Goal: Task Accomplishment & Management: Manage account settings

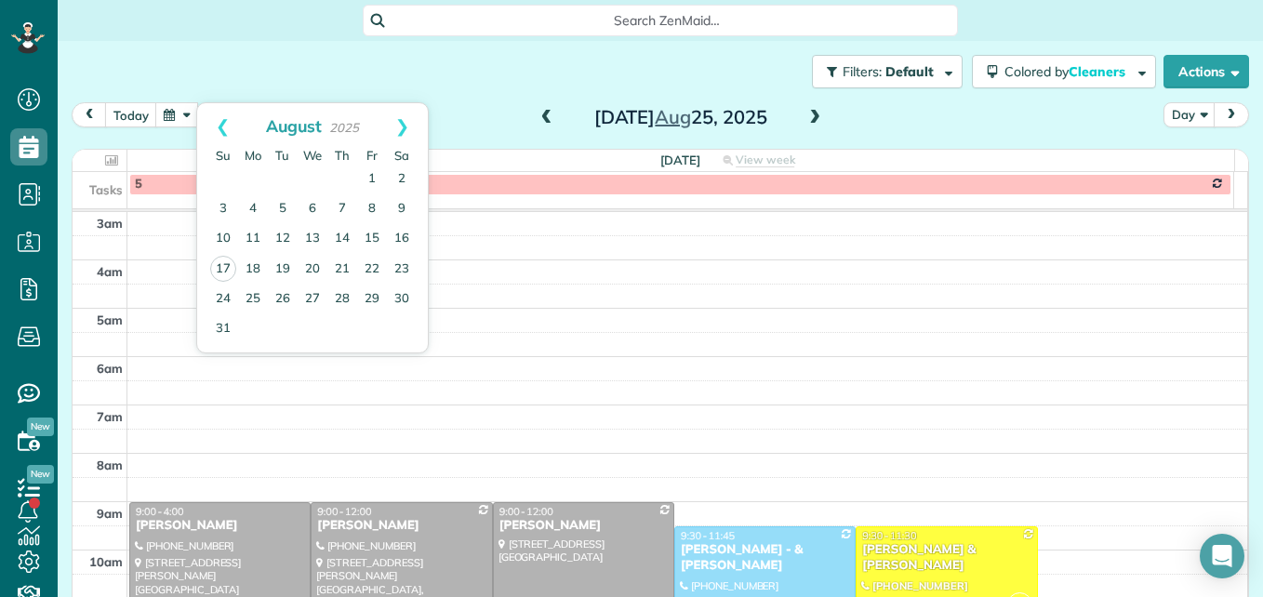
scroll to position [194, 0]
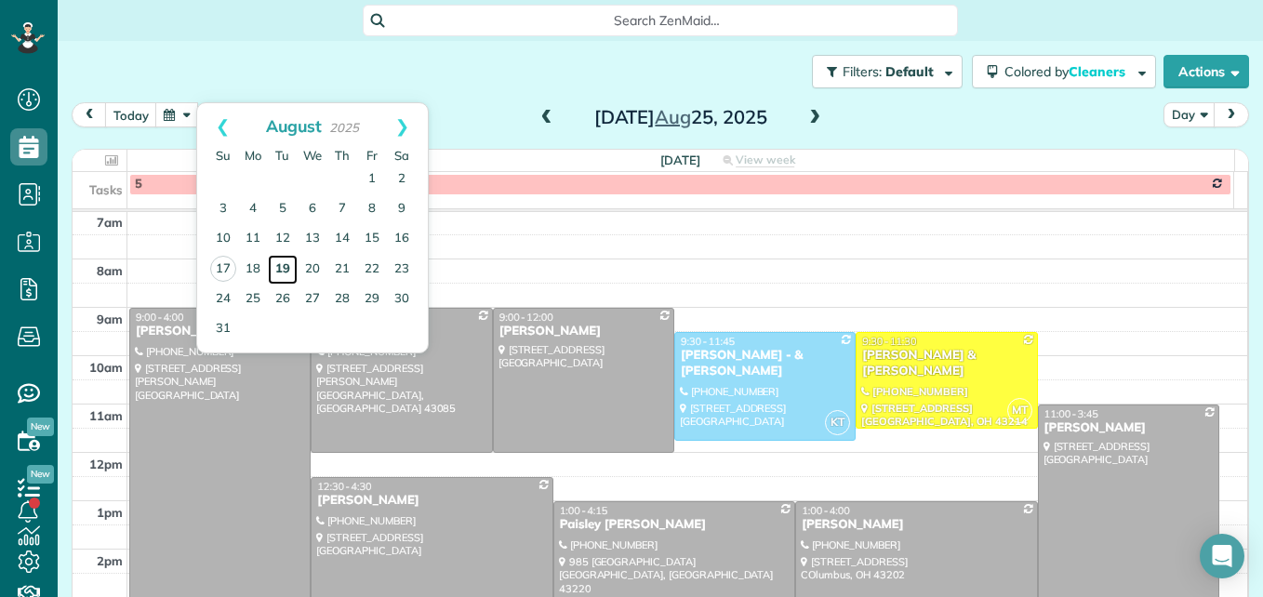
click at [282, 268] on link "19" at bounding box center [283, 270] width 30 height 30
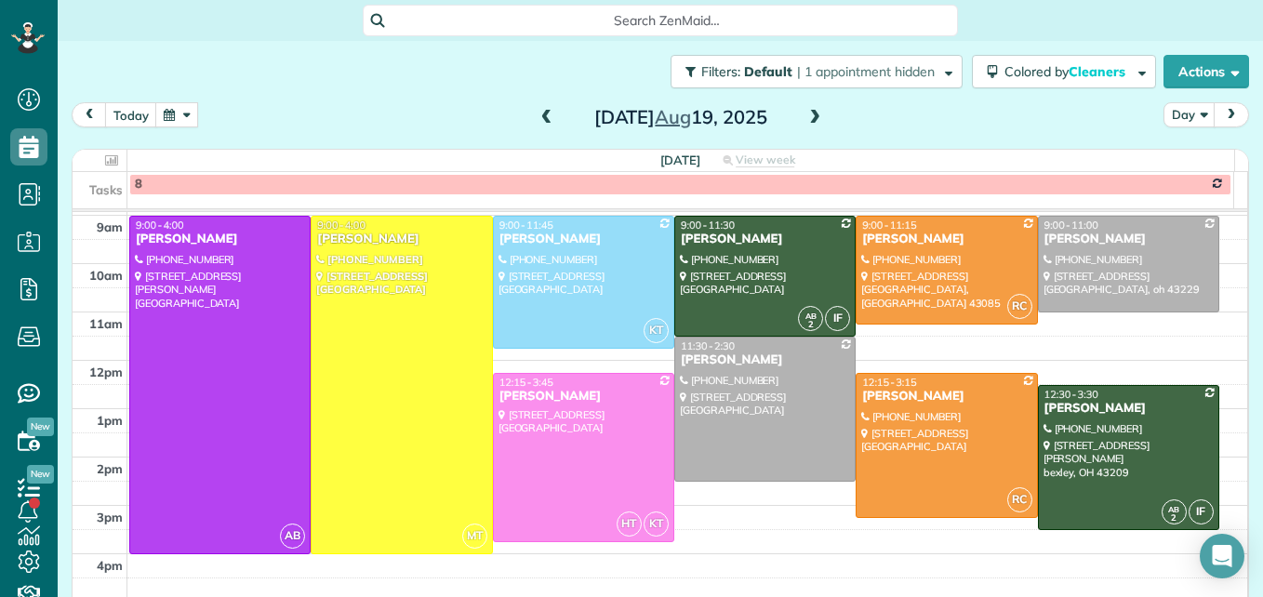
scroll to position [287, 0]
click at [594, 323] on div at bounding box center [584, 281] width 180 height 131
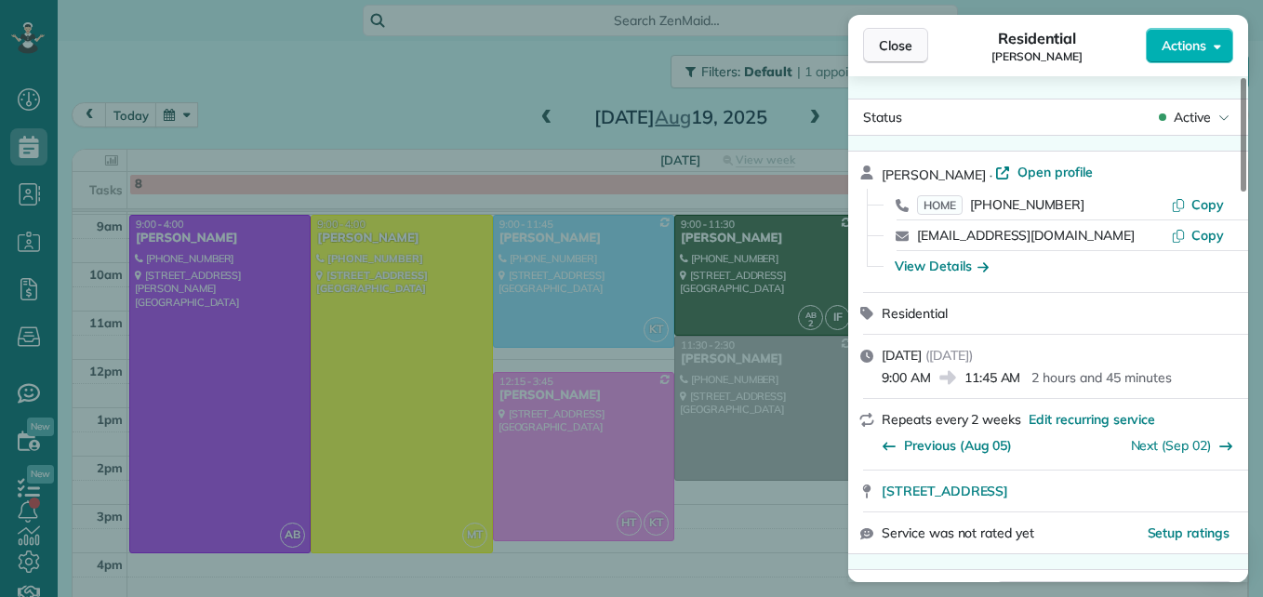
click at [879, 47] on span "Close" at bounding box center [895, 45] width 33 height 19
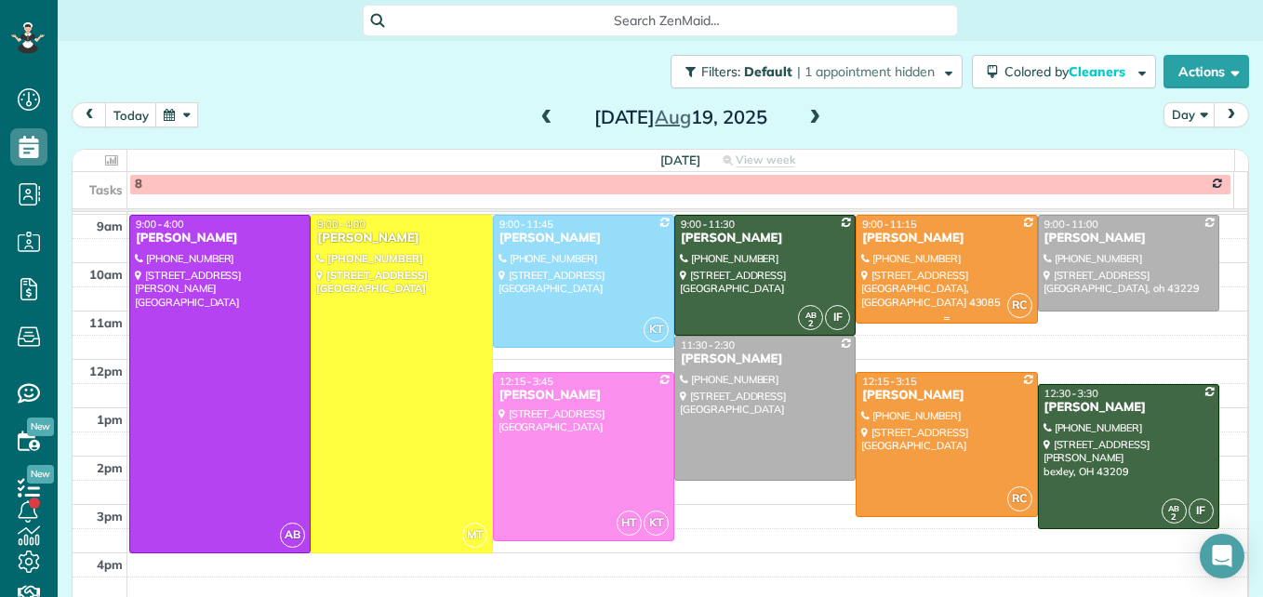
click at [927, 289] on div at bounding box center [947, 269] width 180 height 107
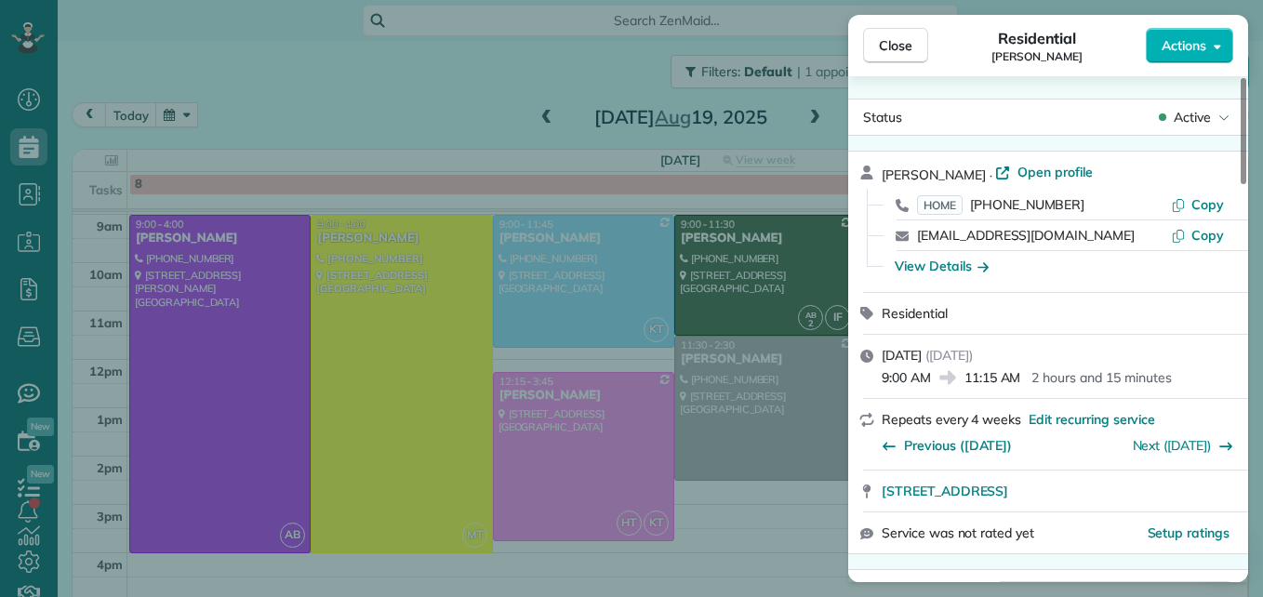
scroll to position [94, 0]
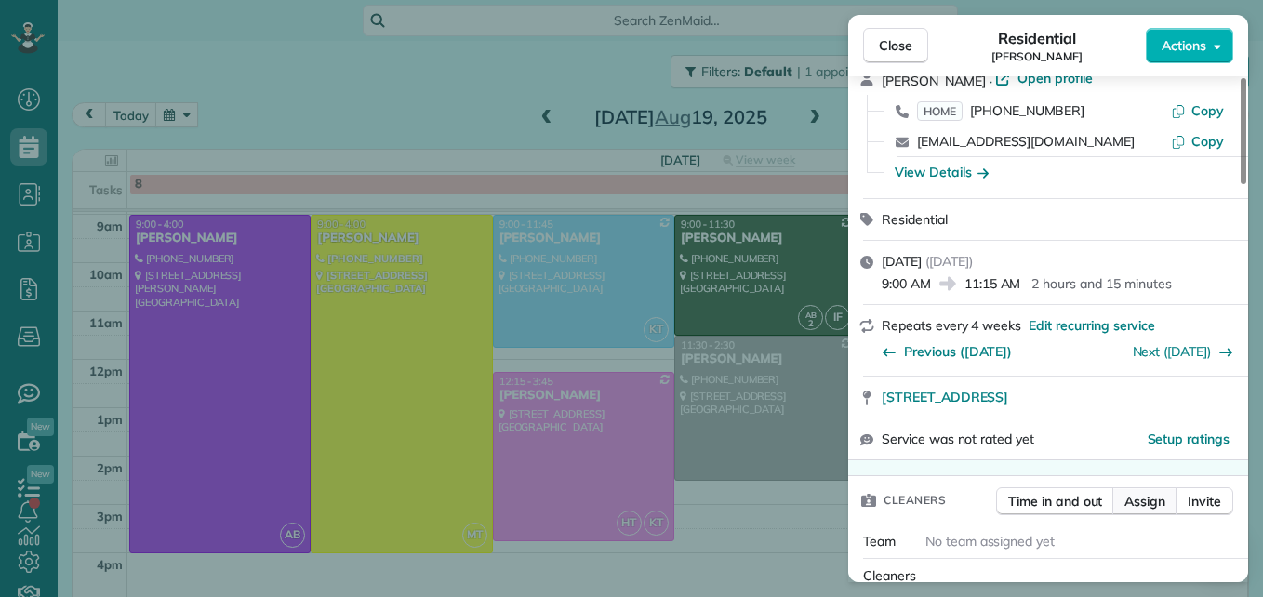
click at [1137, 496] on span "Assign" at bounding box center [1145, 501] width 41 height 19
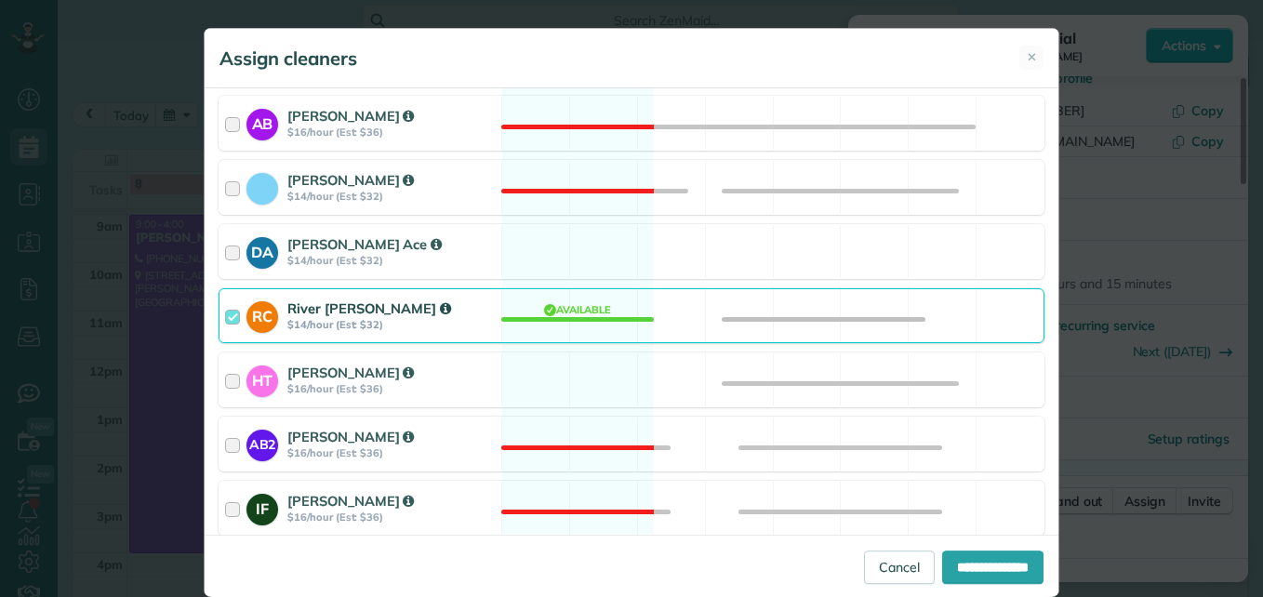
scroll to position [372, 0]
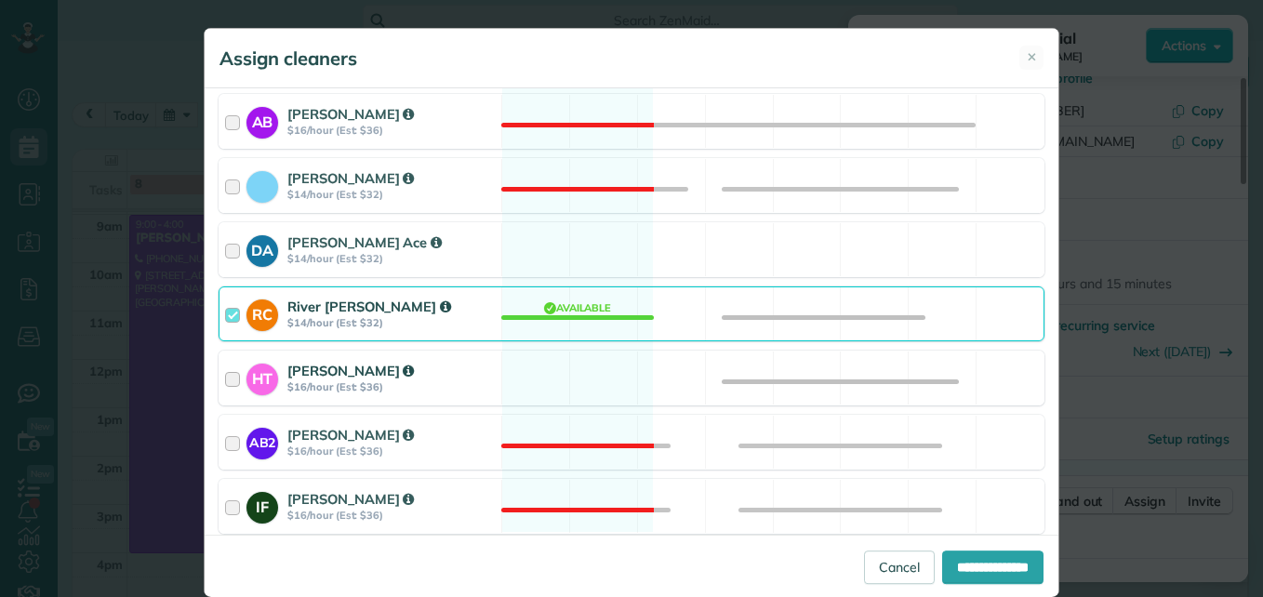
click at [225, 376] on div at bounding box center [235, 378] width 21 height 34
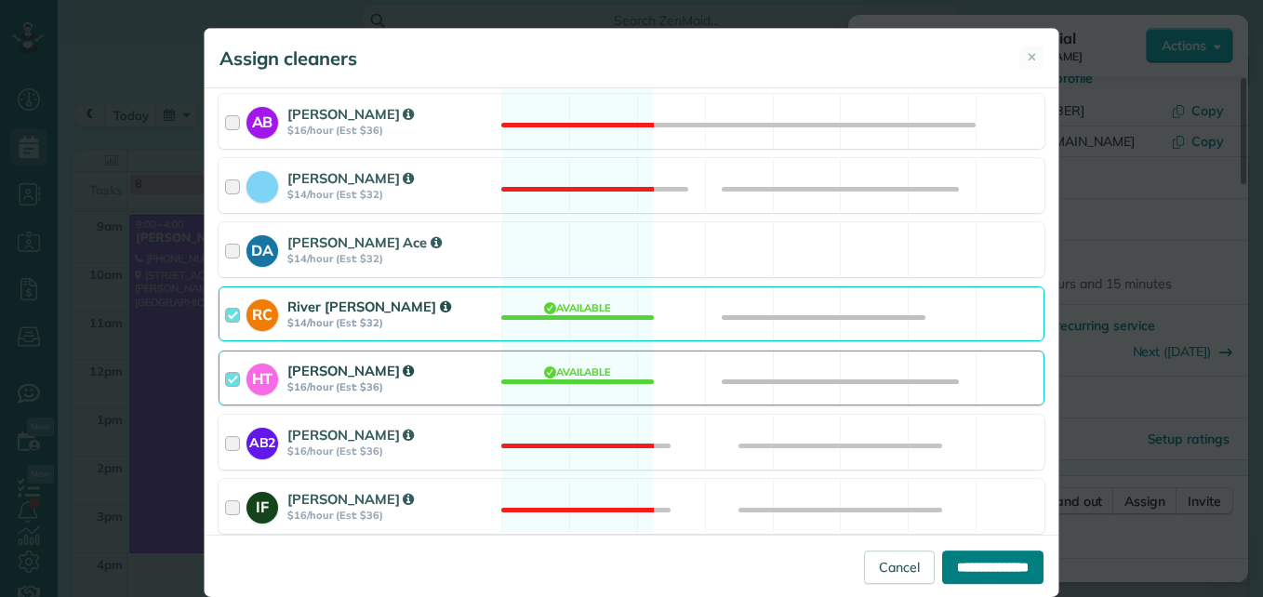
click at [942, 572] on input "**********" at bounding box center [992, 567] width 101 height 33
type input "**********"
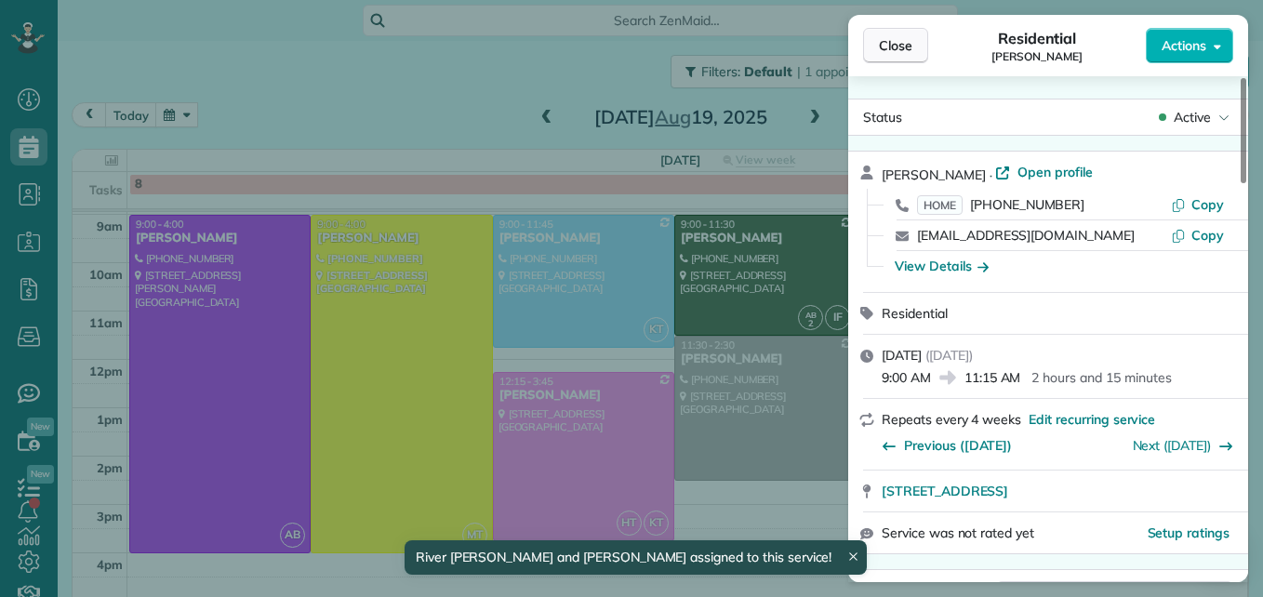
click at [885, 40] on span "Close" at bounding box center [895, 45] width 33 height 19
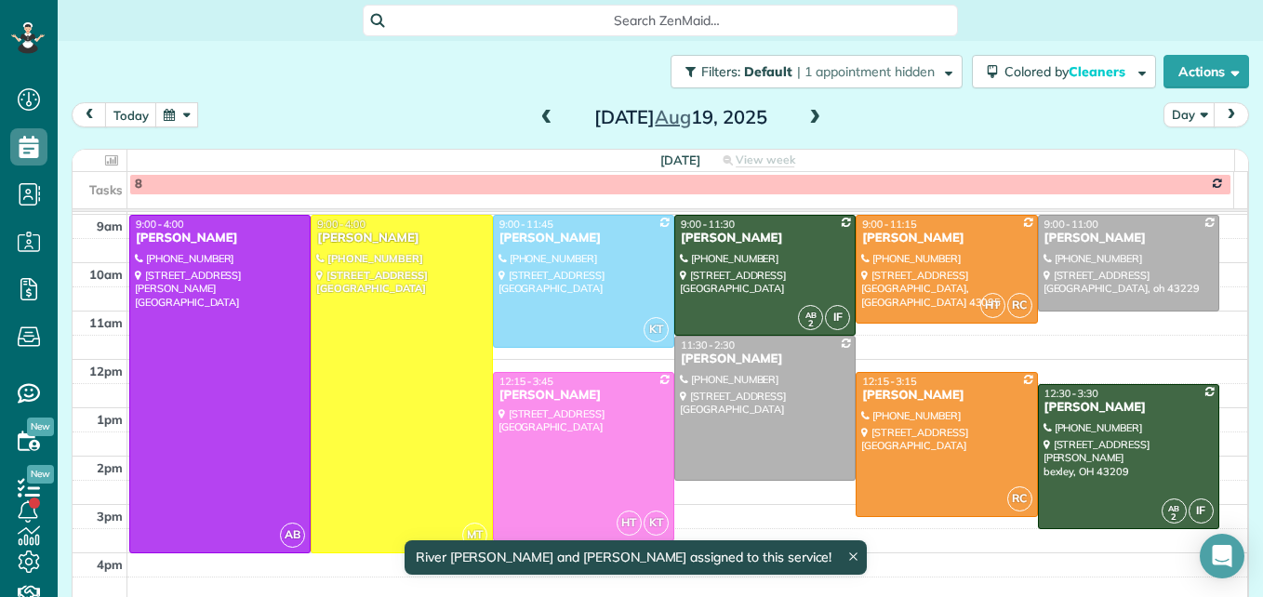
click at [809, 118] on span at bounding box center [815, 118] width 20 height 17
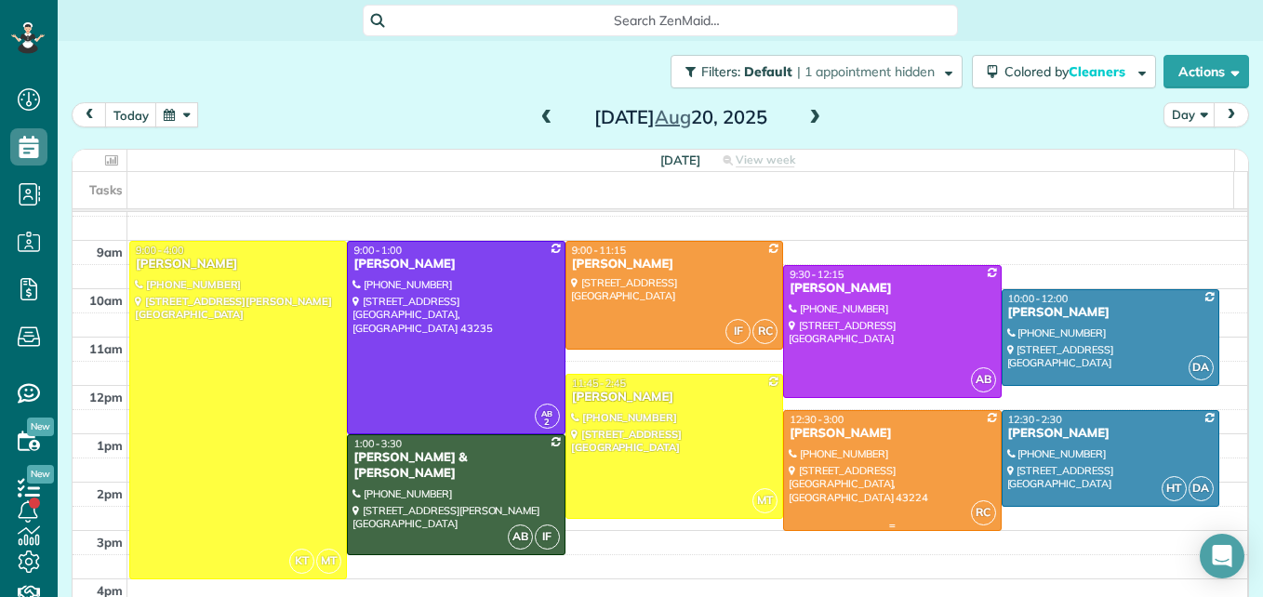
scroll to position [287, 0]
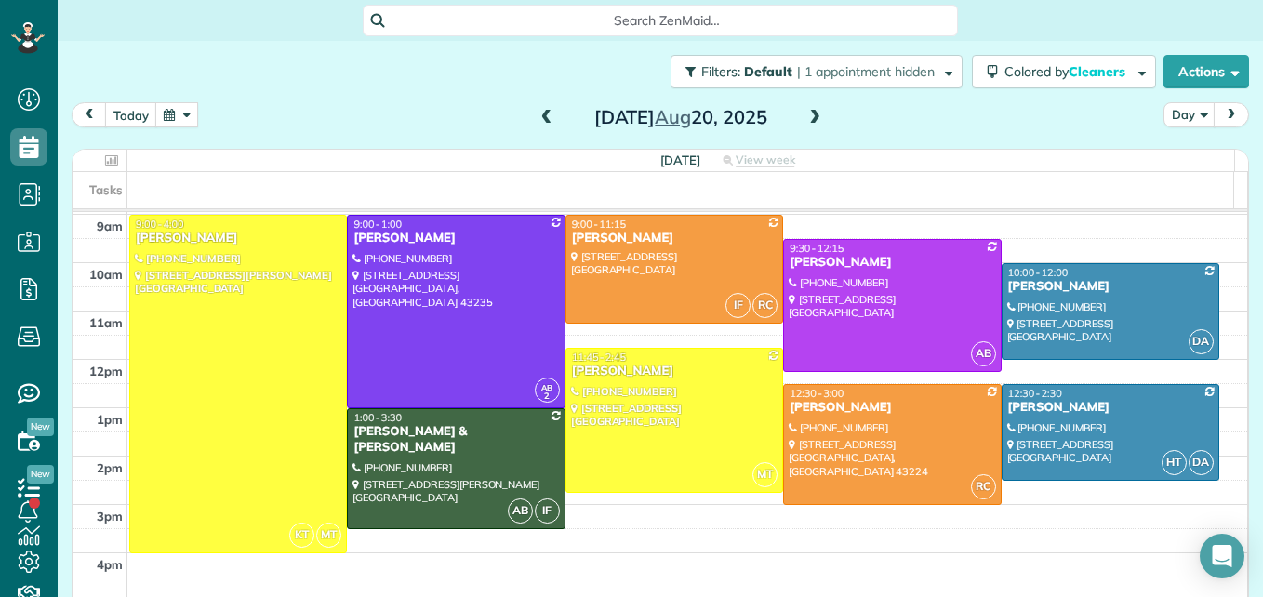
click at [183, 115] on button "button" at bounding box center [176, 114] width 43 height 25
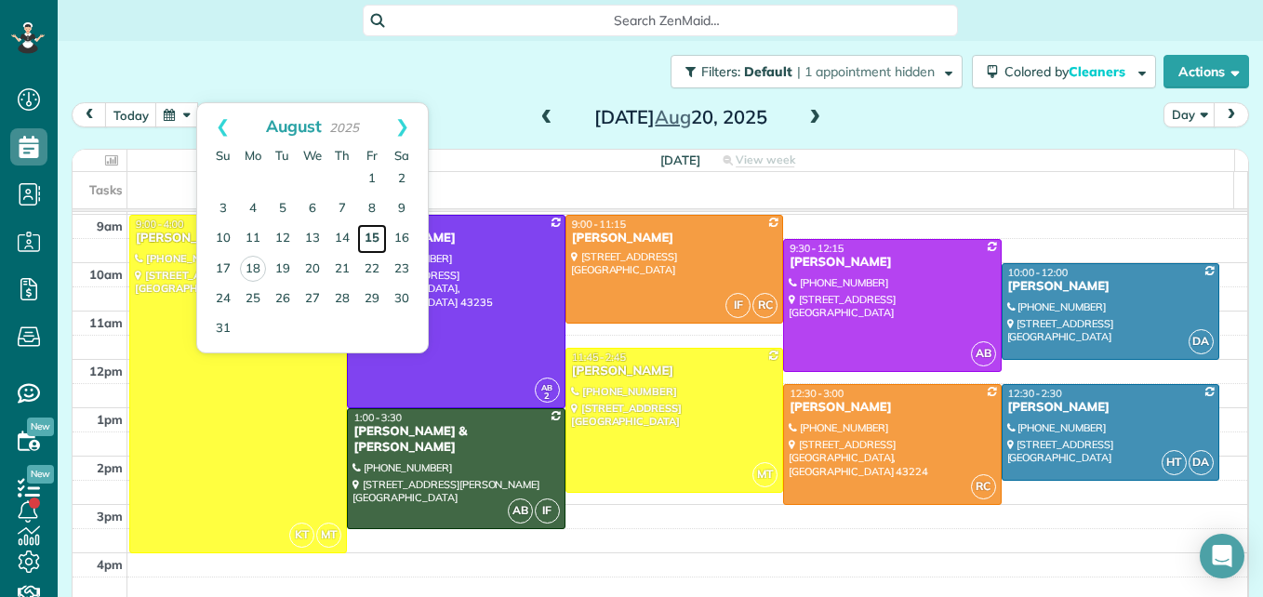
click at [369, 242] on link "15" at bounding box center [372, 239] width 30 height 30
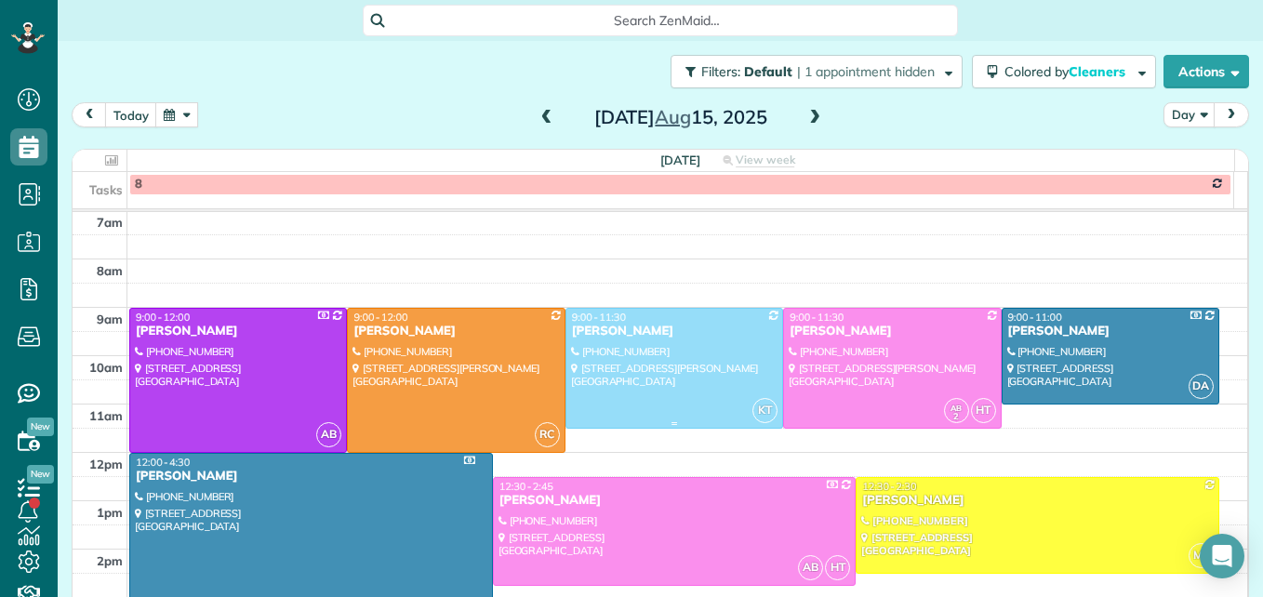
click at [660, 354] on div at bounding box center [674, 368] width 216 height 119
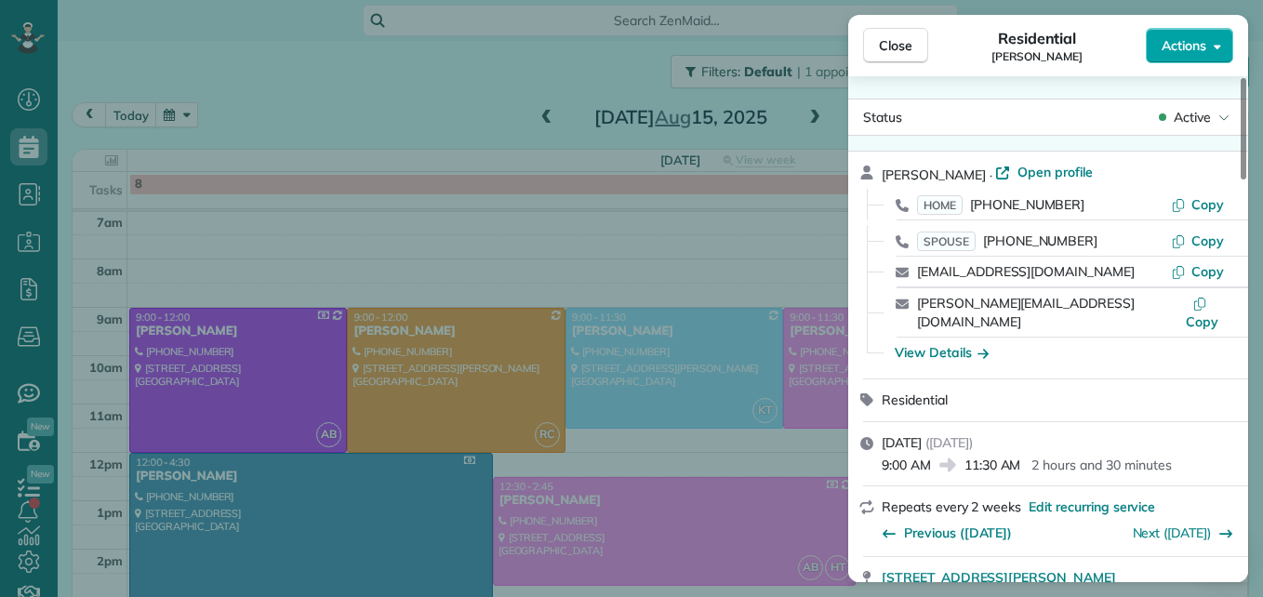
click at [1174, 37] on span "Actions" at bounding box center [1184, 45] width 45 height 19
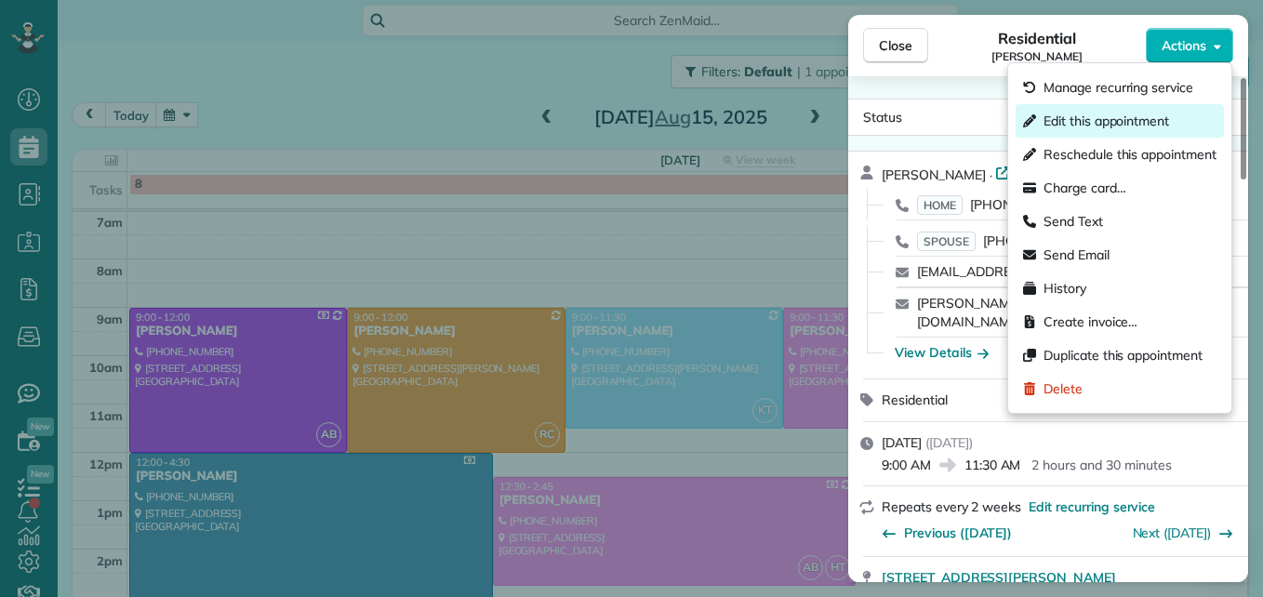
click at [1135, 114] on span "Edit this appointment" at bounding box center [1107, 121] width 126 height 19
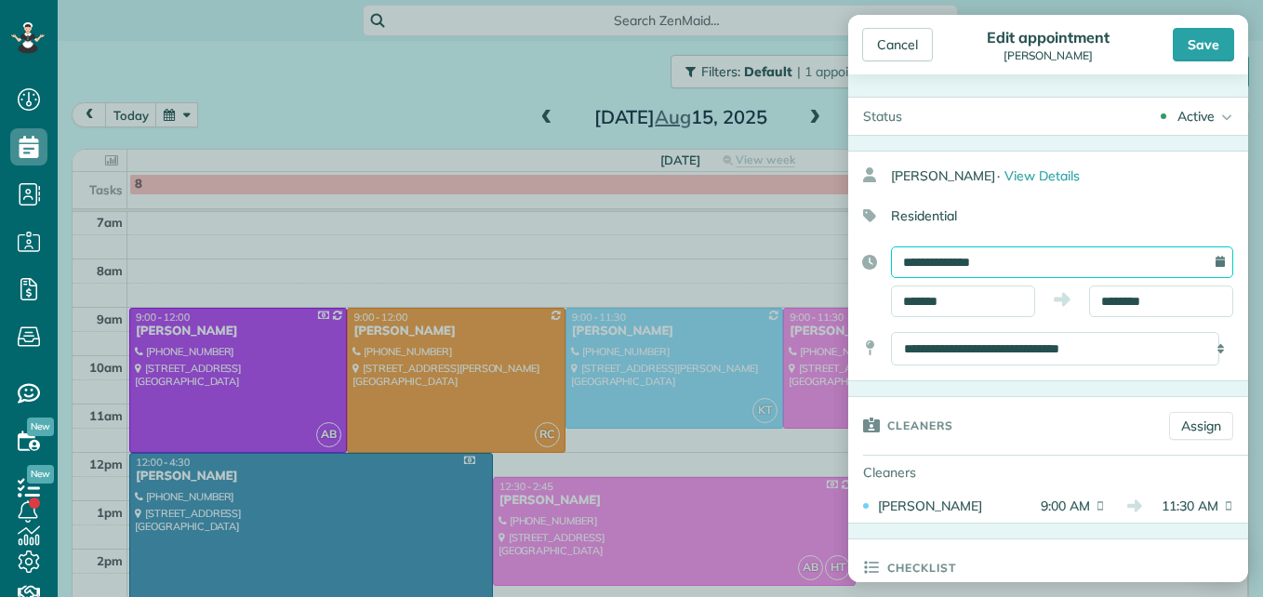
click at [950, 263] on input "**********" at bounding box center [1062, 263] width 342 height 32
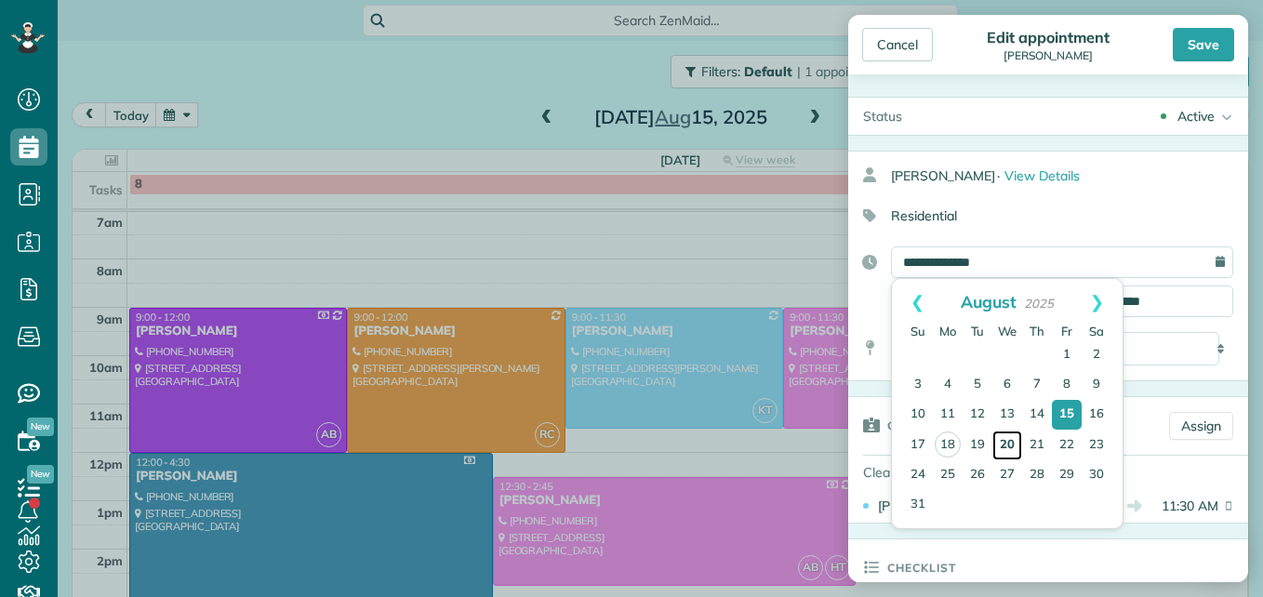
click at [1010, 447] on link "20" at bounding box center [1008, 446] width 30 height 30
type input "**********"
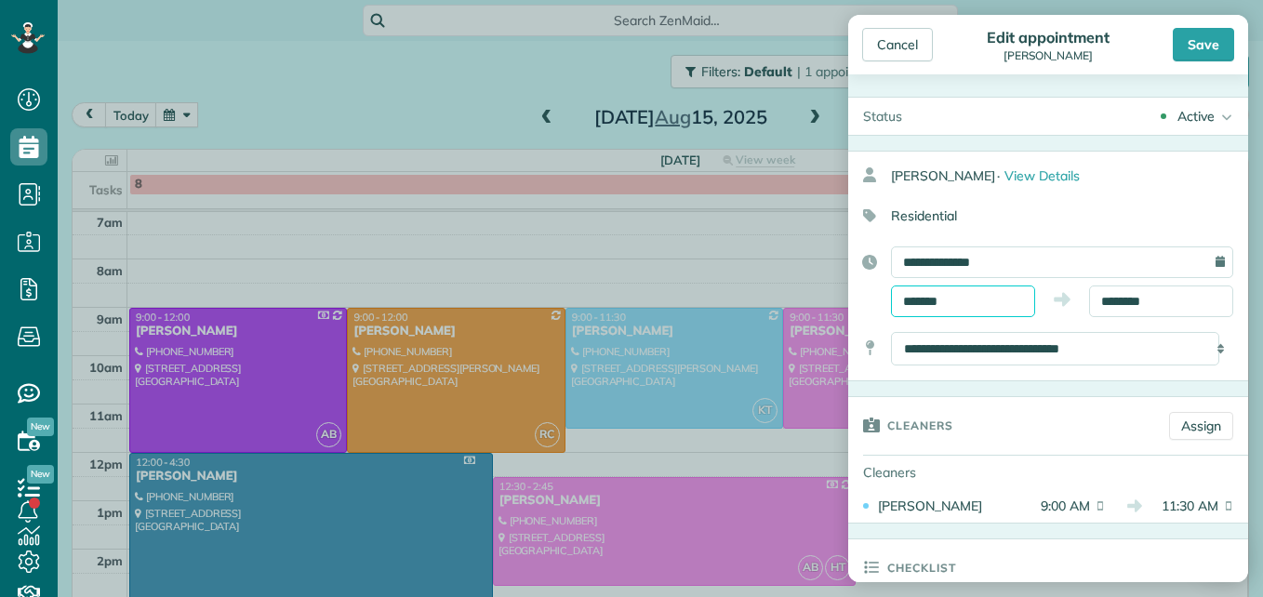
click at [961, 303] on input "*******" at bounding box center [963, 302] width 144 height 32
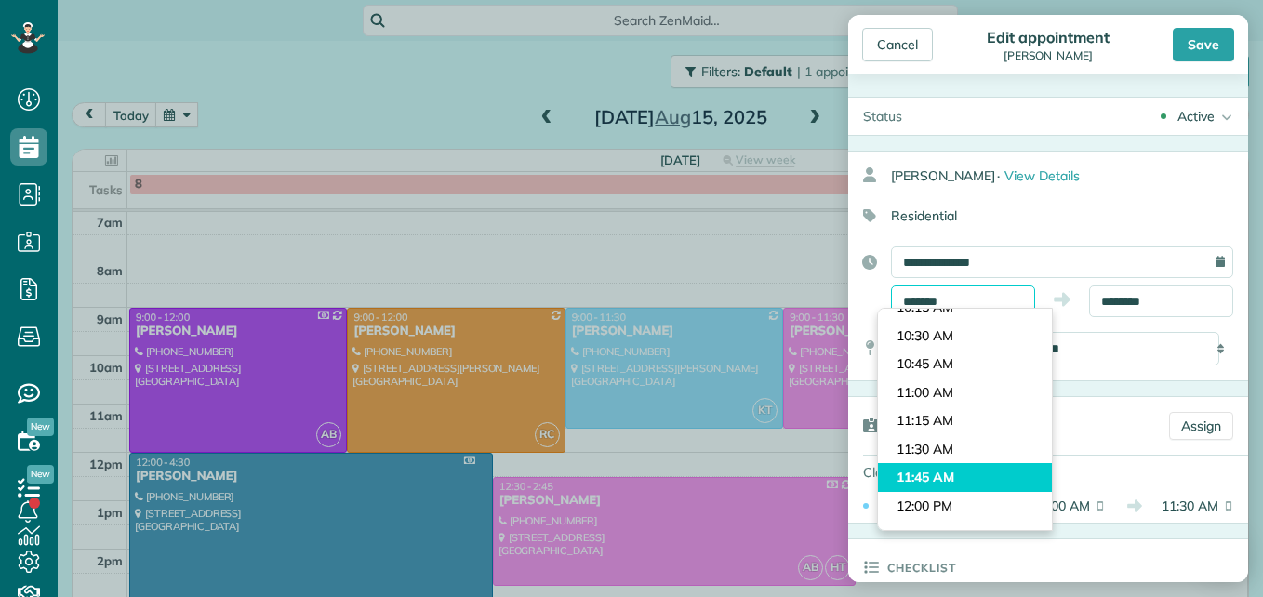
scroll to position [1245, 0]
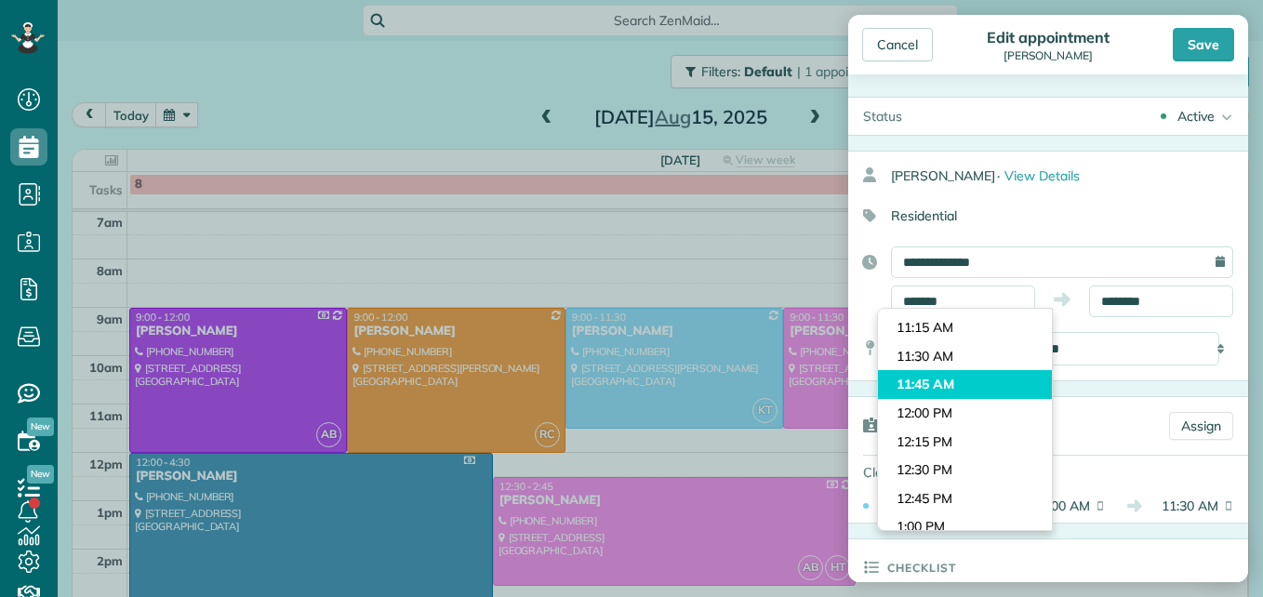
type input "********"
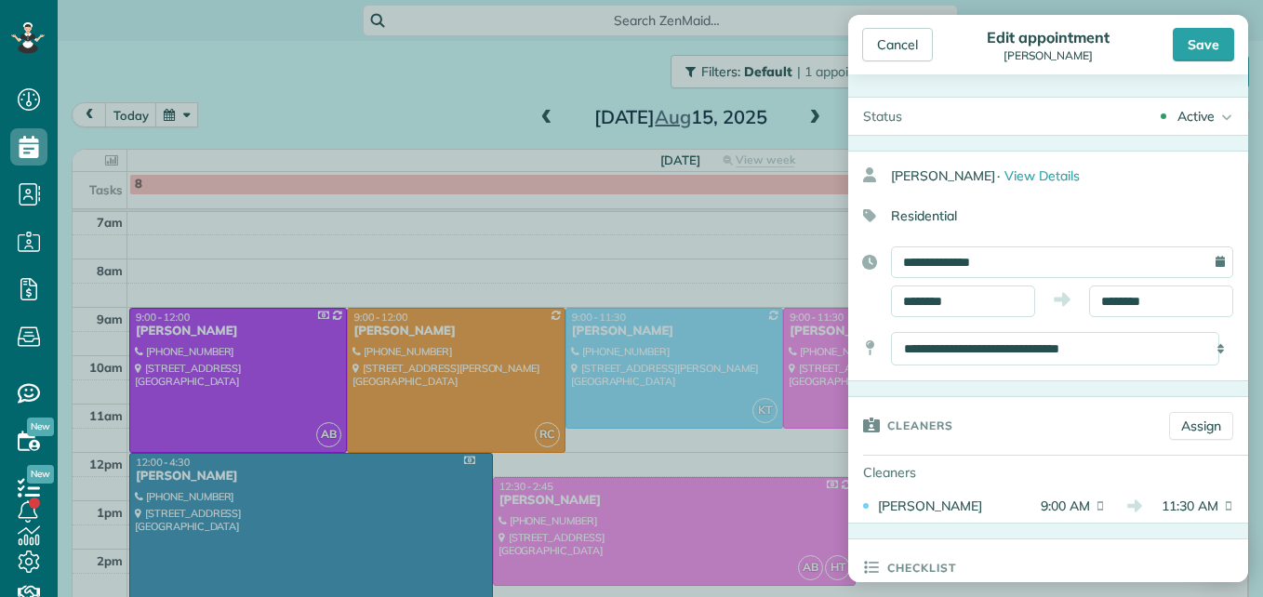
click at [974, 479] on body "Dashboard Scheduling Calendar View List View Dispatch View - Weekly scheduling …" at bounding box center [631, 298] width 1263 height 597
click at [1151, 299] on input "********" at bounding box center [1161, 302] width 144 height 32
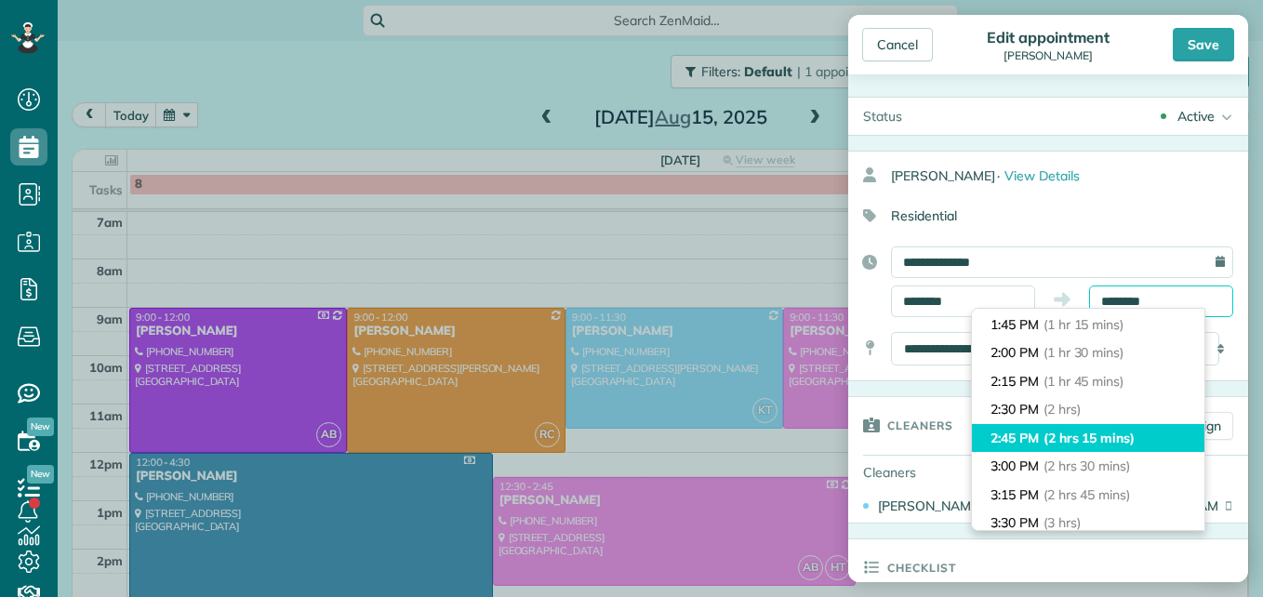
scroll to position [93, 0]
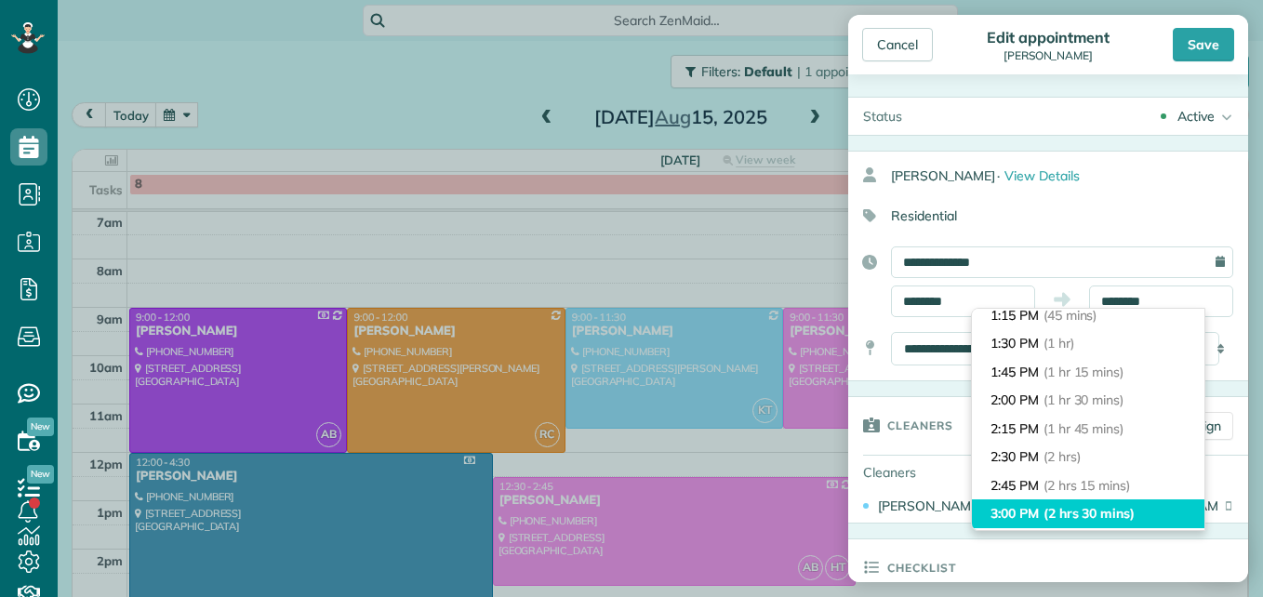
type input "*******"
click at [1079, 503] on li "3:00 PM (2 hrs 30 mins)" at bounding box center [1088, 514] width 233 height 29
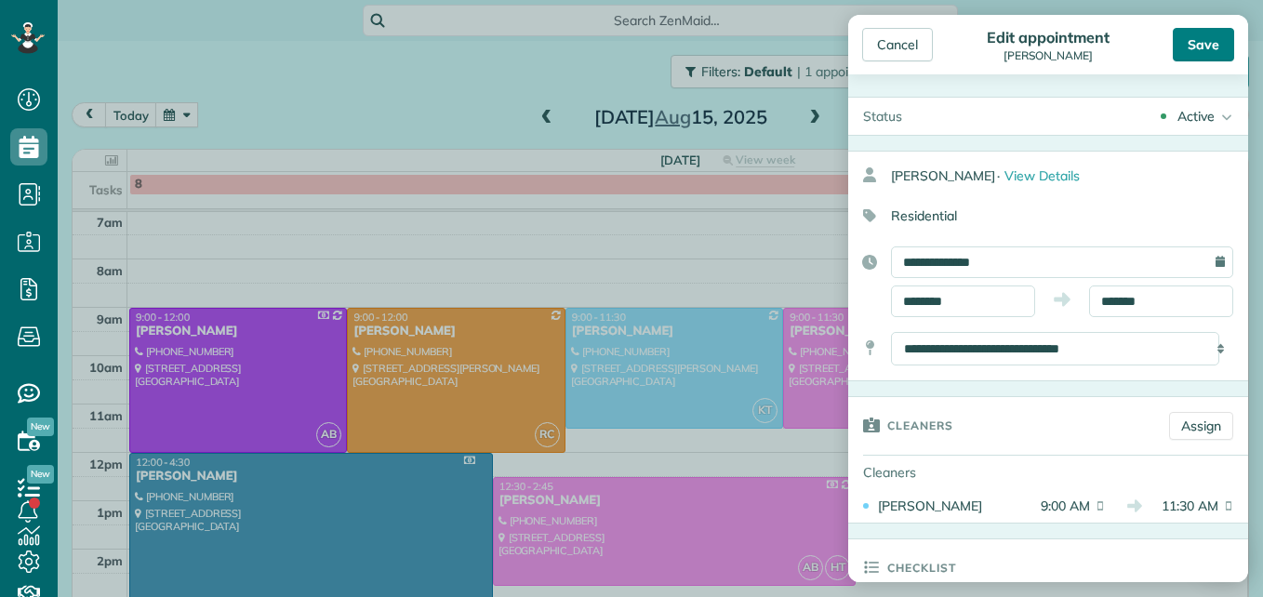
click at [1193, 54] on div "Save" at bounding box center [1203, 44] width 61 height 33
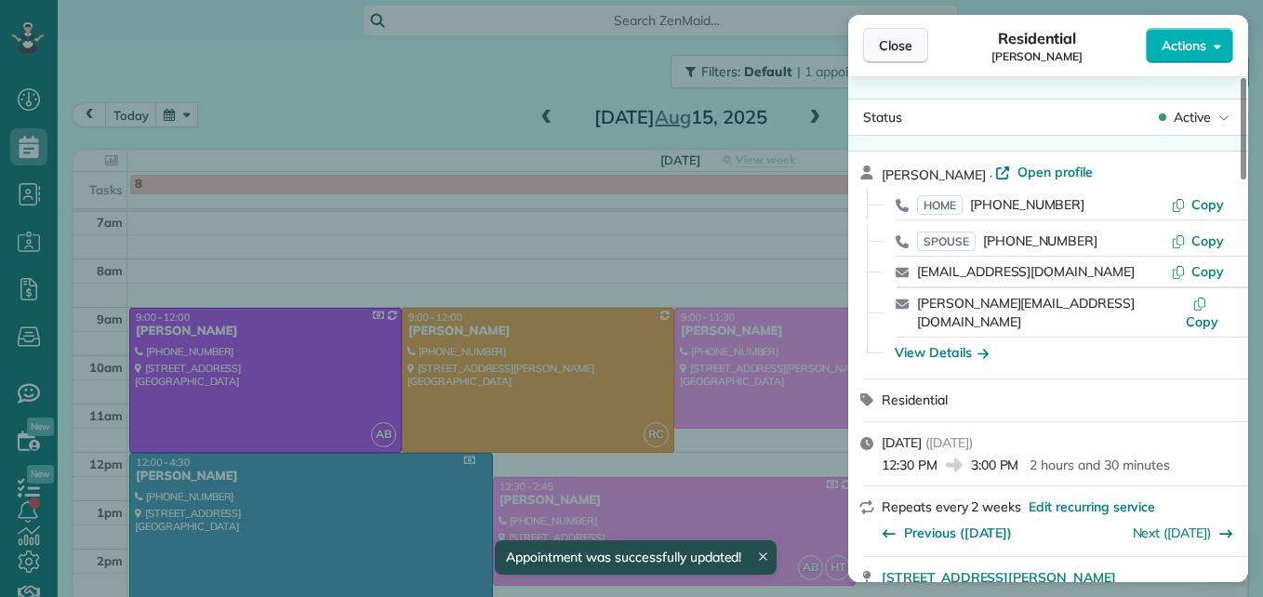
click at [891, 46] on span "Close" at bounding box center [895, 45] width 33 height 19
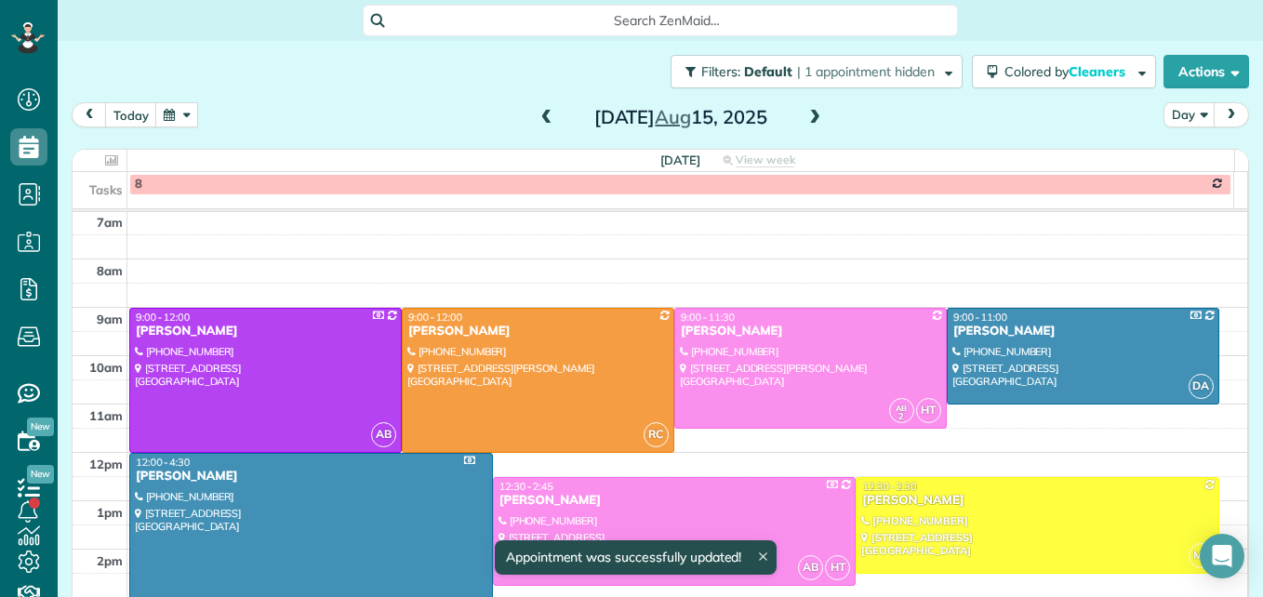
click at [181, 106] on button "button" at bounding box center [176, 114] width 43 height 25
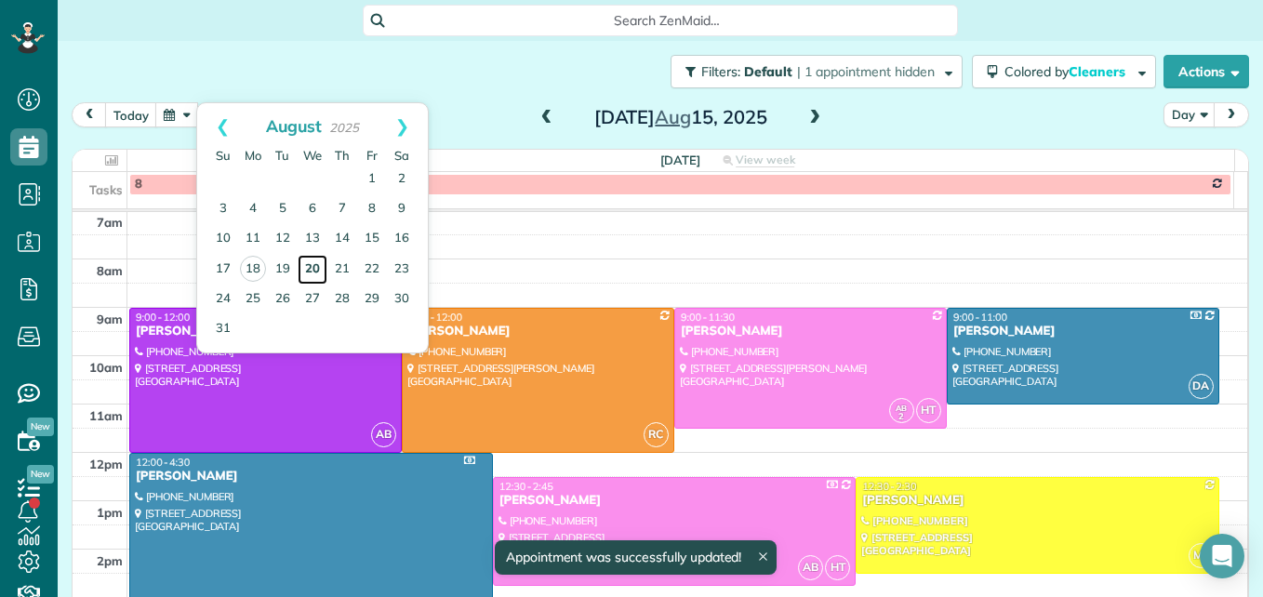
click at [312, 267] on link "20" at bounding box center [313, 270] width 30 height 30
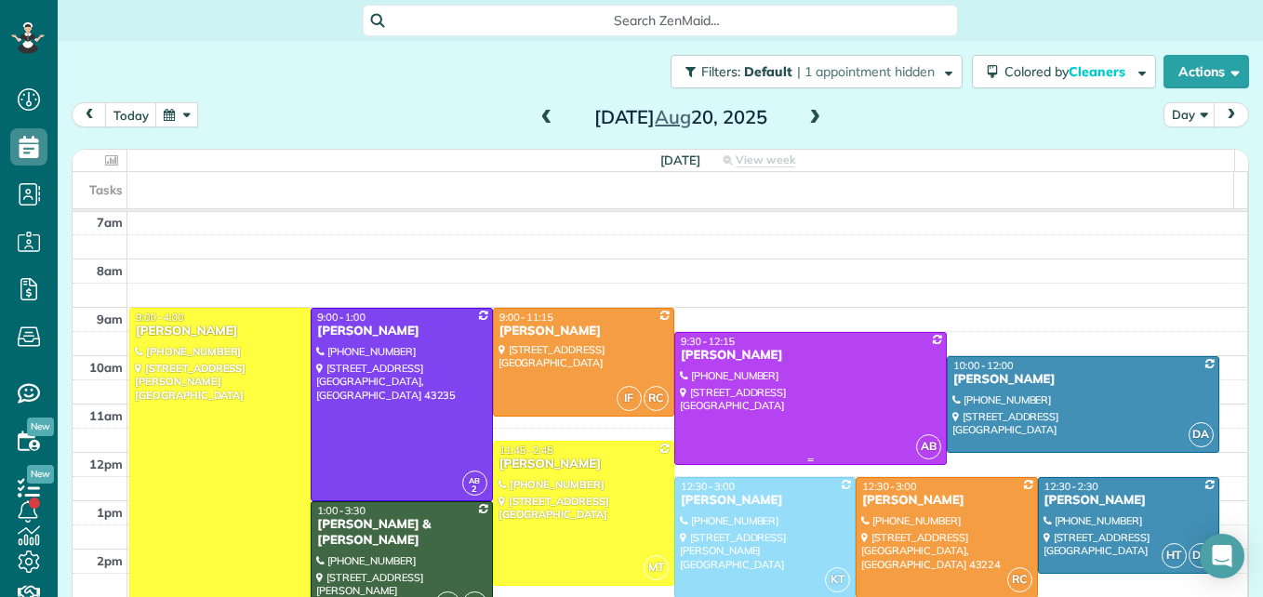
scroll to position [287, 0]
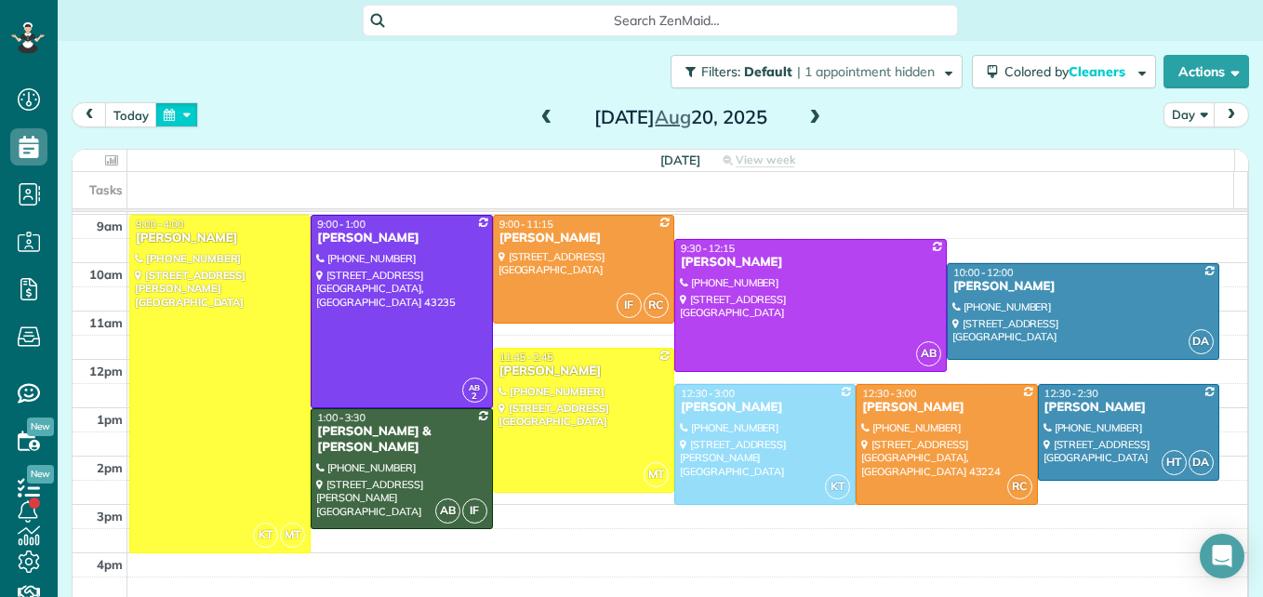
click at [183, 113] on button "button" at bounding box center [176, 114] width 43 height 25
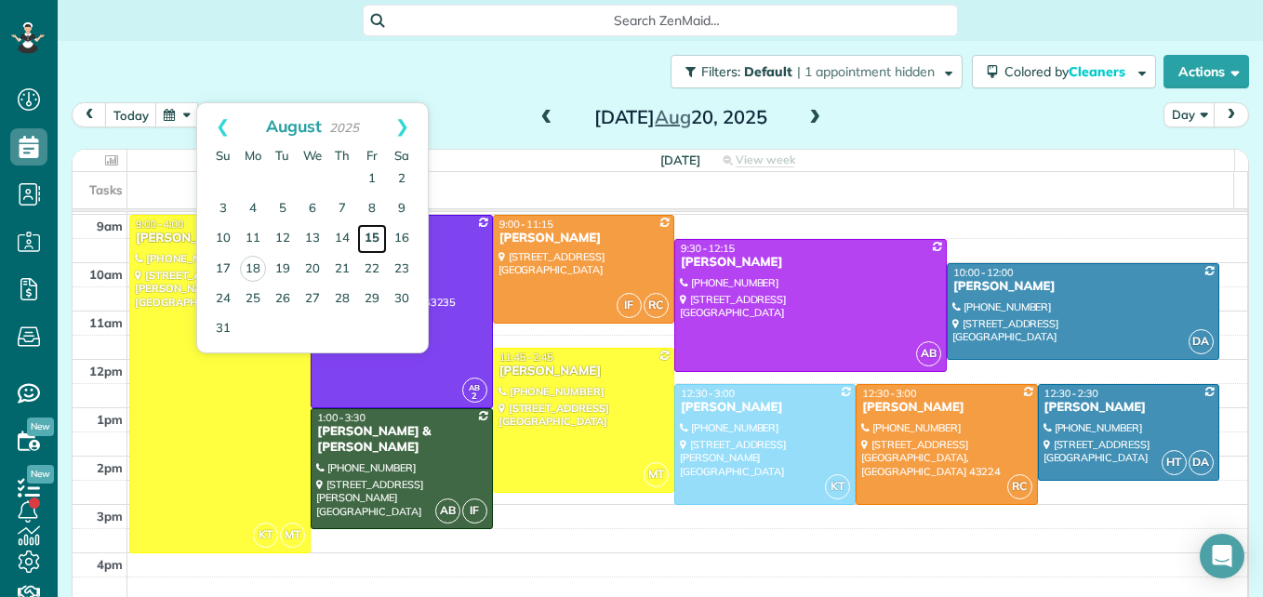
click at [375, 233] on link "15" at bounding box center [372, 239] width 30 height 30
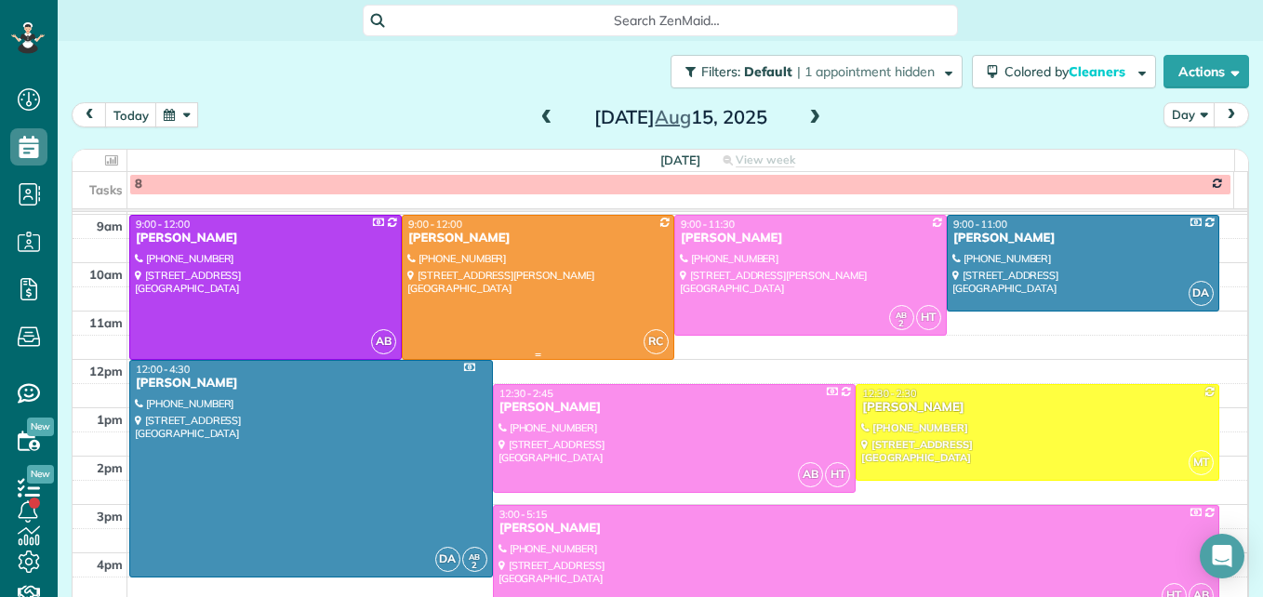
click at [474, 325] on div at bounding box center [538, 287] width 271 height 143
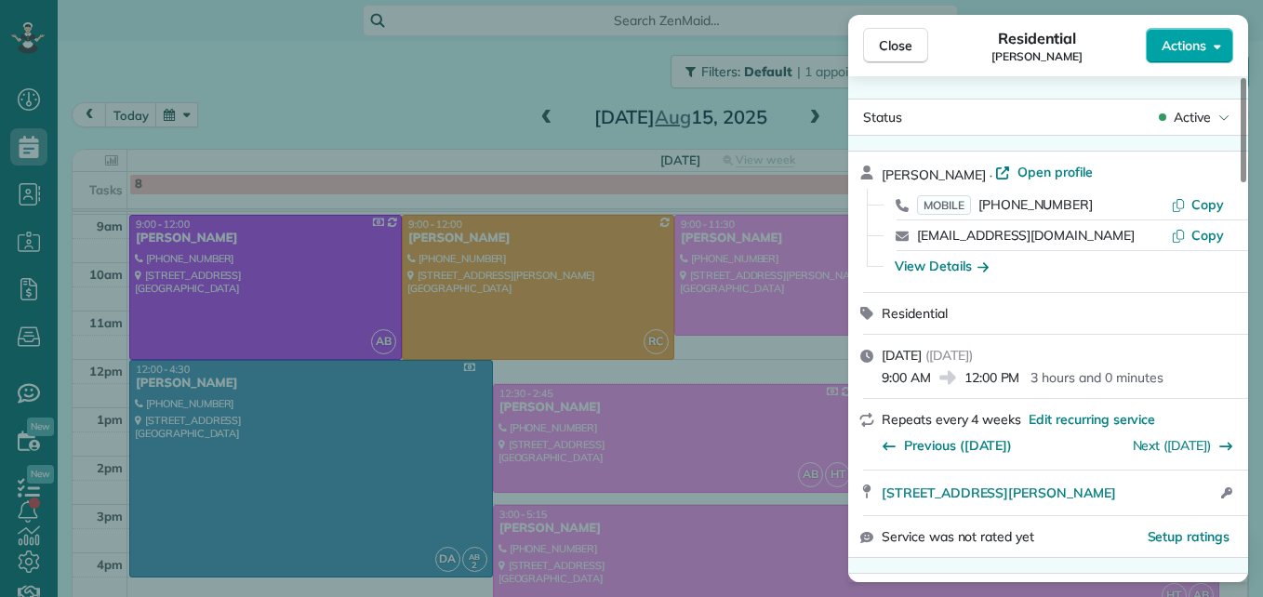
click at [1166, 49] on span "Actions" at bounding box center [1184, 45] width 45 height 19
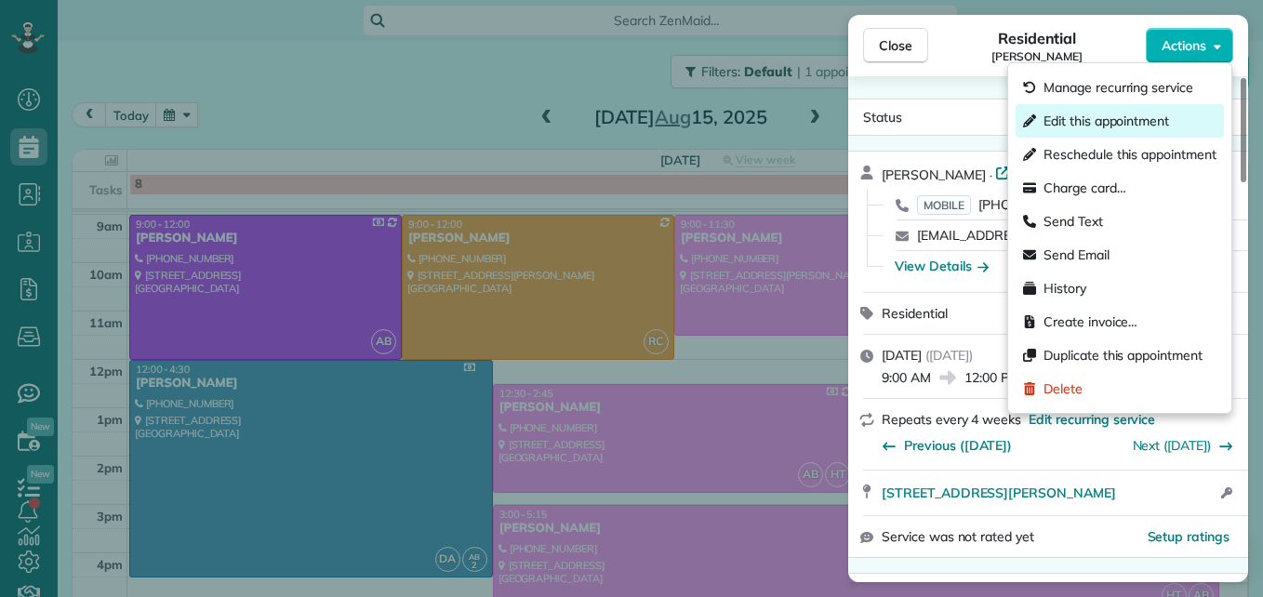
click at [1140, 113] on span "Edit this appointment" at bounding box center [1107, 121] width 126 height 19
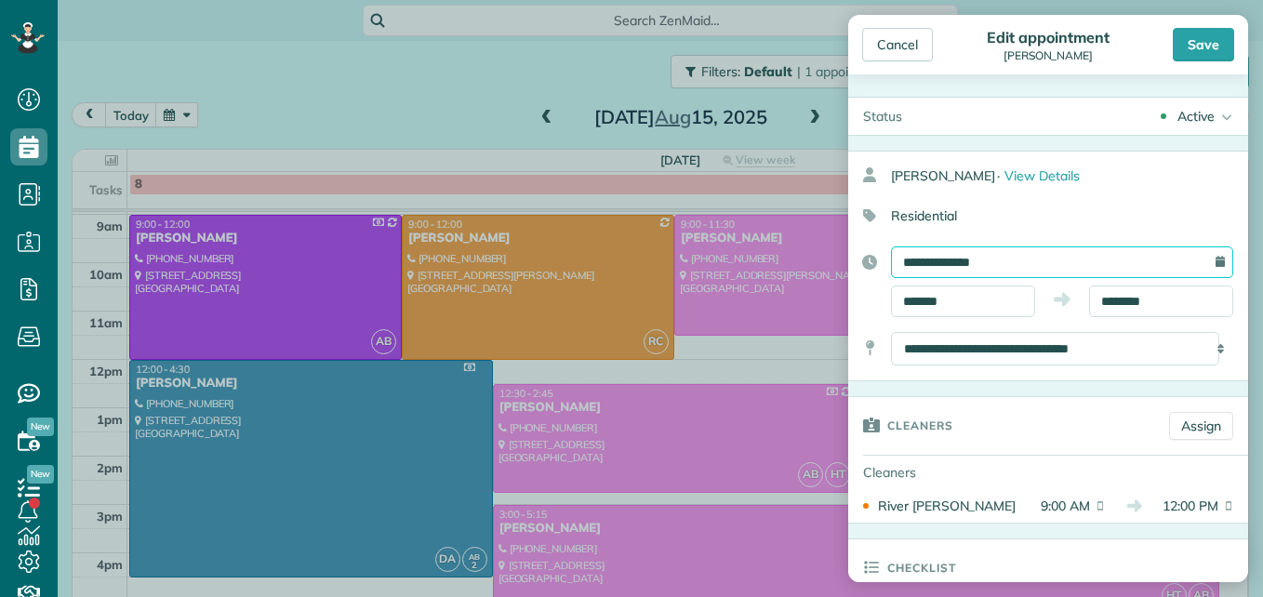
click at [1008, 264] on input "**********" at bounding box center [1062, 263] width 342 height 32
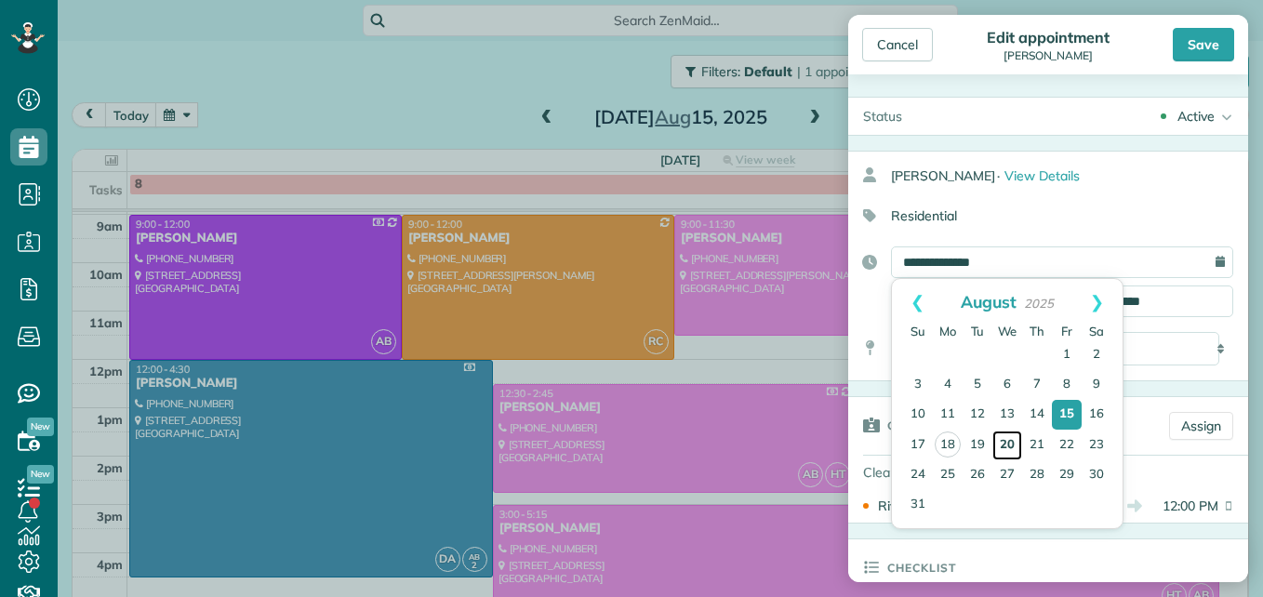
click at [1004, 451] on link "20" at bounding box center [1008, 446] width 30 height 30
type input "**********"
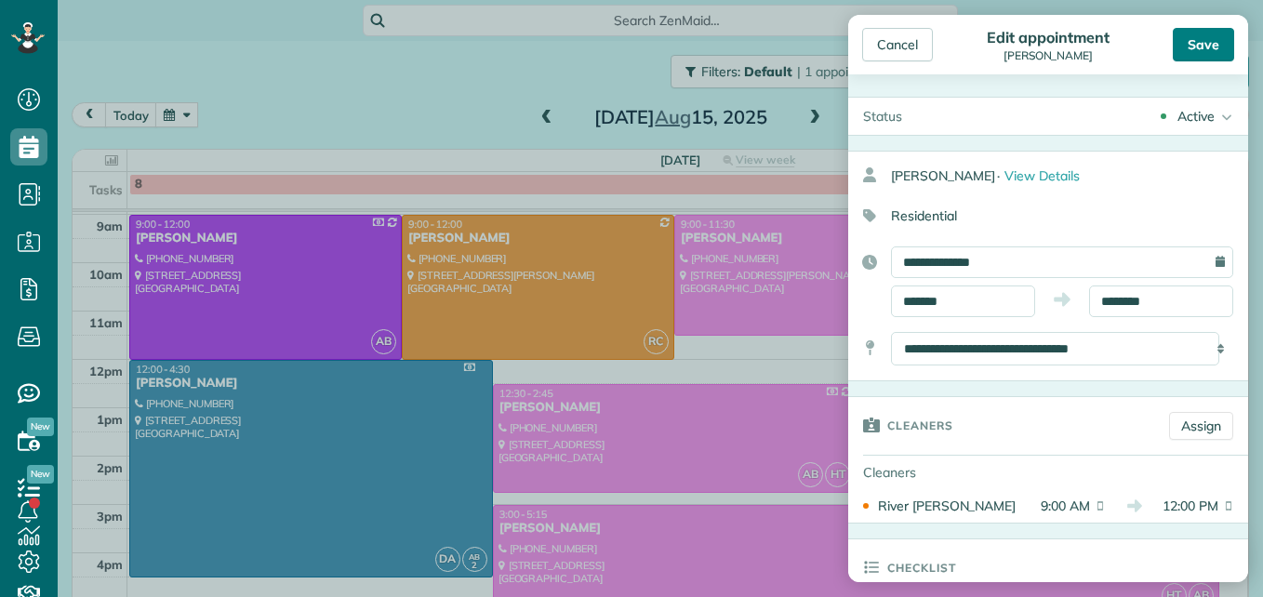
click at [1189, 53] on div "Save" at bounding box center [1203, 44] width 61 height 33
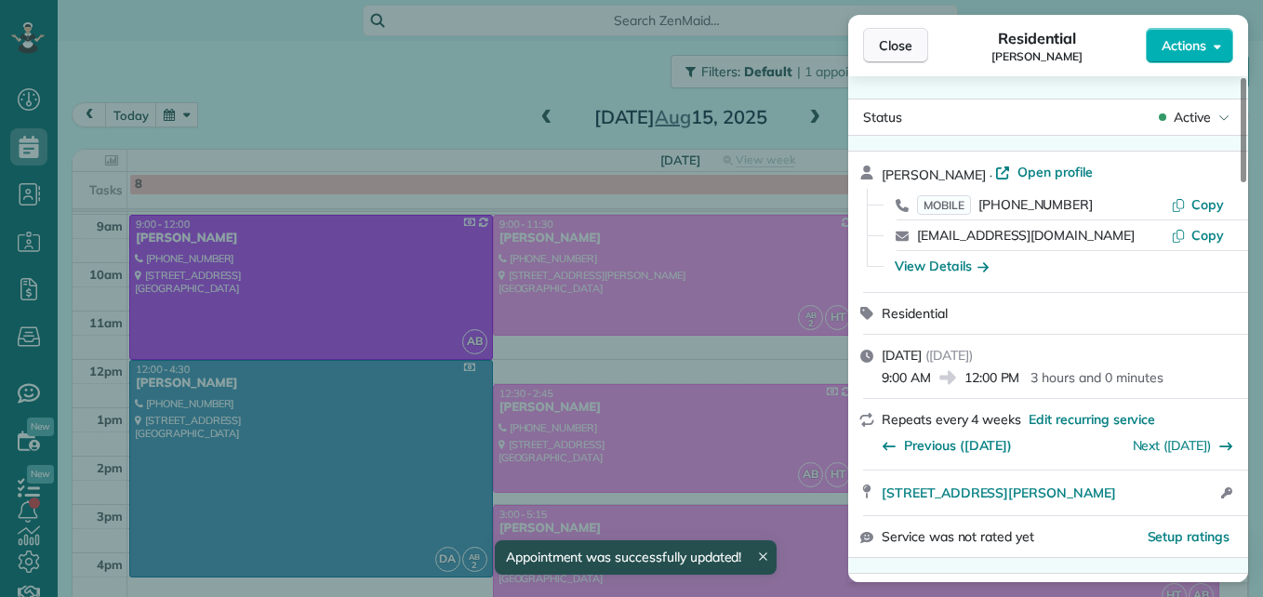
click at [885, 31] on button "Close" at bounding box center [895, 45] width 65 height 35
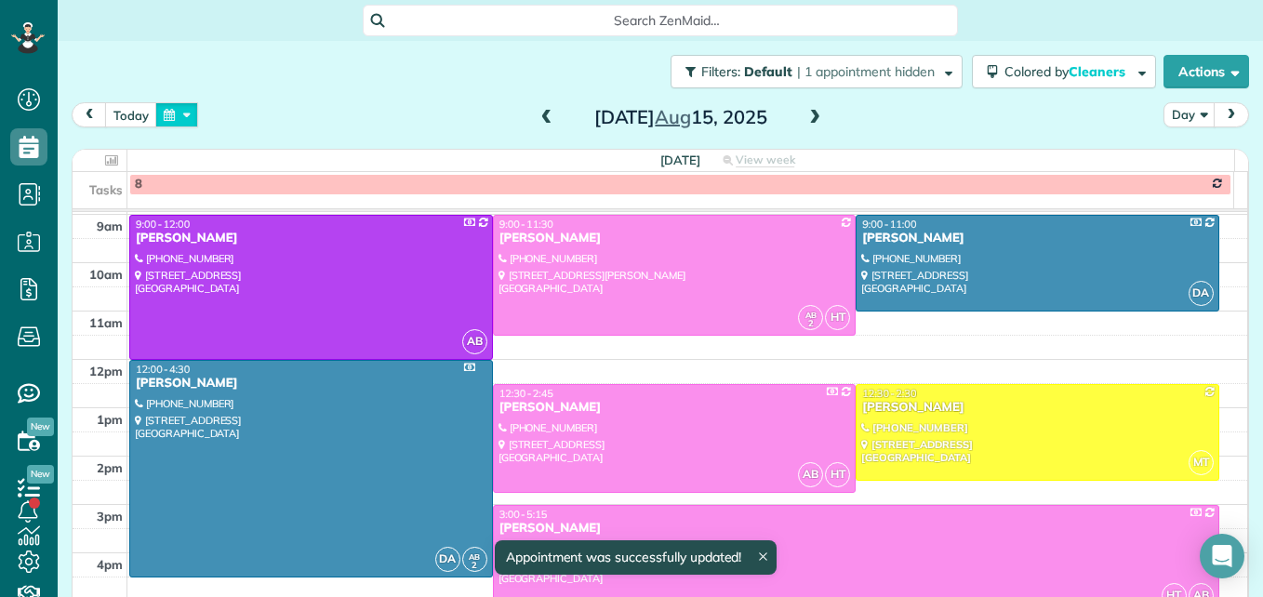
click at [180, 115] on button "button" at bounding box center [176, 114] width 43 height 25
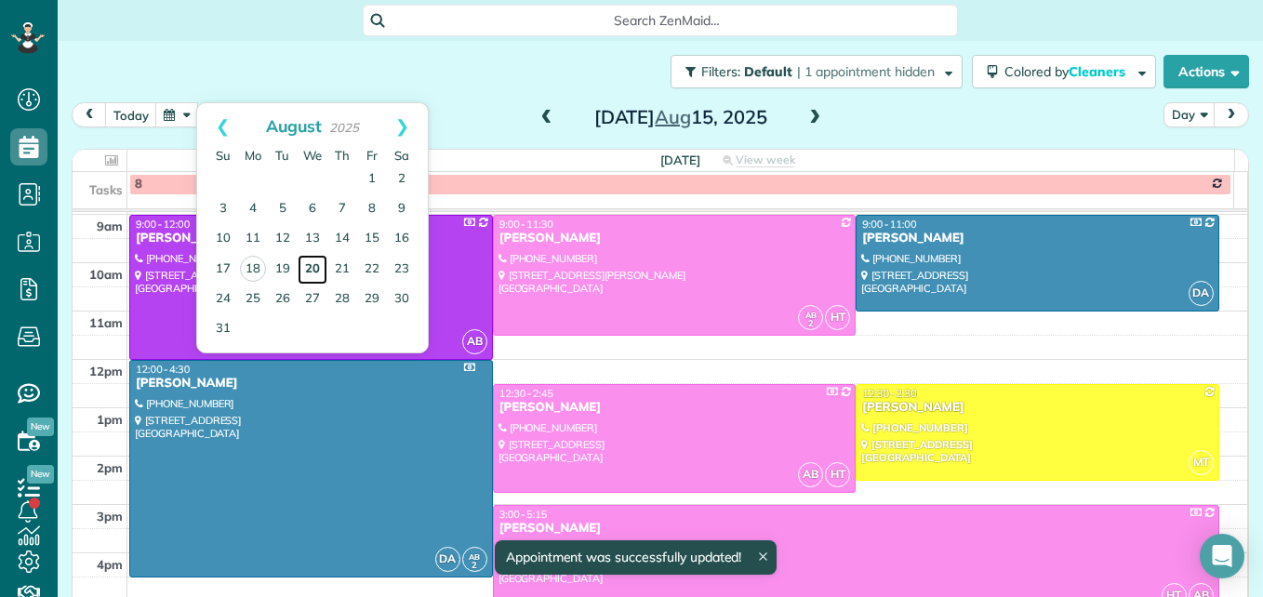
click at [303, 268] on link "20" at bounding box center [313, 270] width 30 height 30
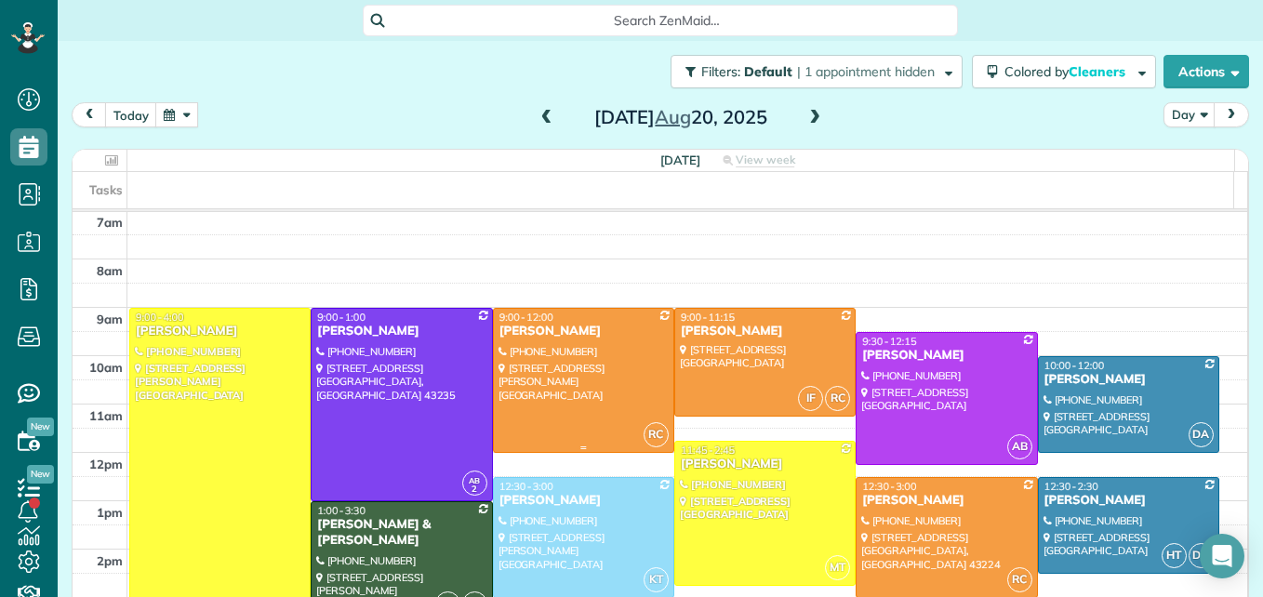
scroll to position [287, 0]
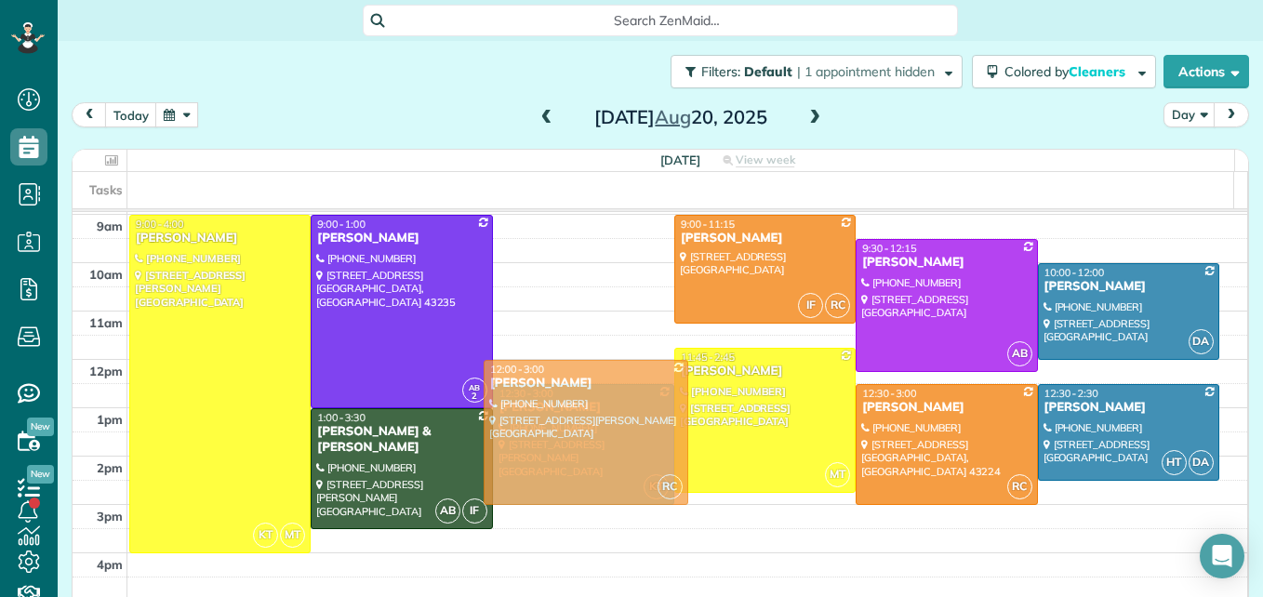
drag, startPoint x: 592, startPoint y: 305, endPoint x: 599, endPoint y: 445, distance: 139.7
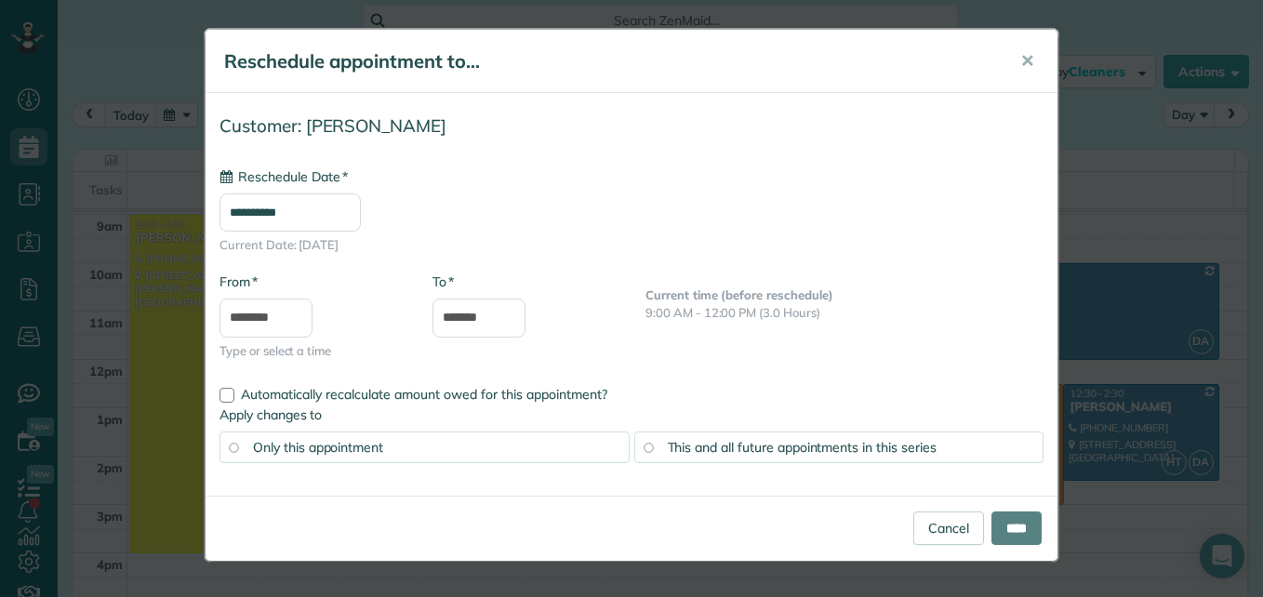
type input "**********"
click at [1003, 525] on input "****" at bounding box center [1017, 528] width 50 height 33
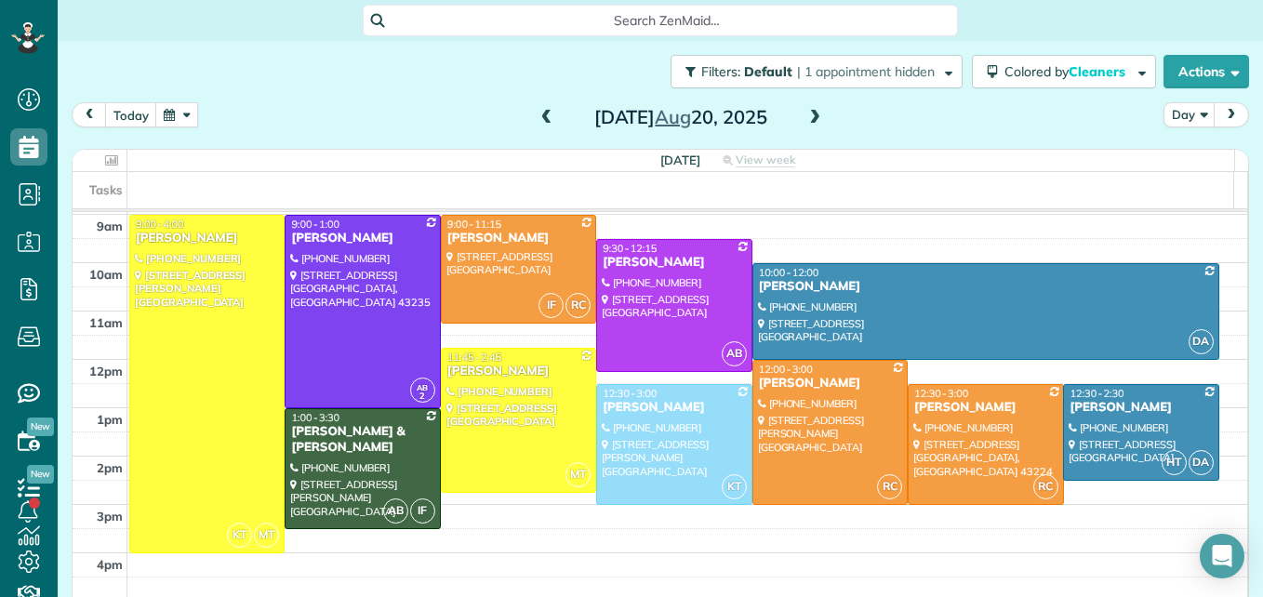
click at [812, 111] on span at bounding box center [815, 118] width 20 height 17
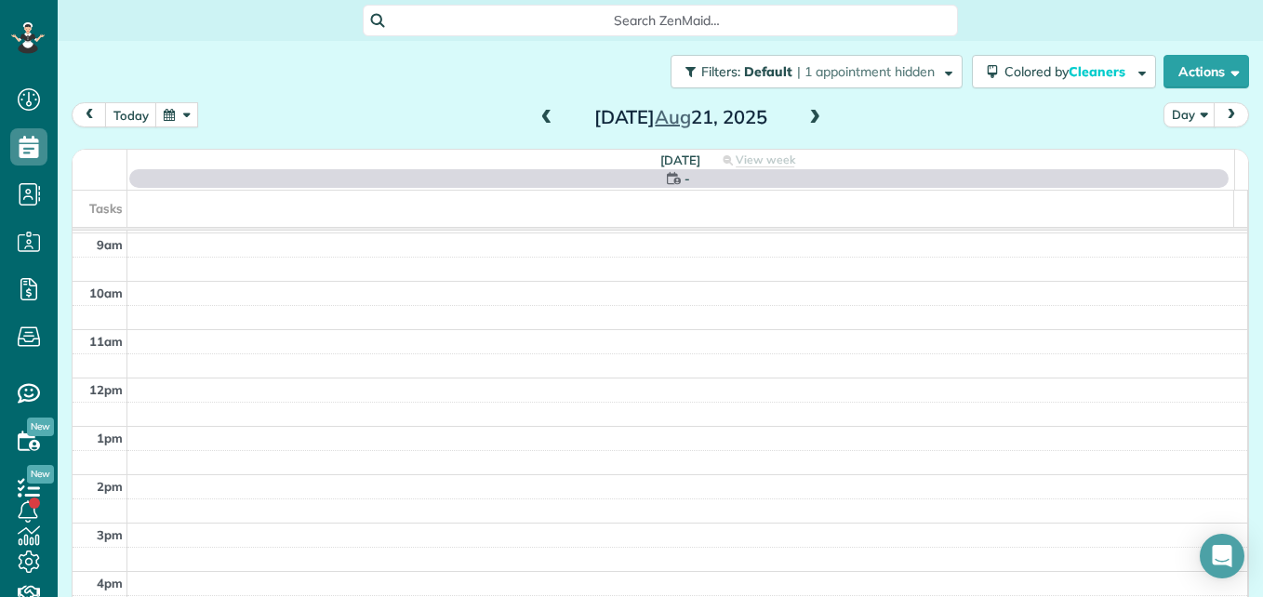
scroll to position [194, 0]
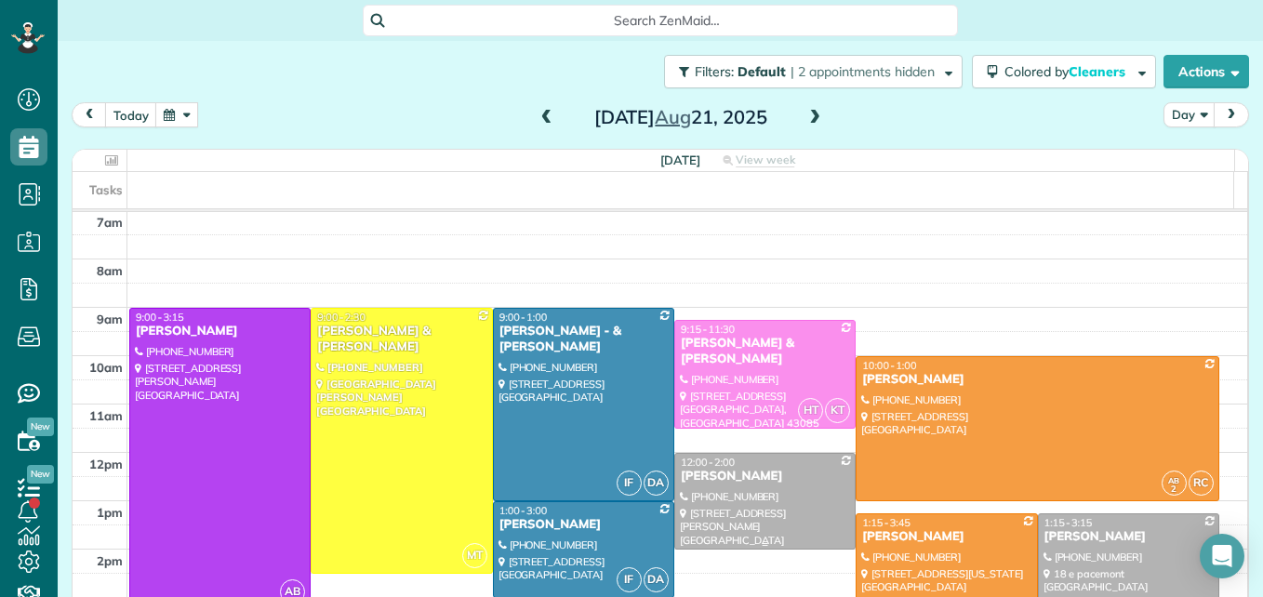
click at [744, 503] on div at bounding box center [765, 501] width 180 height 95
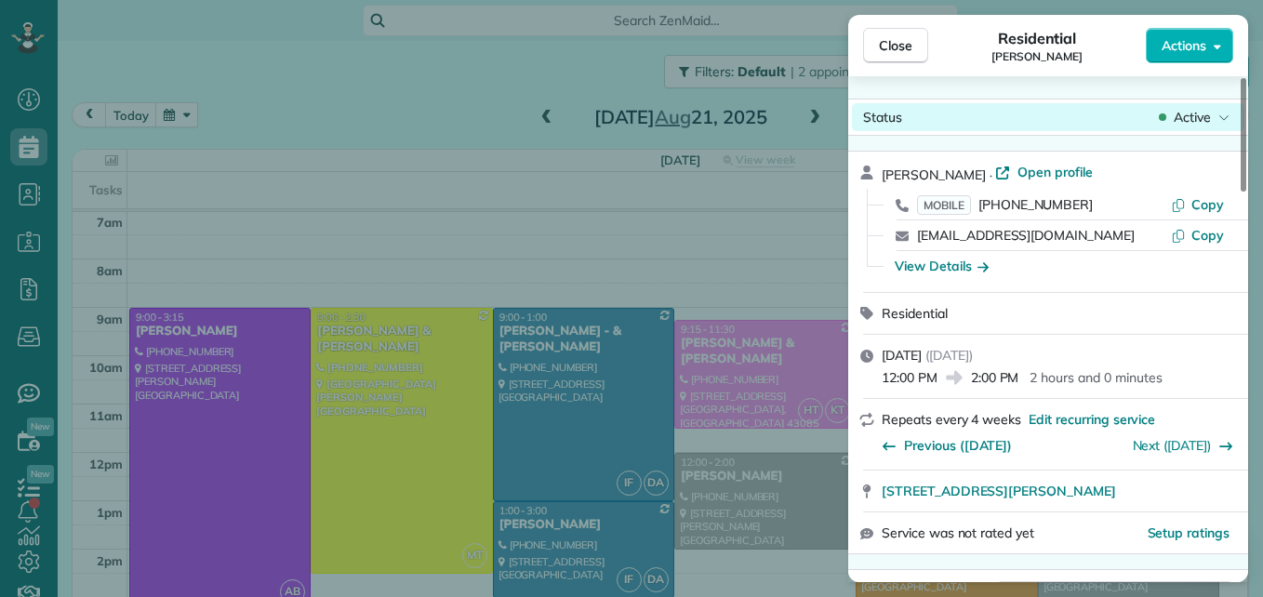
click at [1181, 114] on span "Active" at bounding box center [1192, 117] width 37 height 19
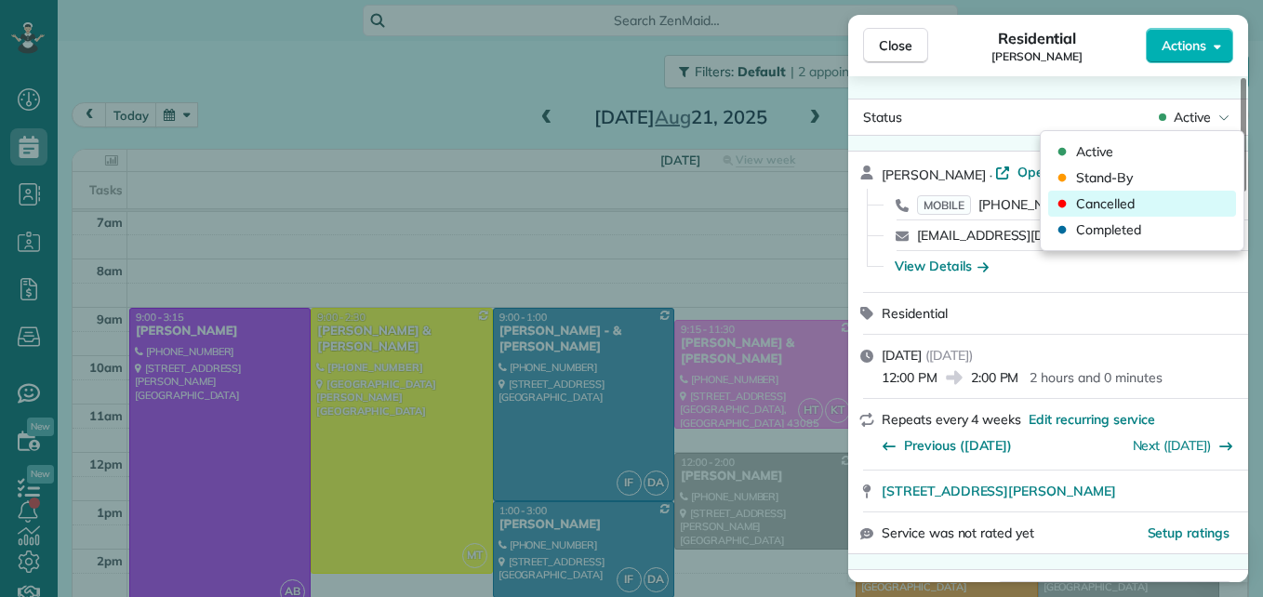
click at [1155, 200] on div "Cancelled" at bounding box center [1142, 204] width 188 height 26
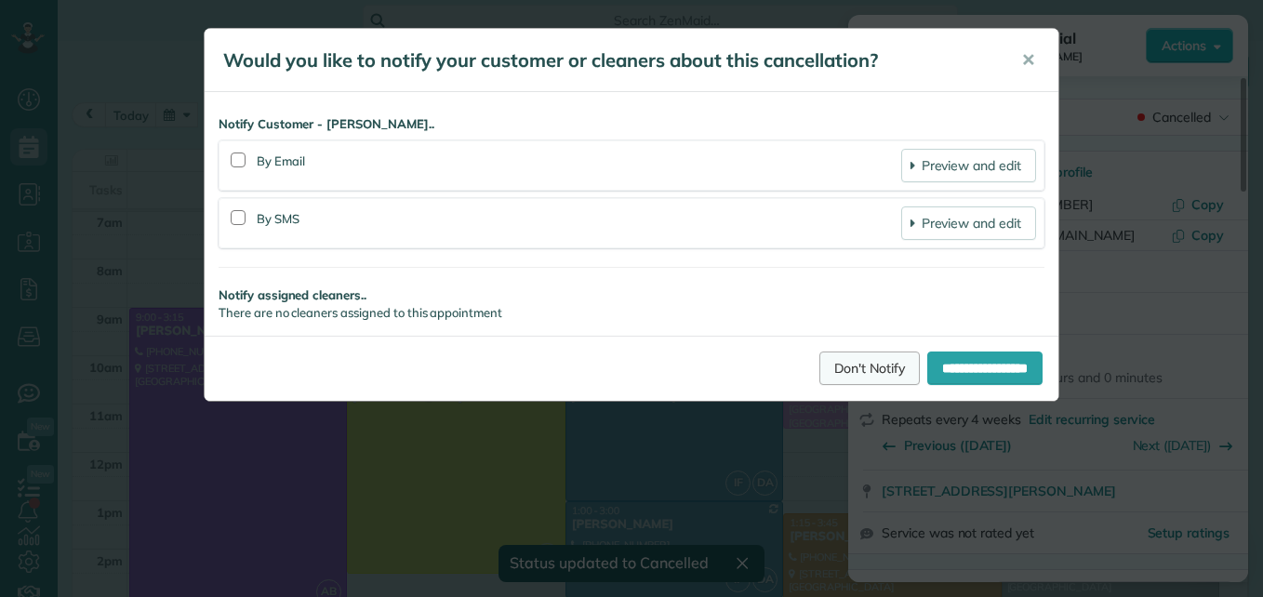
click at [827, 382] on link "Don't Notify" at bounding box center [870, 368] width 100 height 33
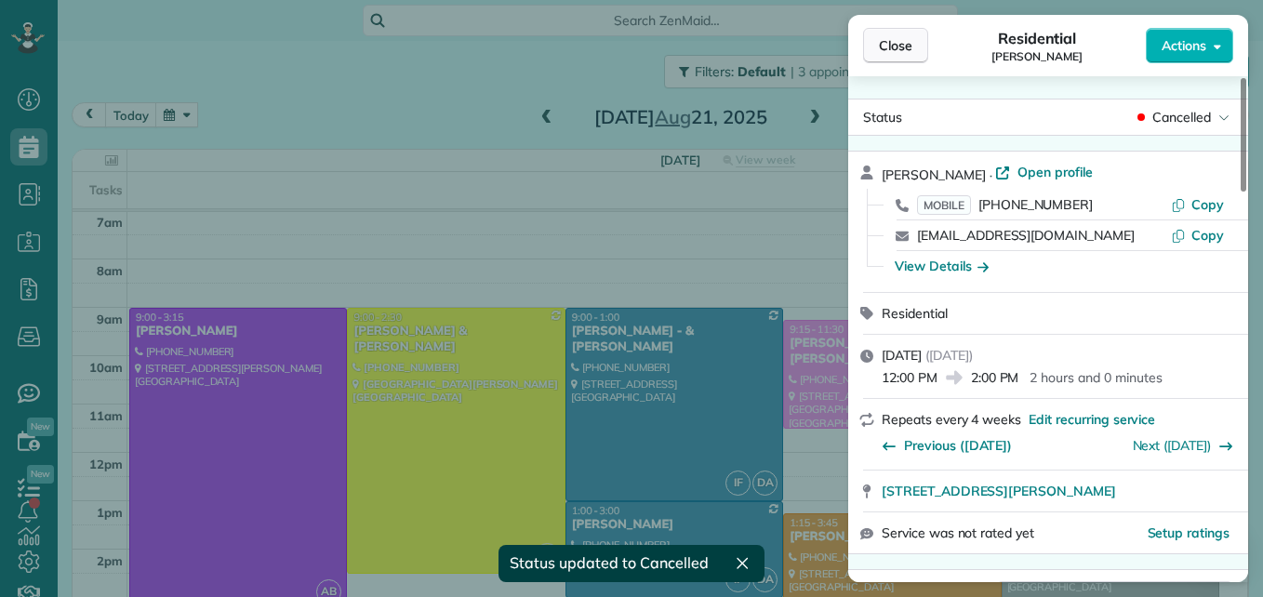
click at [886, 34] on button "Close" at bounding box center [895, 45] width 65 height 35
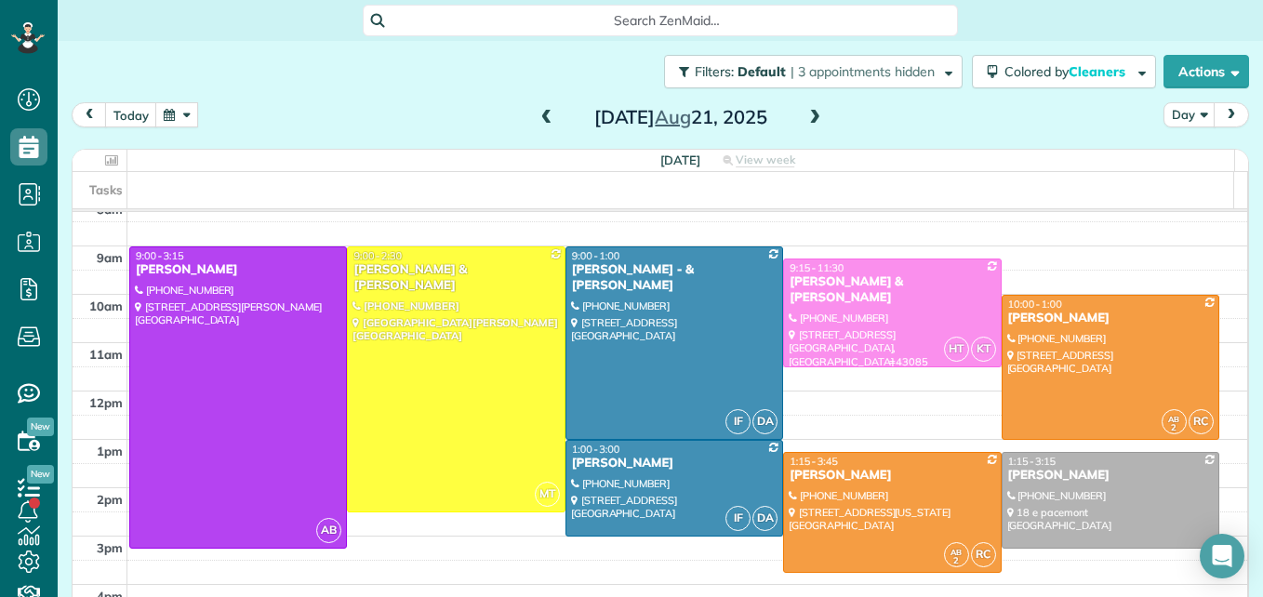
scroll to position [287, 0]
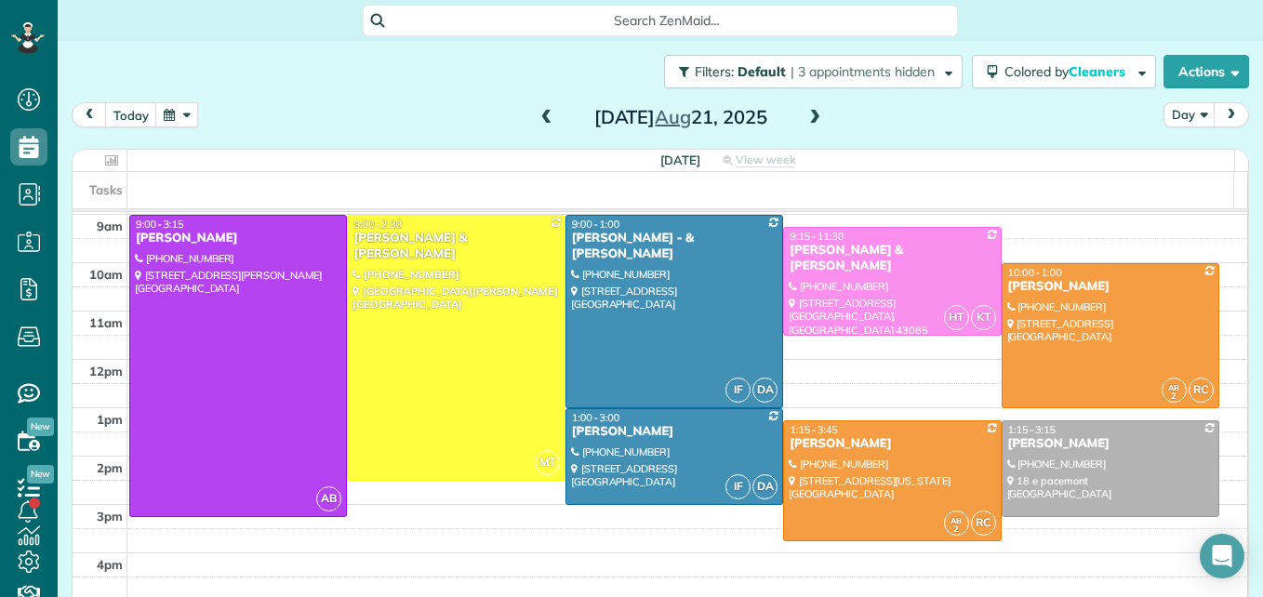
click at [193, 115] on button "button" at bounding box center [176, 114] width 43 height 25
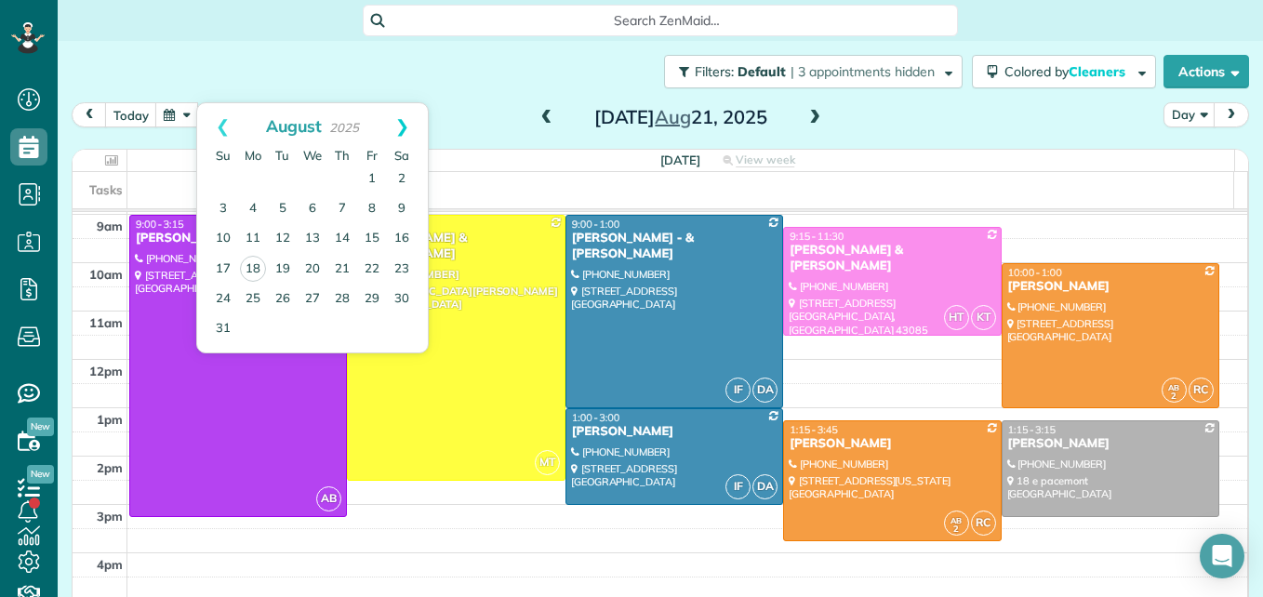
click at [404, 125] on link "Next" at bounding box center [402, 126] width 51 height 47
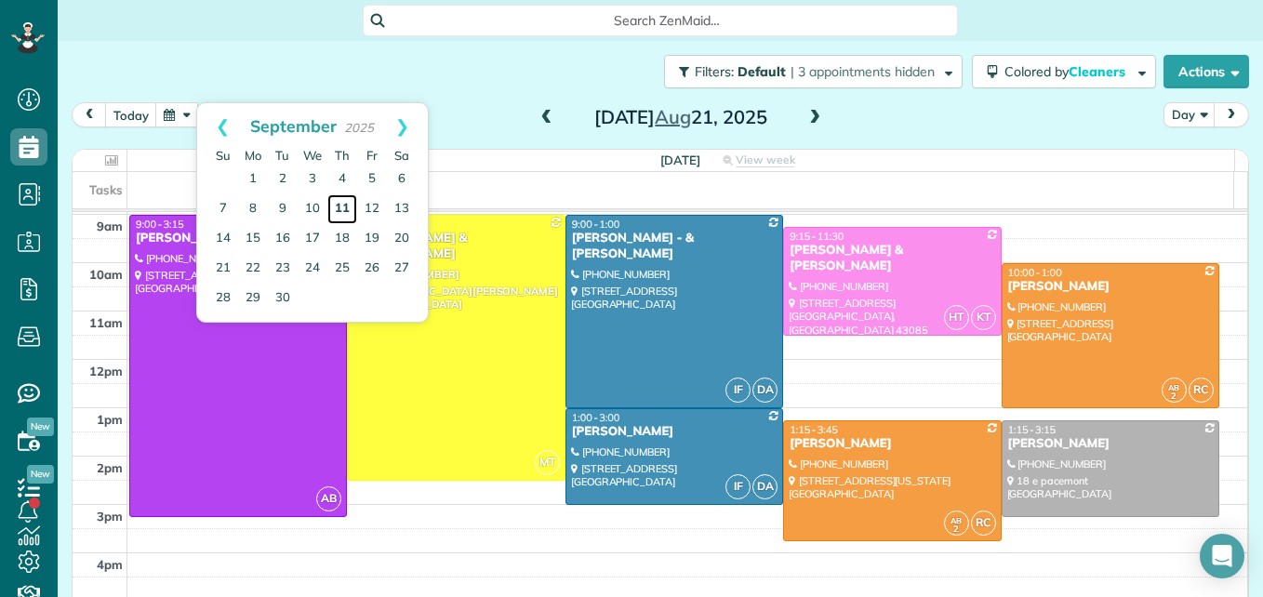
click at [347, 207] on link "11" at bounding box center [342, 209] width 30 height 30
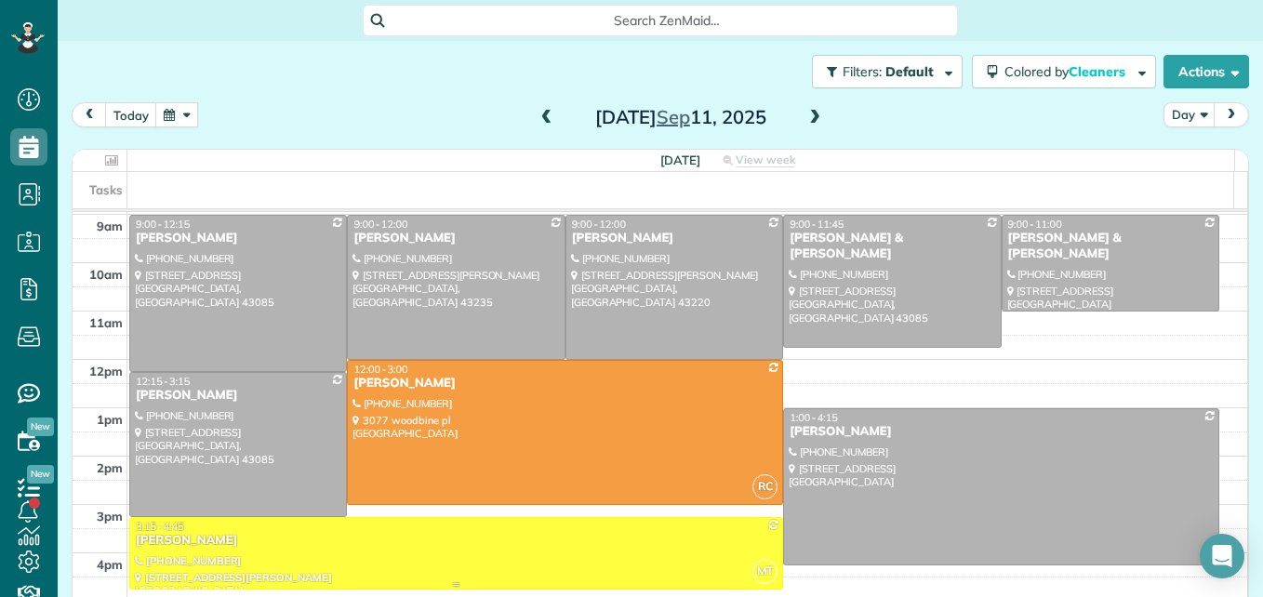
click at [442, 569] on div at bounding box center [456, 553] width 652 height 71
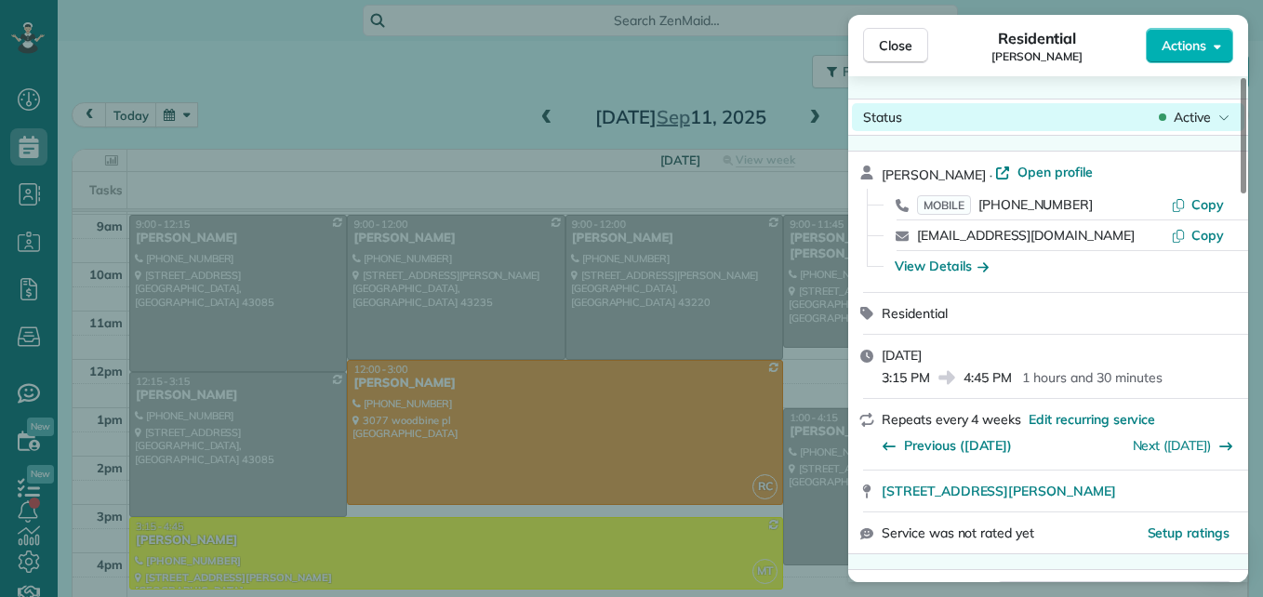
click at [1194, 118] on span "Active" at bounding box center [1192, 117] width 37 height 19
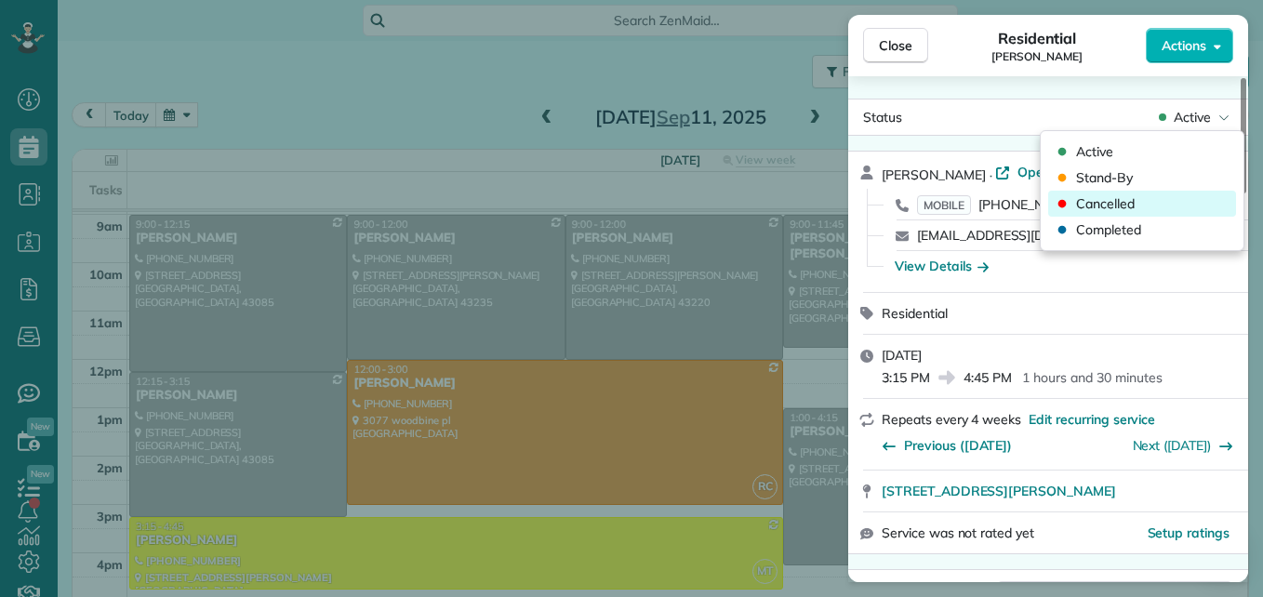
click at [1165, 201] on div "Cancelled" at bounding box center [1142, 204] width 188 height 26
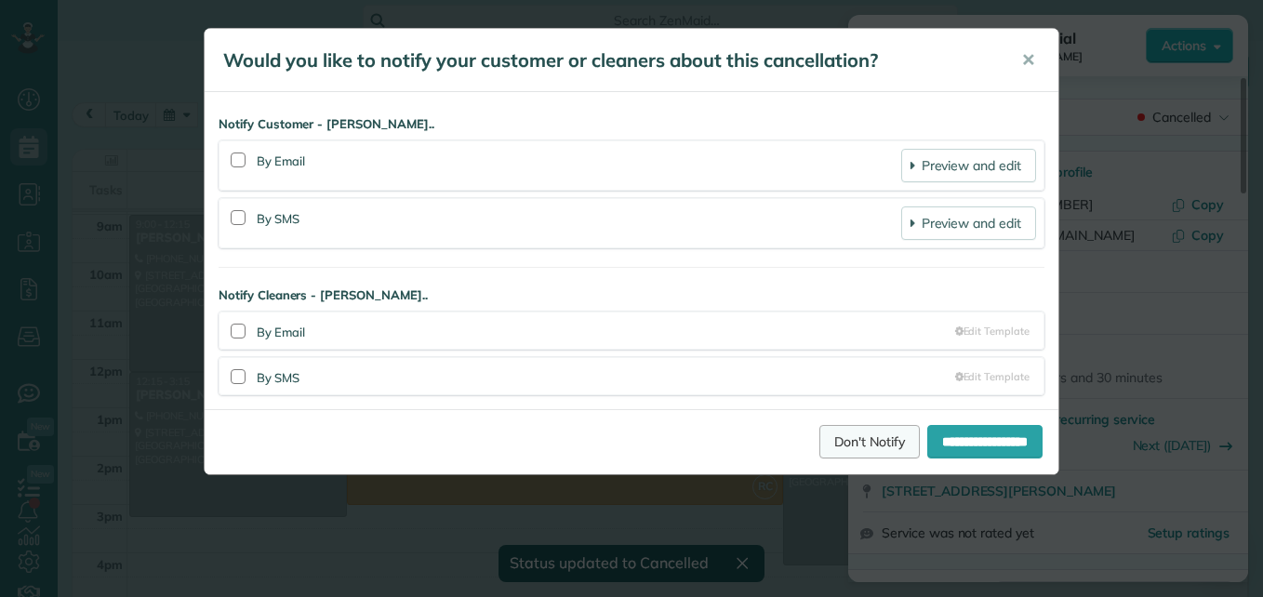
click at [820, 448] on link "Don't Notify" at bounding box center [870, 441] width 100 height 33
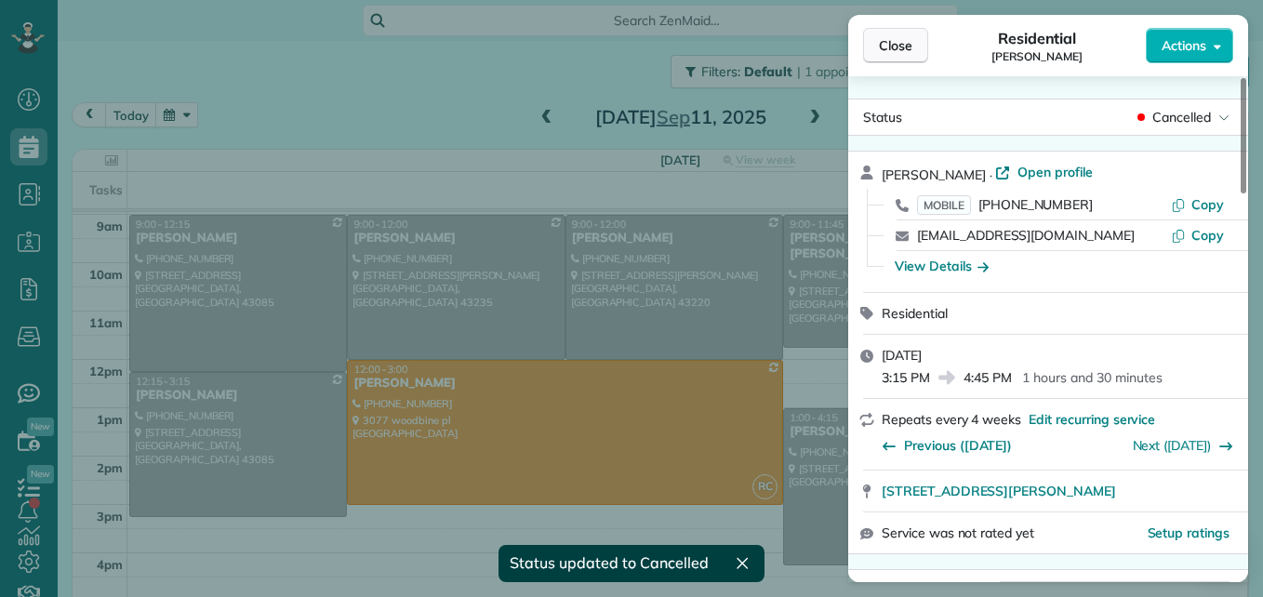
click at [872, 48] on button "Close" at bounding box center [895, 45] width 65 height 35
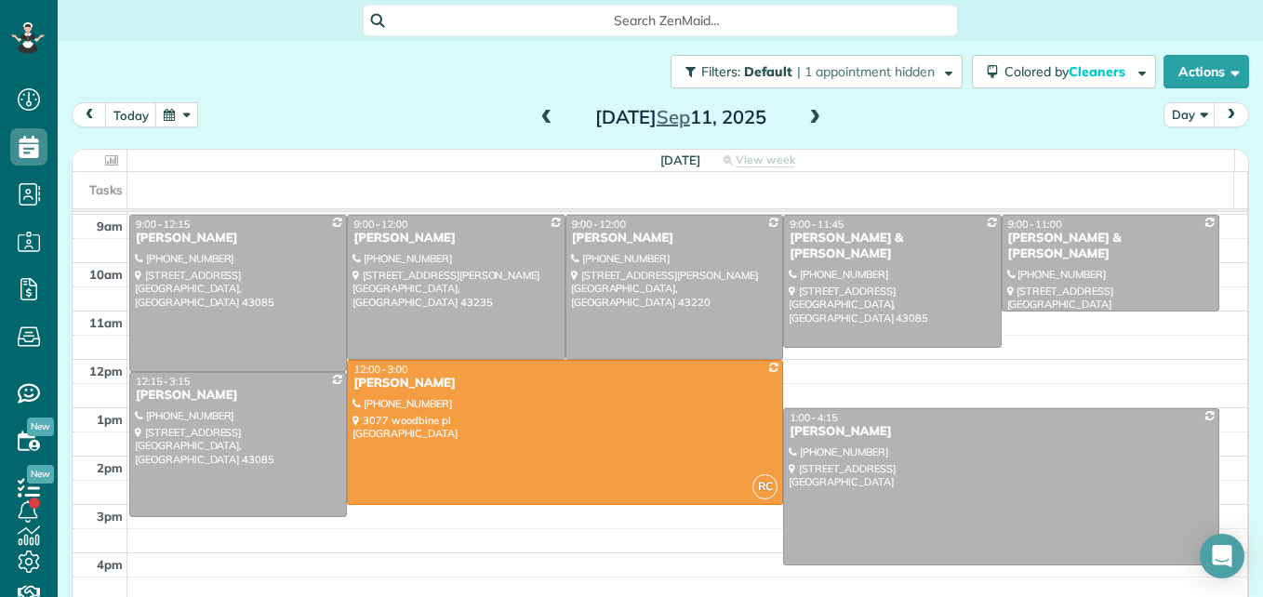
click at [537, 119] on span at bounding box center [547, 118] width 20 height 17
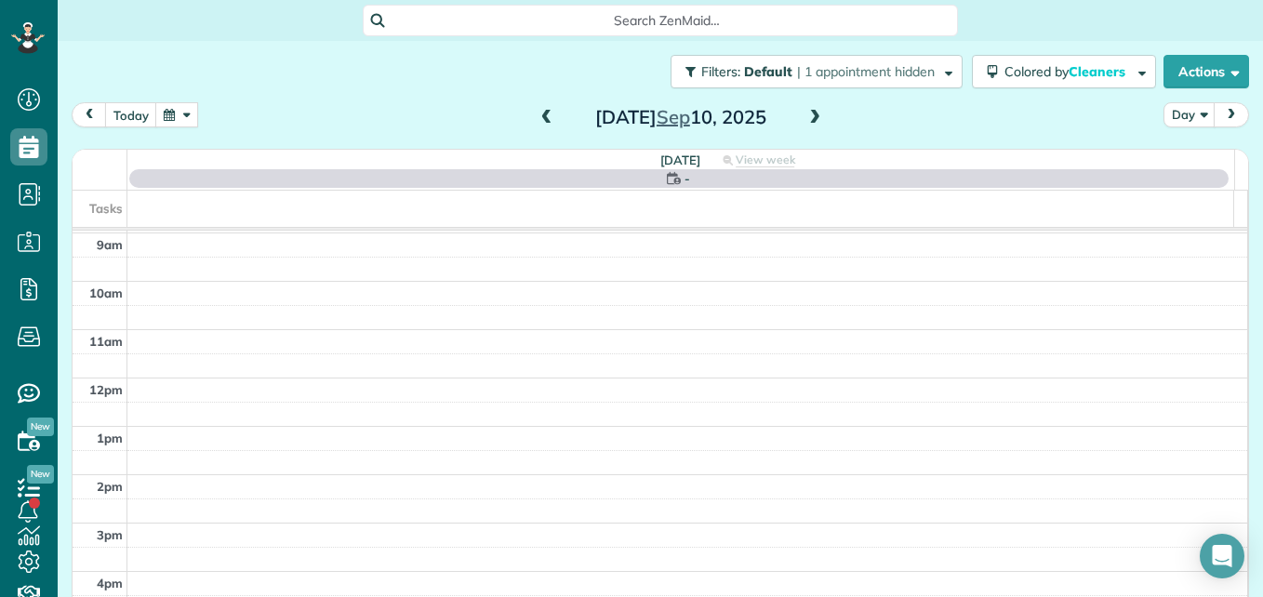
scroll to position [194, 0]
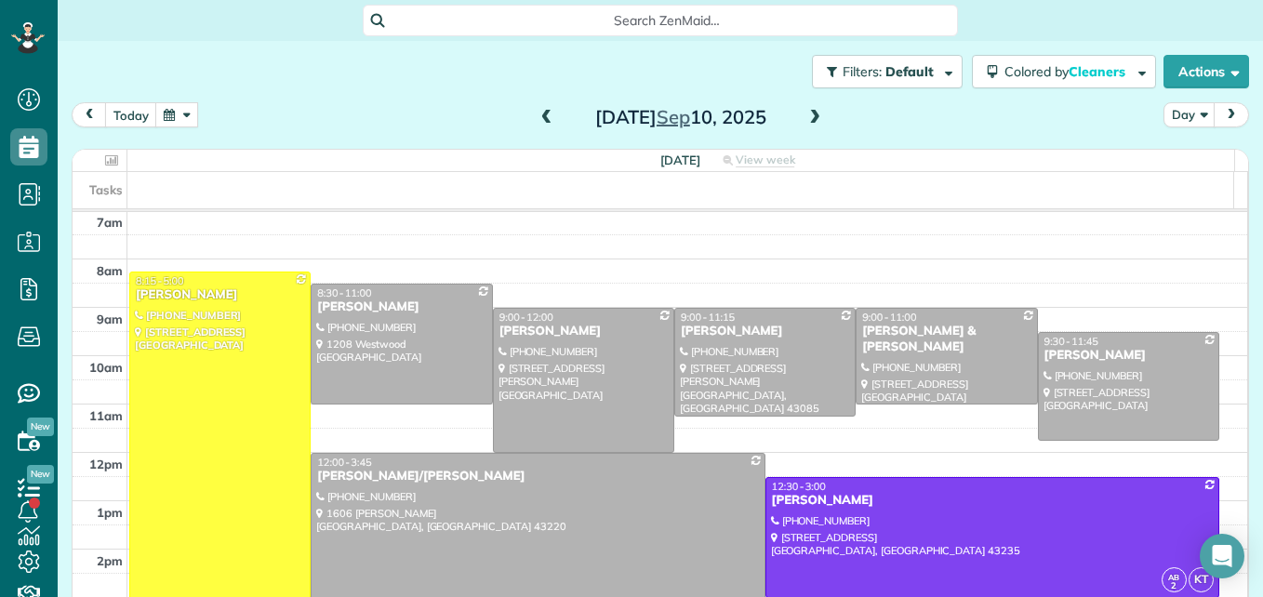
click at [537, 119] on span at bounding box center [547, 118] width 20 height 17
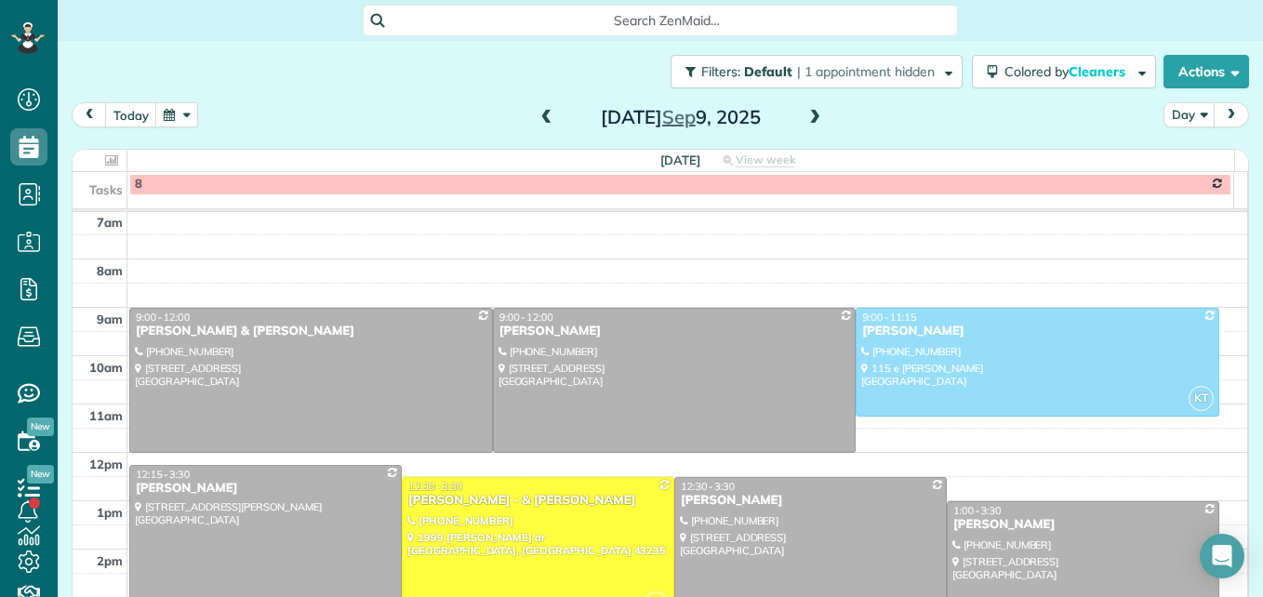
click at [537, 119] on span at bounding box center [547, 118] width 20 height 17
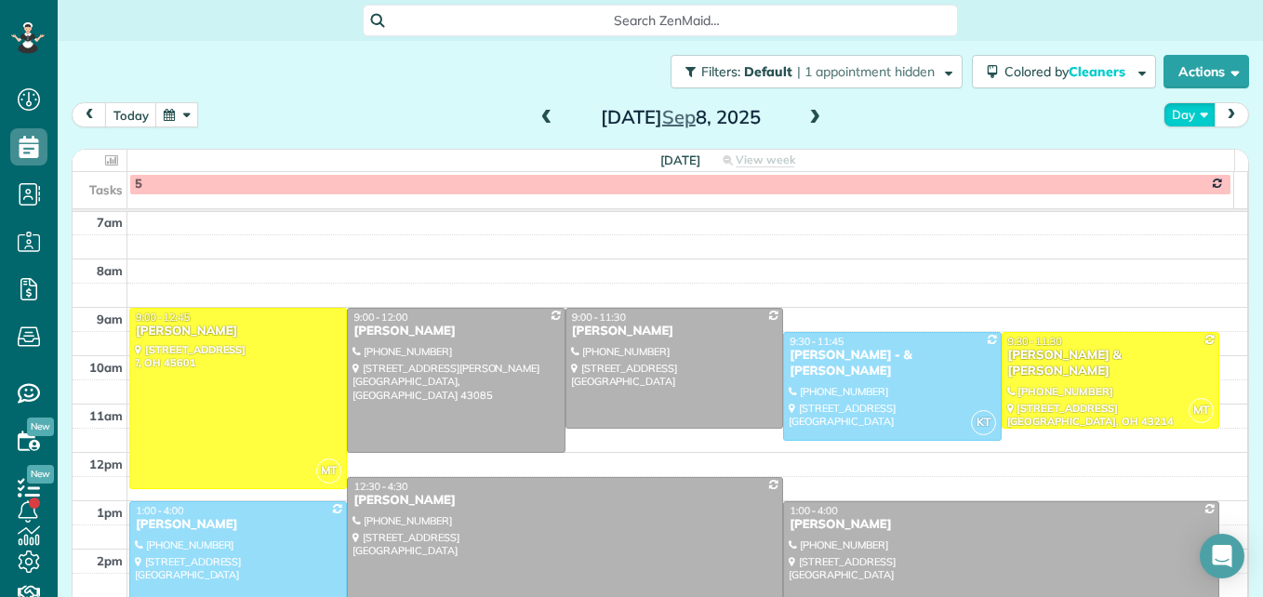
click at [1166, 111] on button "Day" at bounding box center [1190, 114] width 52 height 25
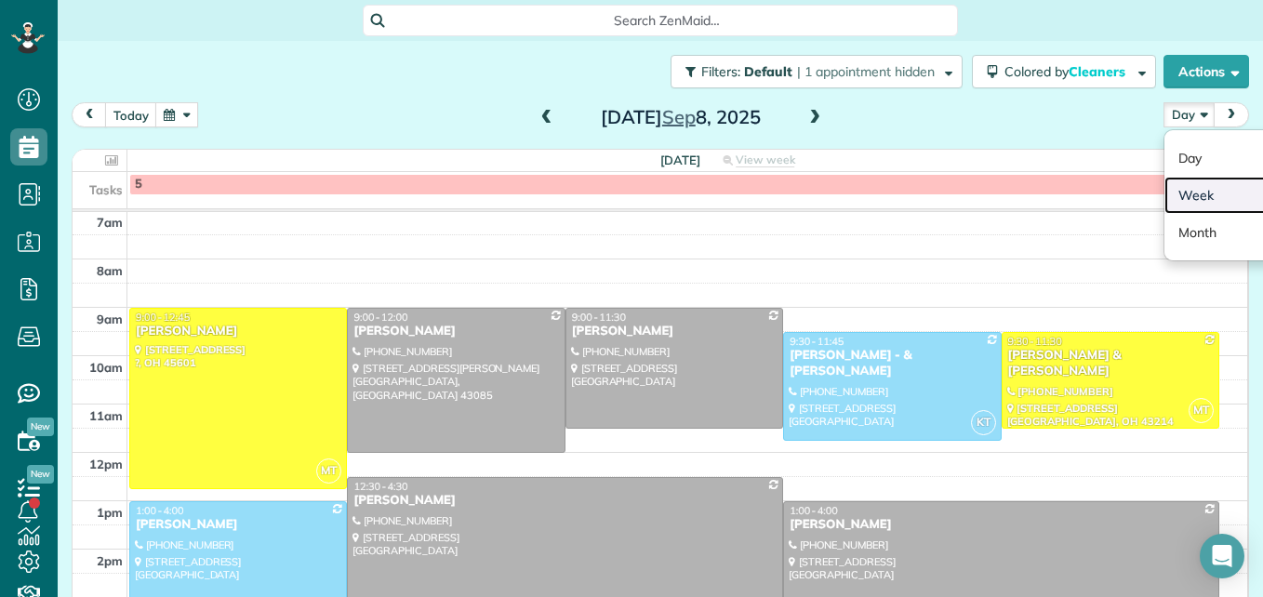
click at [1167, 195] on link "Week" at bounding box center [1238, 195] width 147 height 37
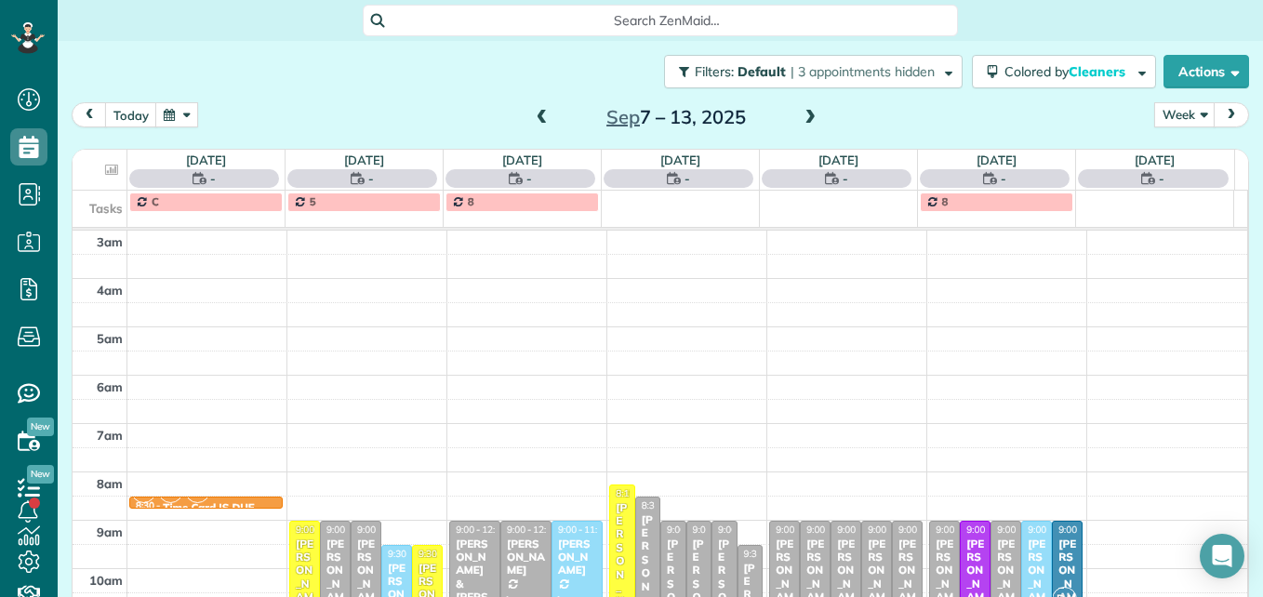
scroll to position [194, 0]
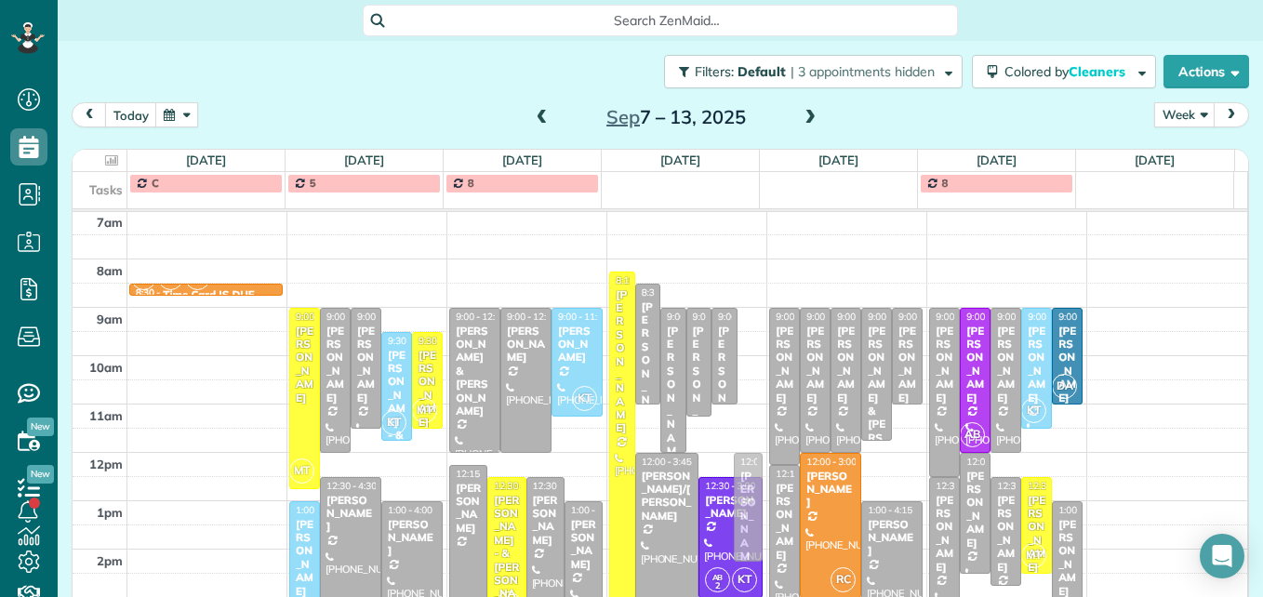
drag, startPoint x: 730, startPoint y: 383, endPoint x: 734, endPoint y: 486, distance: 103.3
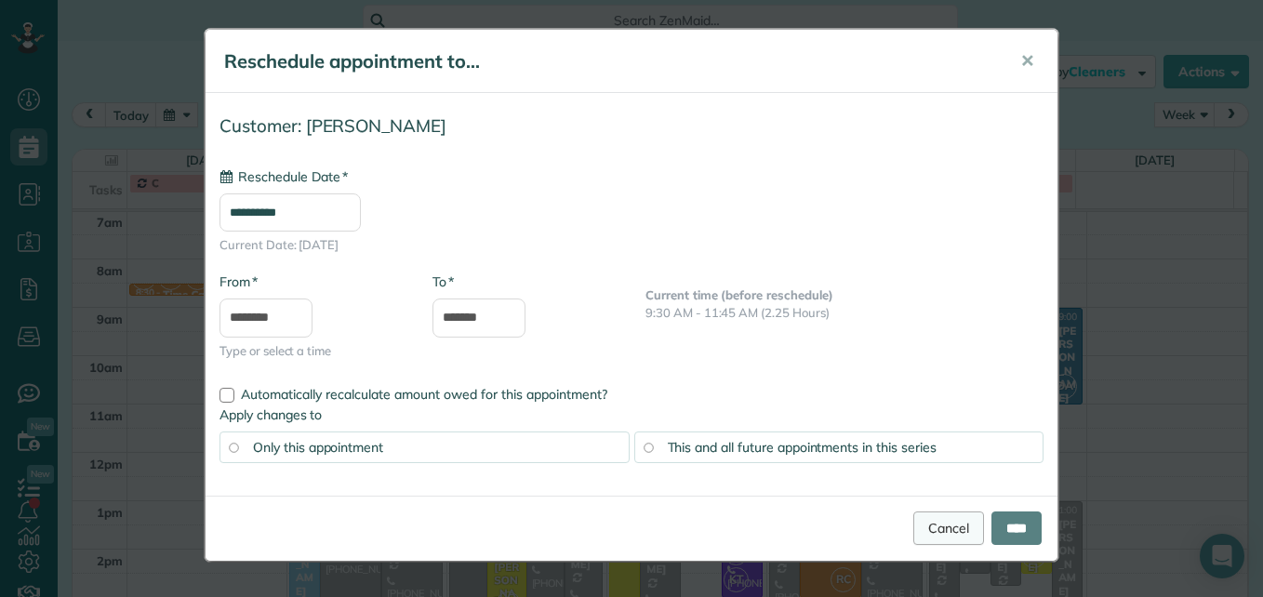
type input "**********"
click at [998, 529] on input "****" at bounding box center [1017, 528] width 50 height 33
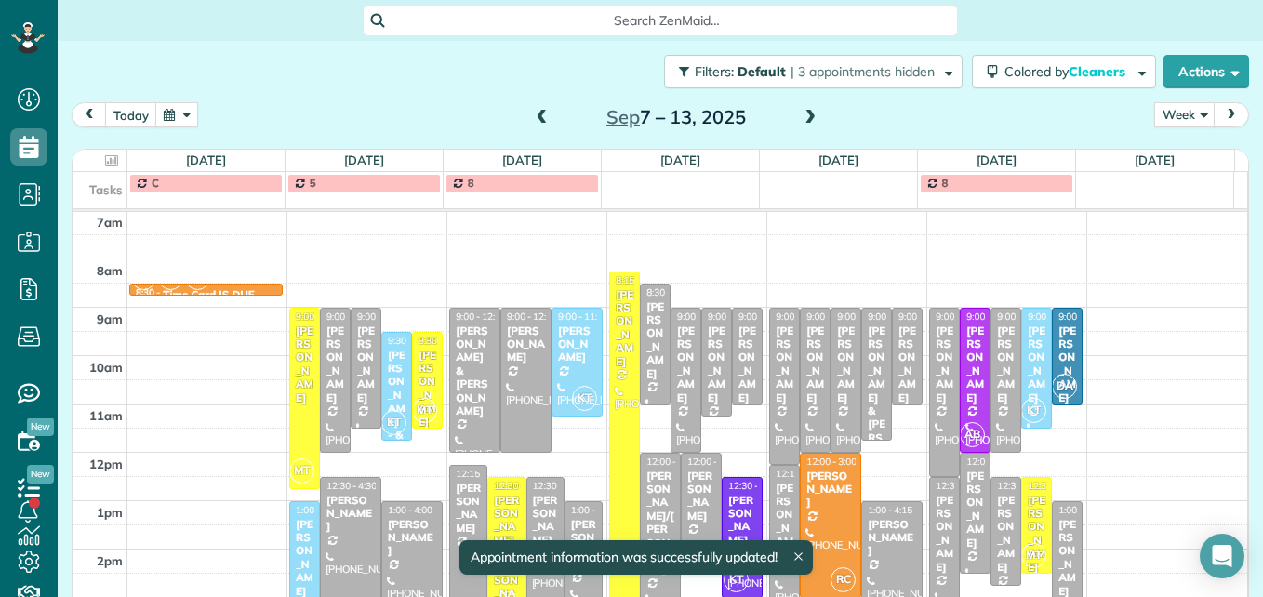
scroll to position [287, 0]
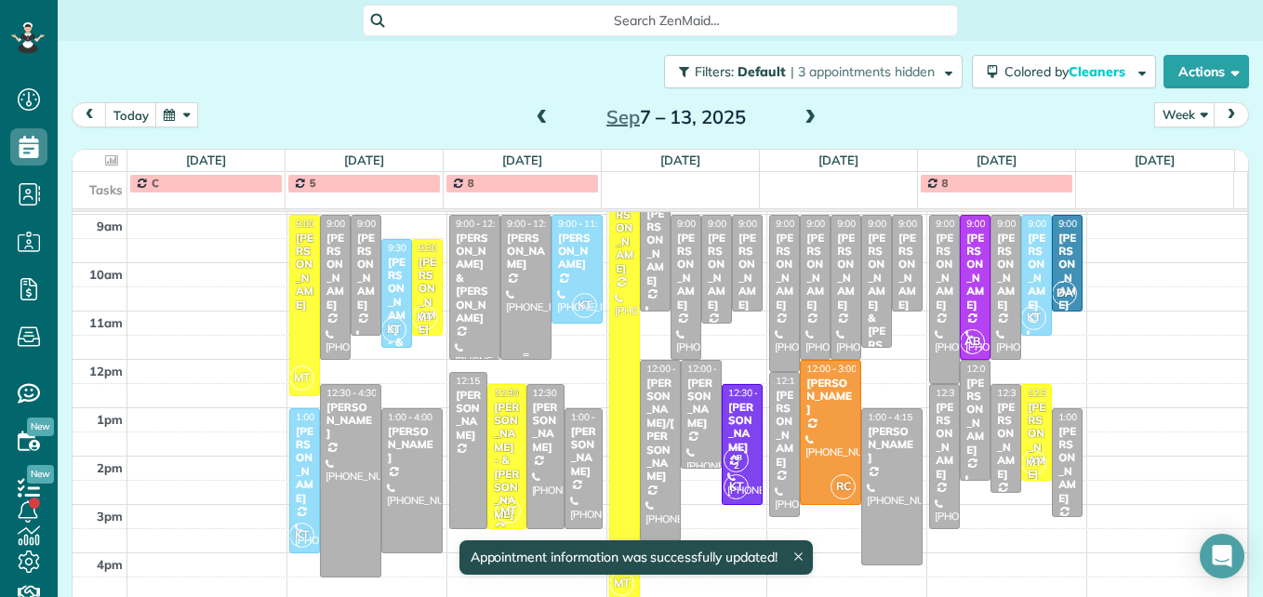
click at [521, 281] on div at bounding box center [525, 287] width 49 height 143
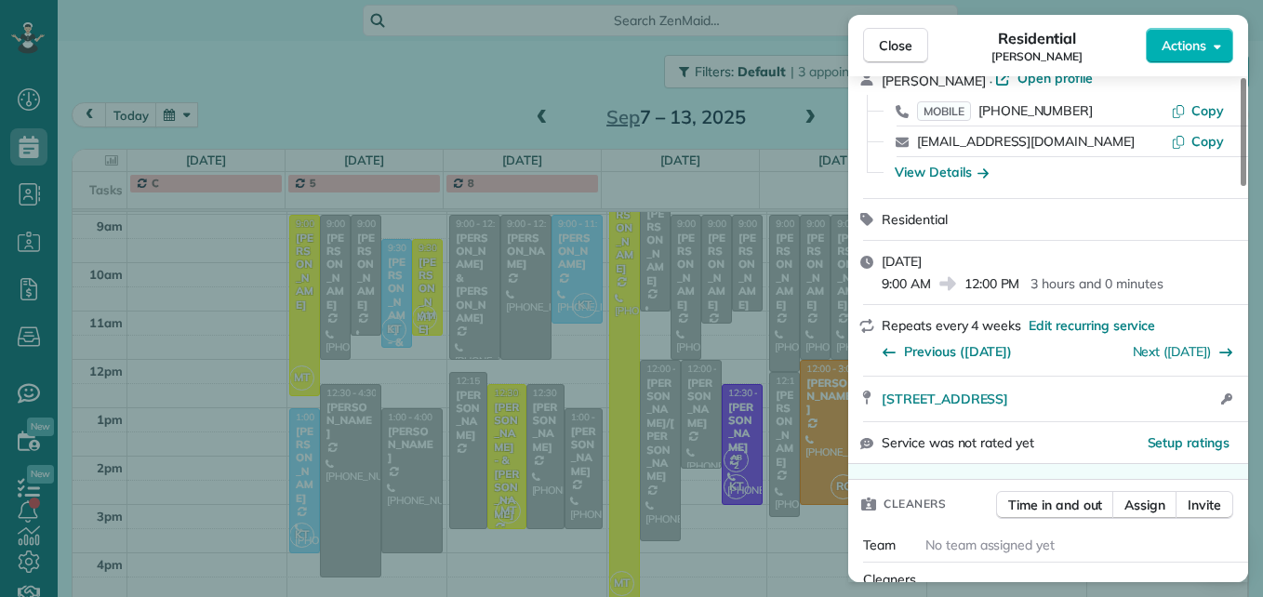
scroll to position [189, 0]
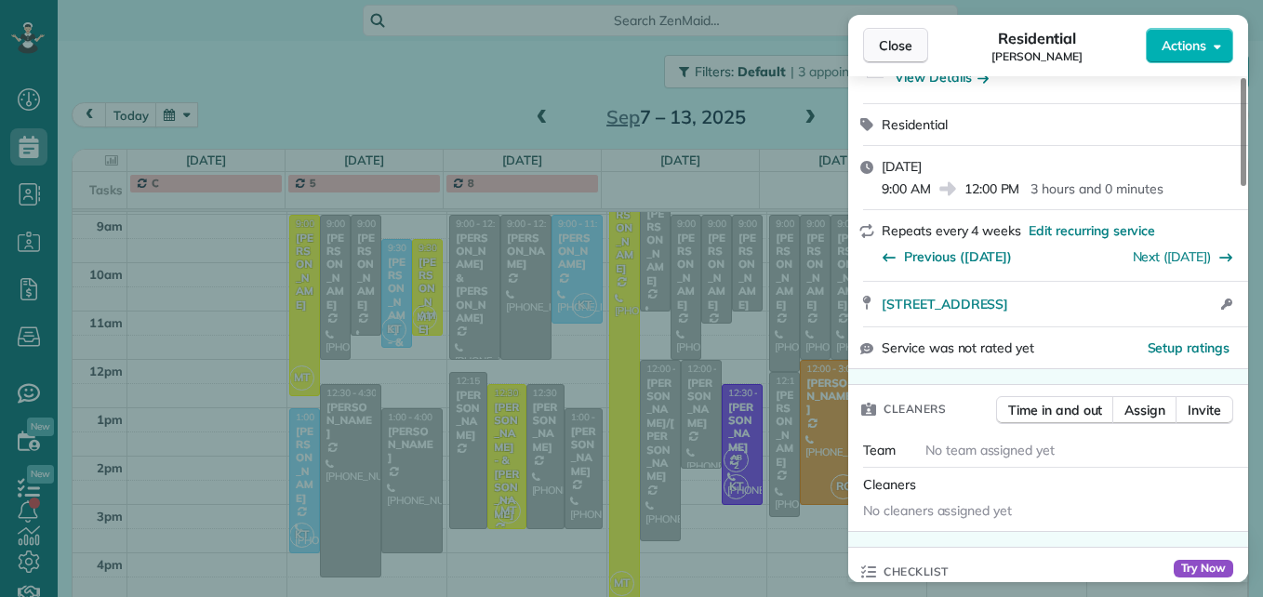
click at [877, 59] on button "Close" at bounding box center [895, 45] width 65 height 35
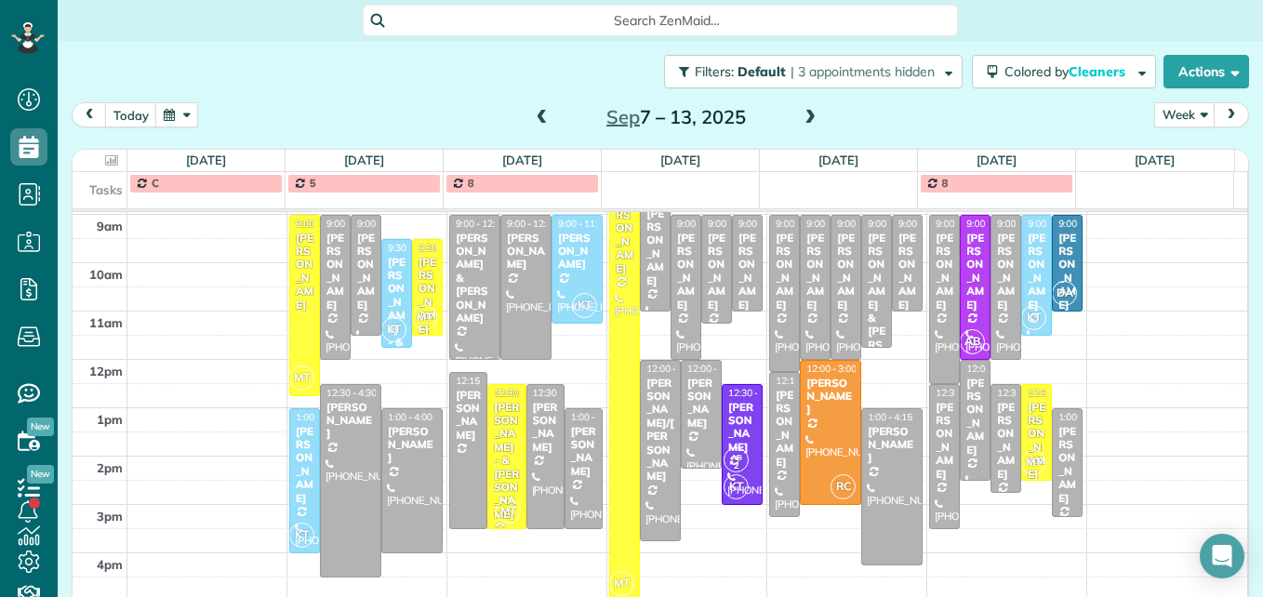
click at [539, 118] on span at bounding box center [542, 118] width 20 height 17
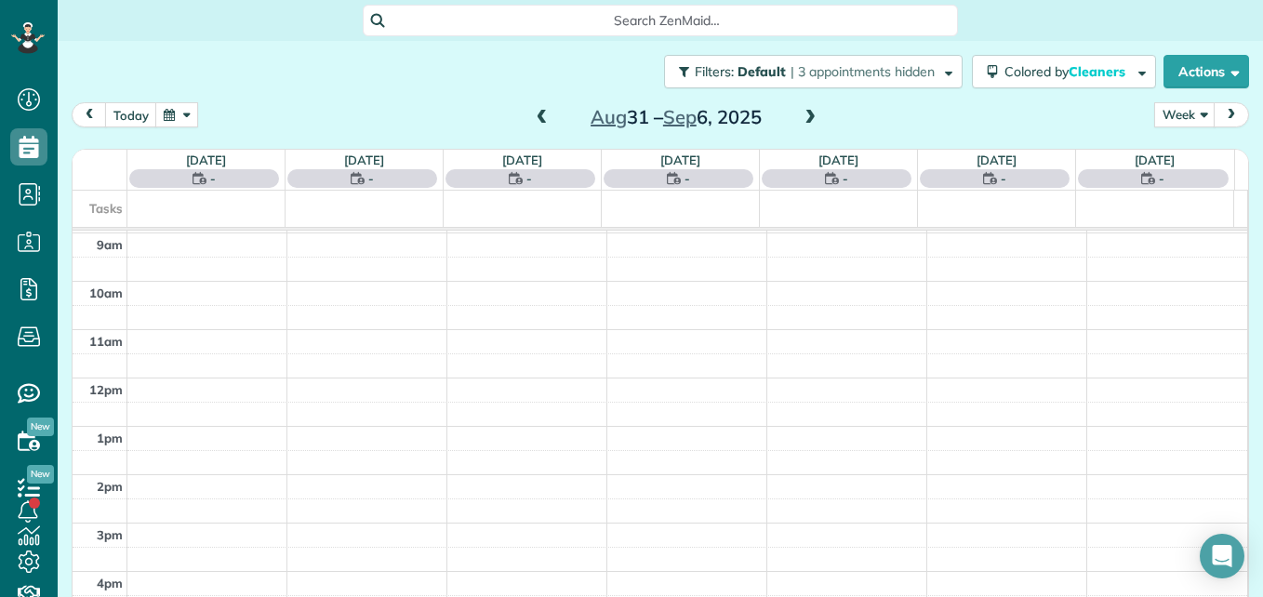
scroll to position [194, 0]
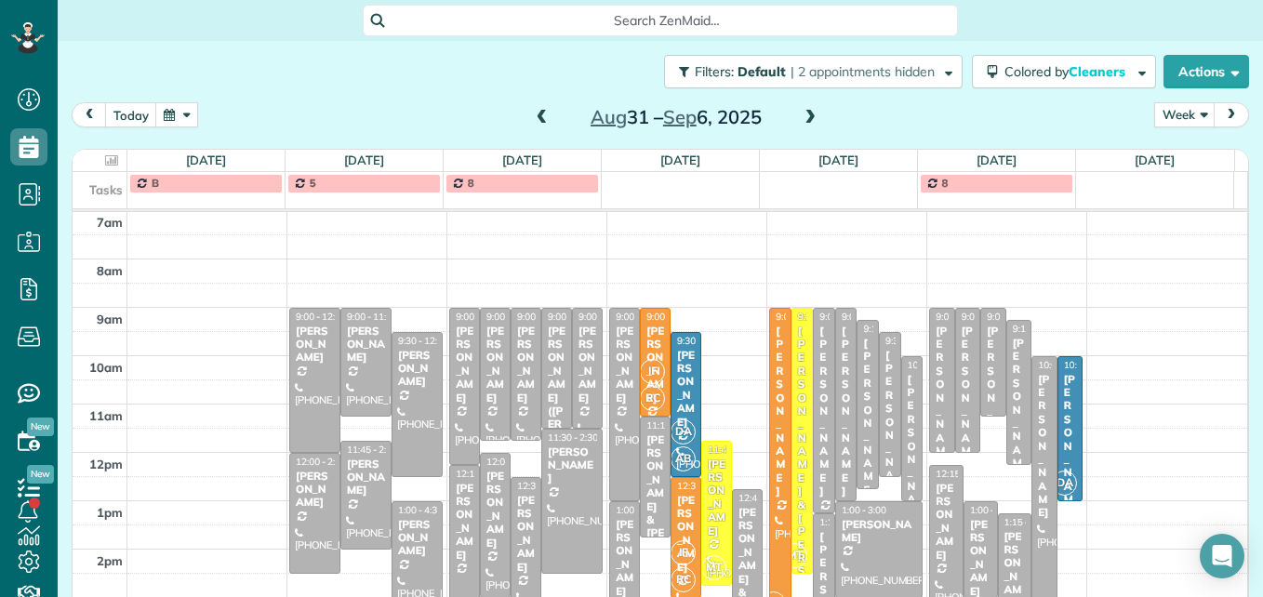
click at [539, 118] on span at bounding box center [542, 118] width 20 height 17
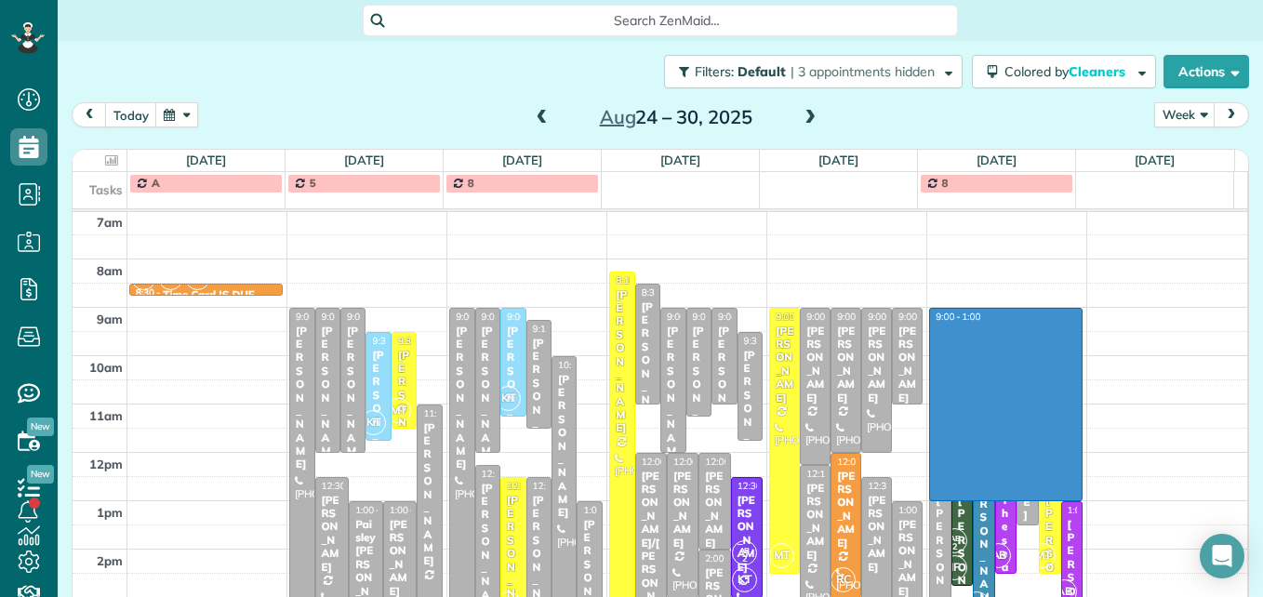
drag, startPoint x: 1029, startPoint y: 313, endPoint x: 1039, endPoint y: 489, distance: 176.1
click at [1039, 490] on div "3am 4am 5am 6am 7am 8am 9am 10am 11am 12pm 1pm 2pm 3pm 4pm 5pm HT AB 2 IF RC DA…" at bounding box center [660, 380] width 1175 height 725
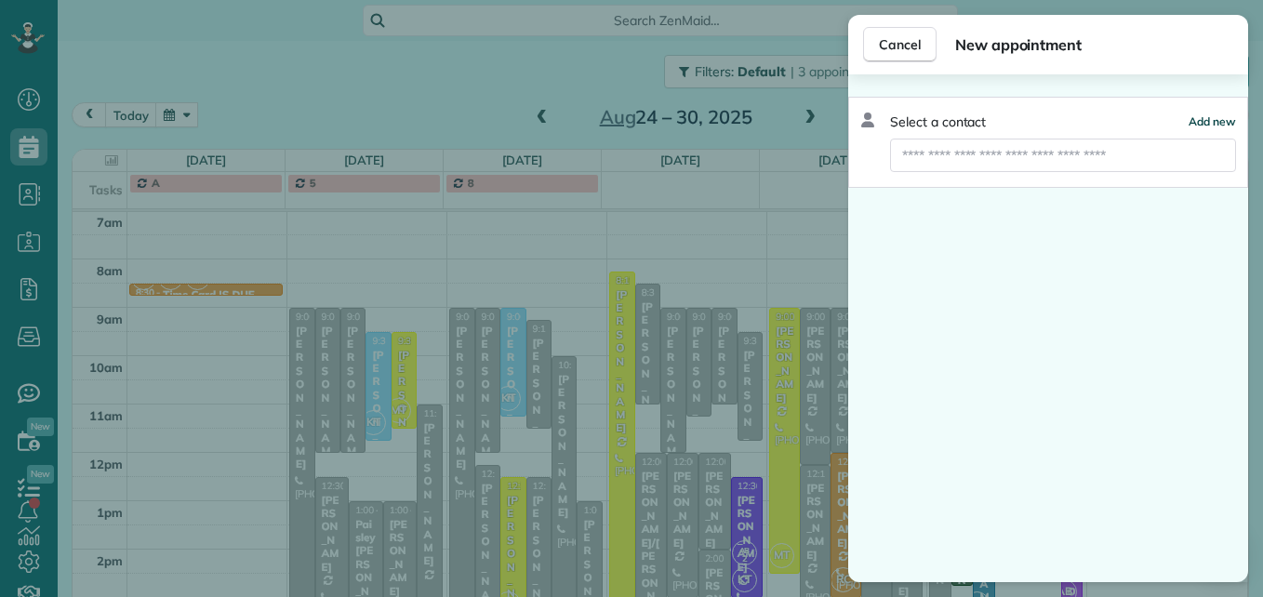
click at [1205, 115] on span "Add new" at bounding box center [1212, 121] width 47 height 14
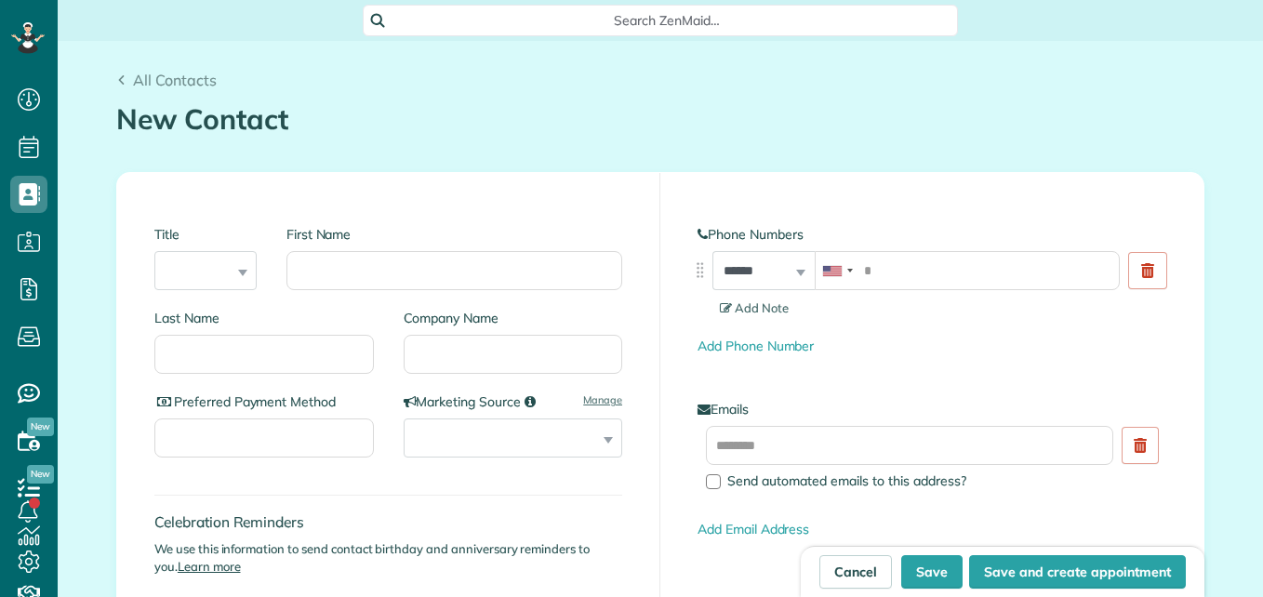
scroll to position [8, 8]
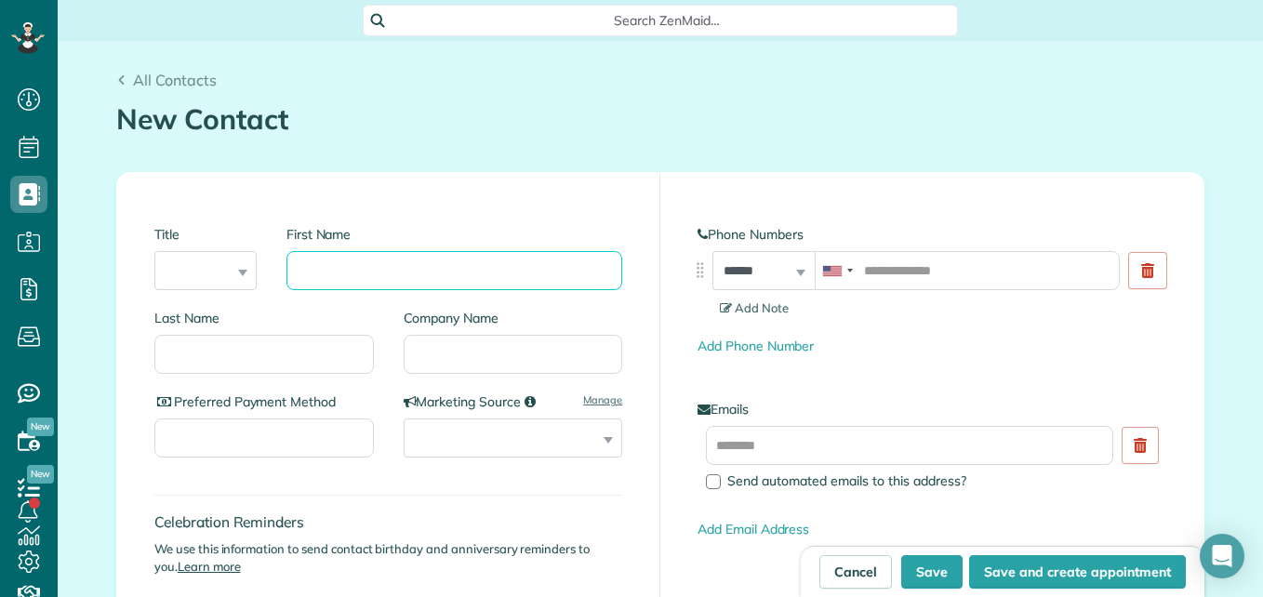
click at [428, 273] on input "First Name" at bounding box center [455, 270] width 336 height 39
type input "*******"
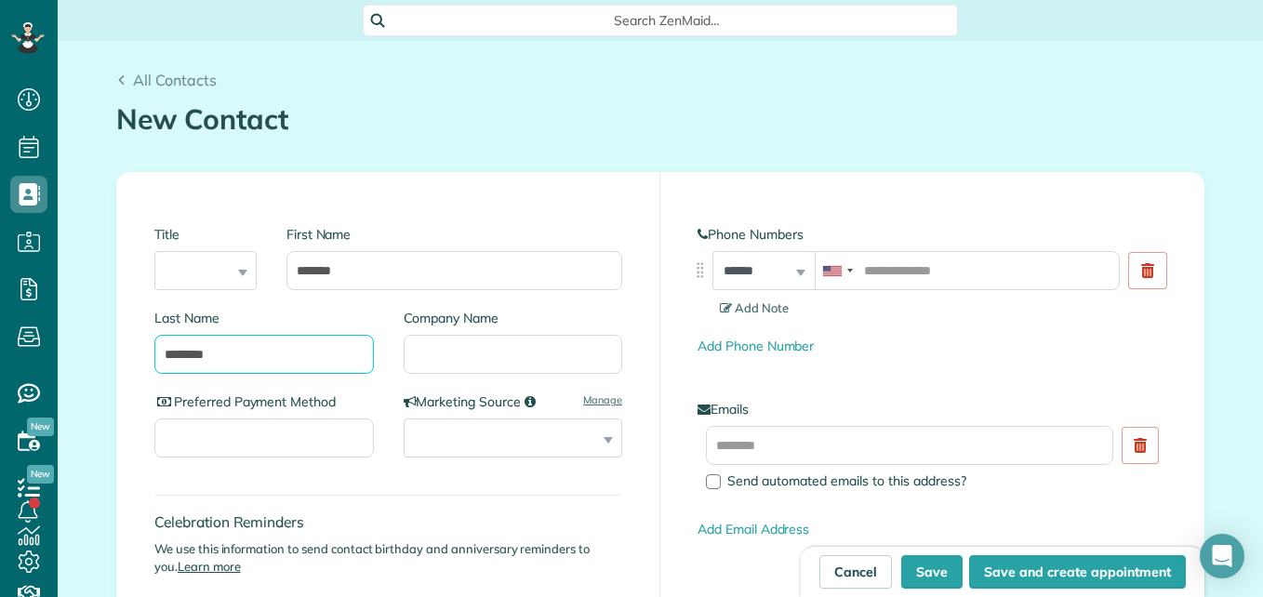
type input "********"
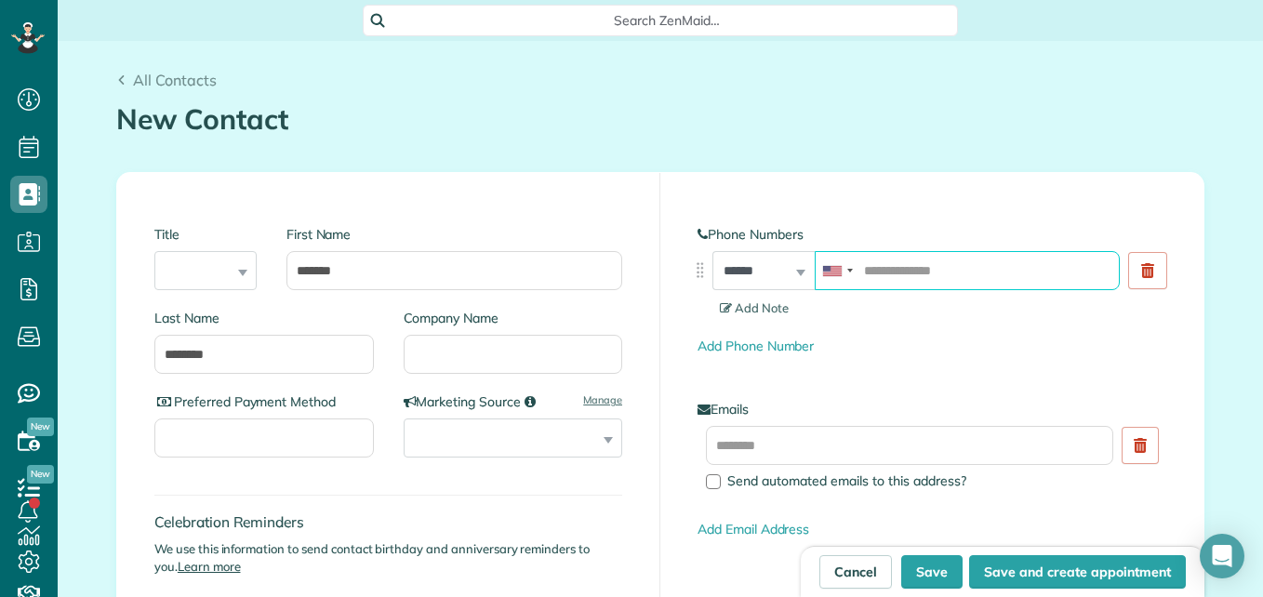
click at [860, 273] on input "tel" at bounding box center [967, 270] width 305 height 39
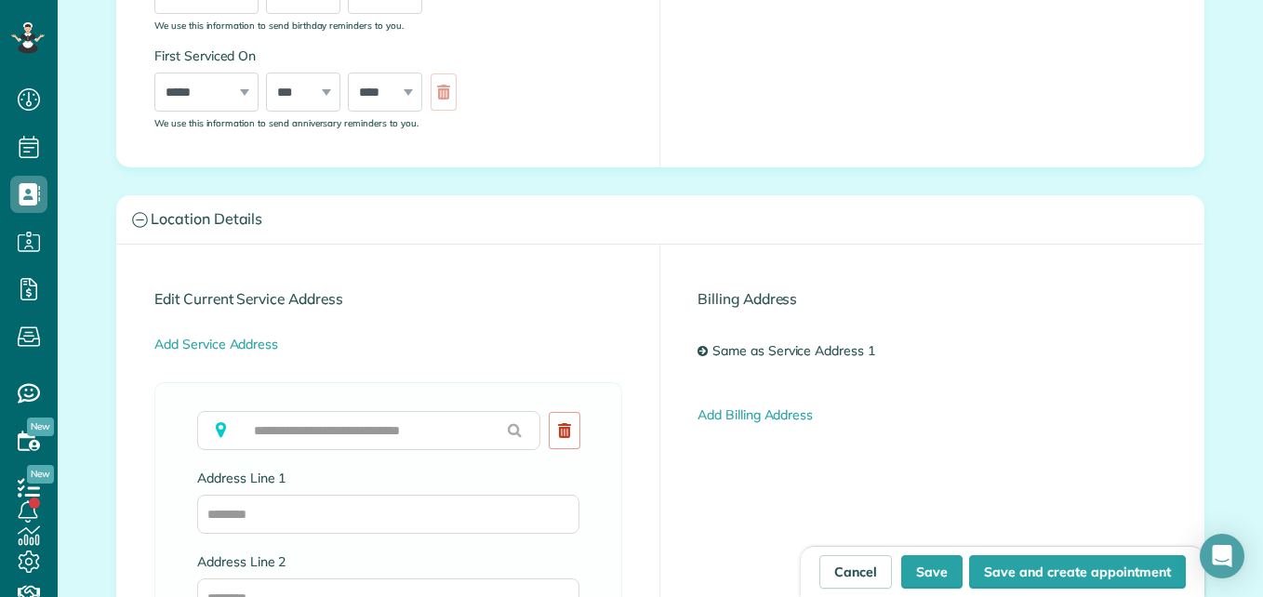
scroll to position [651, 0]
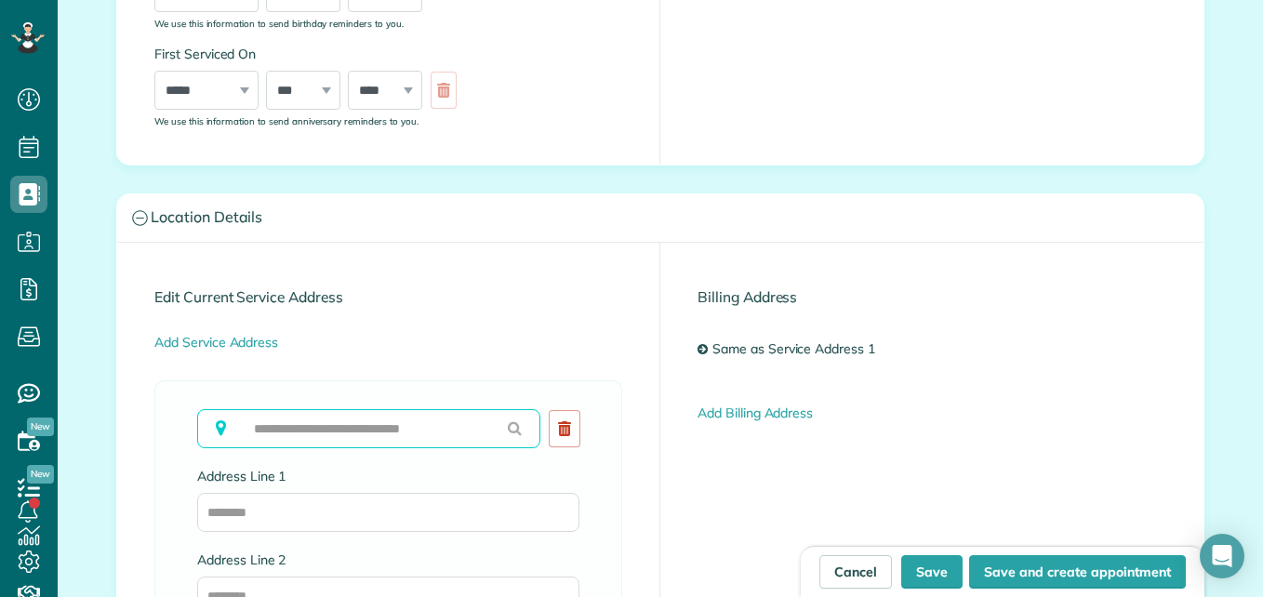
click at [350, 440] on input "text" at bounding box center [368, 428] width 343 height 39
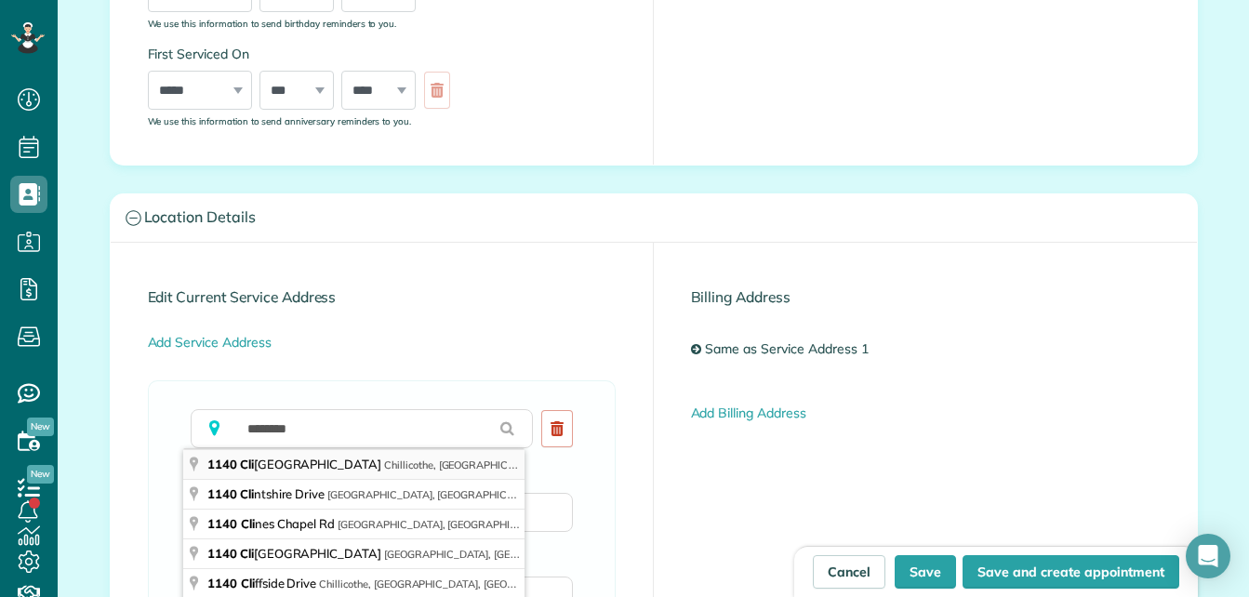
type input "**********"
type input "**"
type input "*****"
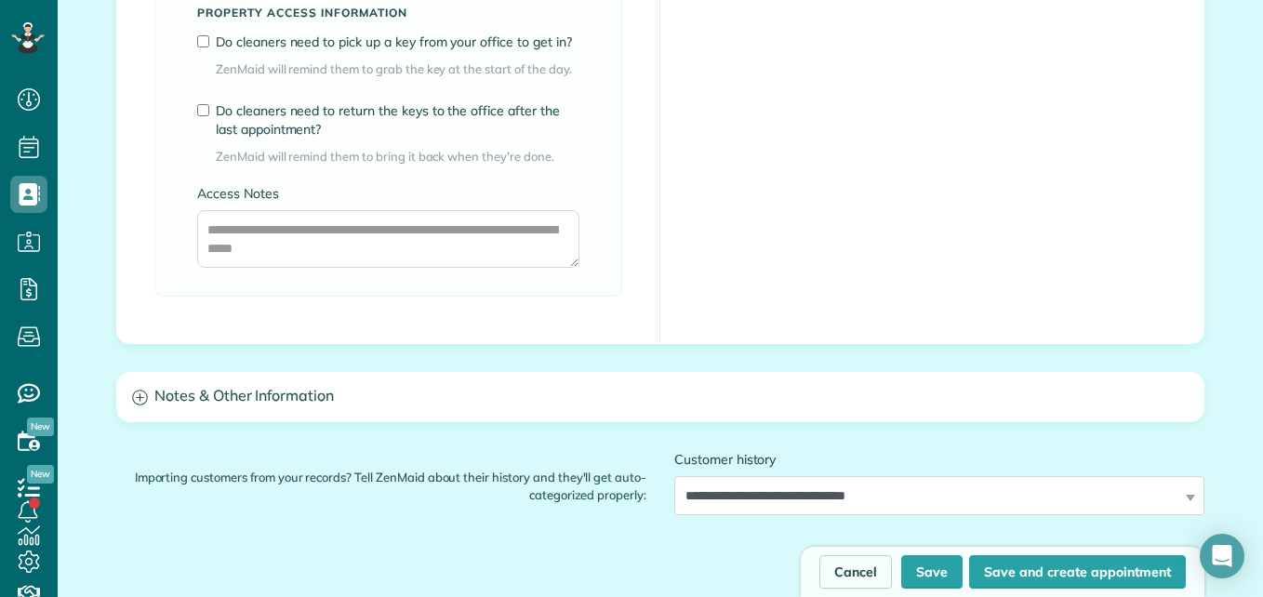
scroll to position [1488, 0]
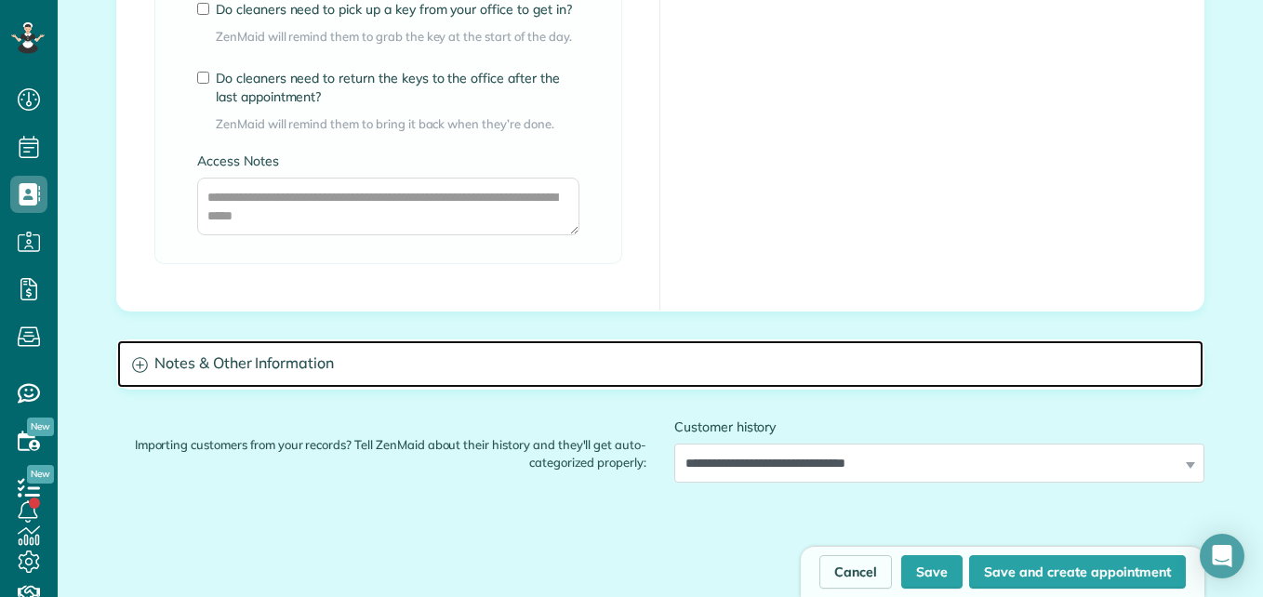
click at [137, 366] on icon at bounding box center [140, 365] width 16 height 16
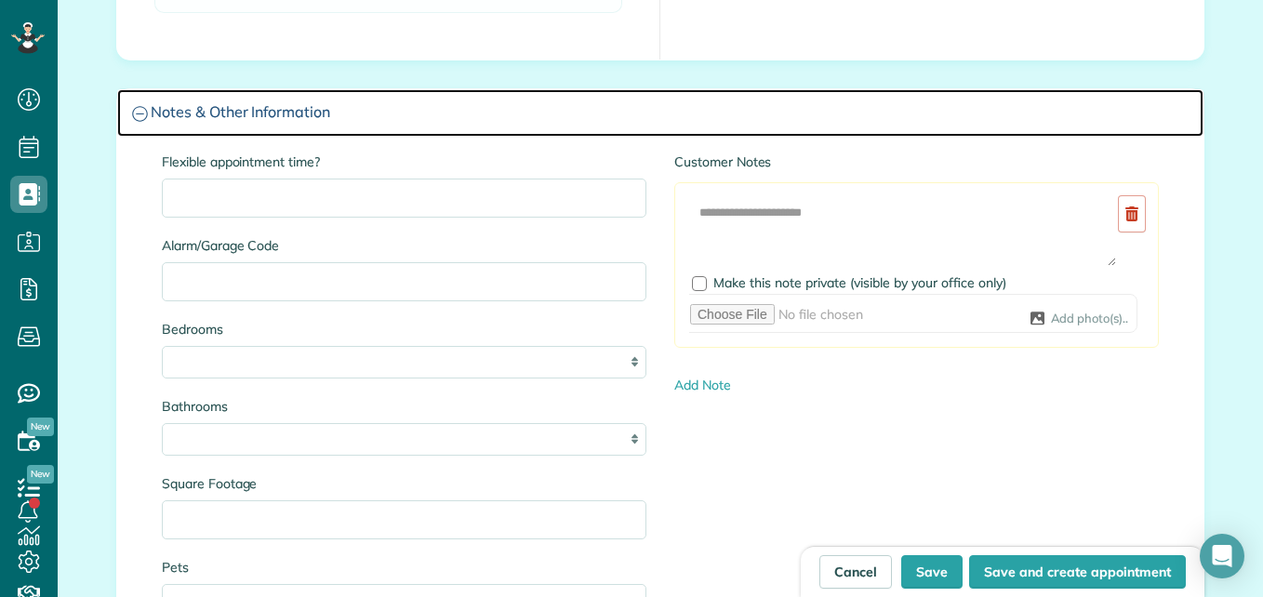
scroll to position [1767, 0]
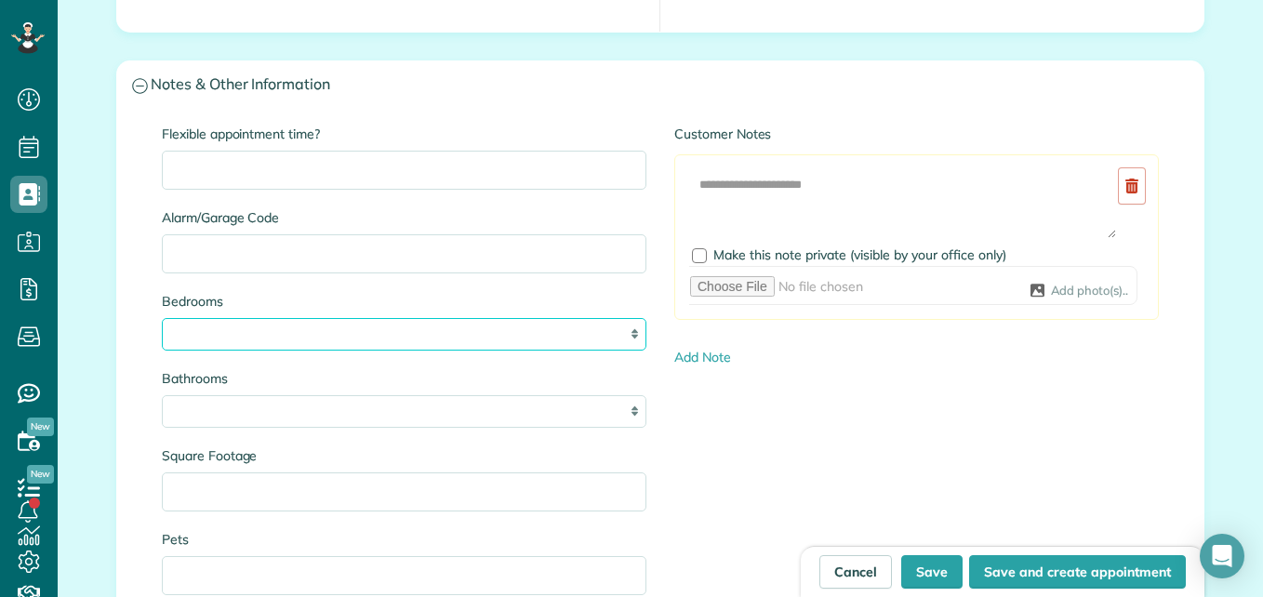
click at [363, 329] on select "* * * *" at bounding box center [404, 334] width 485 height 33
select select "*"
click at [162, 318] on select "* * * *" at bounding box center [404, 334] width 485 height 33
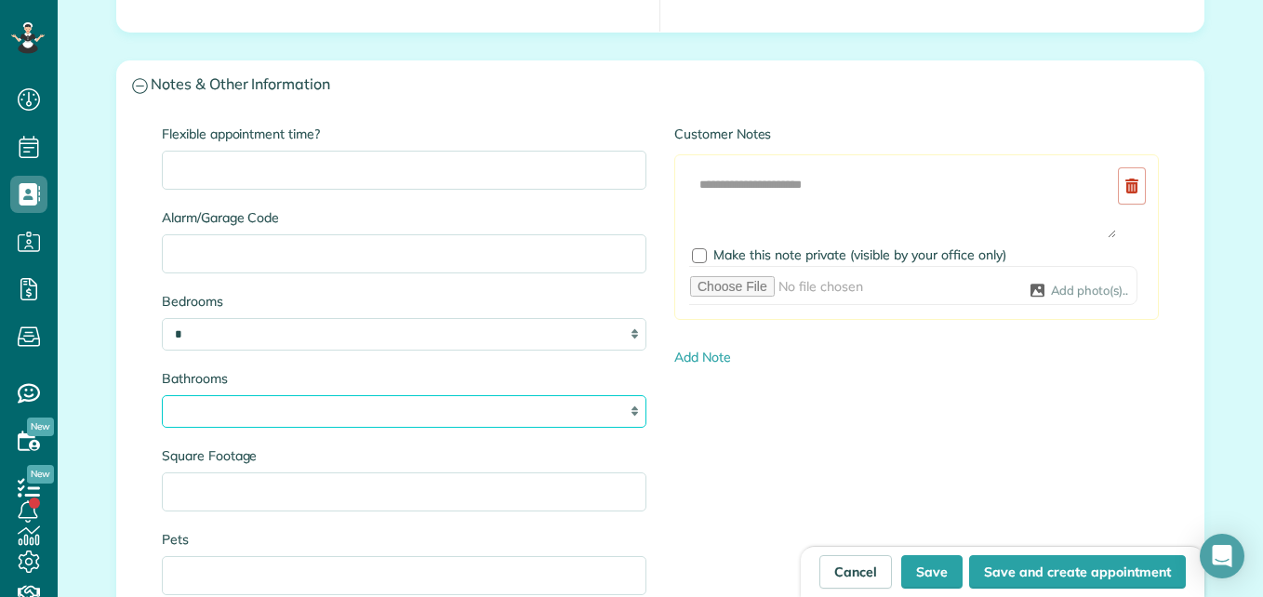
click at [313, 414] on select "**********" at bounding box center [404, 411] width 485 height 33
select select "*"
click at [162, 395] on select "**********" at bounding box center [404, 411] width 485 height 33
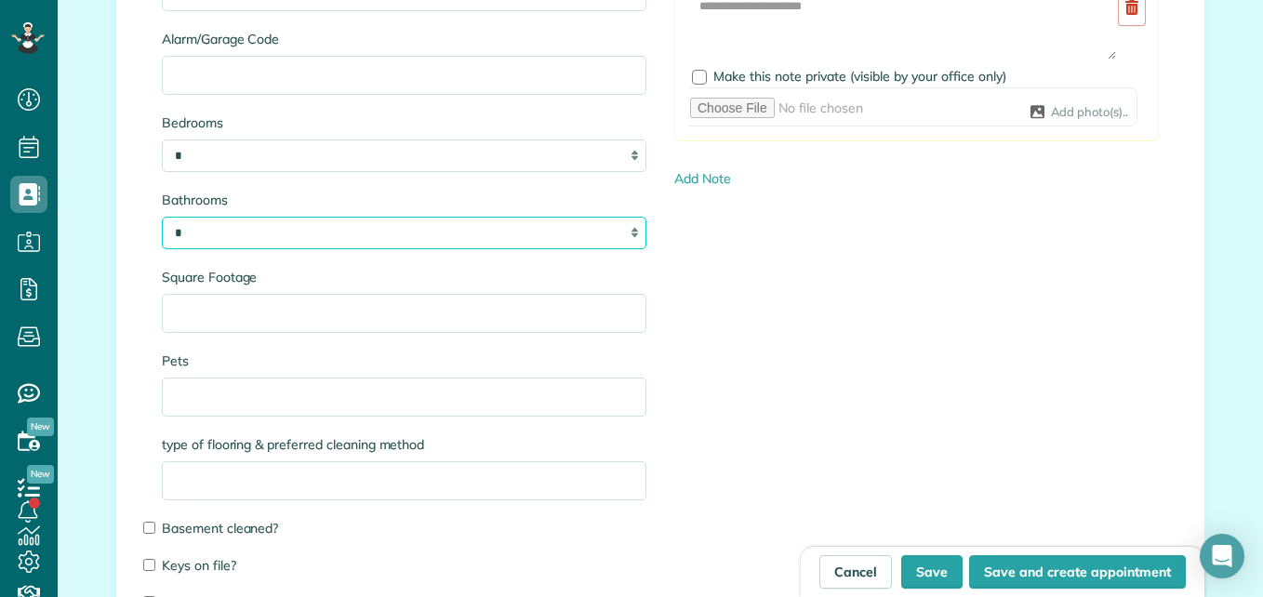
scroll to position [1953, 0]
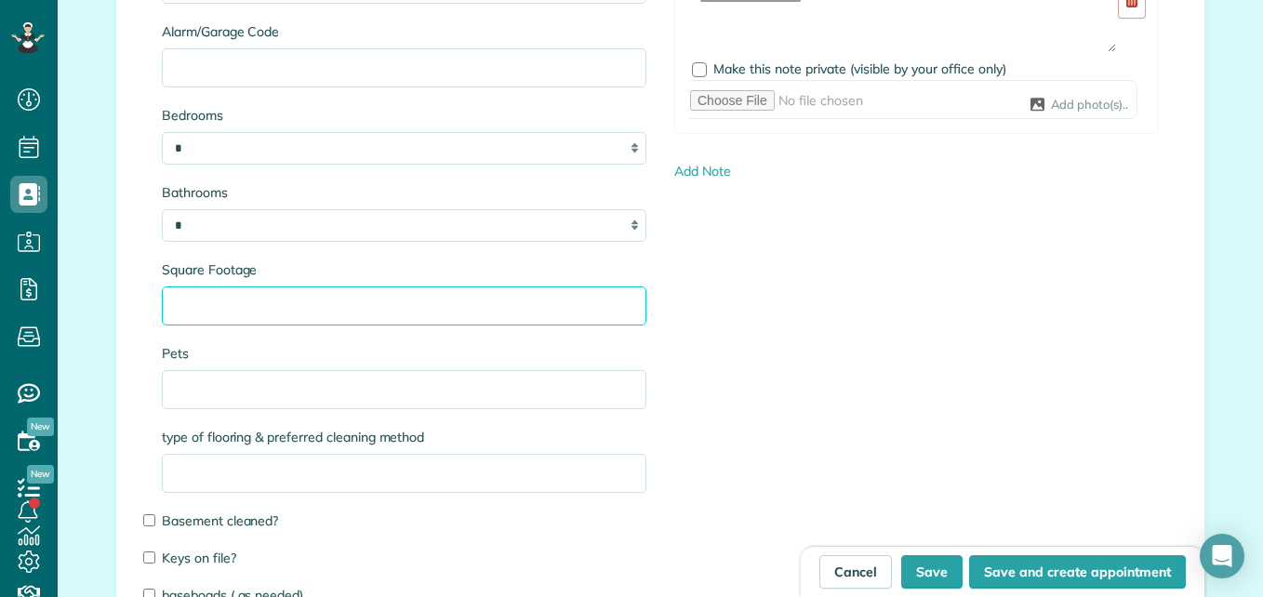
click at [313, 314] on input "Square Footage" at bounding box center [404, 306] width 485 height 39
type input "**********"
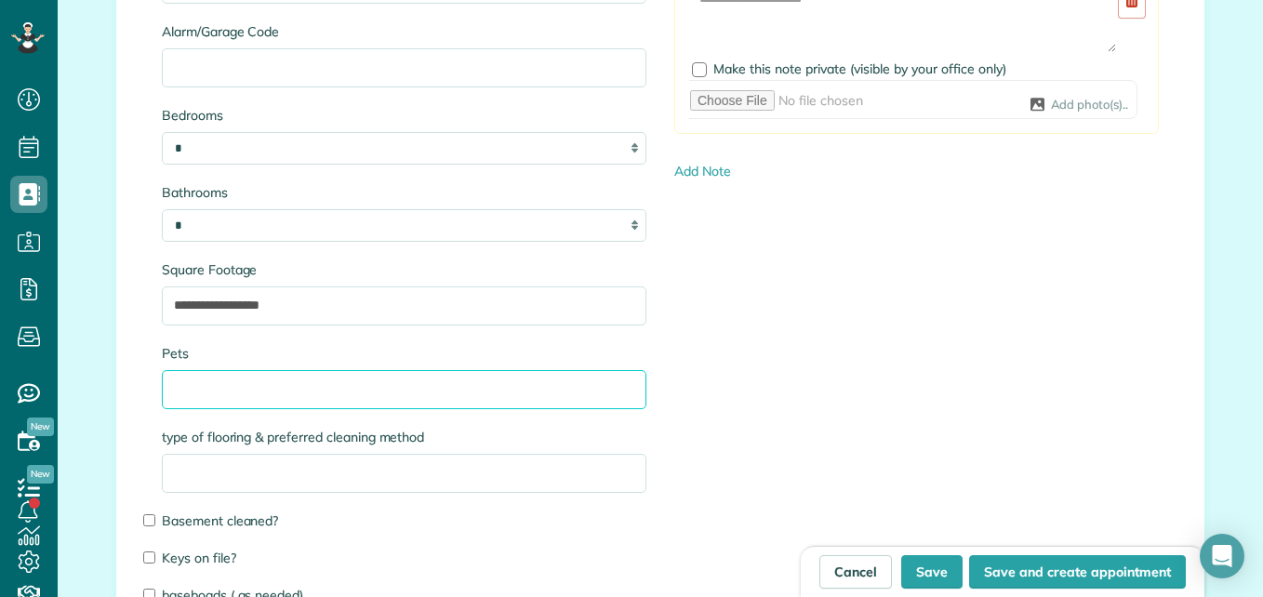
click at [304, 406] on input "Pets" at bounding box center [404, 389] width 485 height 39
type input "**********"
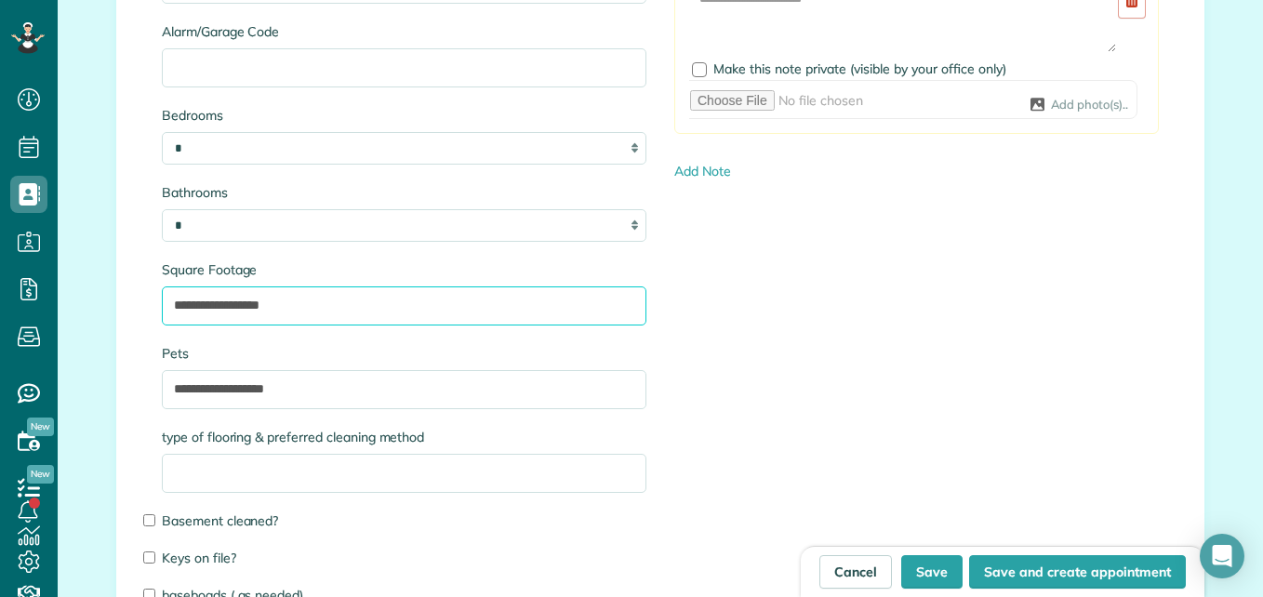
drag, startPoint x: 311, startPoint y: 311, endPoint x: 151, endPoint y: 311, distance: 160.0
click at [151, 311] on div "**********" at bounding box center [404, 574] width 513 height 1271
type input "****"
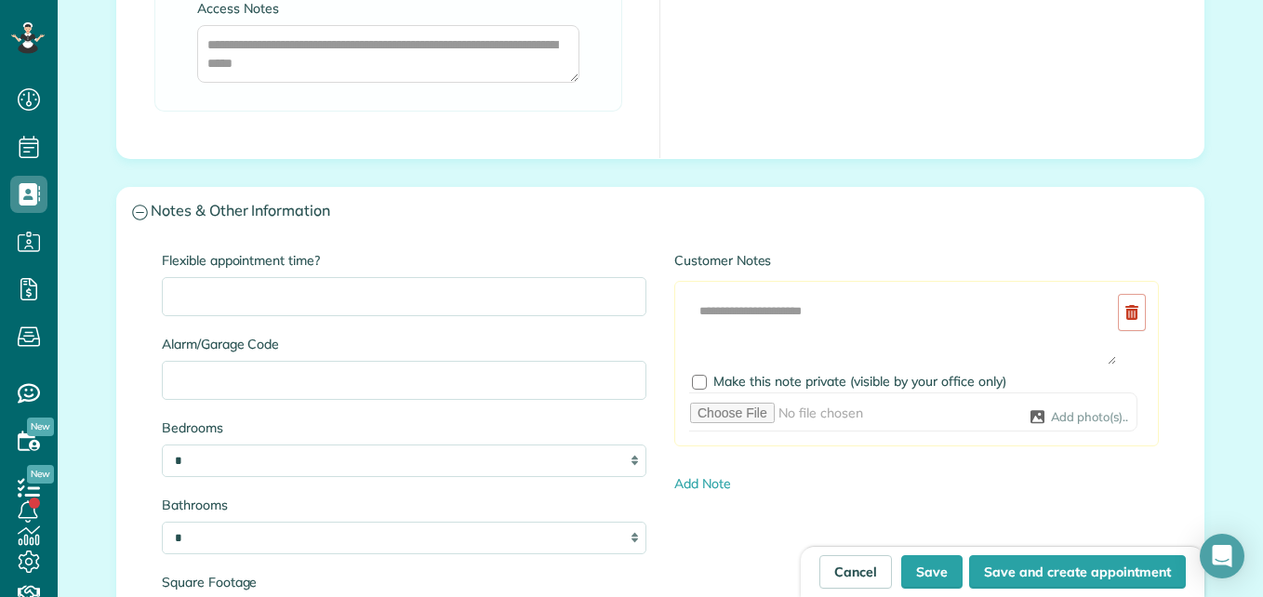
scroll to position [1674, 0]
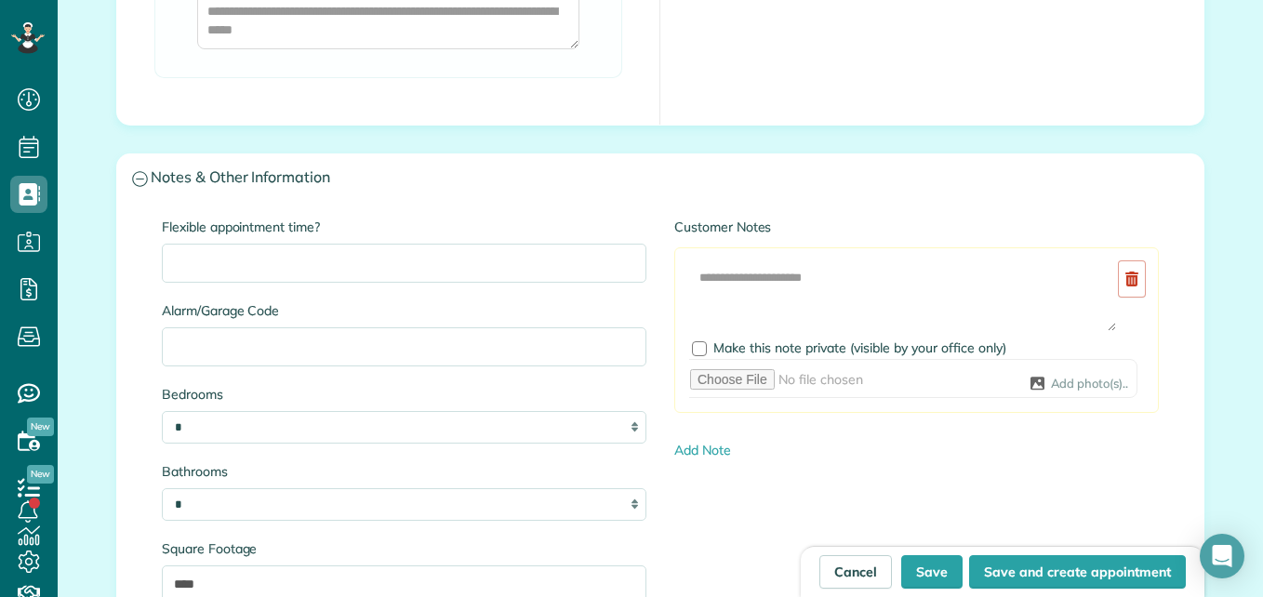
type input "**********"
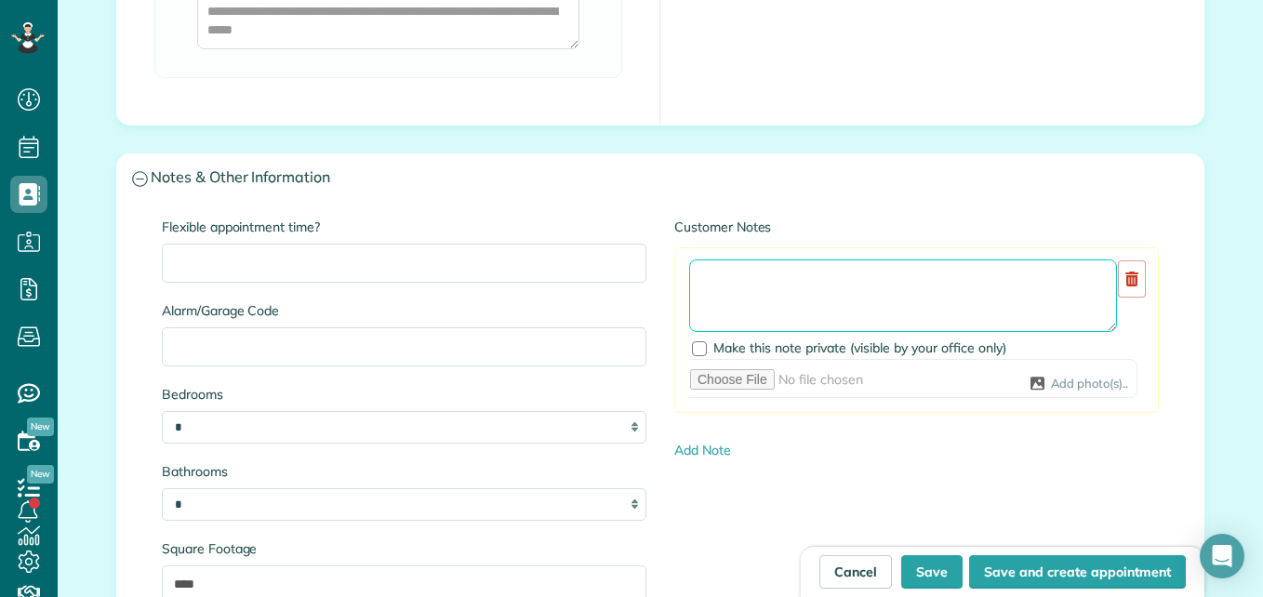
click at [765, 290] on textarea at bounding box center [903, 296] width 428 height 73
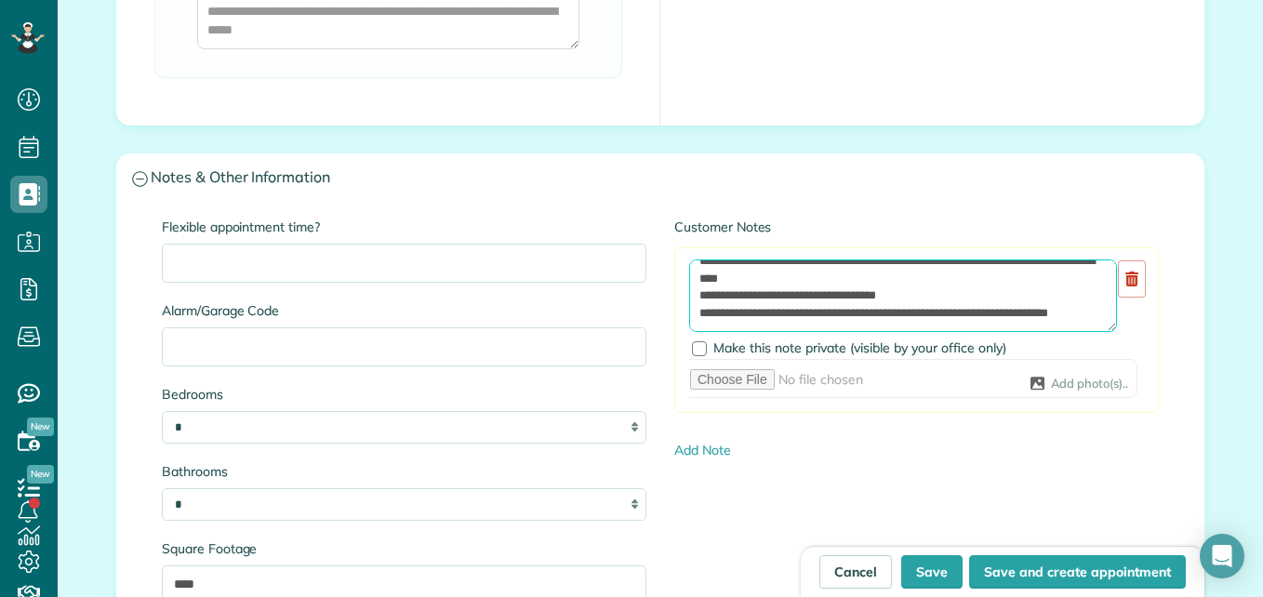
scroll to position [75, 0]
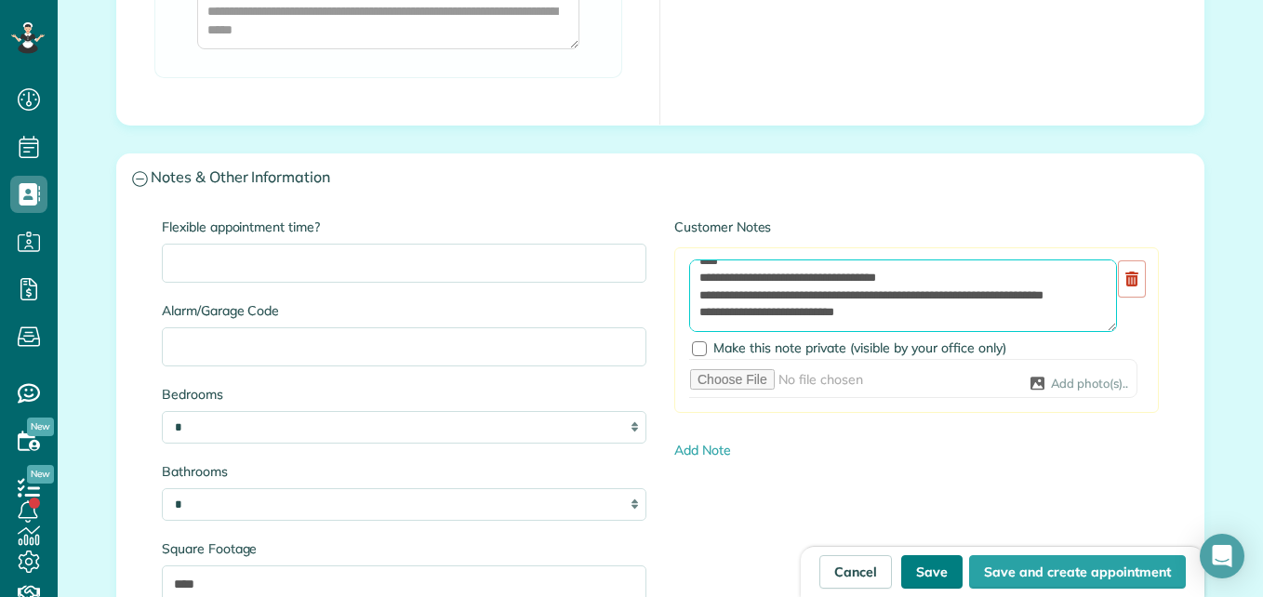
type textarea "**********"
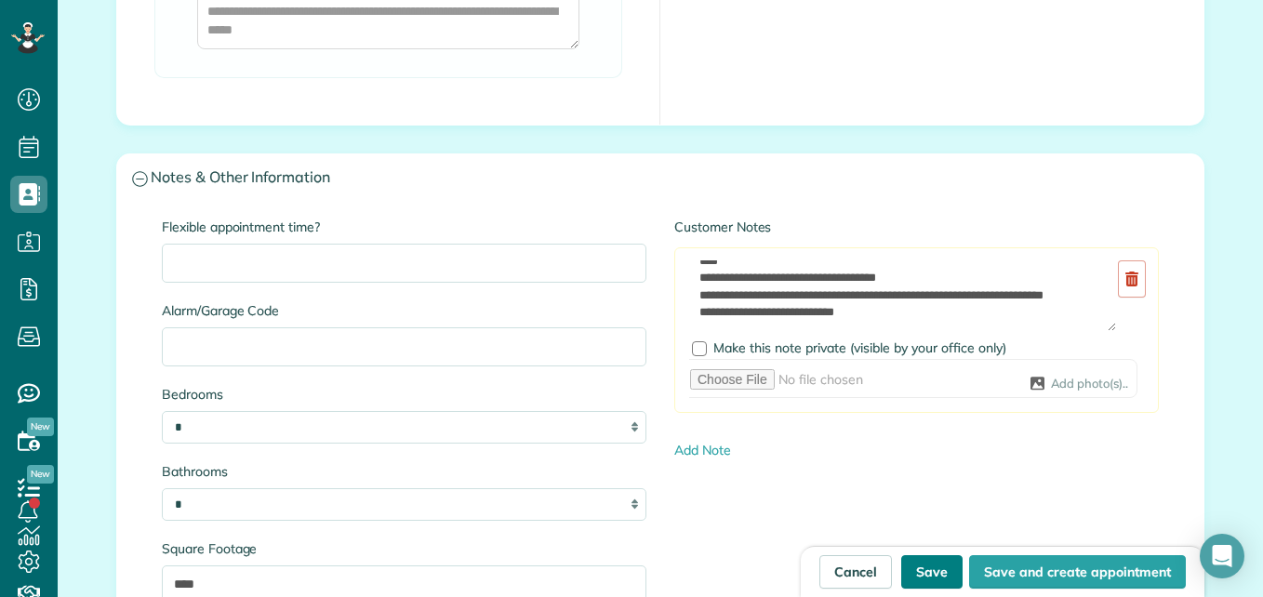
click at [919, 557] on button "Save" at bounding box center [931, 571] width 61 height 33
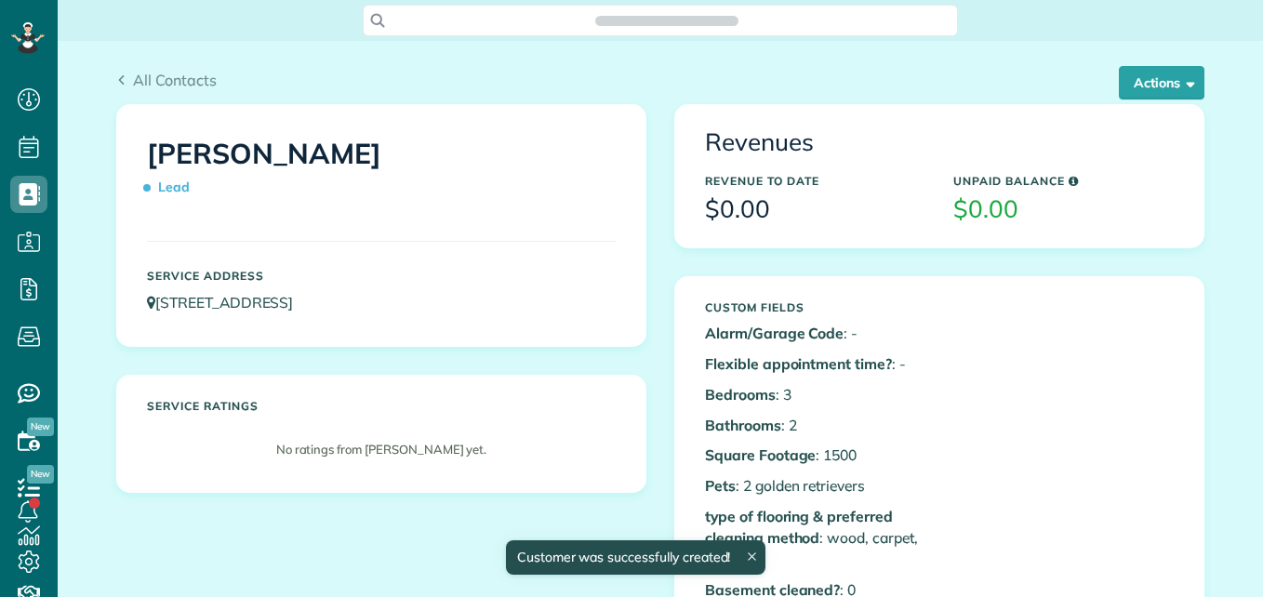
scroll to position [8, 8]
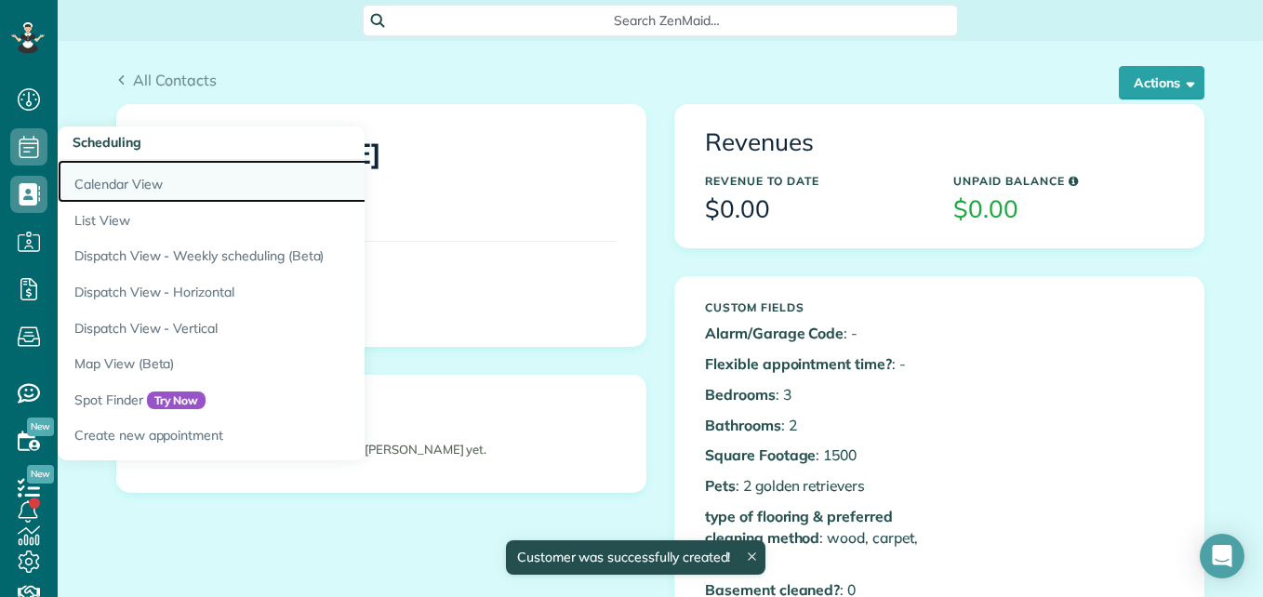
click at [101, 178] on link "Calendar View" at bounding box center [290, 181] width 465 height 43
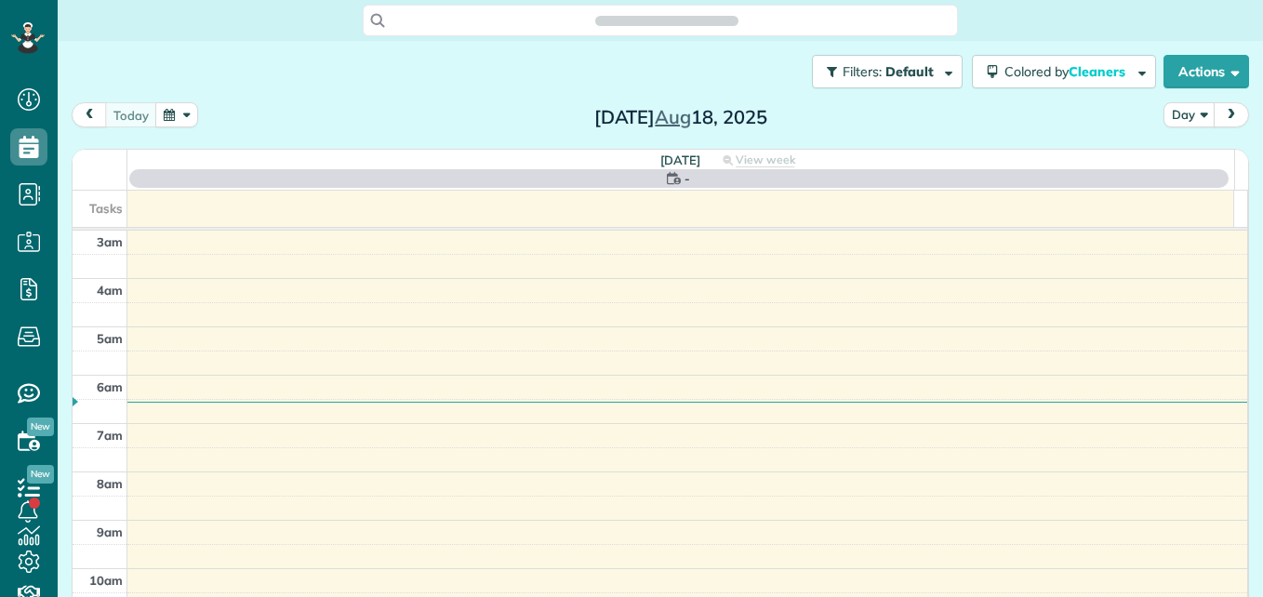
scroll to position [194, 0]
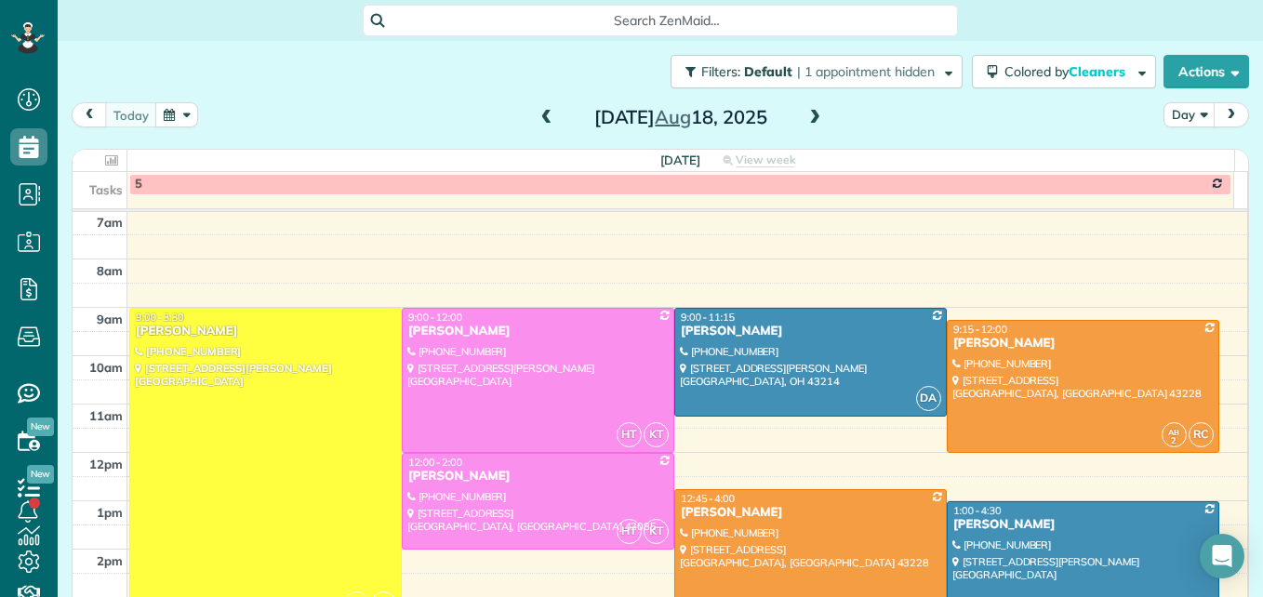
click at [188, 117] on button "button" at bounding box center [176, 114] width 43 height 25
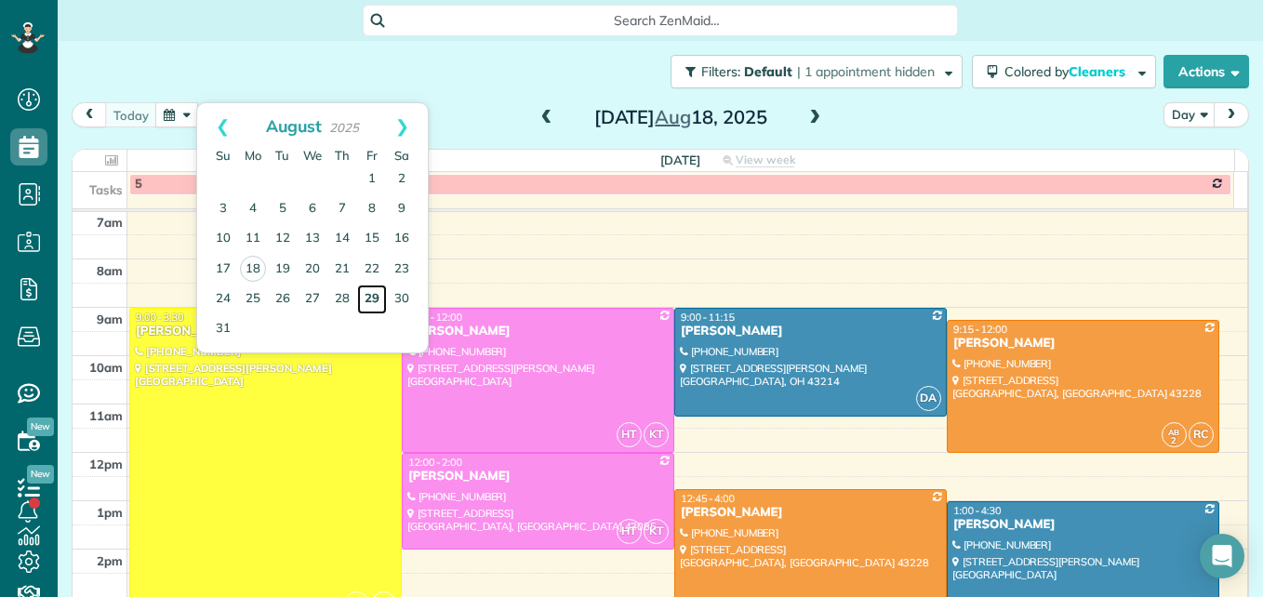
click at [377, 294] on link "29" at bounding box center [372, 300] width 30 height 30
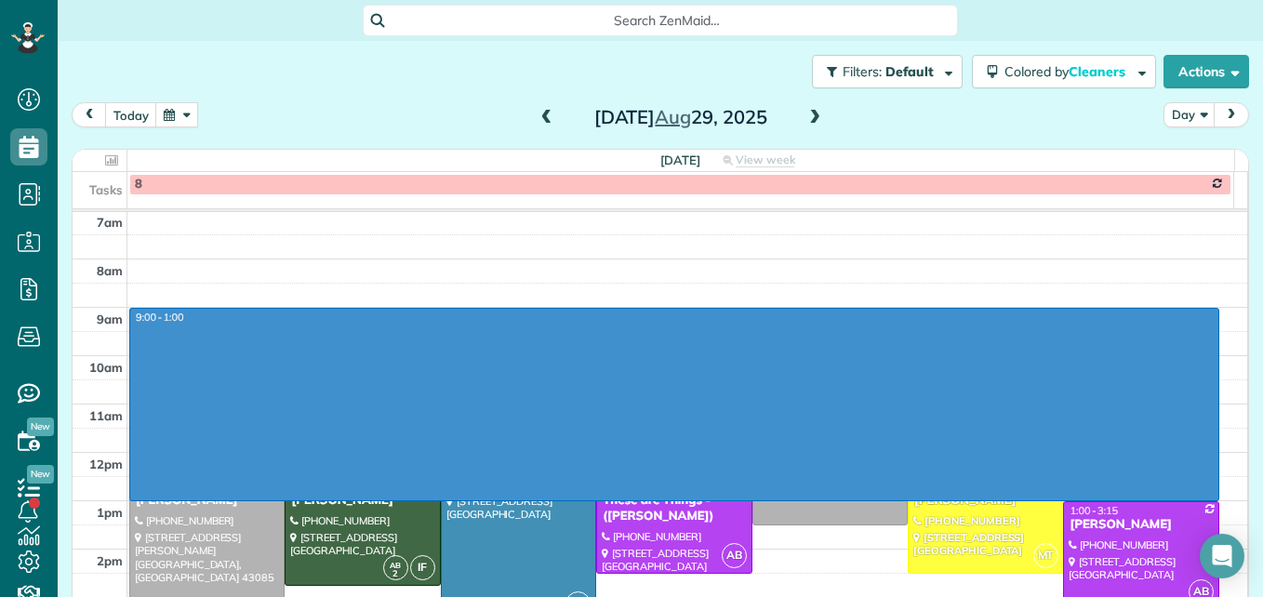
drag, startPoint x: 960, startPoint y: 313, endPoint x: 989, endPoint y: 490, distance: 179.1
click at [989, 496] on div "3am 4am 5am 6am 7am 8am 9am 10am 11am 12pm 1pm 2pm 3pm 4pm 5pm 9:00 - 1:00 9:00…" at bounding box center [660, 380] width 1175 height 725
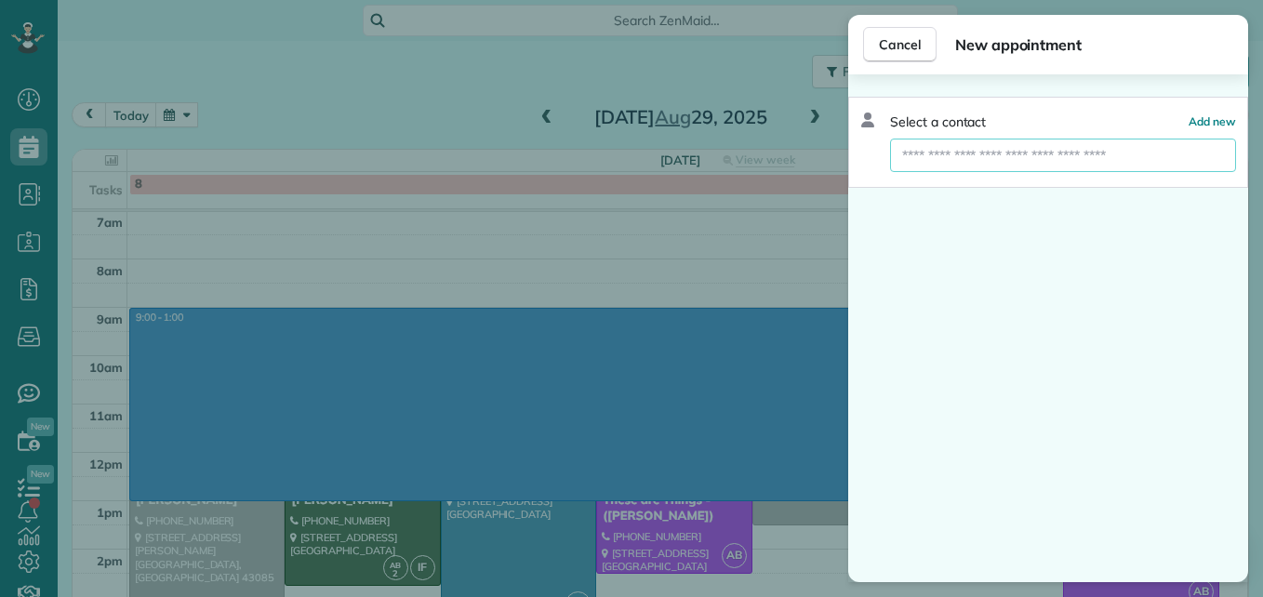
click at [932, 158] on input "text" at bounding box center [1063, 155] width 346 height 33
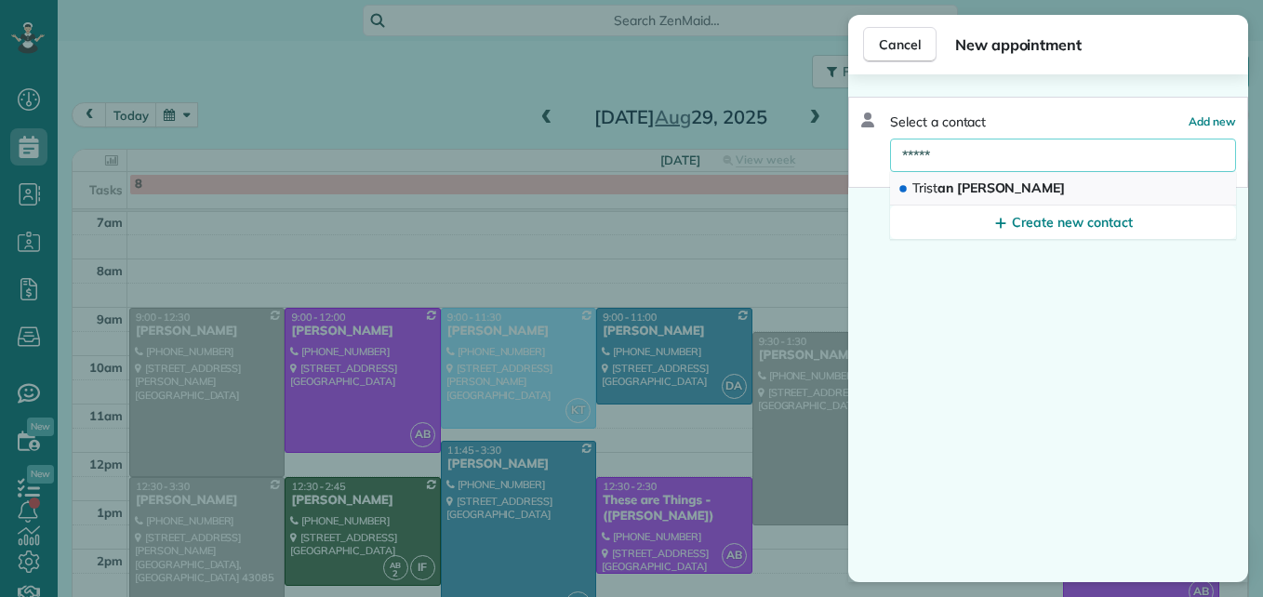
type input "*****"
click at [940, 193] on span "Trist an Chrisman" at bounding box center [989, 188] width 153 height 17
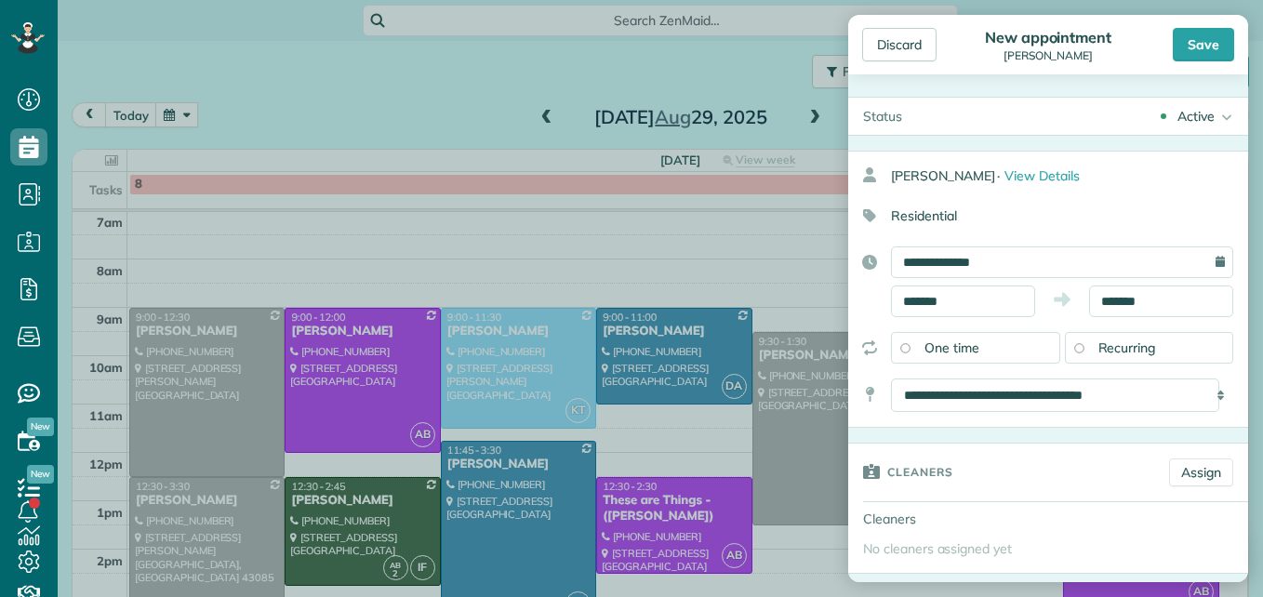
click at [1126, 342] on span "Recurring" at bounding box center [1128, 348] width 58 height 17
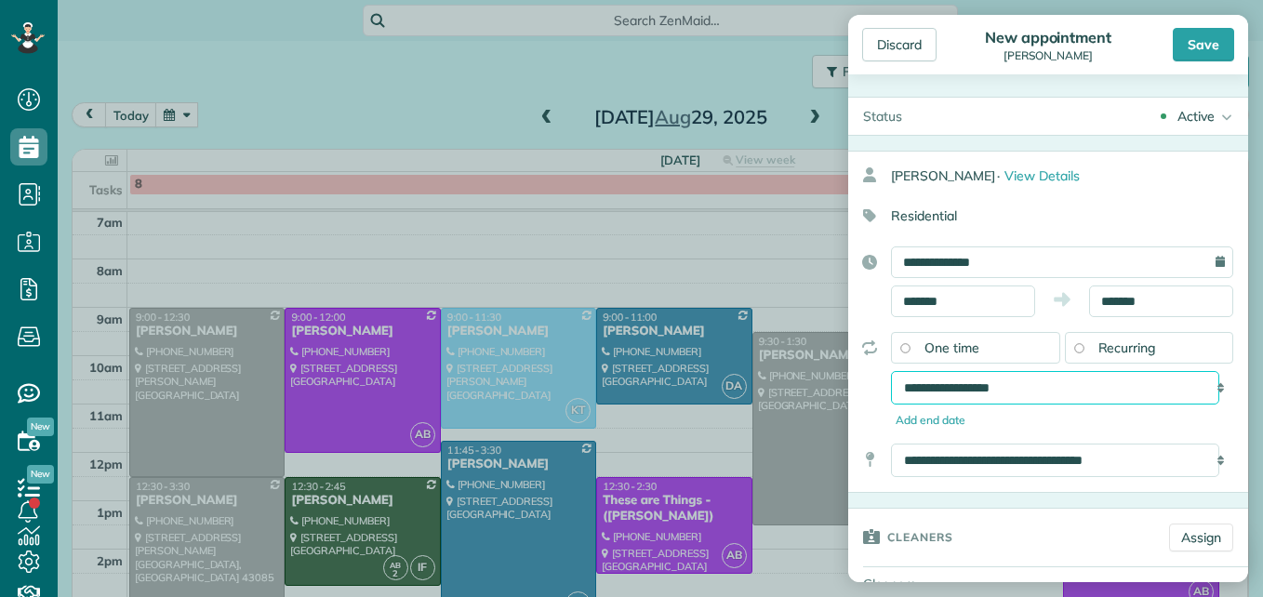
click at [1090, 384] on select "**********" at bounding box center [1055, 387] width 328 height 33
select select "**********"
click at [891, 371] on select "**********" at bounding box center [1055, 387] width 328 height 33
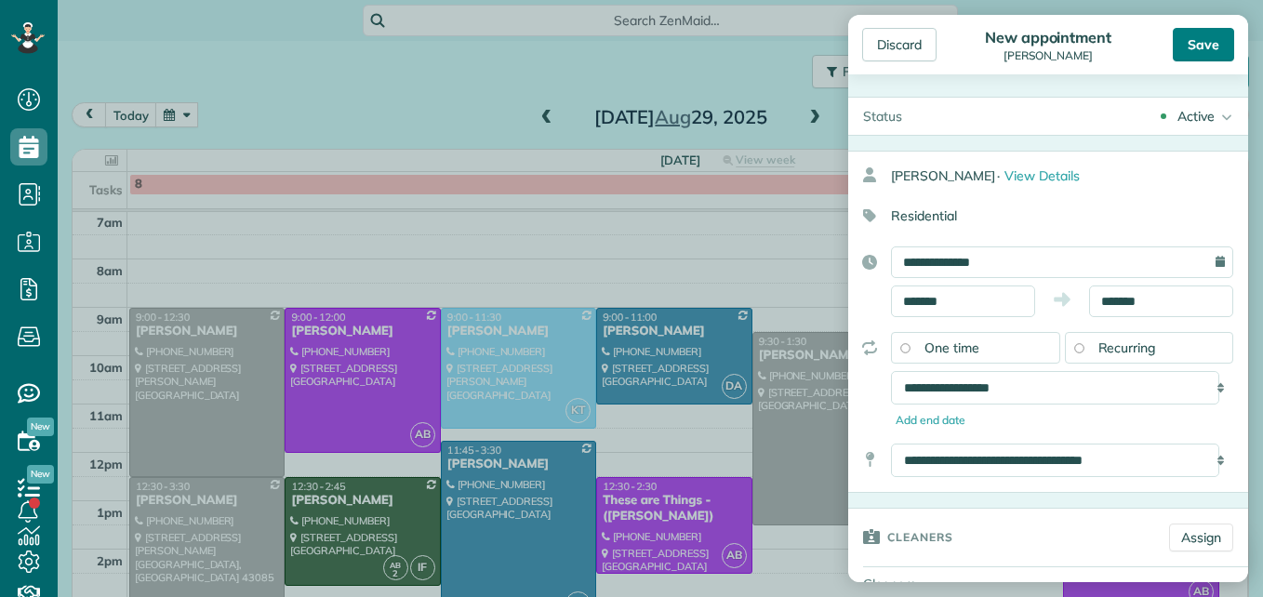
click at [1182, 48] on div "Save" at bounding box center [1203, 44] width 61 height 33
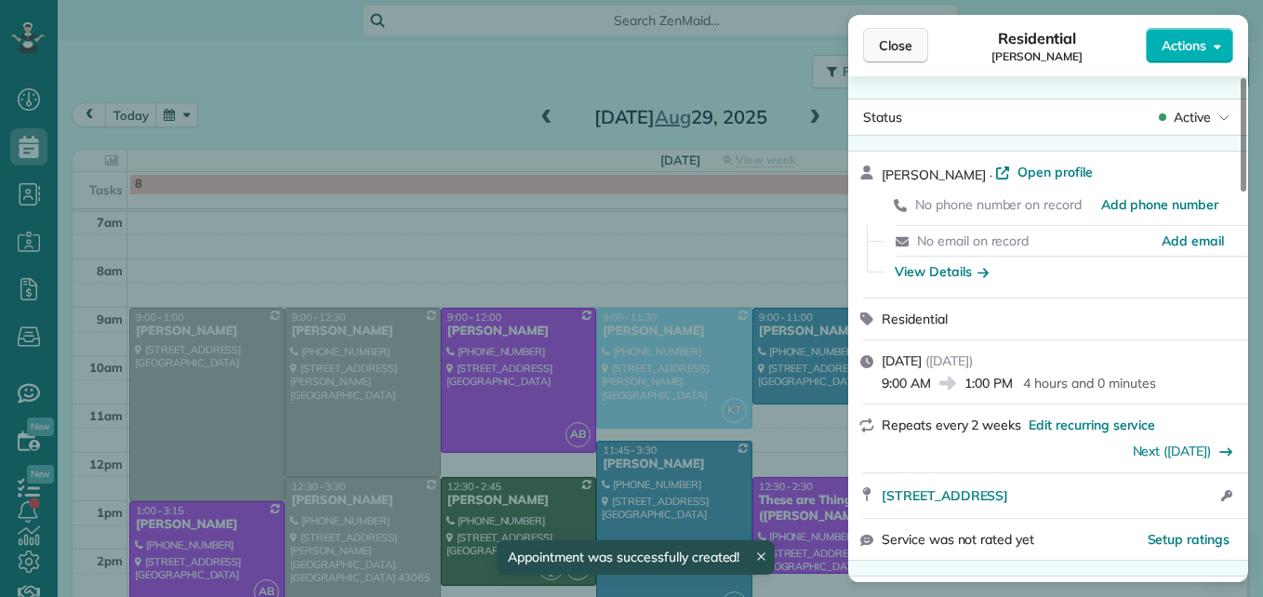
click at [895, 39] on span "Close" at bounding box center [895, 45] width 33 height 19
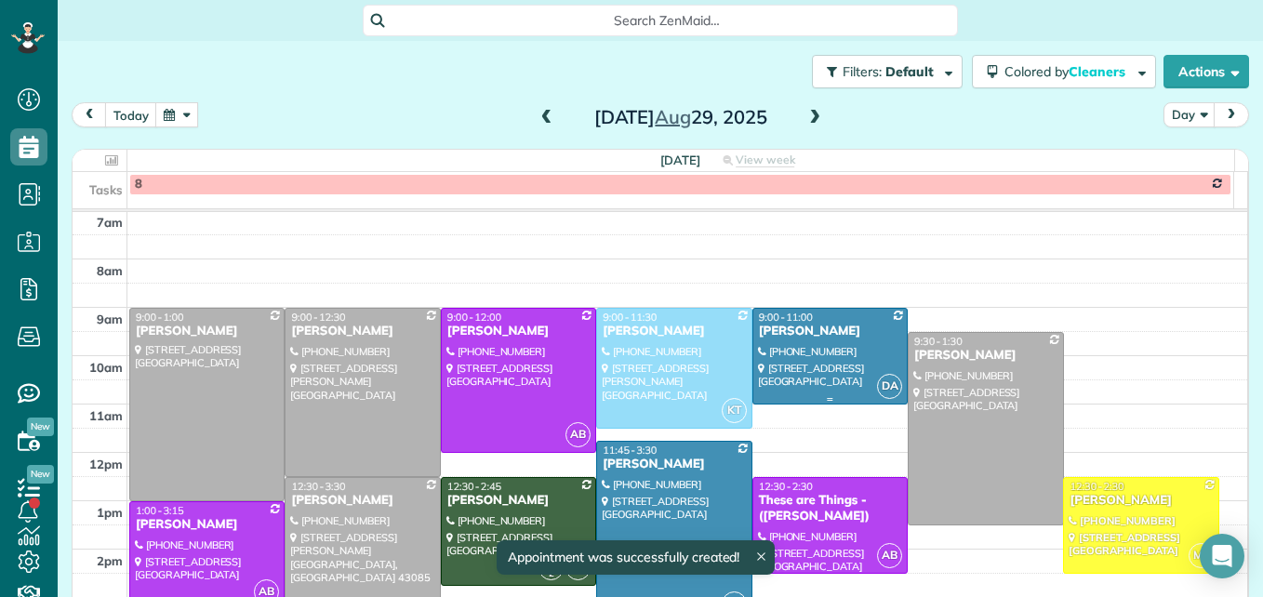
scroll to position [287, 0]
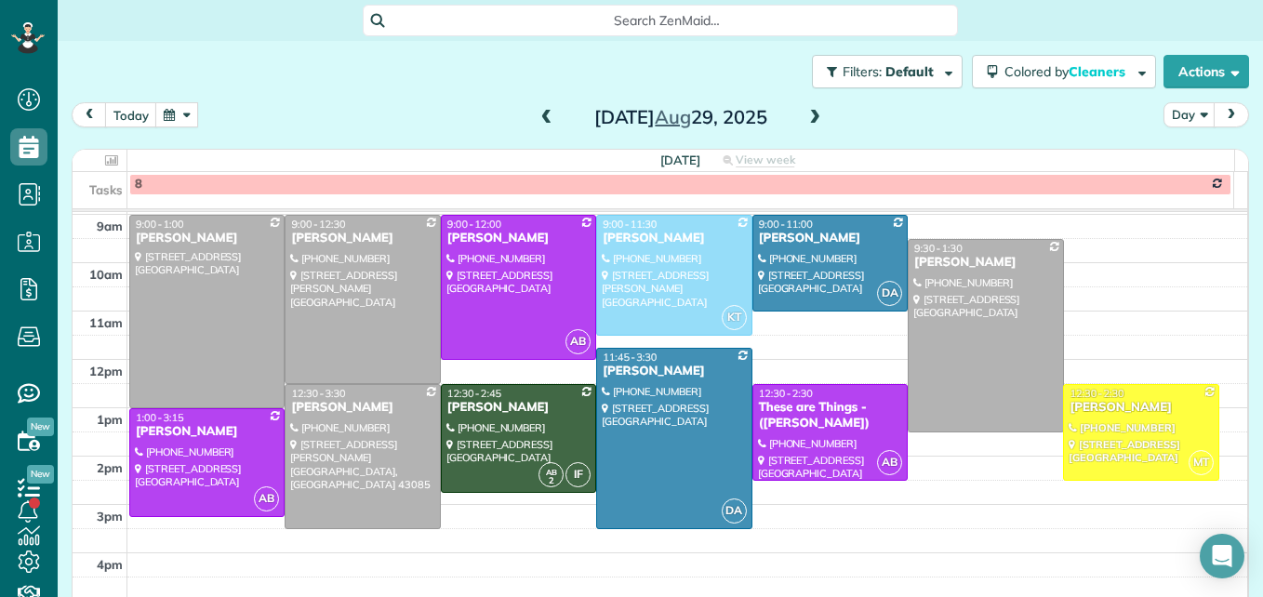
click at [178, 111] on button "button" at bounding box center [176, 114] width 43 height 25
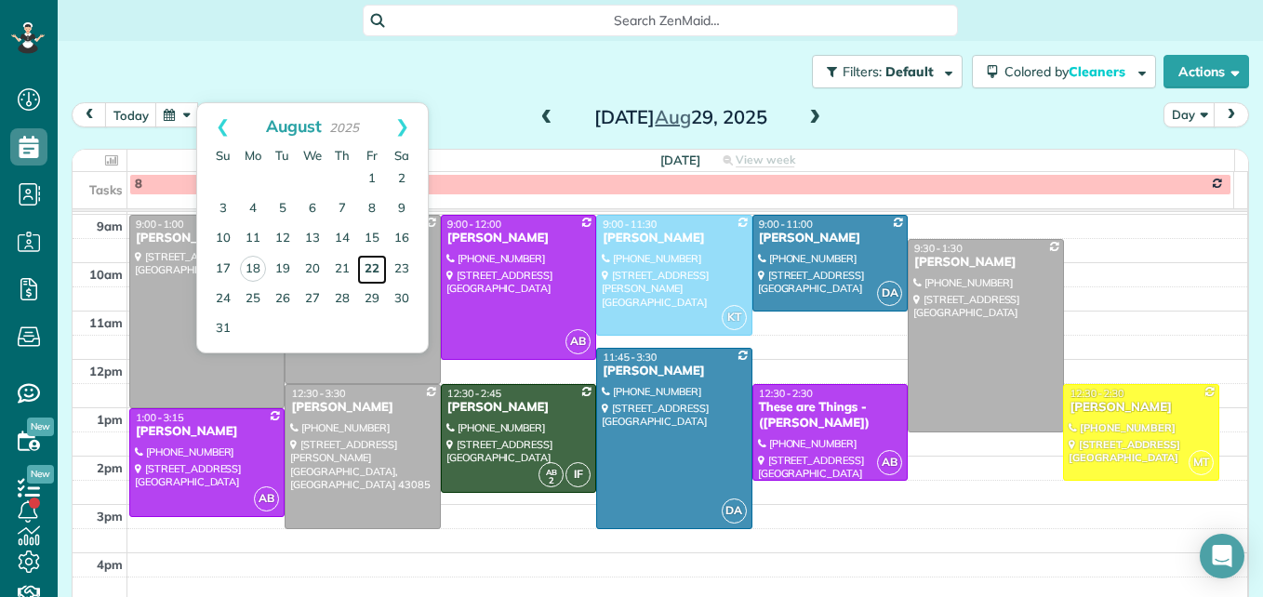
click at [364, 265] on link "22" at bounding box center [372, 270] width 30 height 30
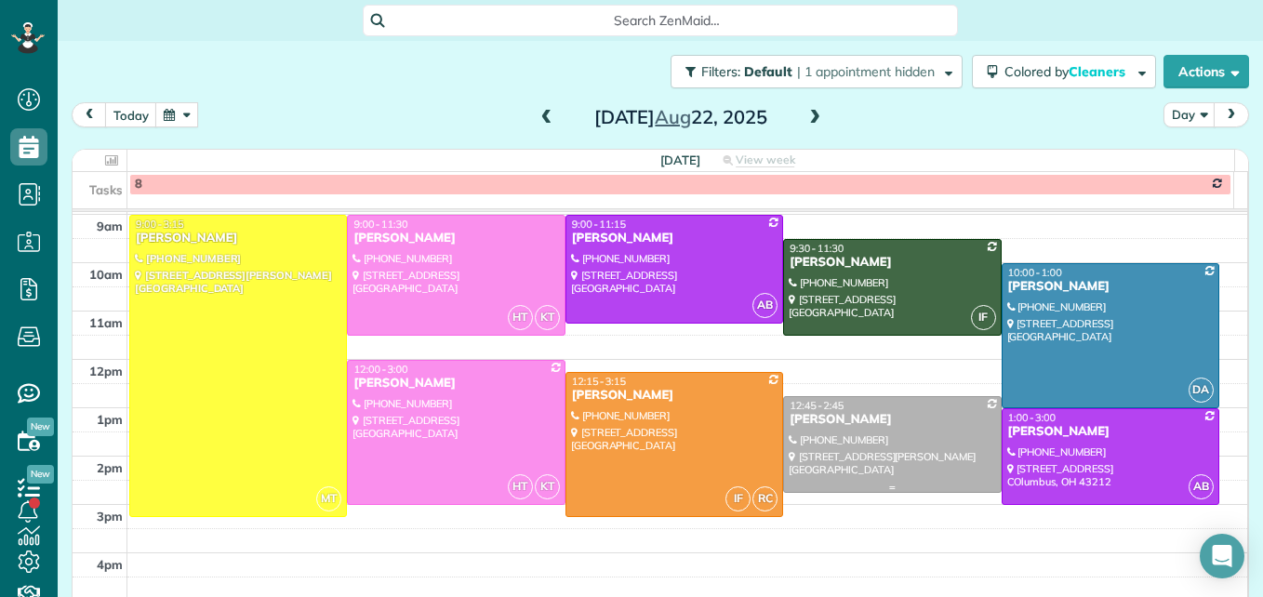
click at [816, 460] on div at bounding box center [892, 444] width 216 height 95
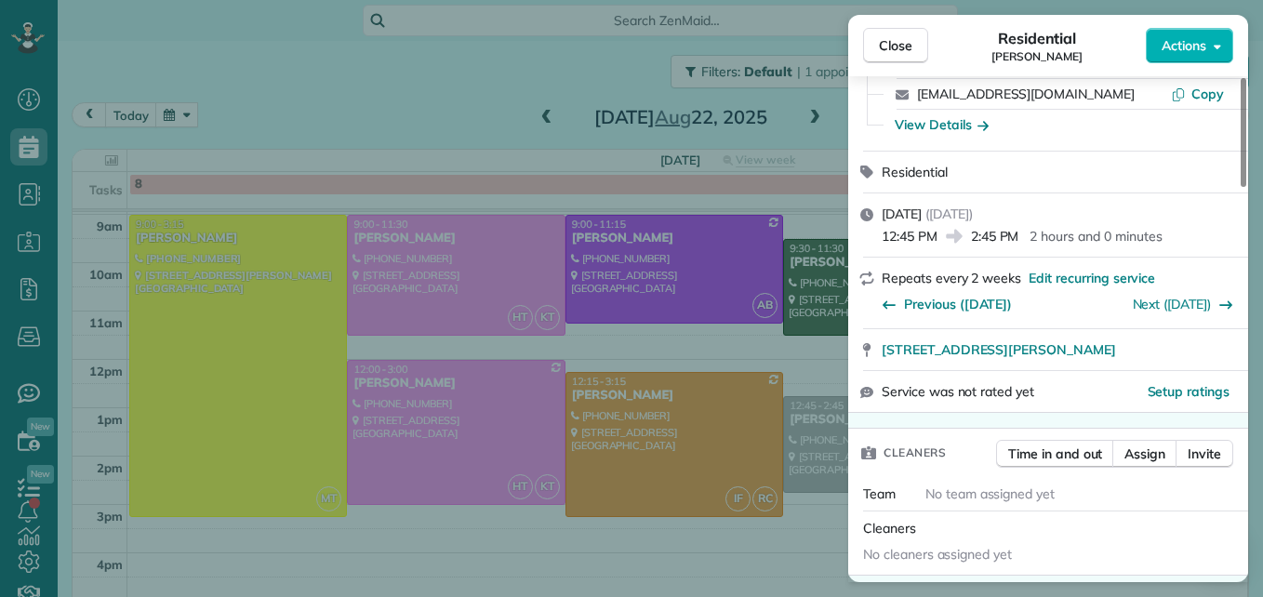
scroll to position [186, 0]
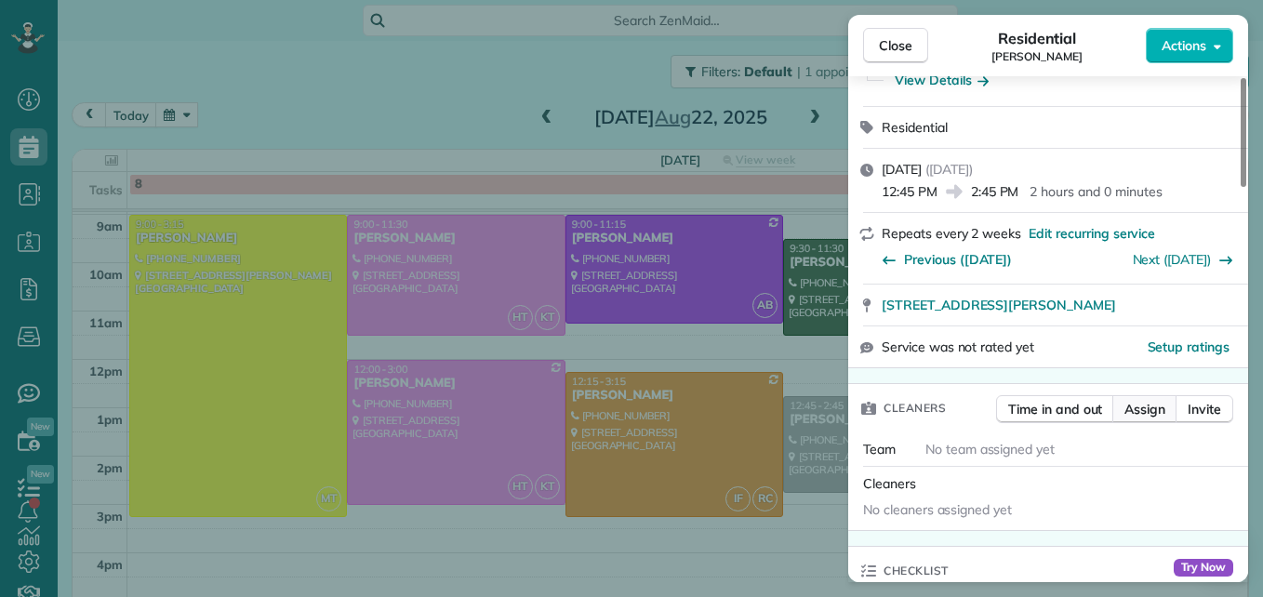
click at [1141, 410] on span "Assign" at bounding box center [1145, 409] width 41 height 19
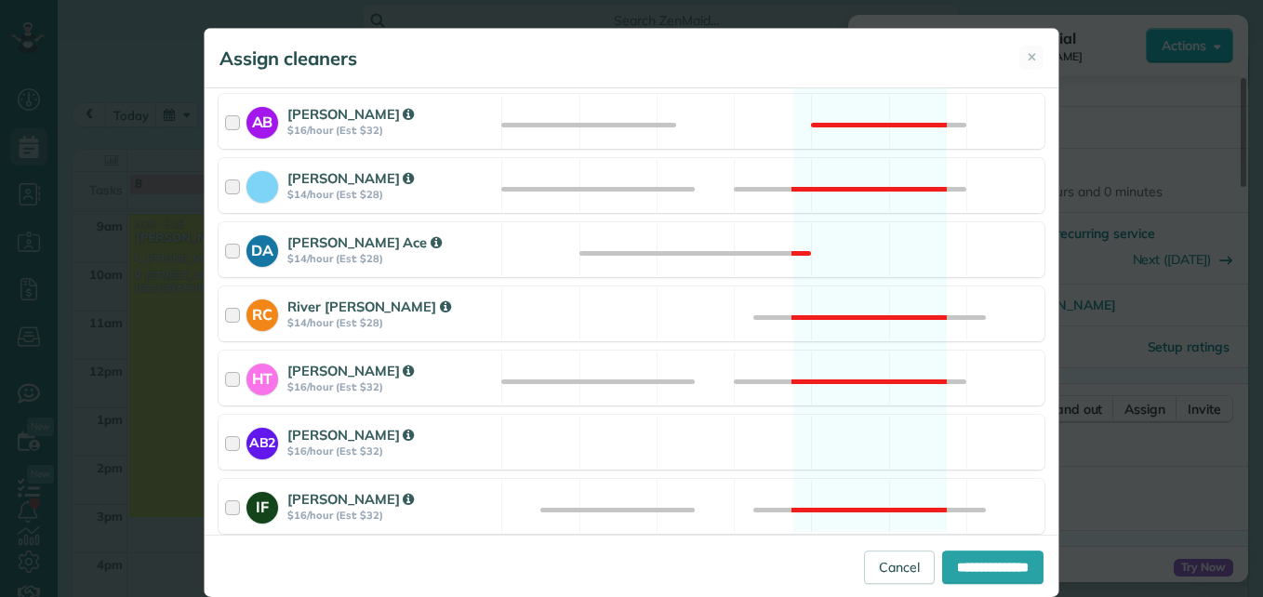
scroll to position [437, 0]
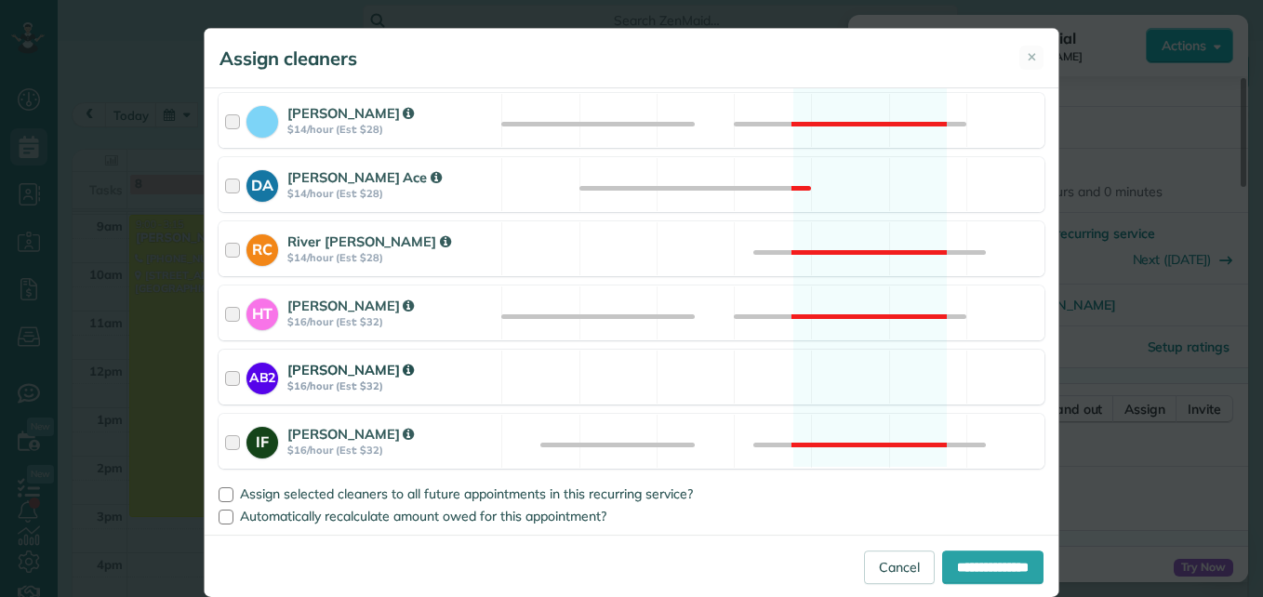
click at [225, 377] on div at bounding box center [235, 377] width 21 height 34
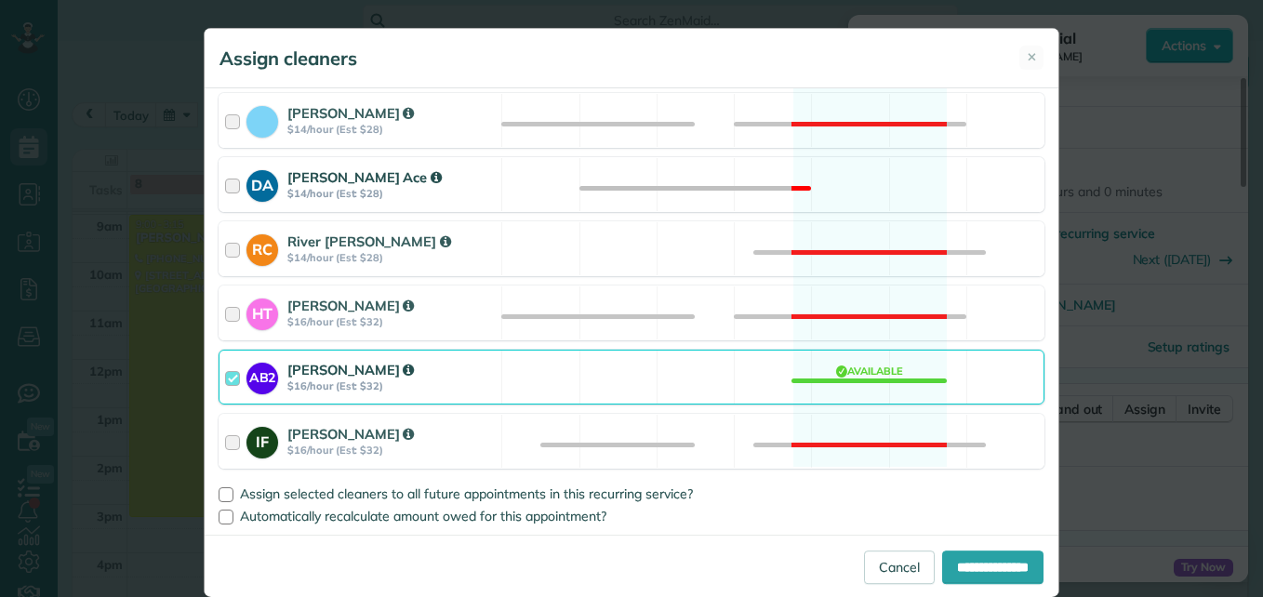
click at [225, 182] on div at bounding box center [235, 184] width 21 height 34
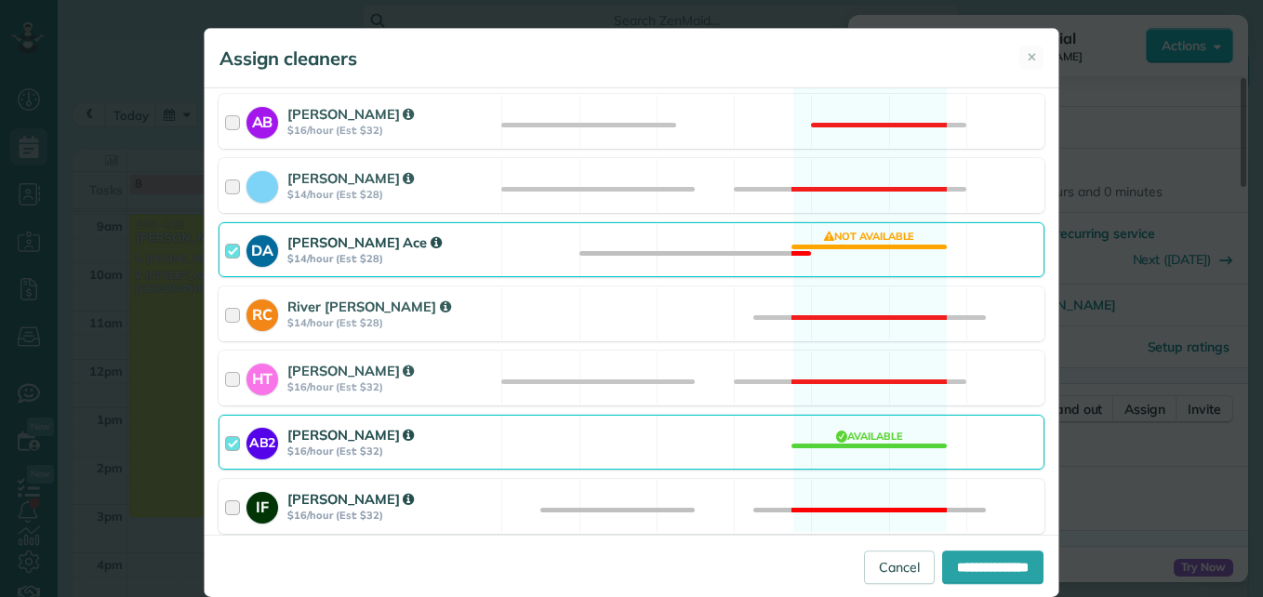
scroll to position [344, 0]
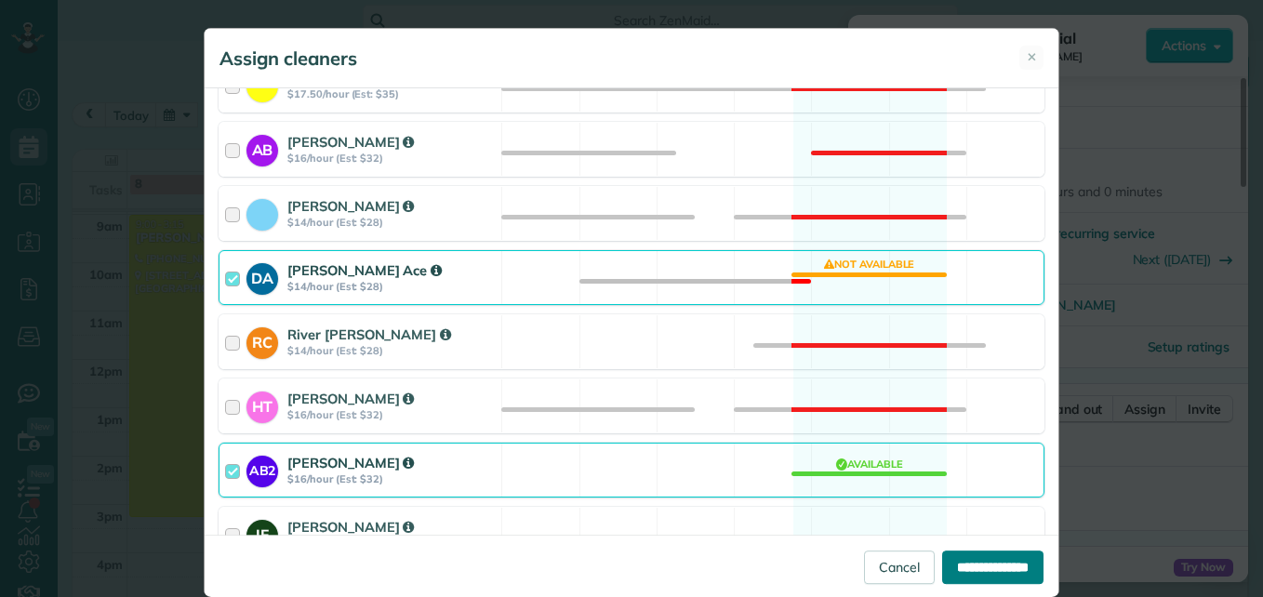
click at [942, 566] on input "**********" at bounding box center [992, 567] width 101 height 33
type input "**********"
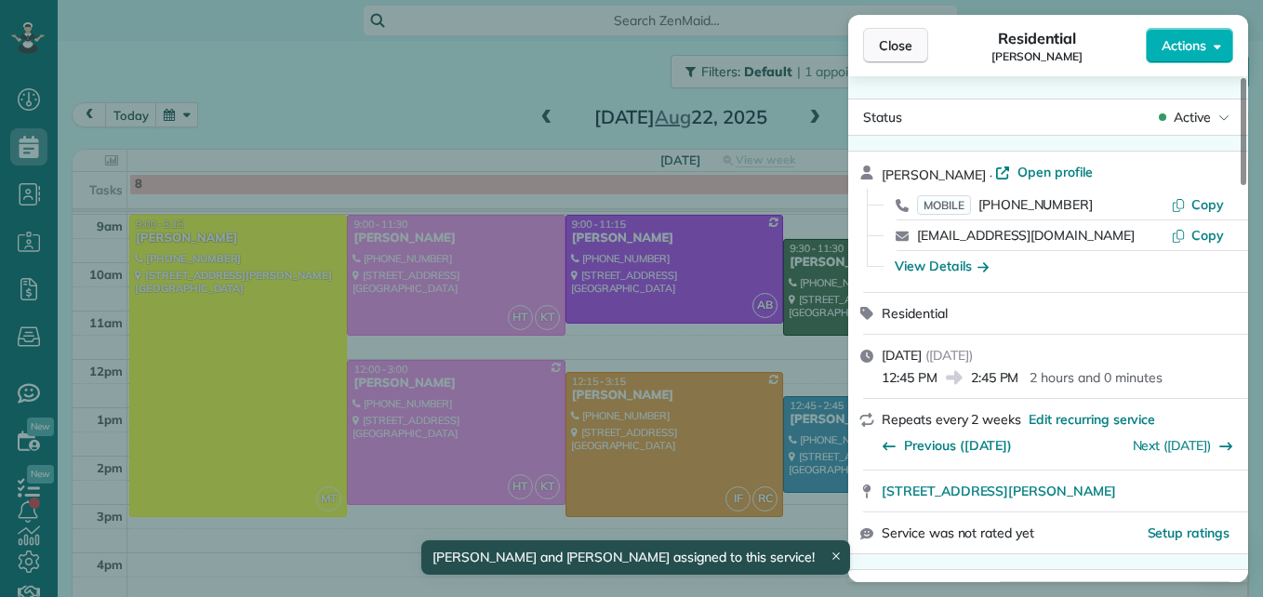
click at [871, 50] on button "Close" at bounding box center [895, 45] width 65 height 35
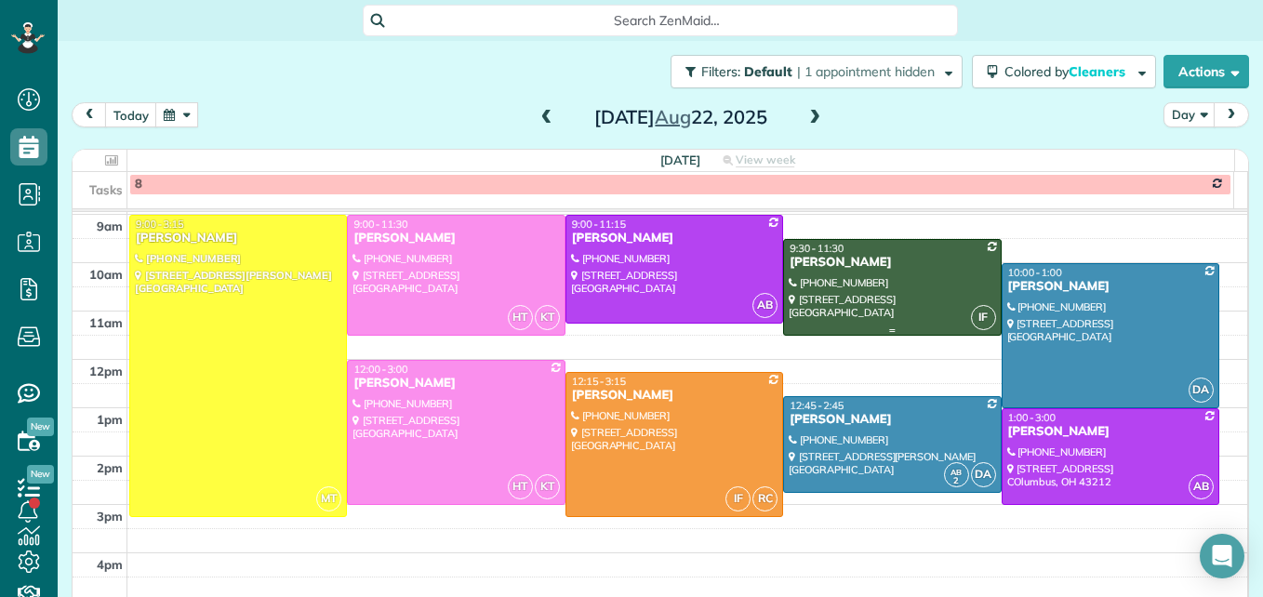
click at [842, 310] on div at bounding box center [892, 287] width 216 height 95
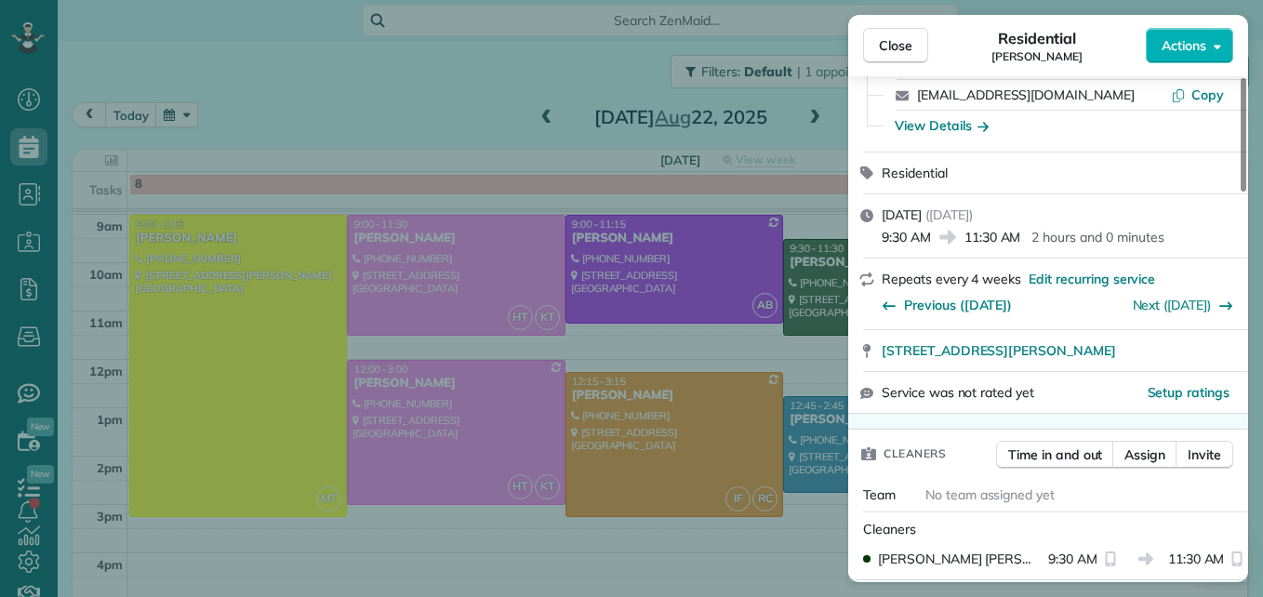
scroll to position [186, 0]
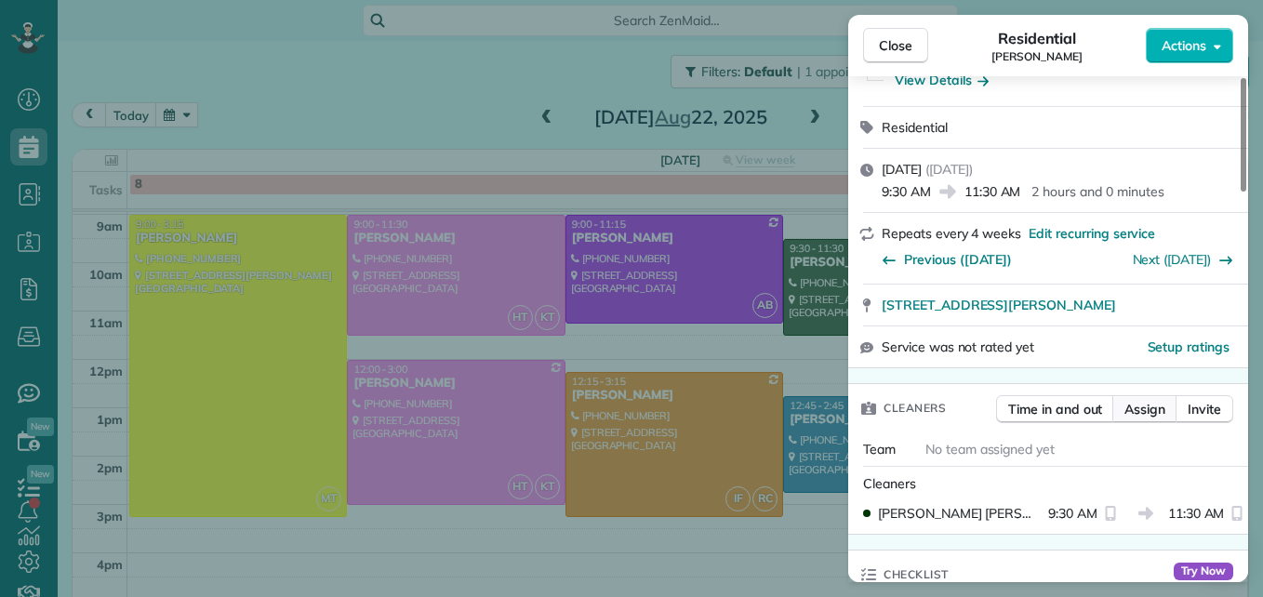
click at [1125, 410] on span "Assign" at bounding box center [1145, 409] width 41 height 19
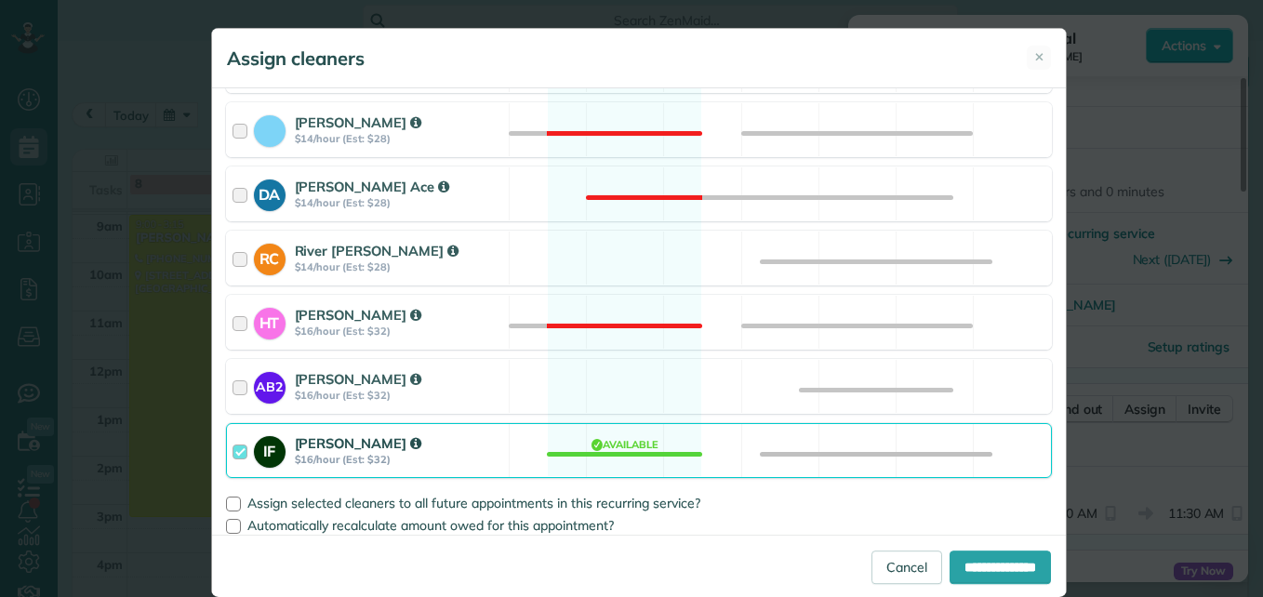
scroll to position [437, 0]
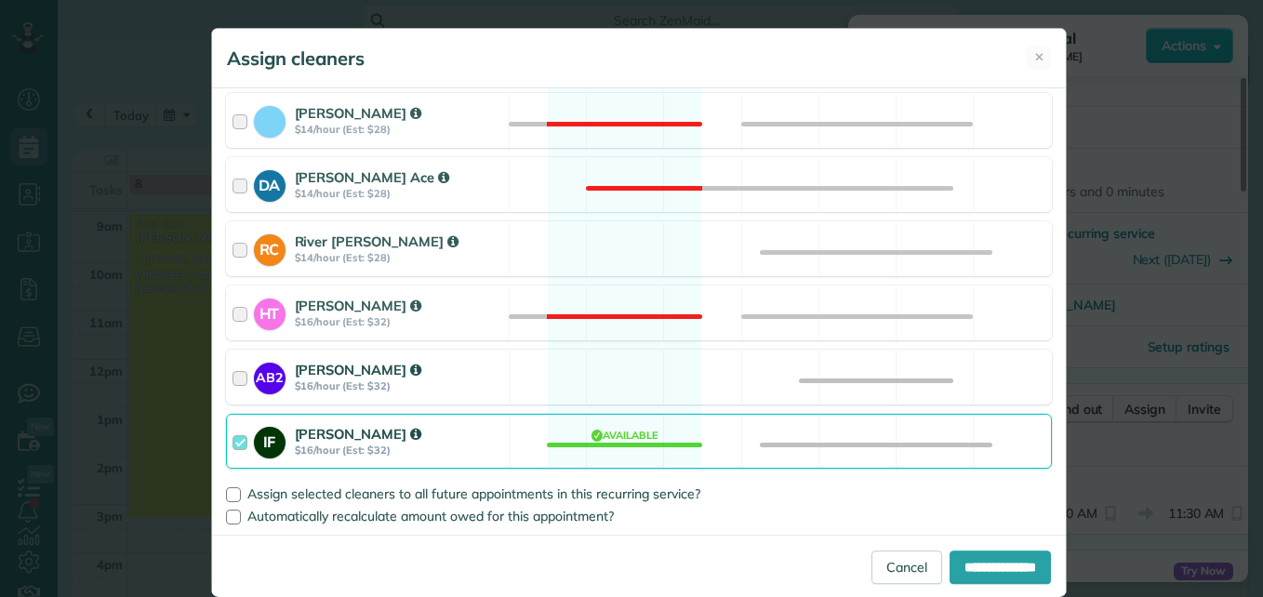
click at [233, 375] on div at bounding box center [243, 377] width 21 height 34
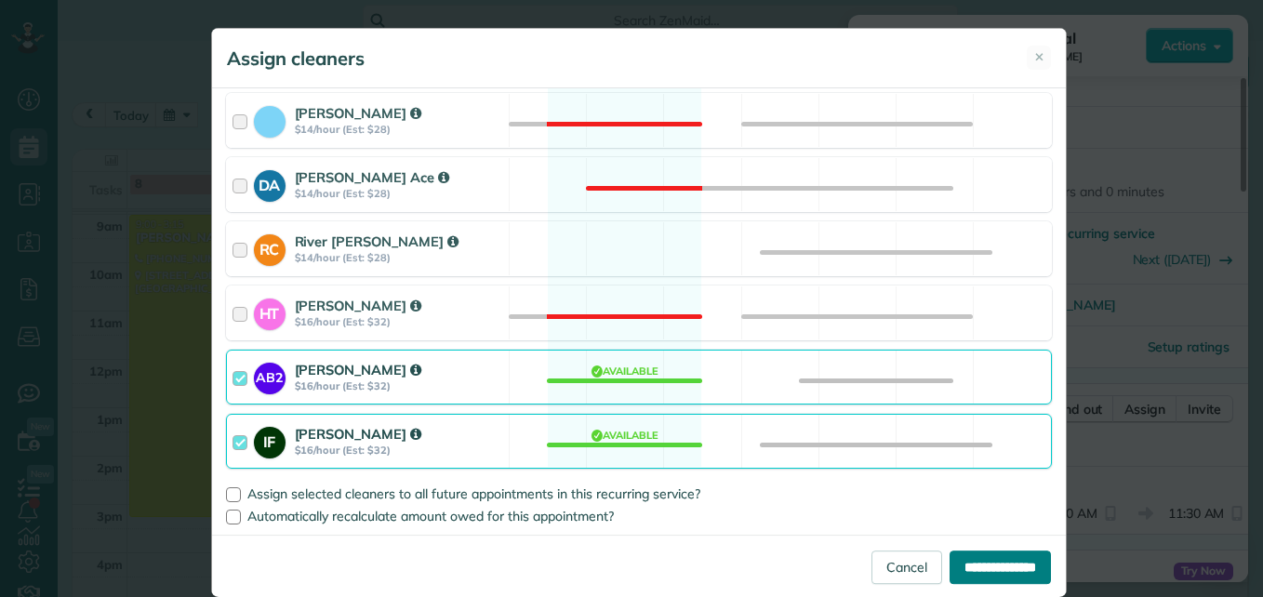
click at [950, 567] on input "**********" at bounding box center [1000, 567] width 101 height 33
type input "**********"
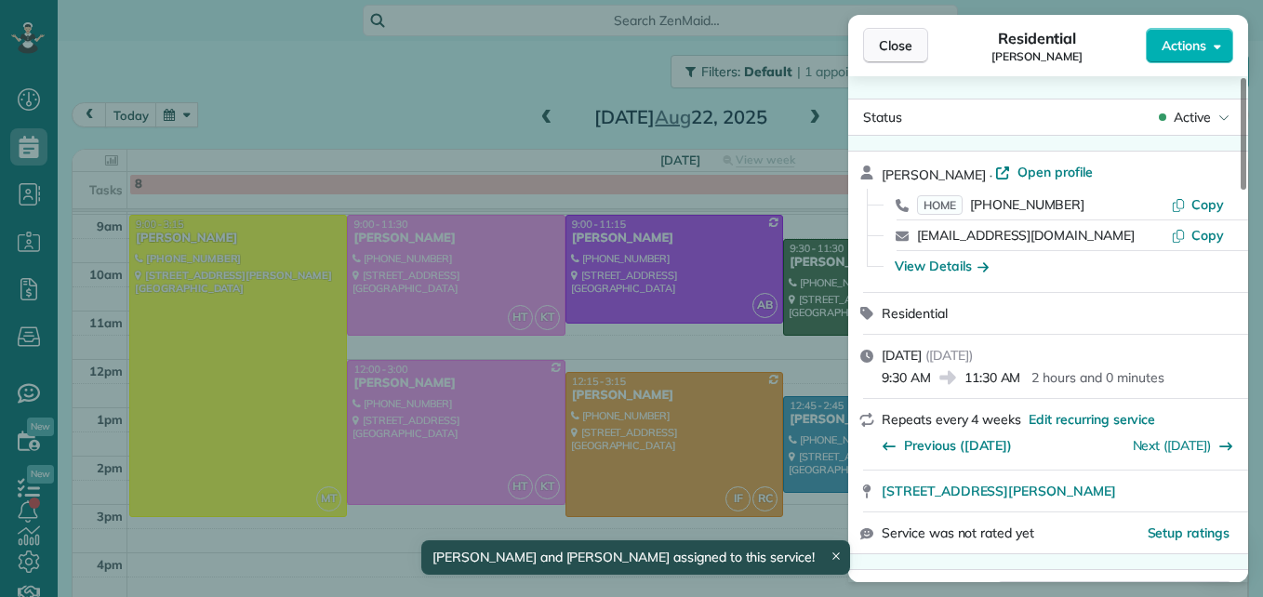
click at [893, 33] on button "Close" at bounding box center [895, 45] width 65 height 35
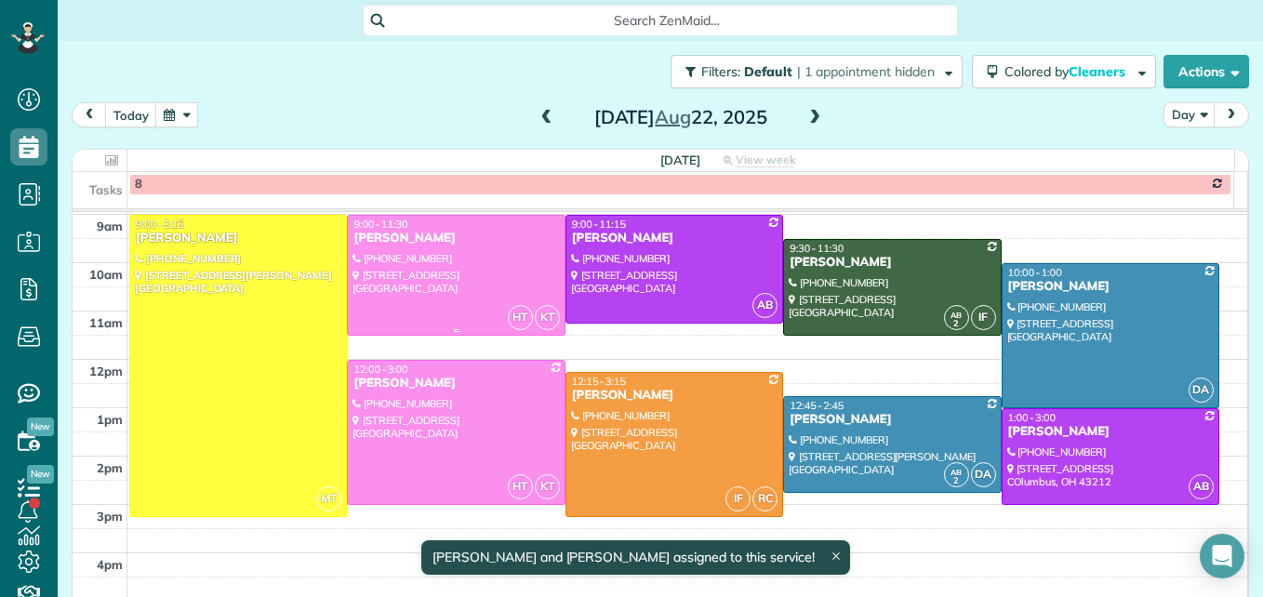
click at [473, 267] on div at bounding box center [456, 275] width 216 height 119
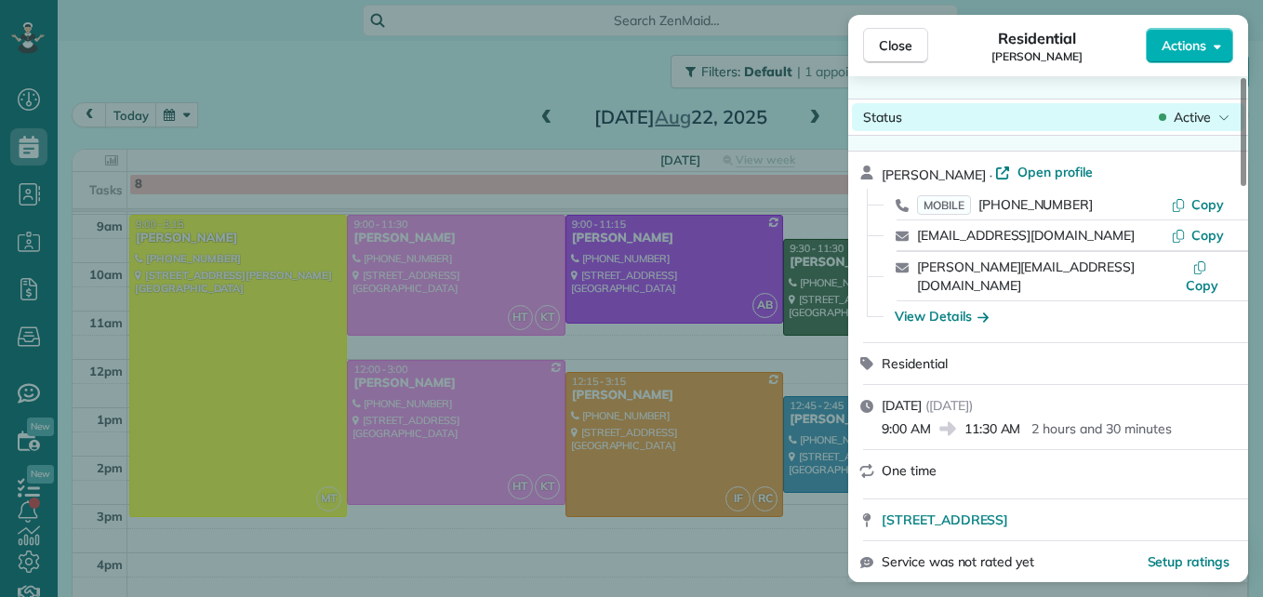
click at [1206, 107] on div "Status Active" at bounding box center [1048, 117] width 393 height 28
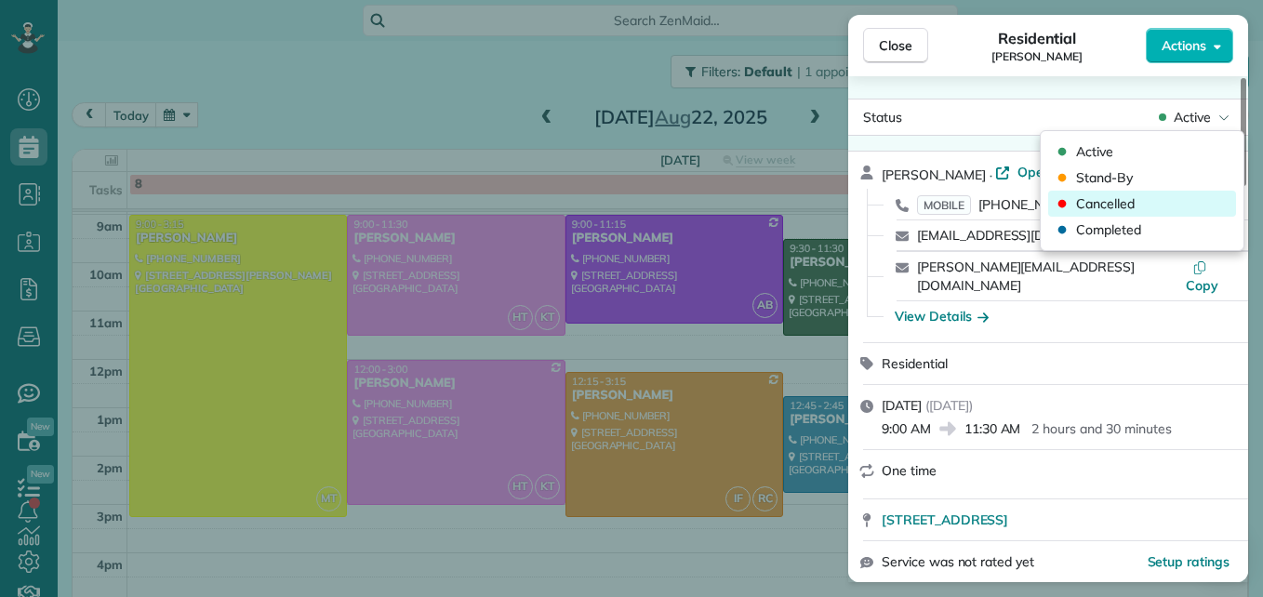
click at [1138, 192] on div "Cancelled" at bounding box center [1142, 204] width 188 height 26
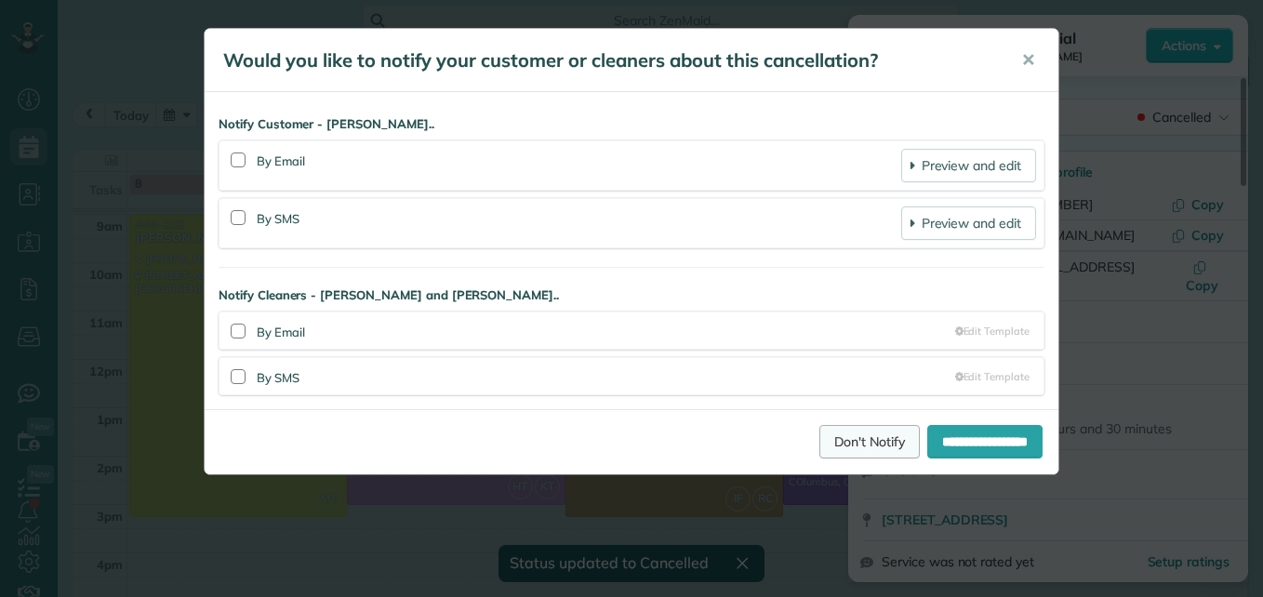
click at [865, 439] on link "Don't Notify" at bounding box center [870, 441] width 100 height 33
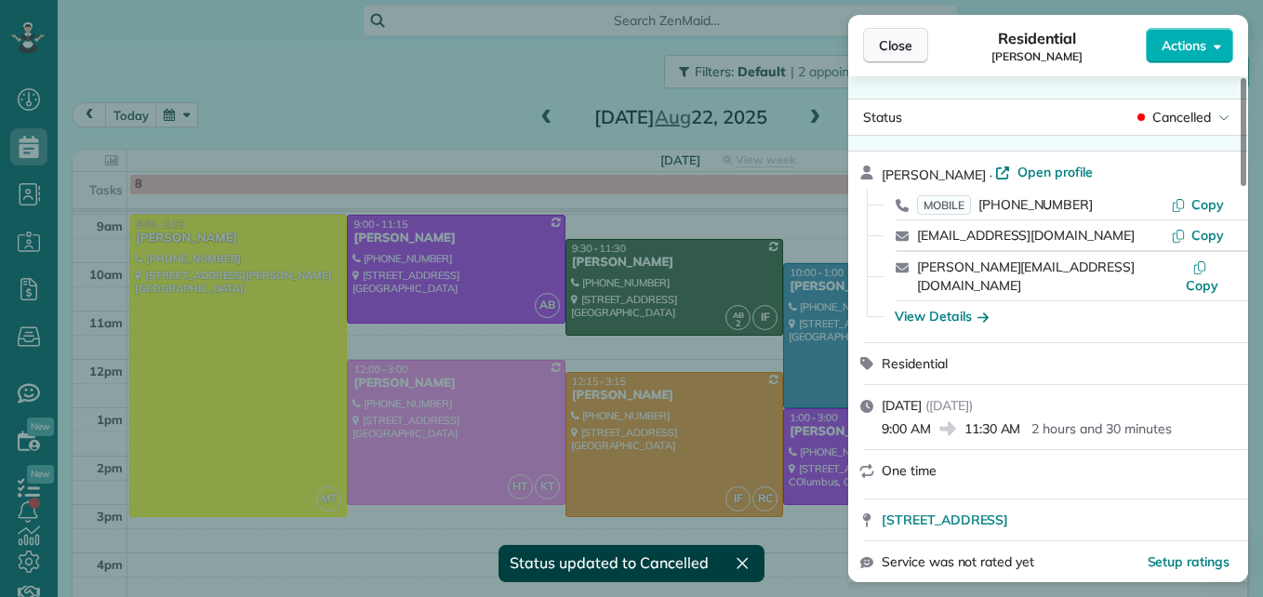
click at [898, 48] on span "Close" at bounding box center [895, 45] width 33 height 19
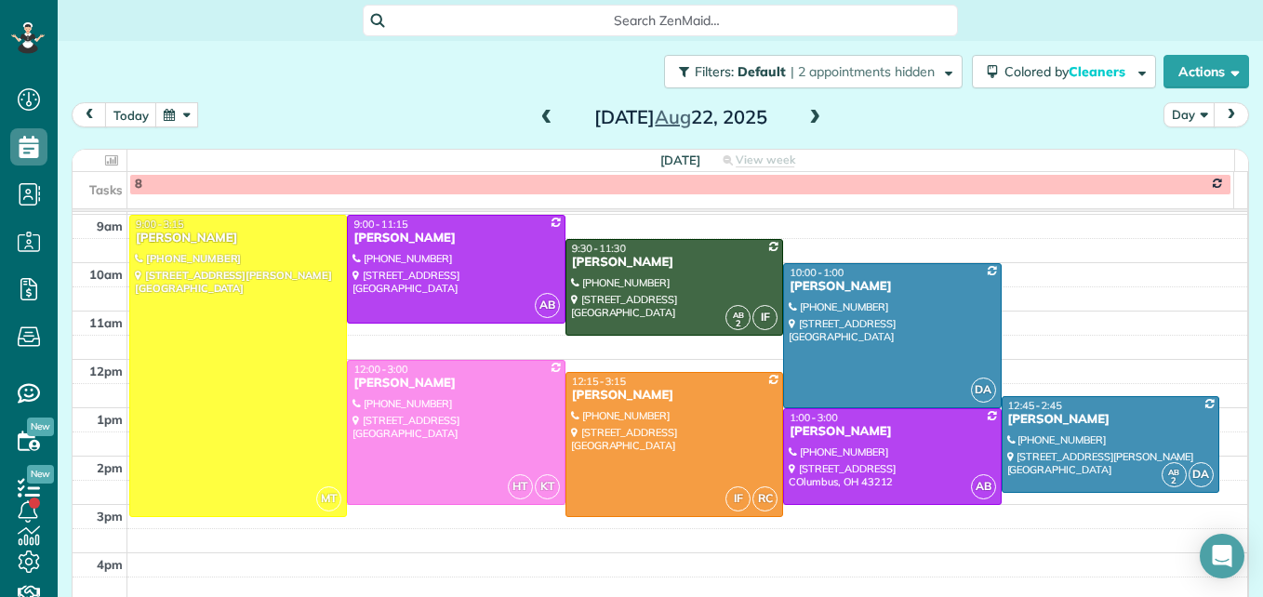
click at [184, 119] on button "button" at bounding box center [176, 114] width 43 height 25
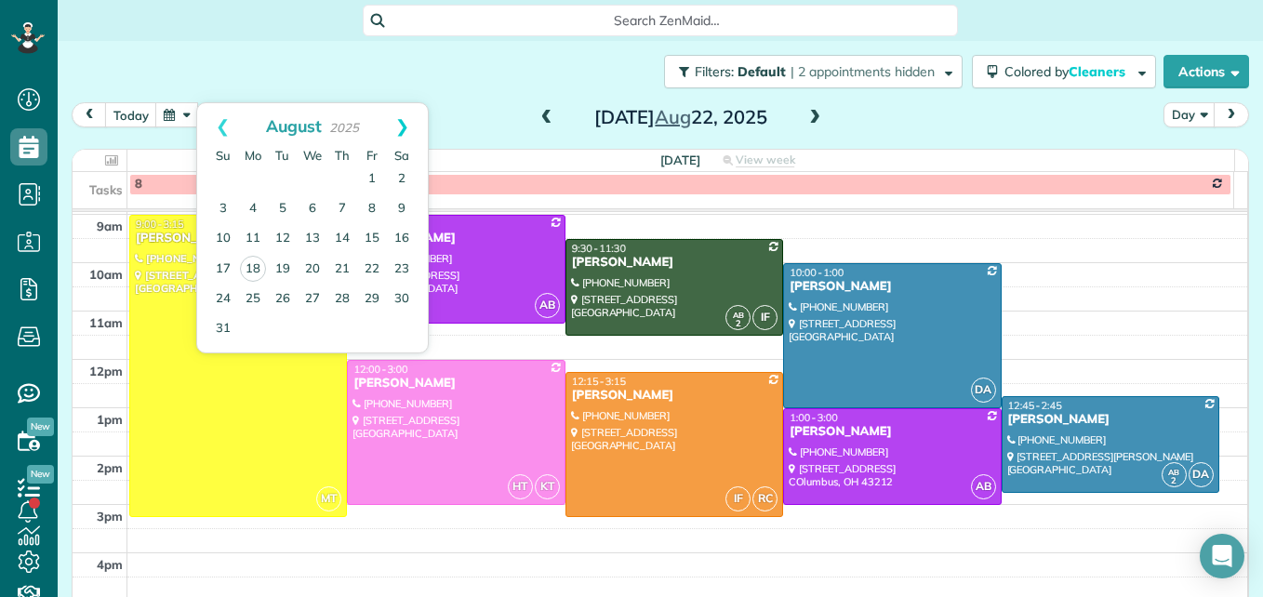
click at [409, 127] on link "Next" at bounding box center [402, 126] width 51 height 47
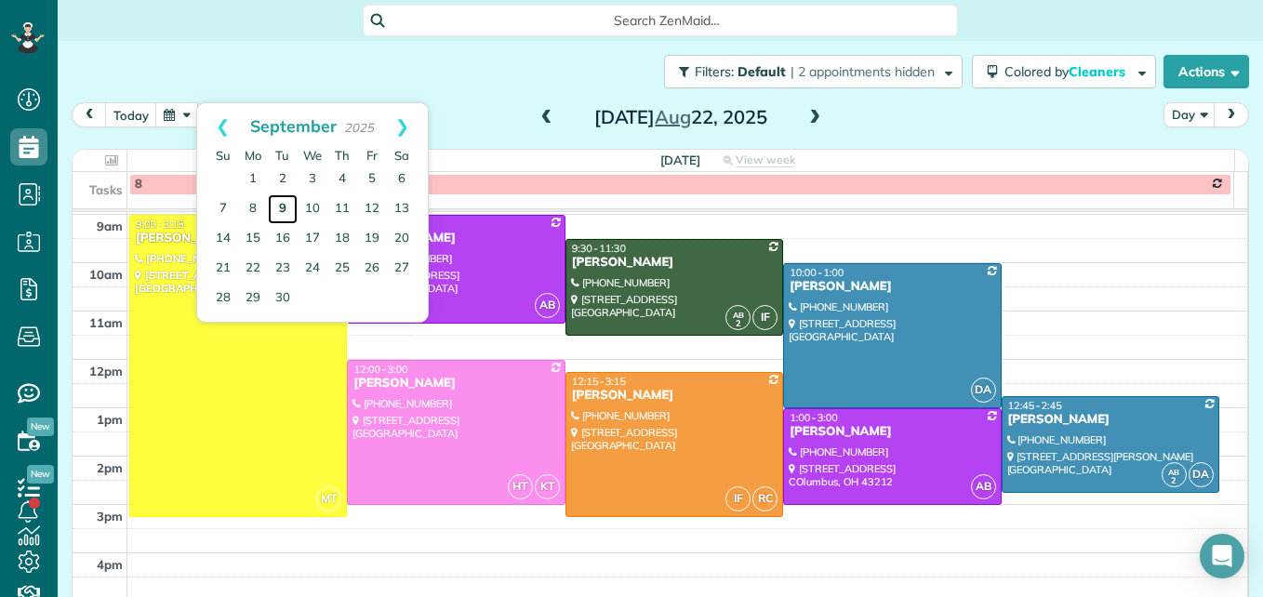
click at [288, 206] on link "9" at bounding box center [283, 209] width 30 height 30
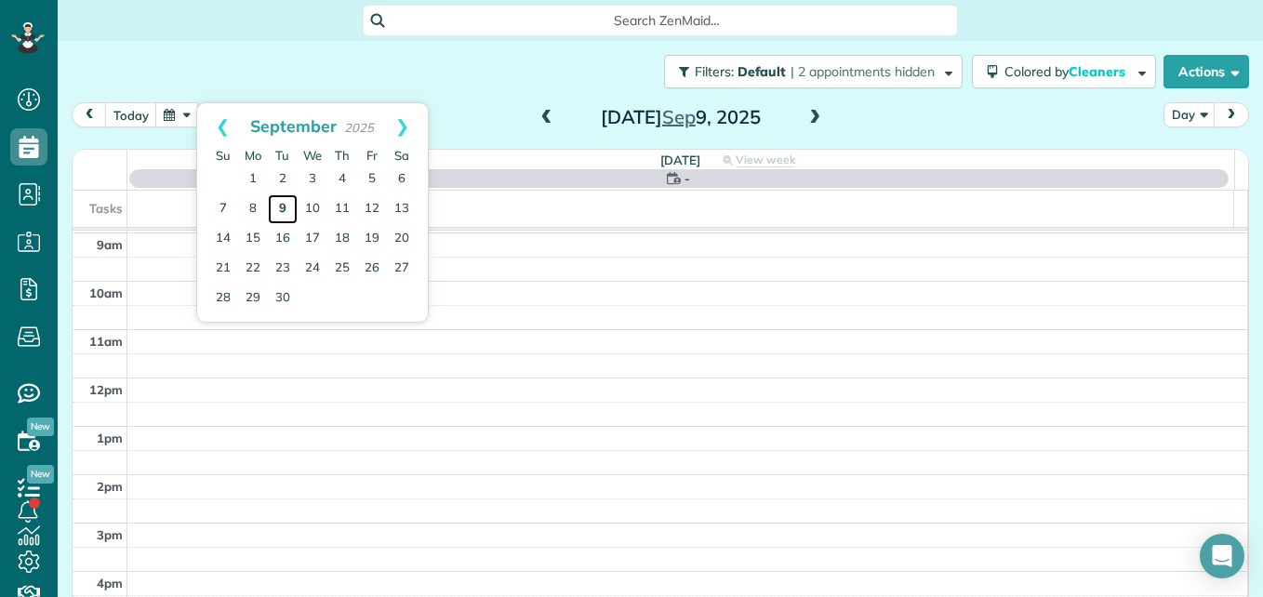
scroll to position [194, 0]
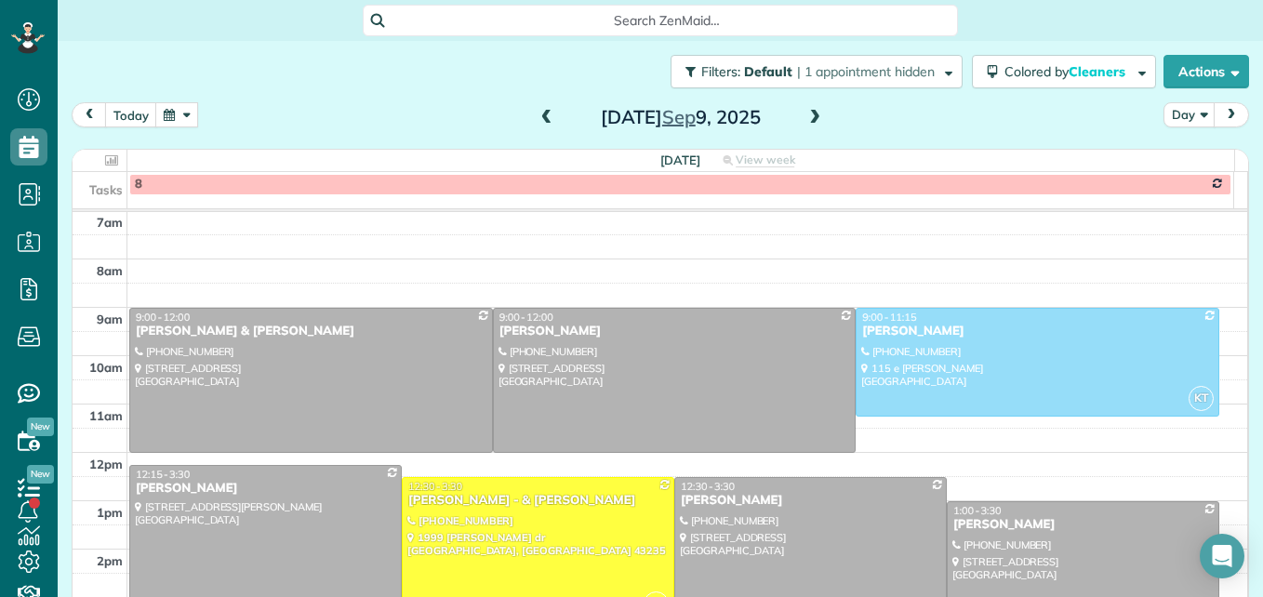
click at [542, 118] on span at bounding box center [547, 118] width 20 height 17
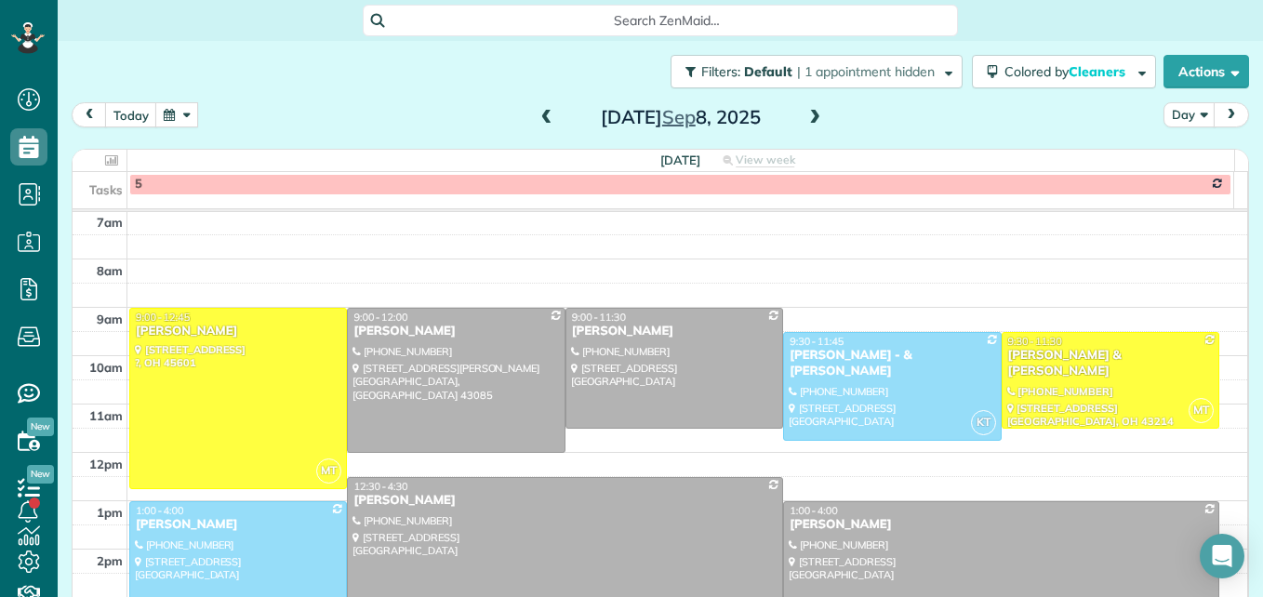
scroll to position [287, 0]
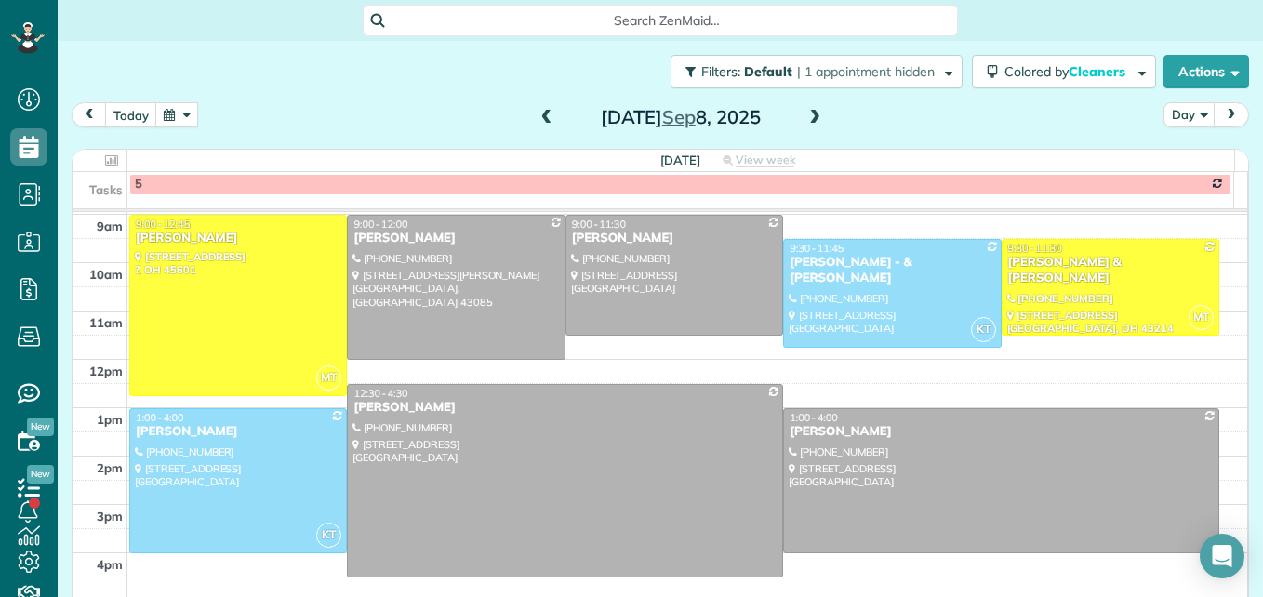
click at [812, 111] on span at bounding box center [815, 118] width 20 height 17
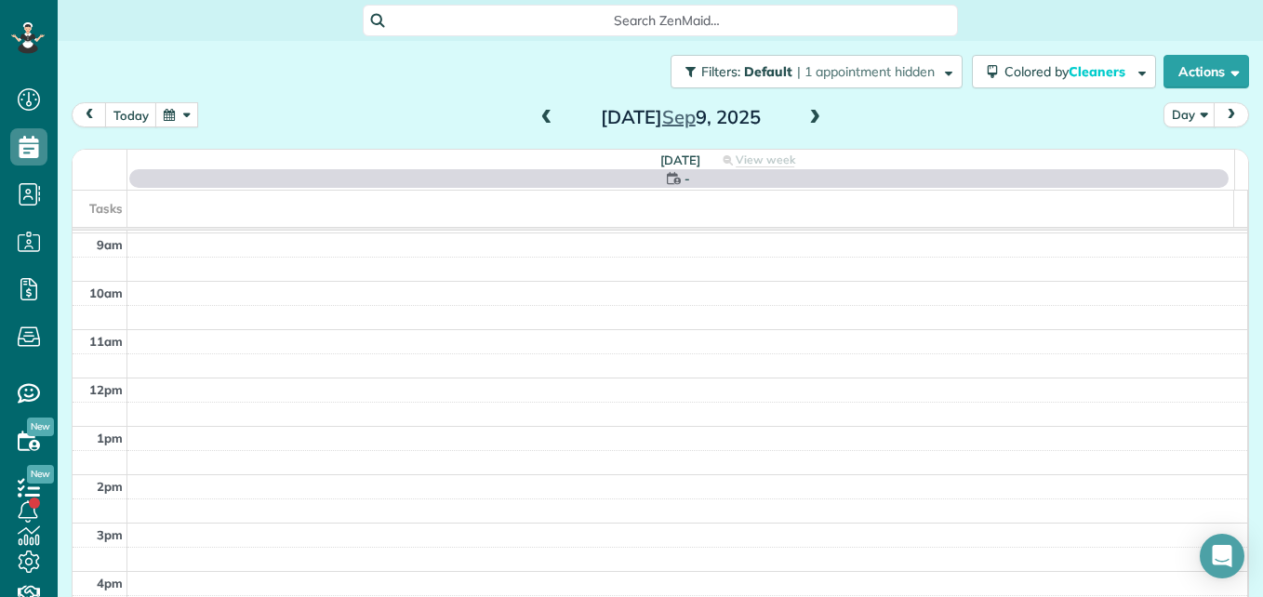
scroll to position [194, 0]
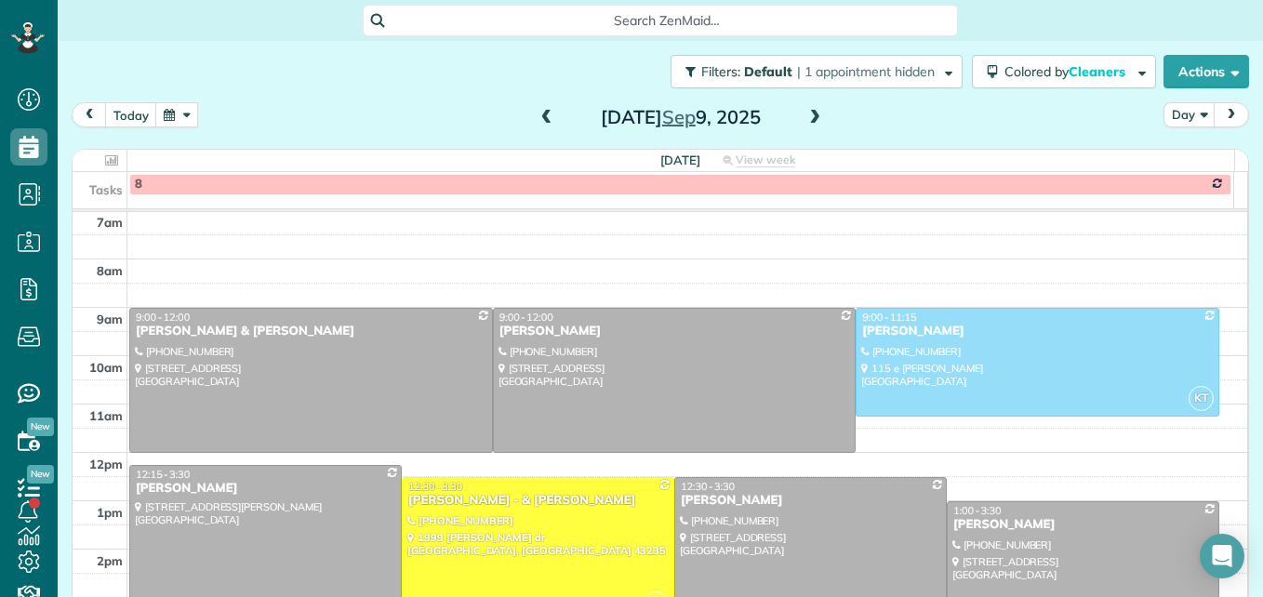
click at [812, 111] on span at bounding box center [815, 118] width 20 height 17
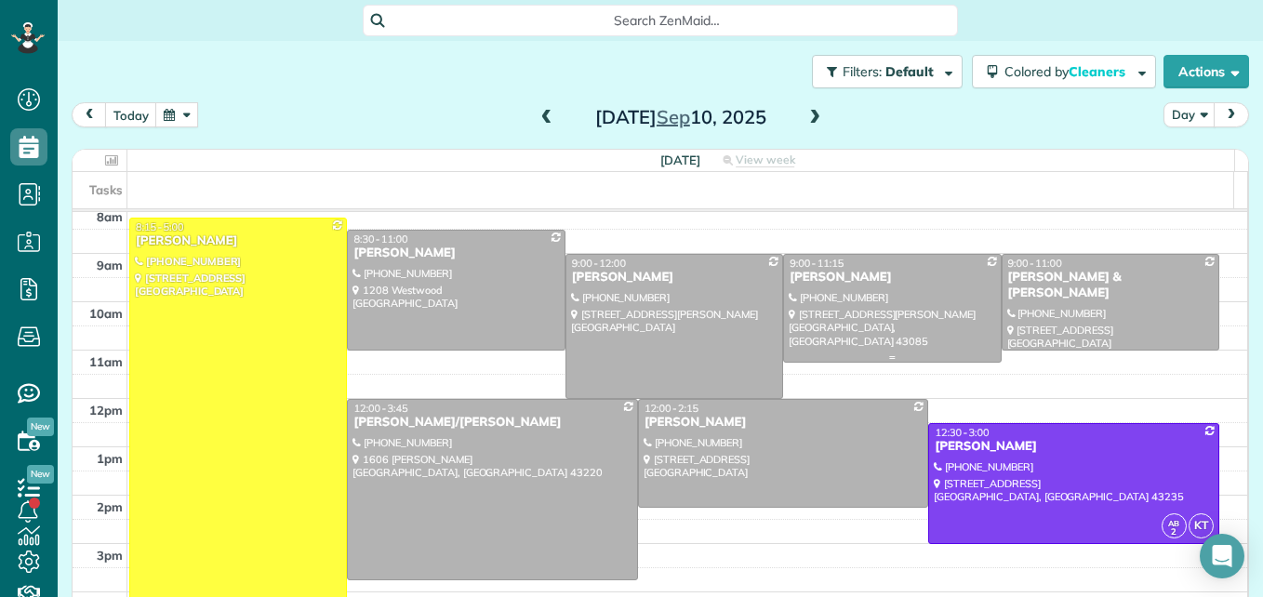
scroll to position [287, 0]
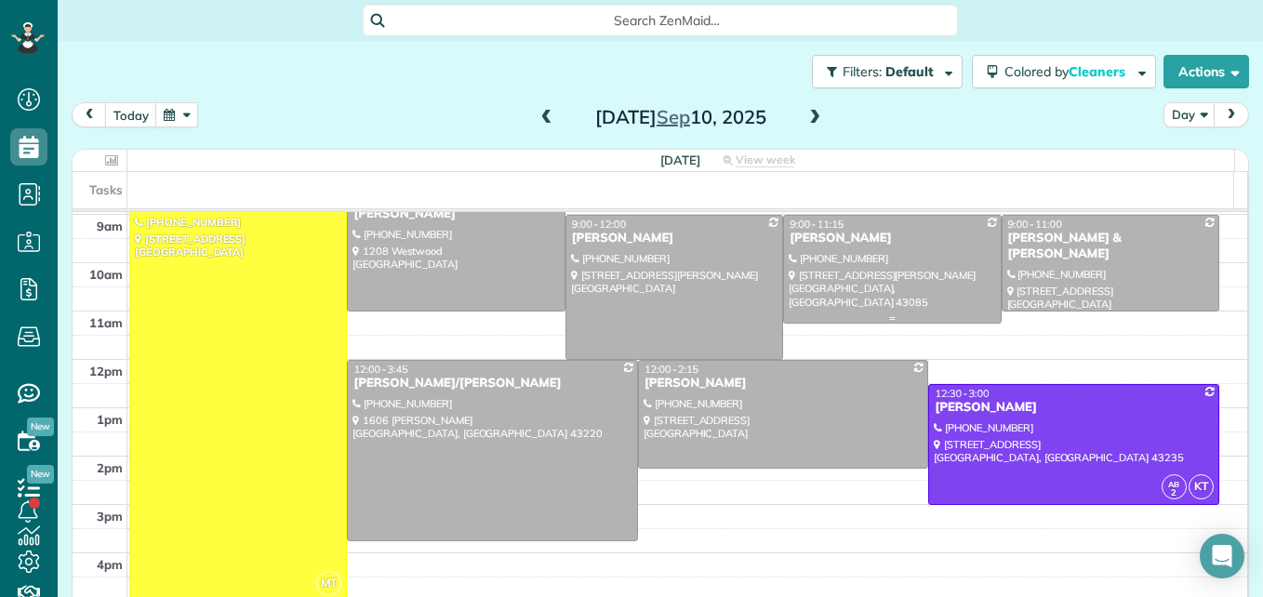
click at [828, 284] on div at bounding box center [892, 269] width 216 height 107
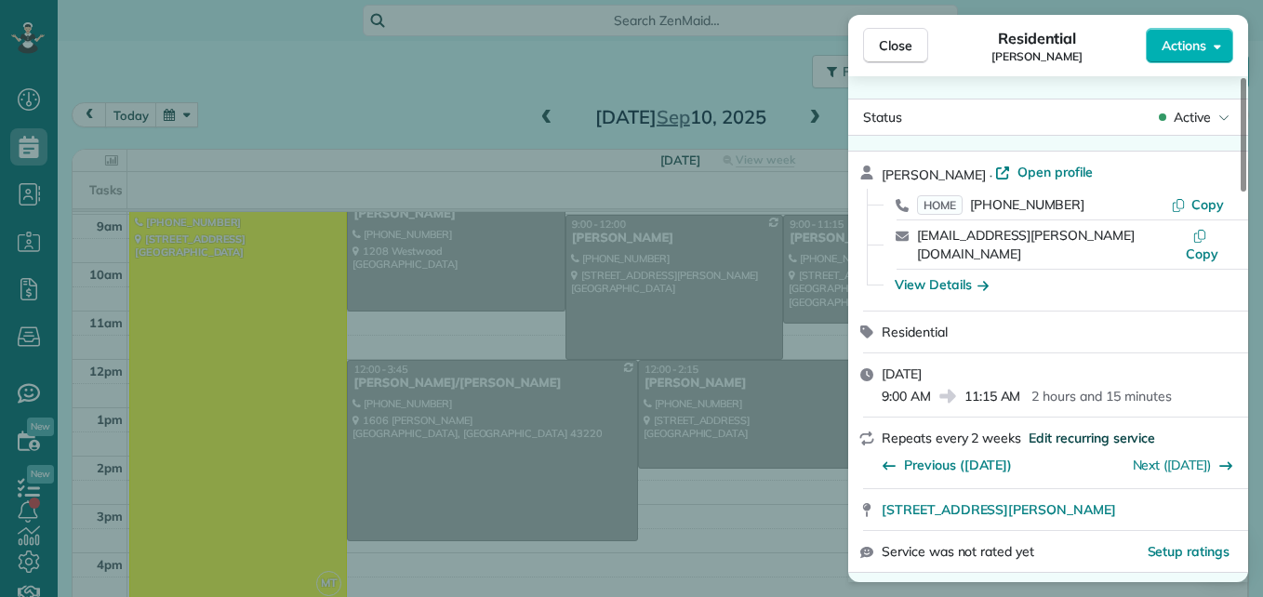
scroll to position [94, 0]
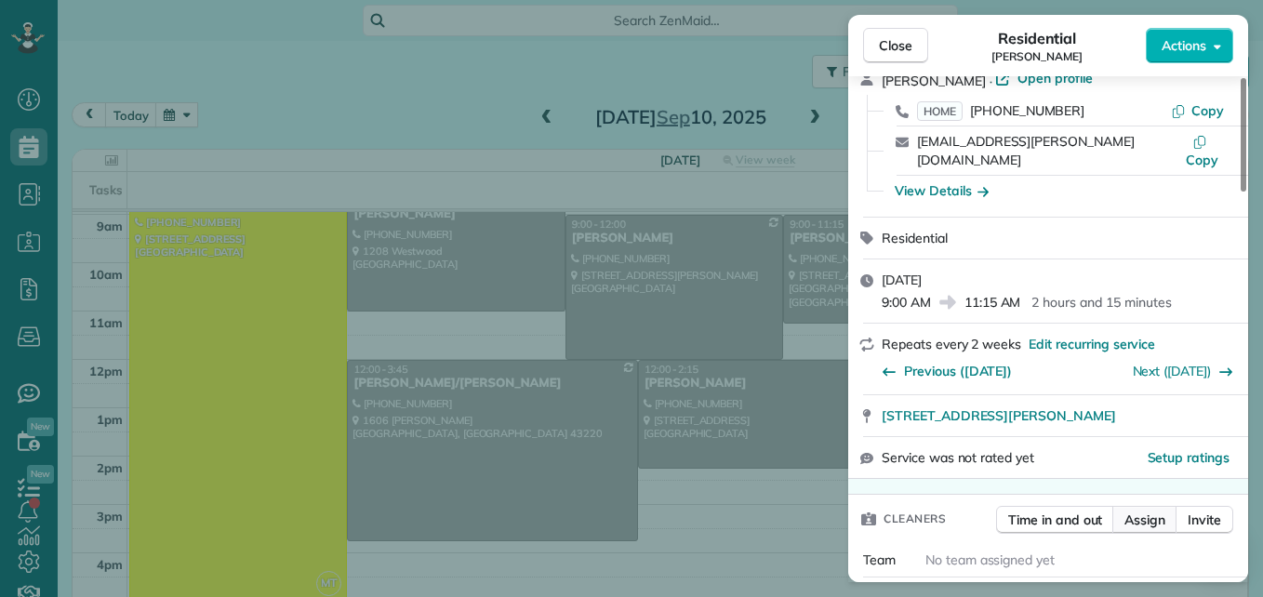
click at [1143, 511] on span "Assign" at bounding box center [1145, 520] width 41 height 19
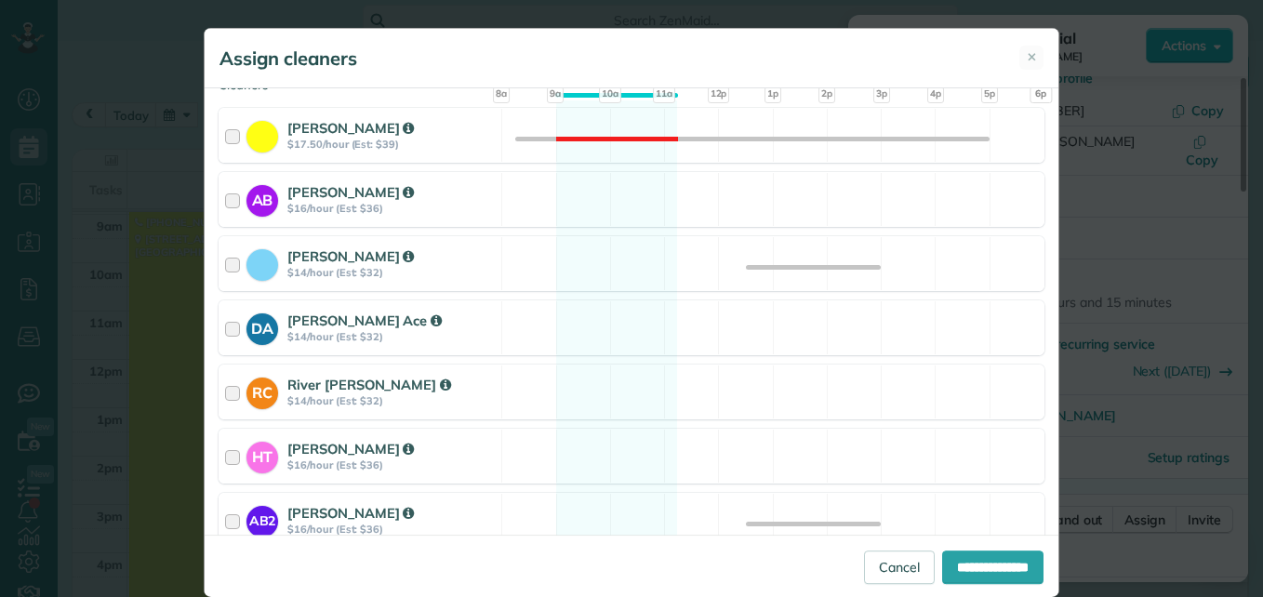
scroll to position [279, 0]
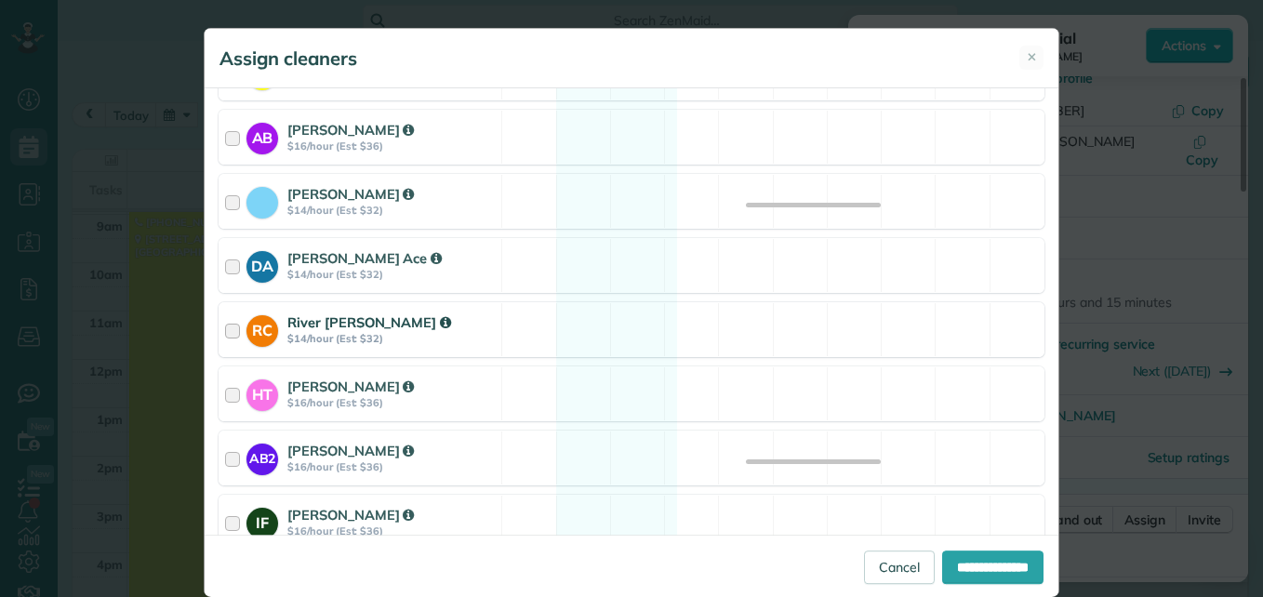
click at [226, 333] on div at bounding box center [235, 330] width 21 height 34
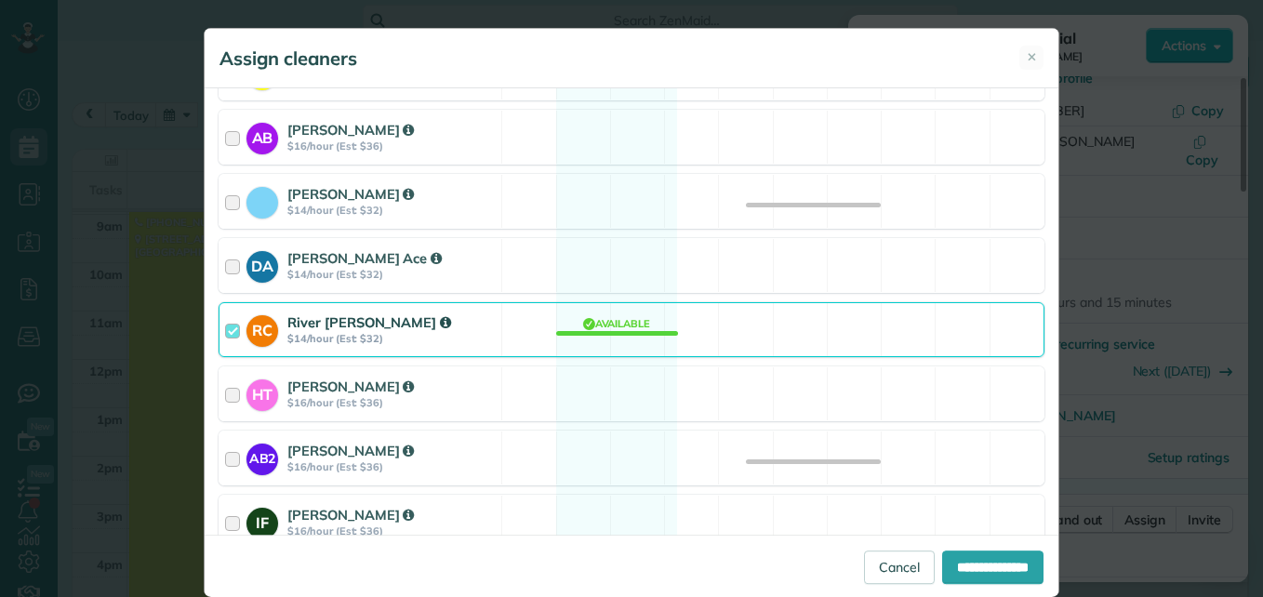
click at [226, 333] on div at bounding box center [235, 330] width 21 height 34
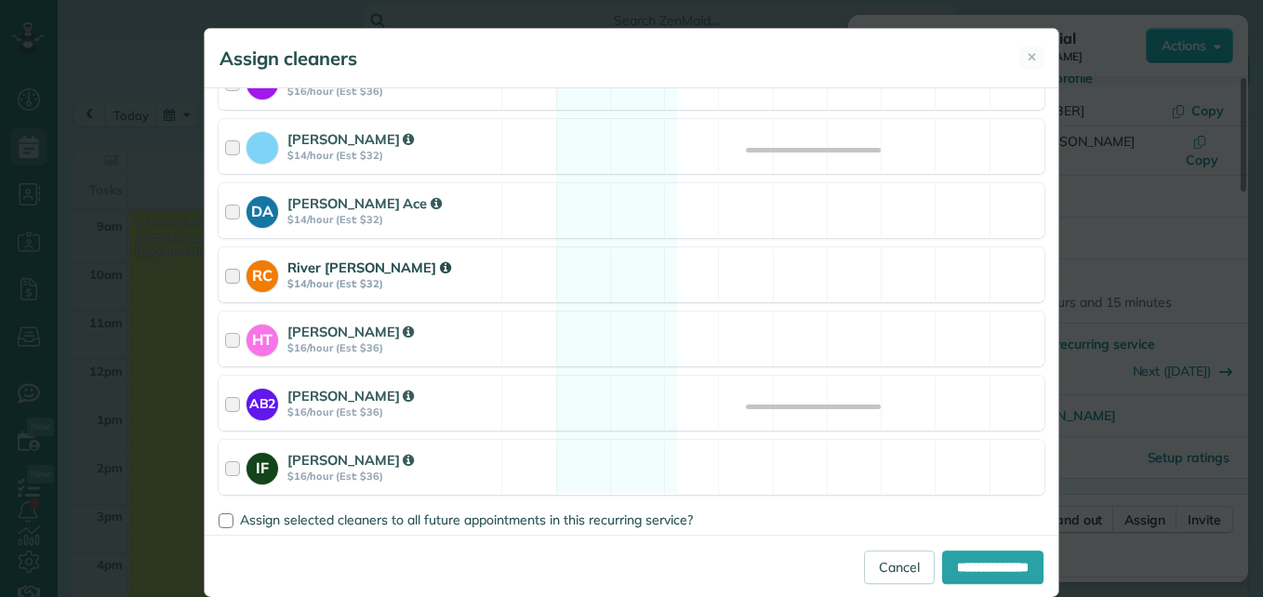
scroll to position [360, 0]
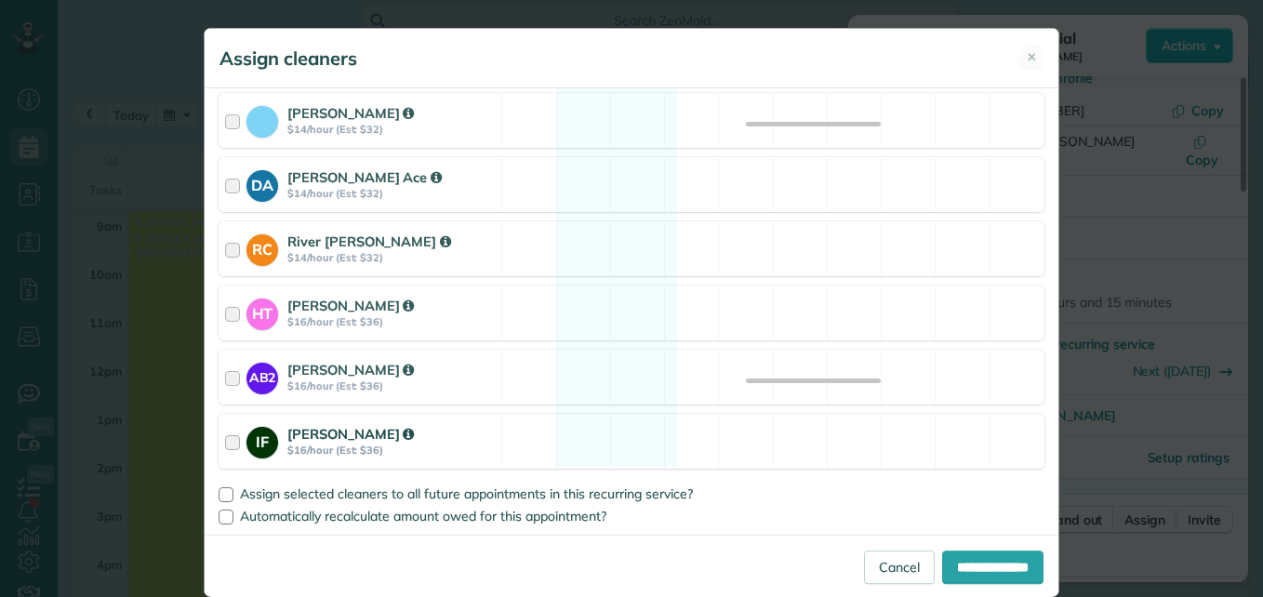
click at [225, 443] on div at bounding box center [235, 441] width 21 height 34
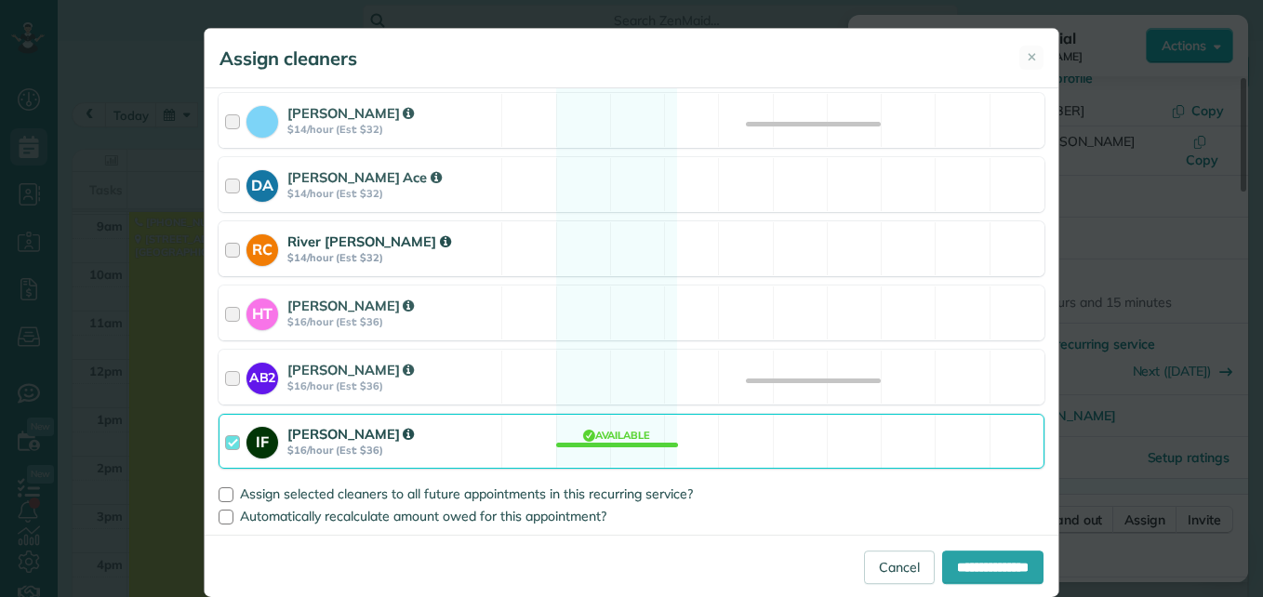
click at [225, 249] on div at bounding box center [235, 249] width 21 height 34
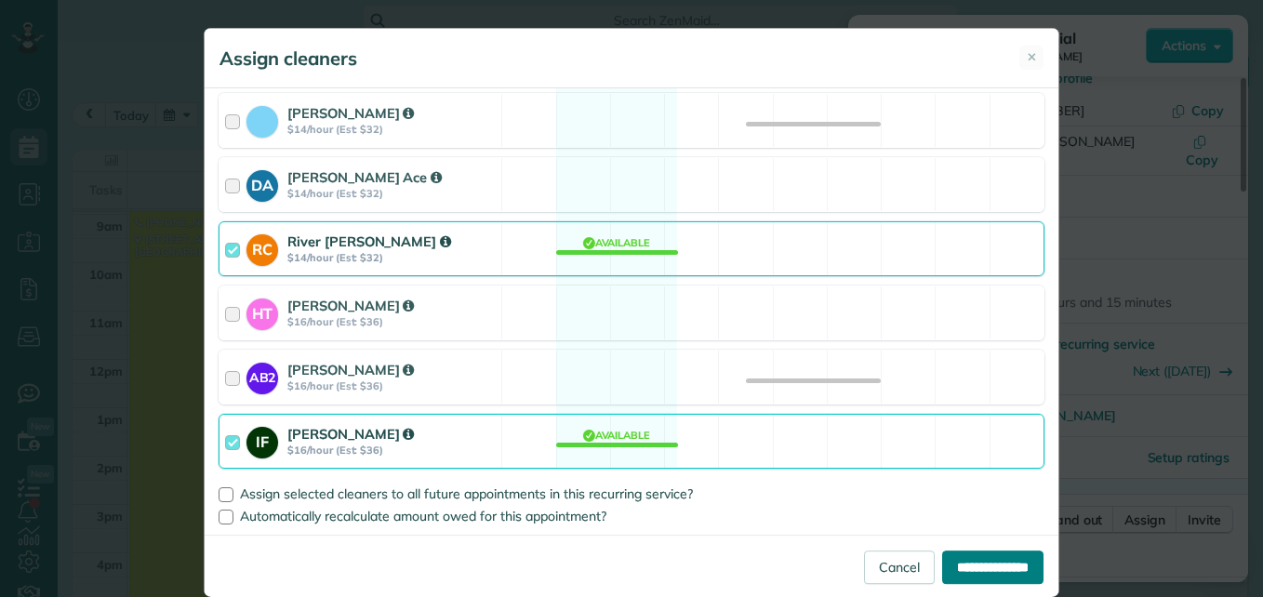
click at [954, 552] on input "**********" at bounding box center [992, 567] width 101 height 33
type input "**********"
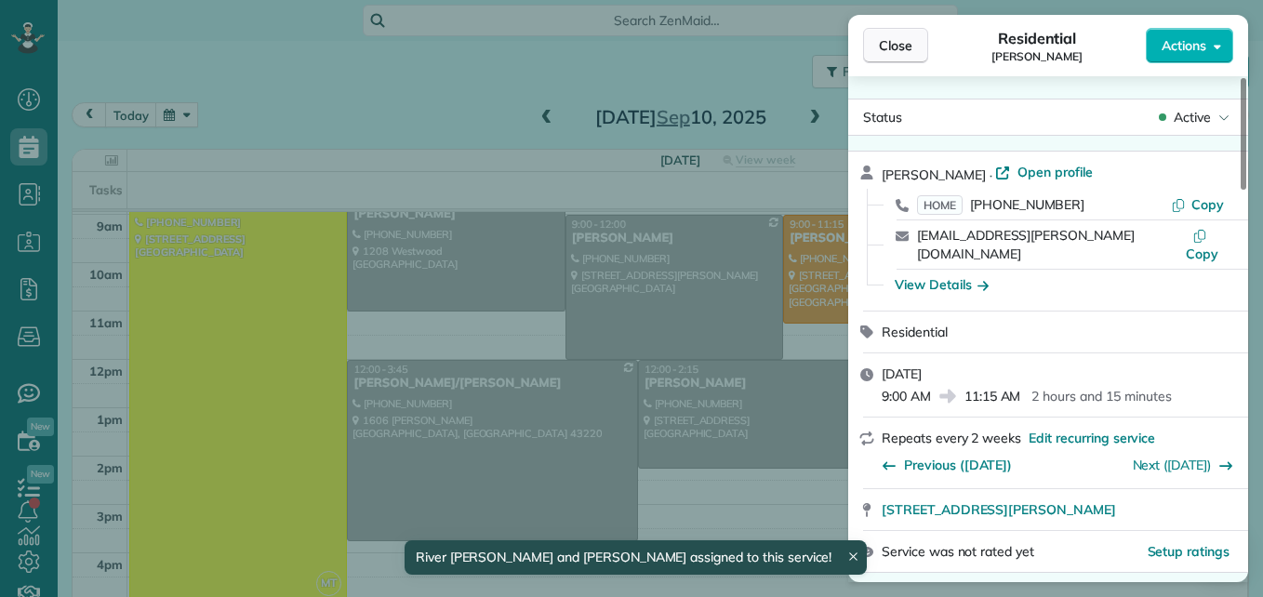
click at [878, 46] on button "Close" at bounding box center [895, 45] width 65 height 35
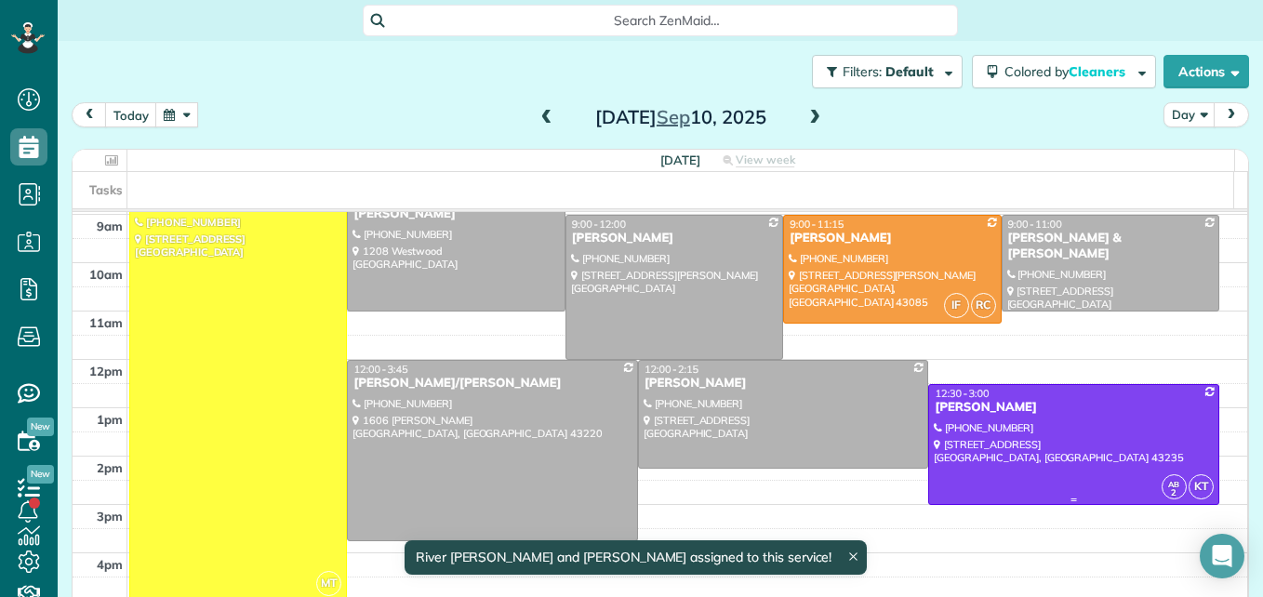
click at [1035, 442] on div at bounding box center [1073, 444] width 289 height 119
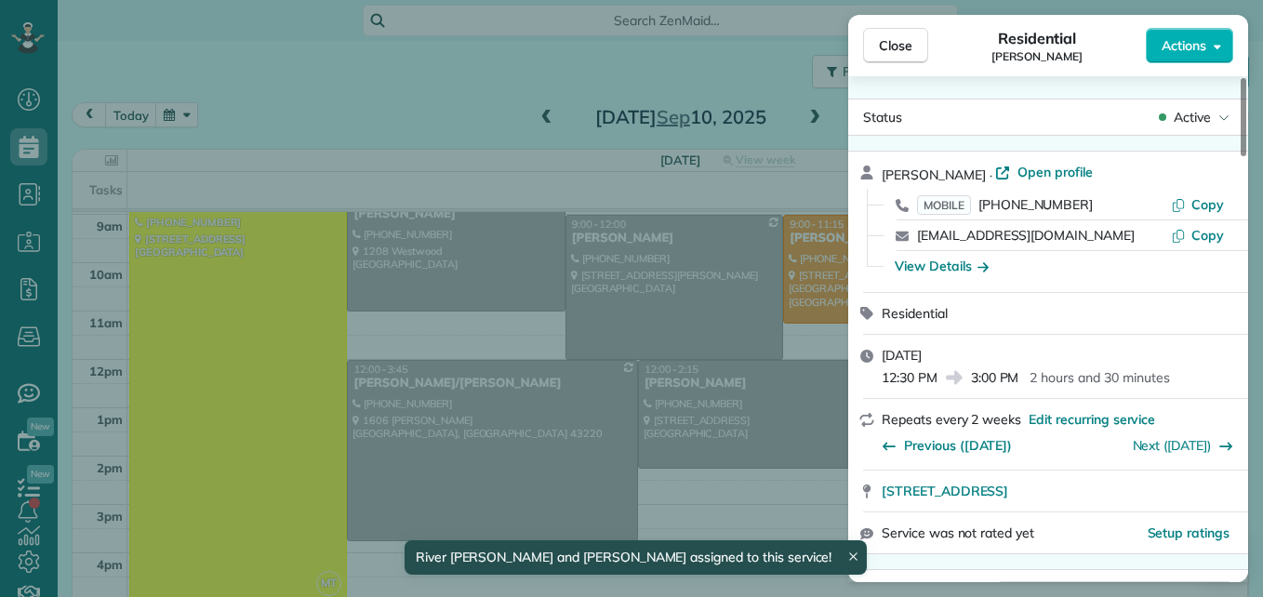
scroll to position [94, 0]
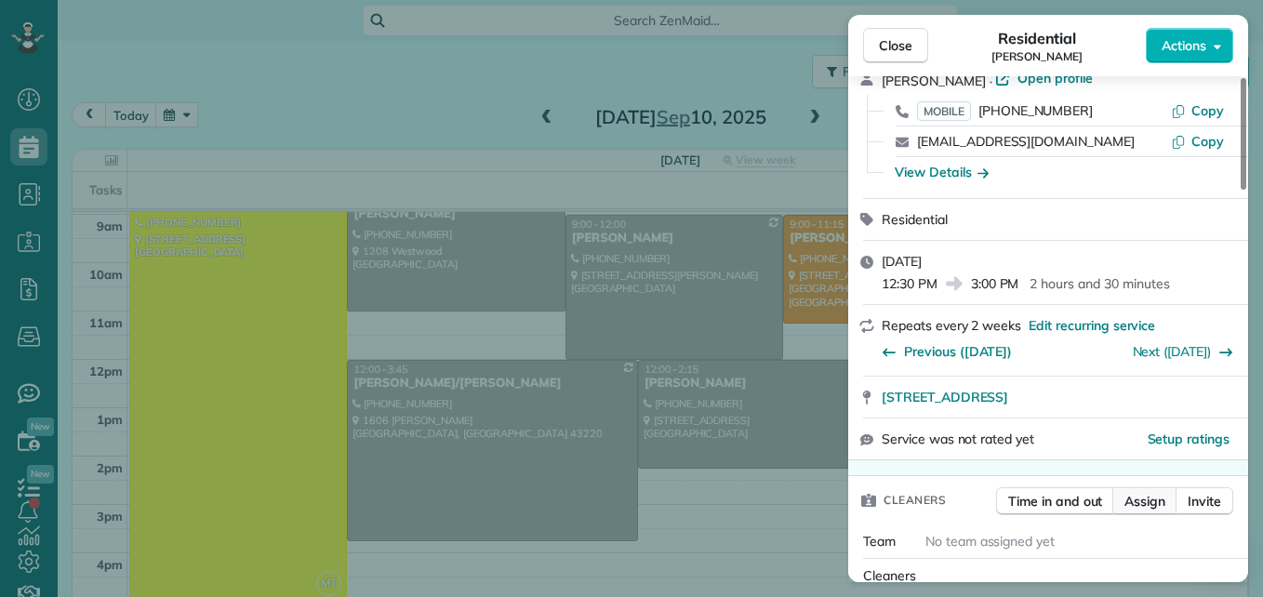
click at [1139, 500] on span "Assign" at bounding box center [1145, 501] width 41 height 19
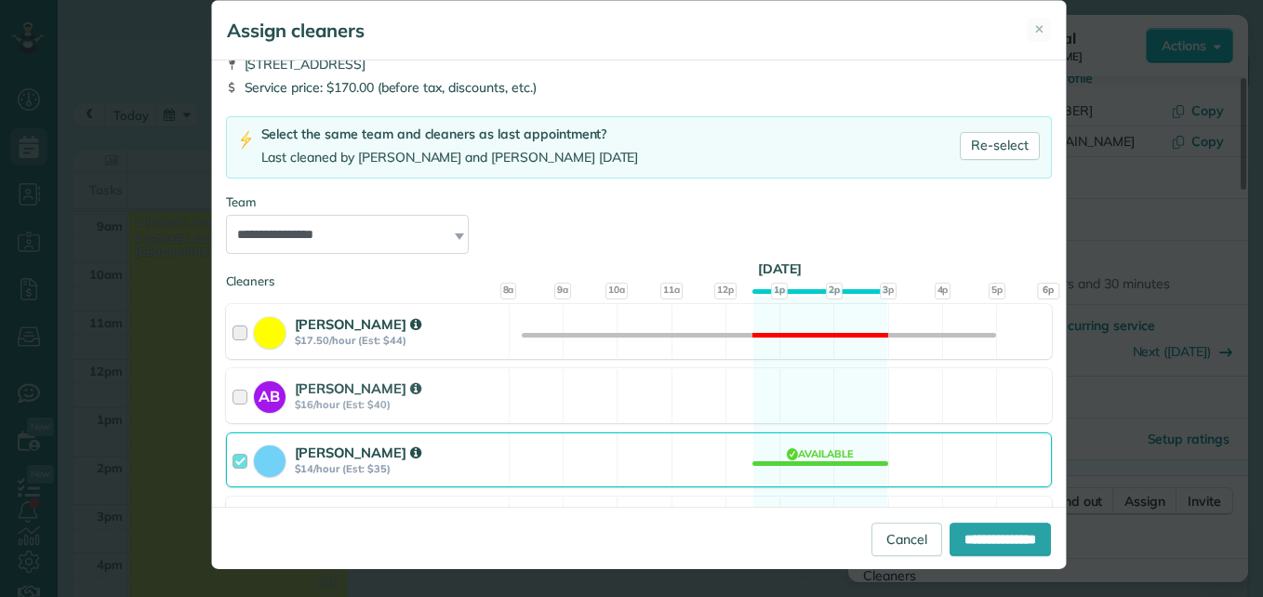
scroll to position [279, 0]
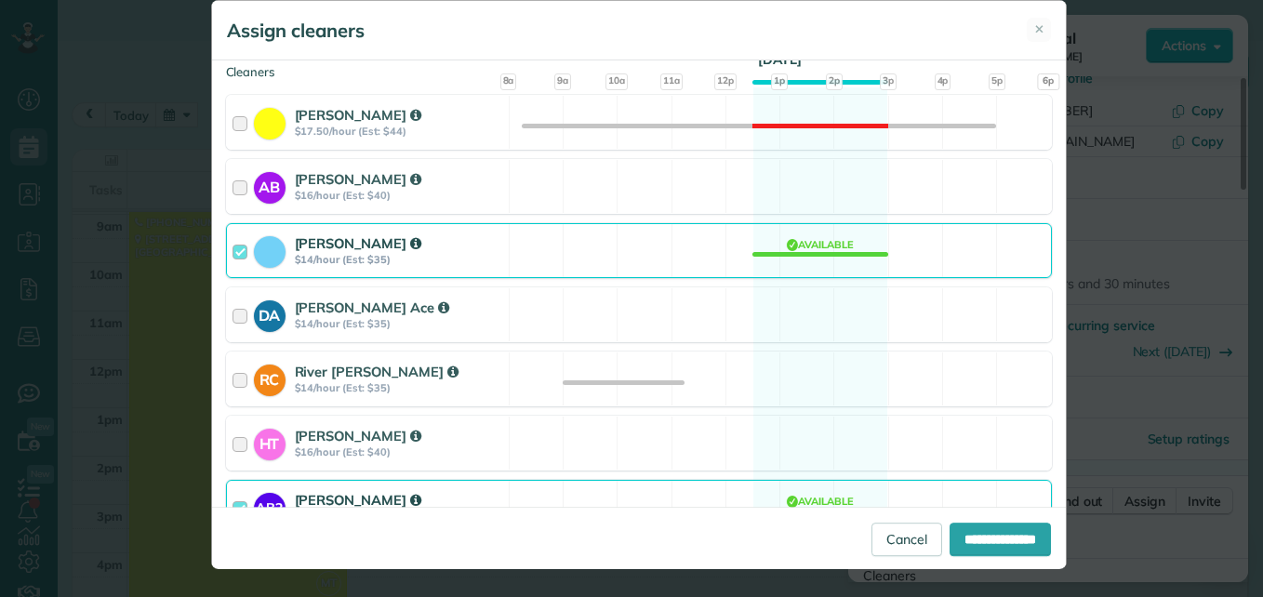
click at [227, 249] on div "Kayla Thompson $14/hour (Est: $35)" at bounding box center [368, 250] width 282 height 53
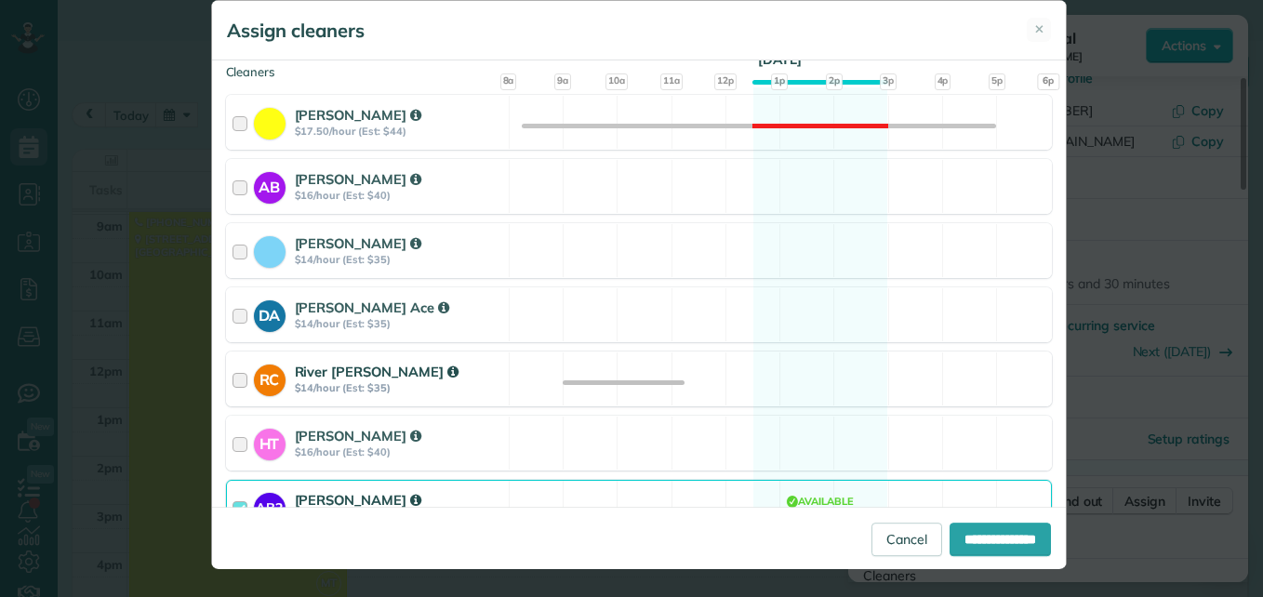
click at [233, 379] on div at bounding box center [243, 379] width 21 height 34
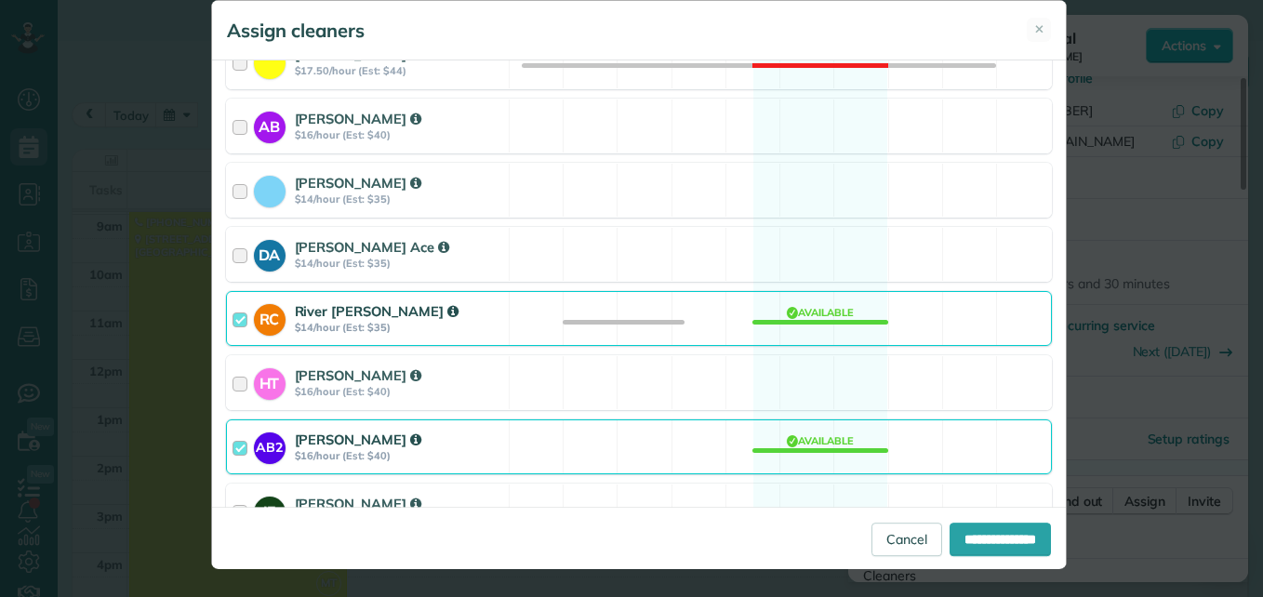
scroll to position [372, 0]
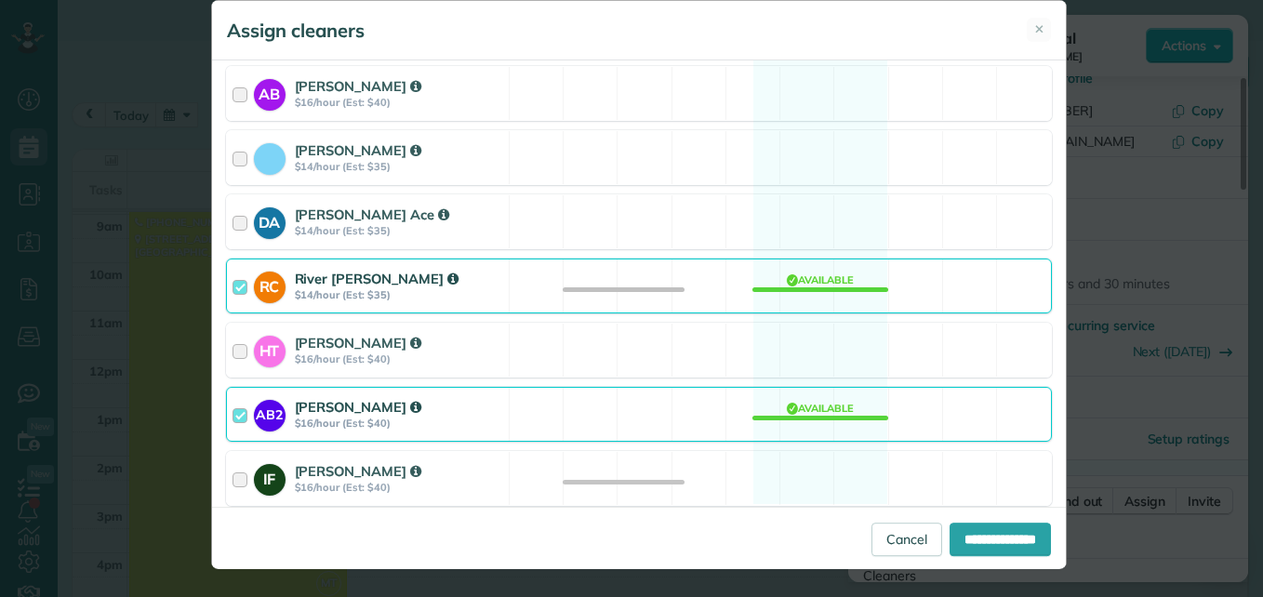
click at [233, 420] on div at bounding box center [243, 414] width 21 height 34
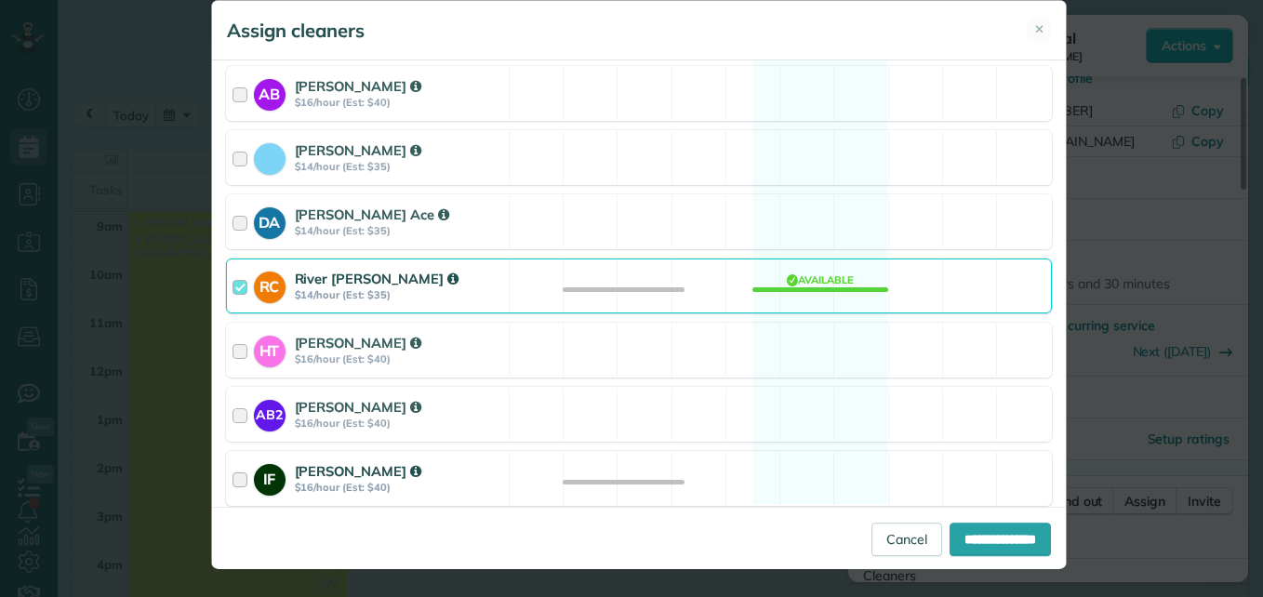
click at [227, 476] on div "IF Ione Fuzzell $16/hour (Est: $40)" at bounding box center [368, 478] width 282 height 53
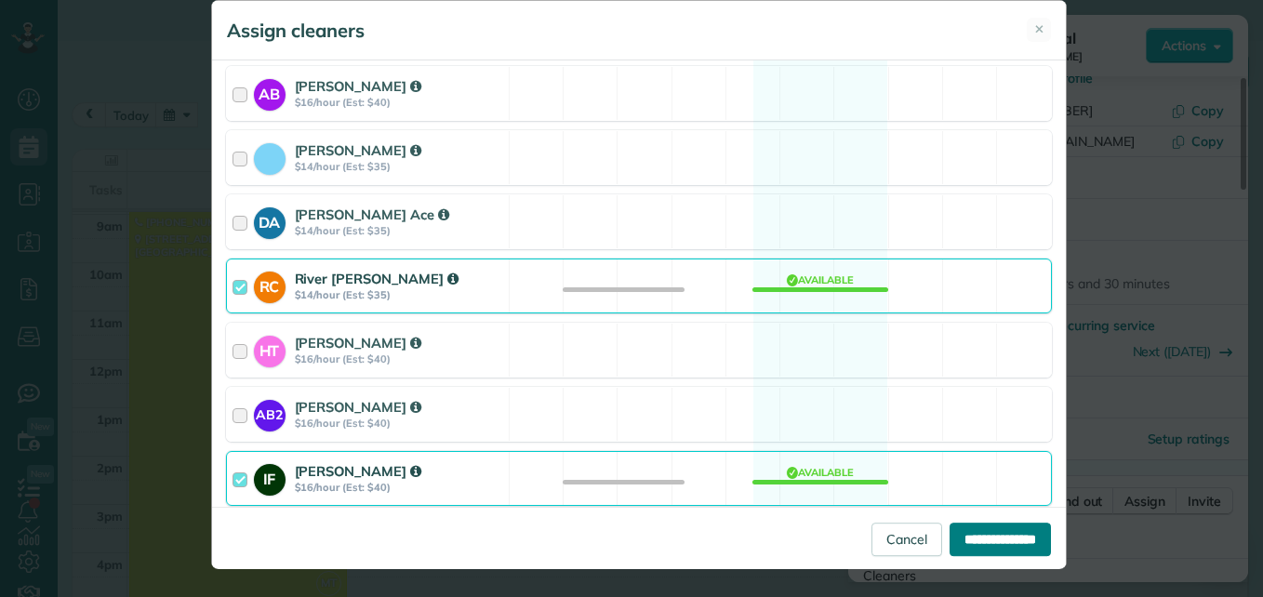
click at [975, 538] on input "**********" at bounding box center [1000, 539] width 101 height 33
type input "**********"
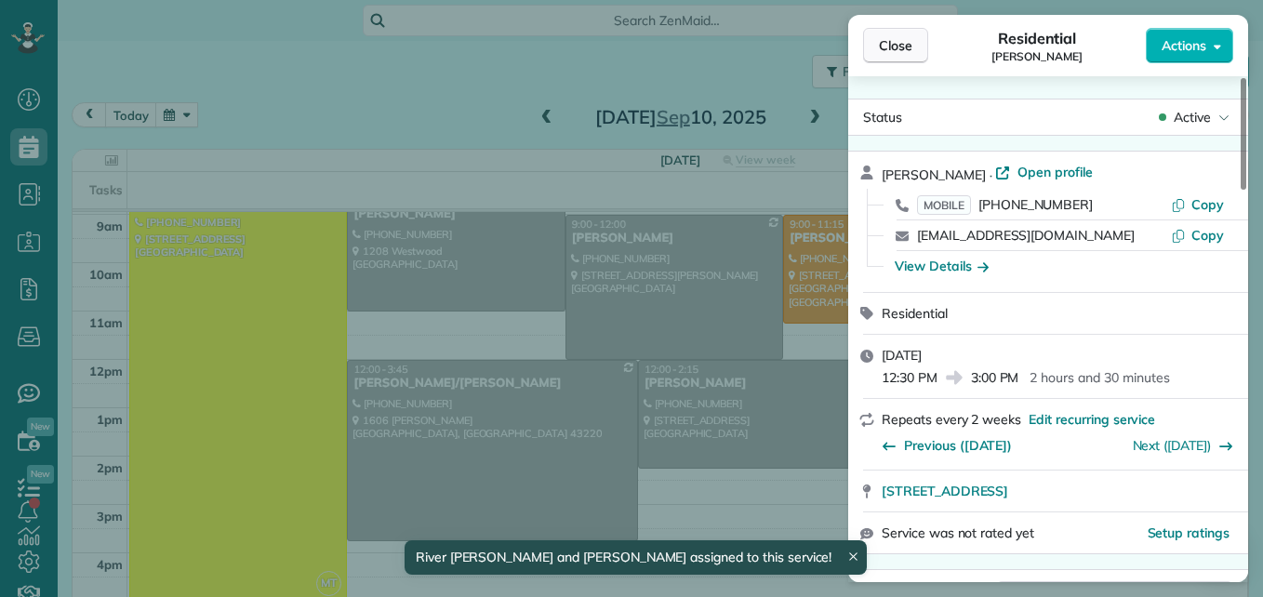
click at [880, 50] on span "Close" at bounding box center [895, 45] width 33 height 19
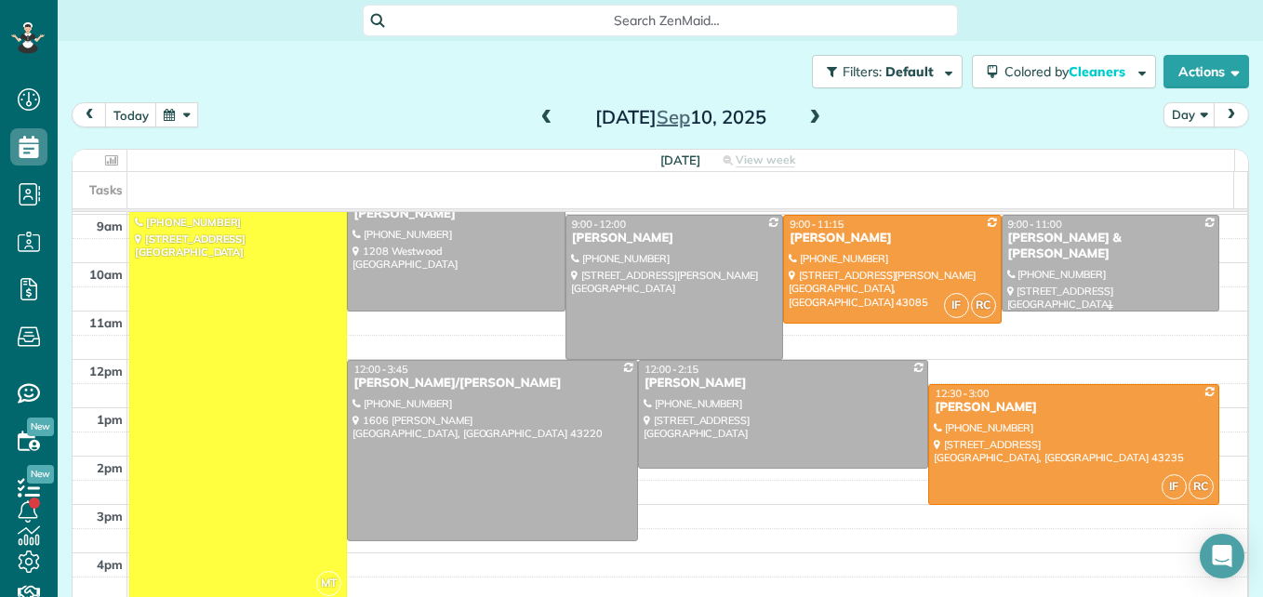
click at [1119, 264] on div at bounding box center [1111, 263] width 216 height 95
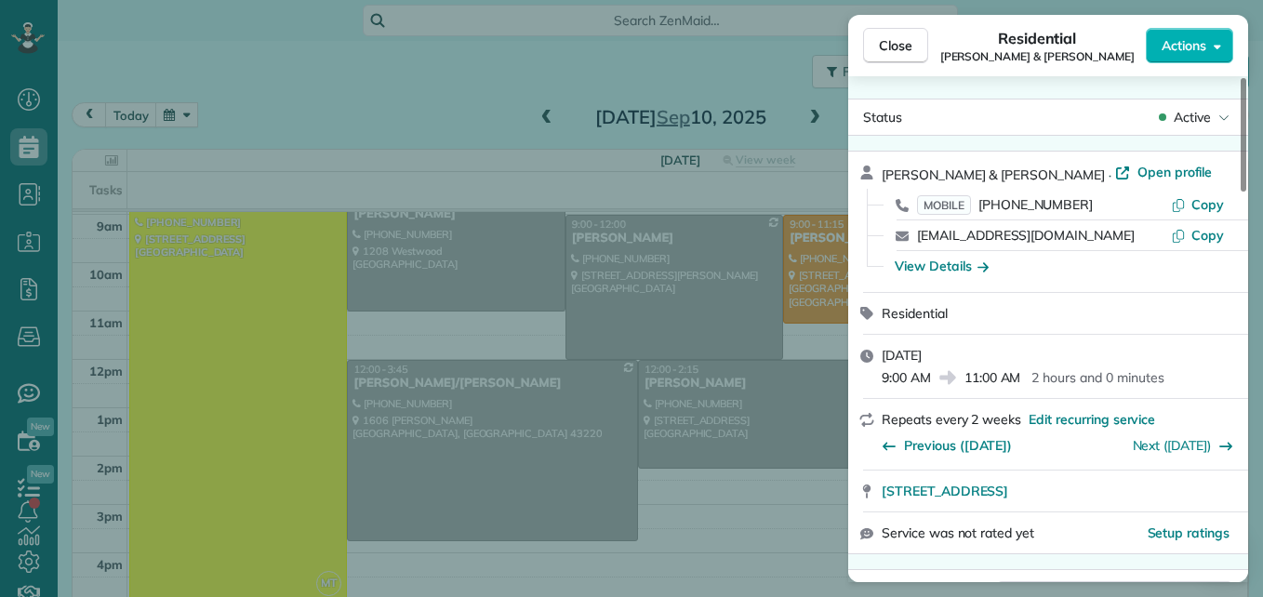
scroll to position [94, 0]
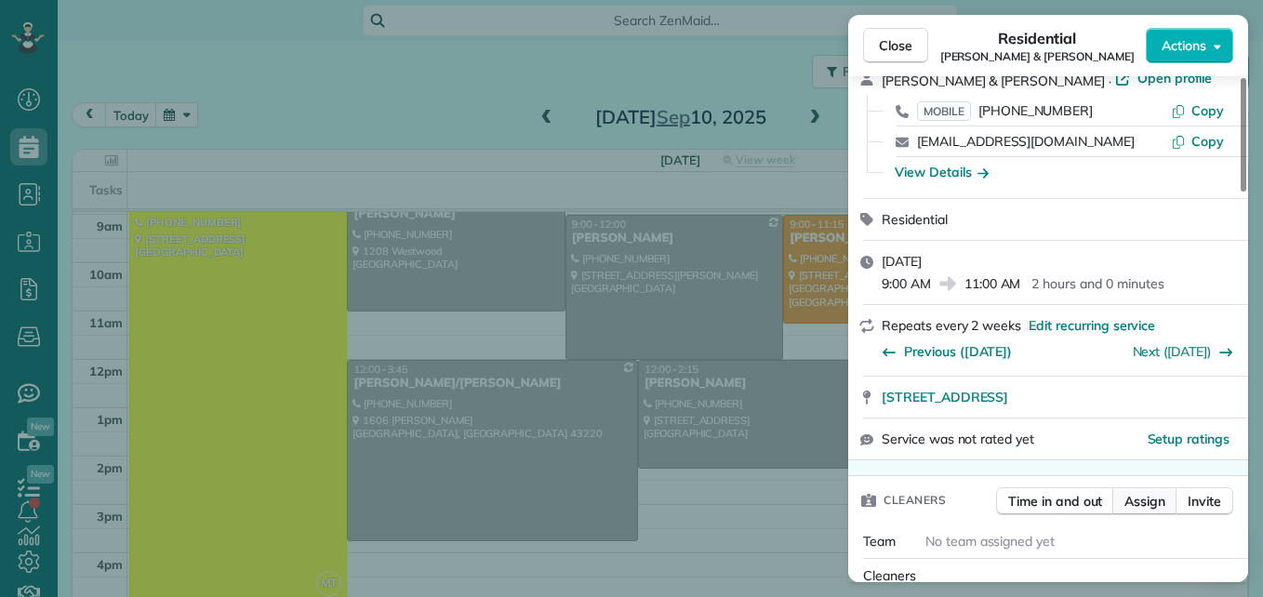
click at [1129, 503] on span "Assign" at bounding box center [1145, 501] width 41 height 19
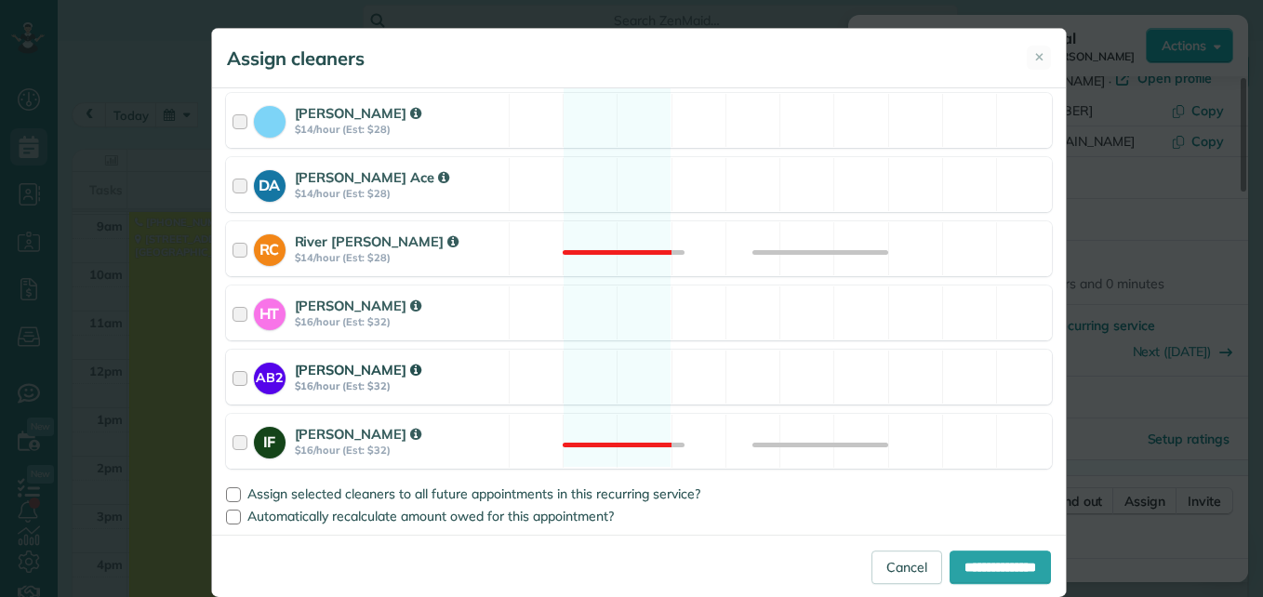
scroll to position [267, 0]
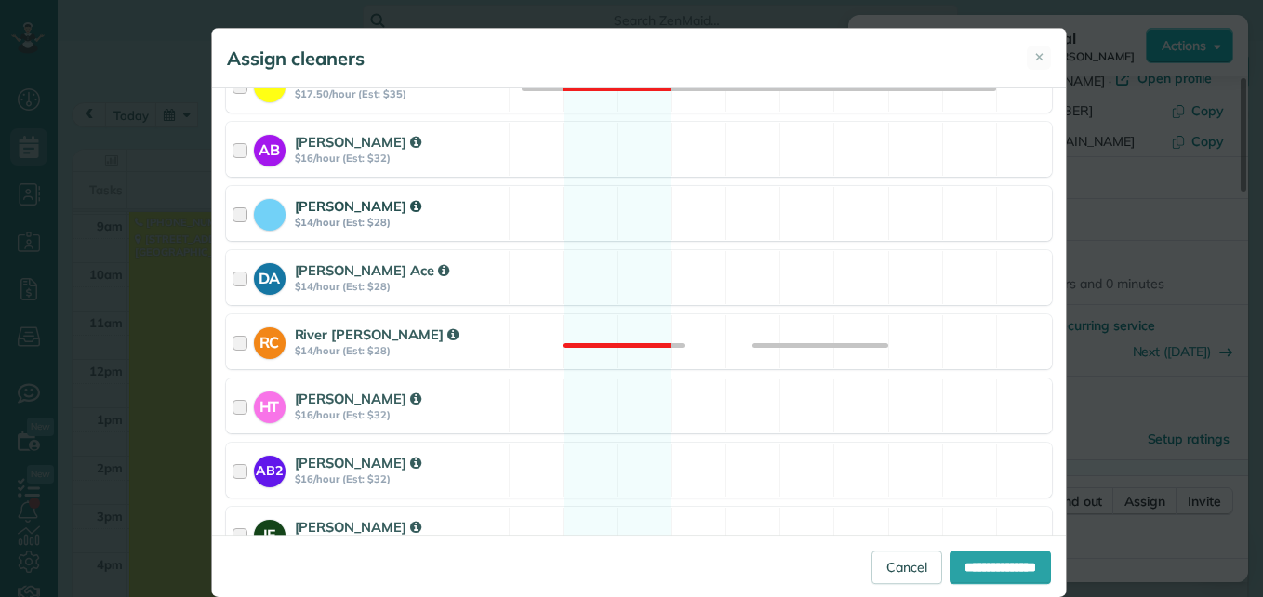
click at [233, 207] on div at bounding box center [243, 213] width 21 height 34
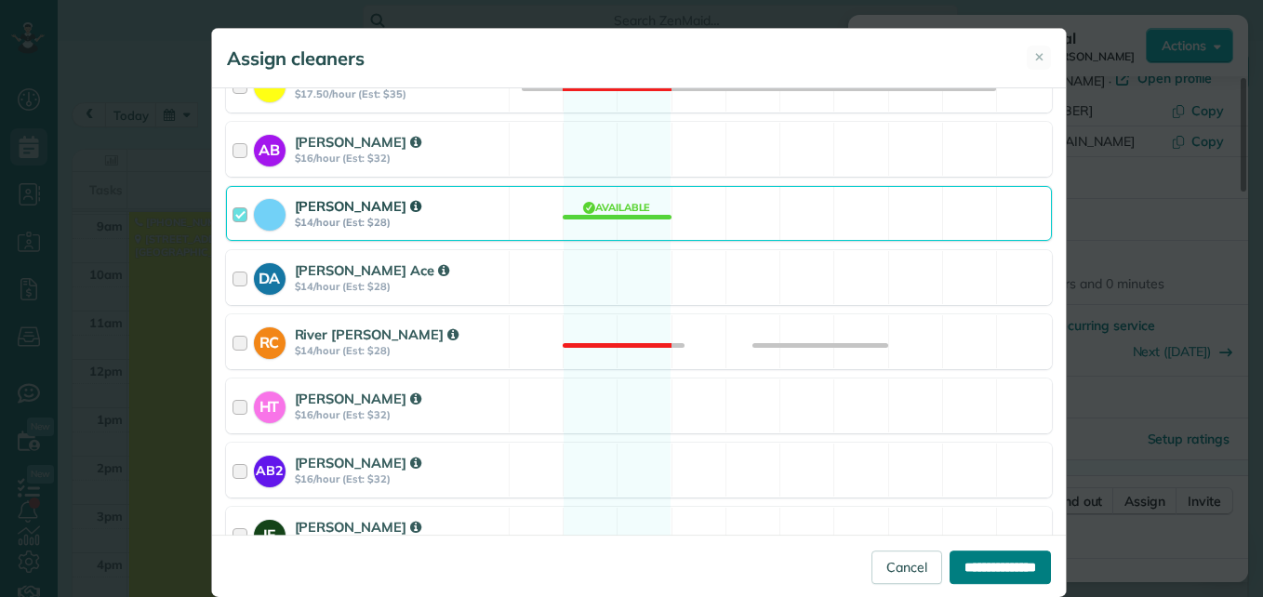
click at [980, 563] on input "**********" at bounding box center [1000, 567] width 101 height 33
type input "**********"
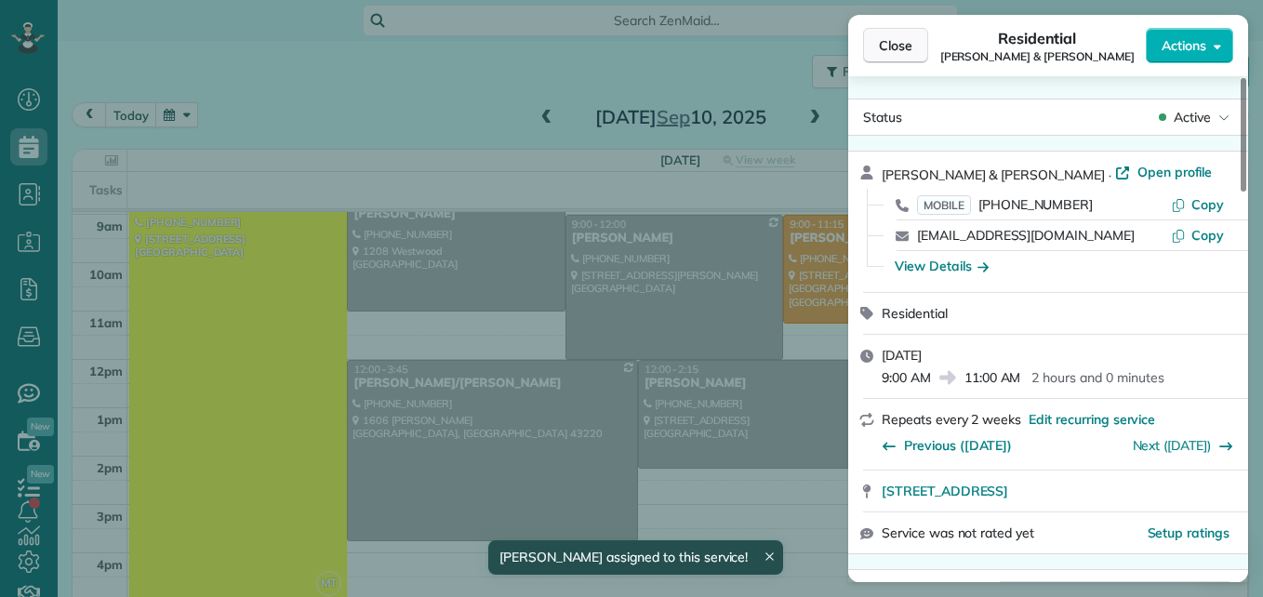
click at [879, 33] on button "Close" at bounding box center [895, 45] width 65 height 35
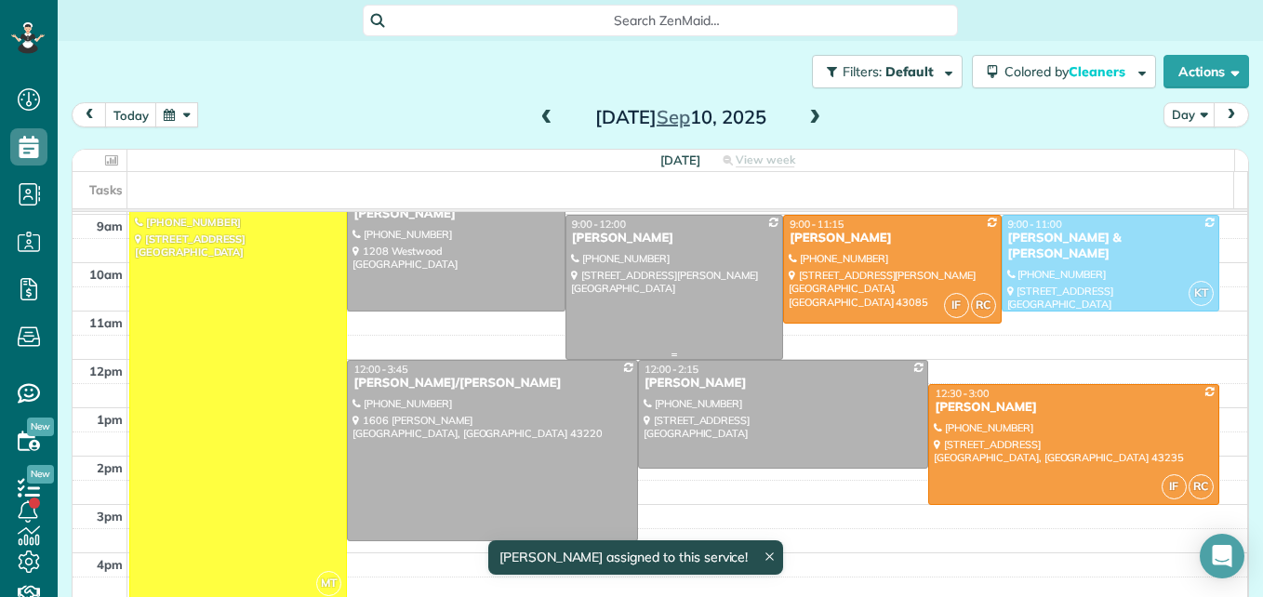
click at [704, 292] on div at bounding box center [674, 287] width 216 height 143
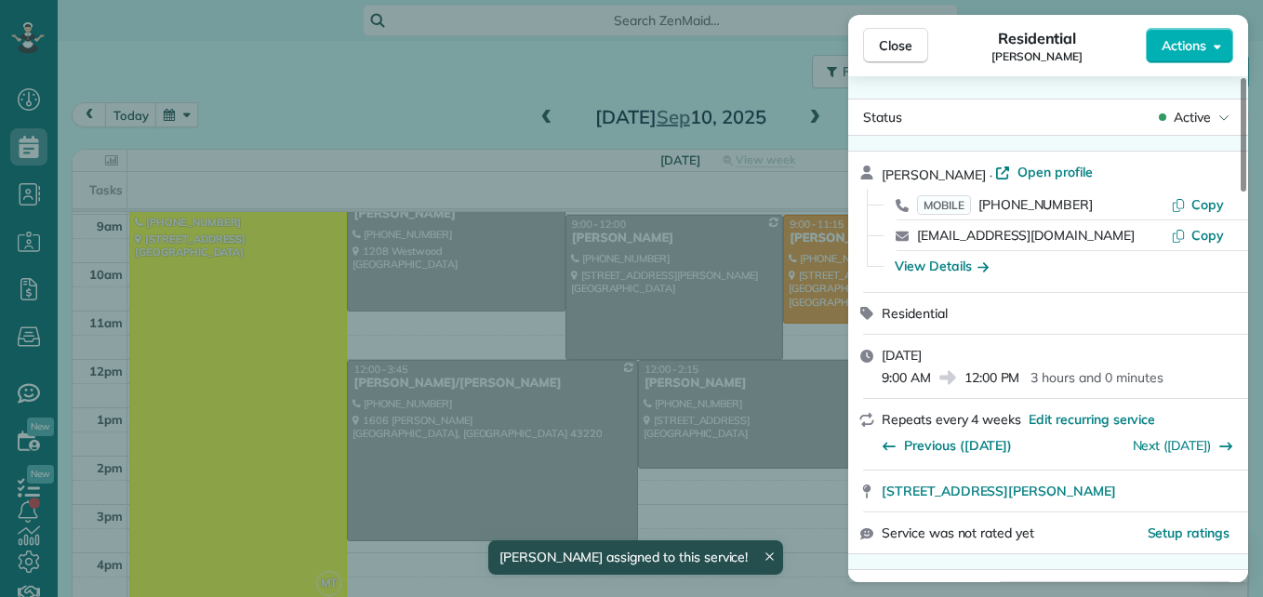
scroll to position [95, 0]
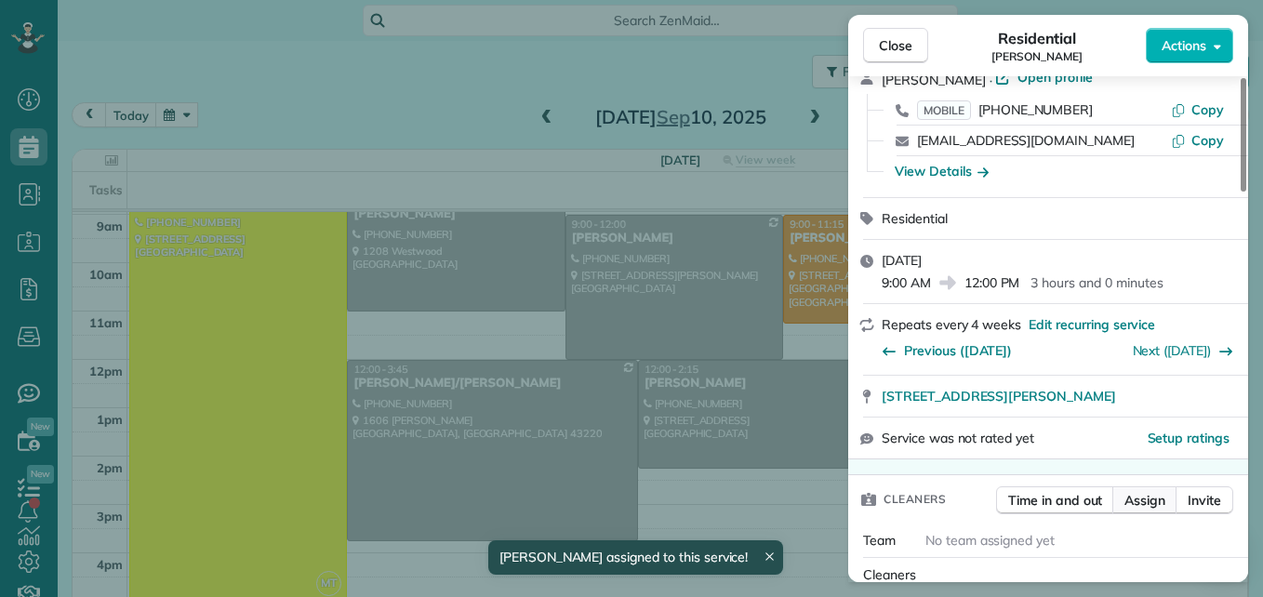
click at [1149, 501] on span "Assign" at bounding box center [1145, 500] width 41 height 19
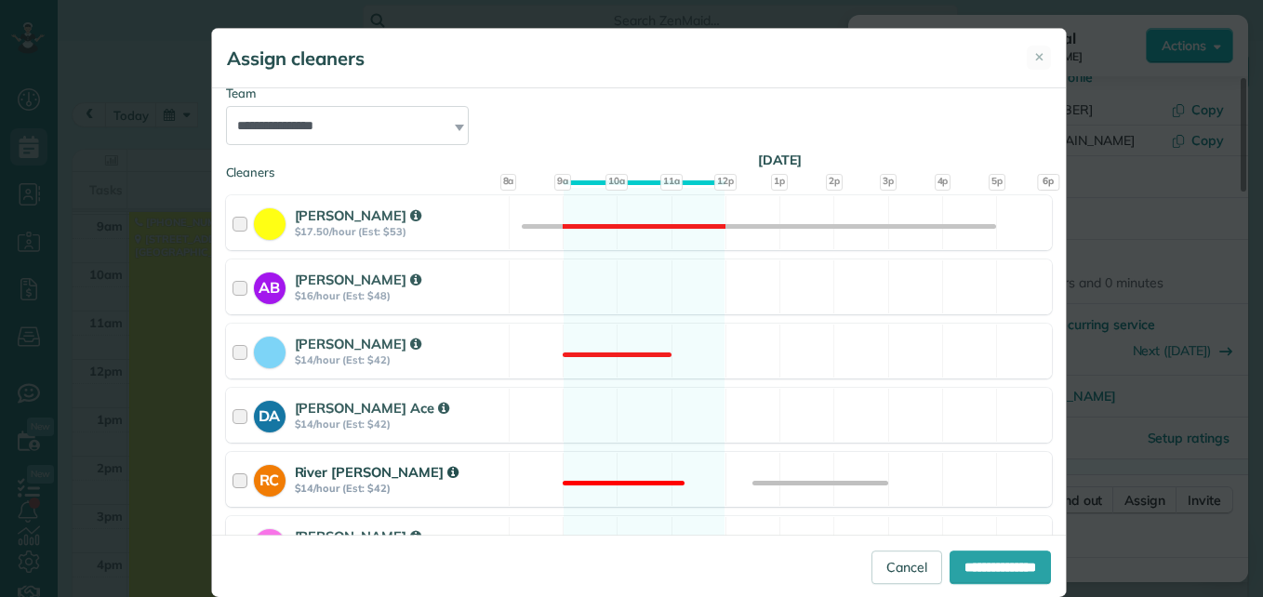
scroll to position [279, 0]
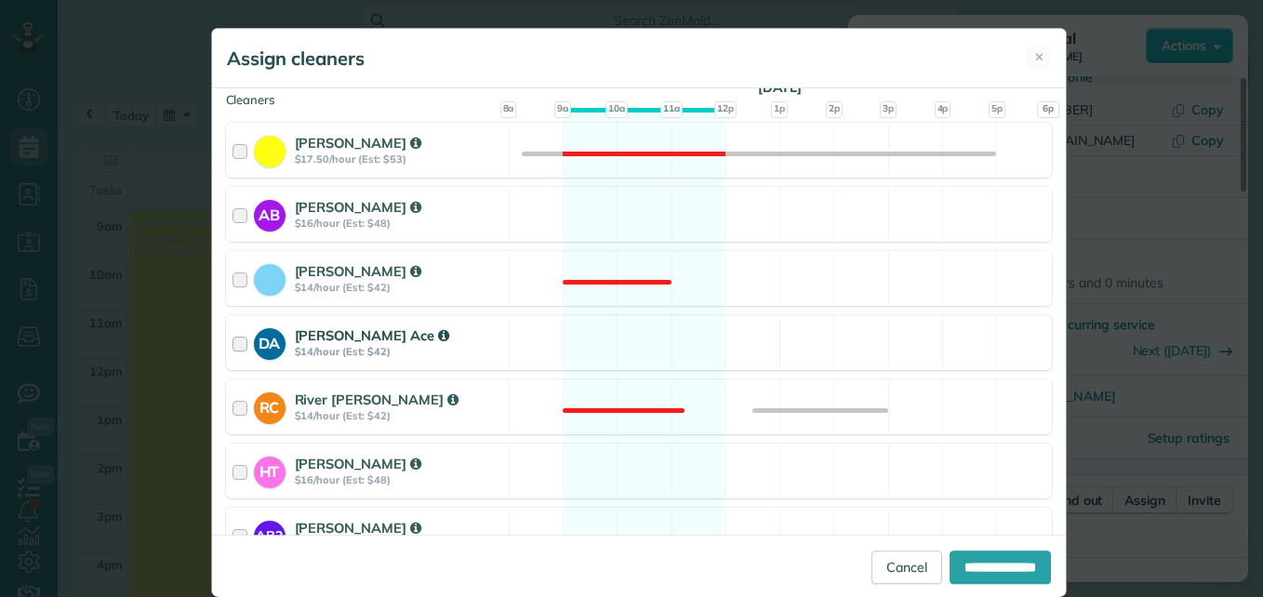
click at [227, 338] on div "DA Dawn Ace $14/hour (Est: $42)" at bounding box center [368, 342] width 282 height 53
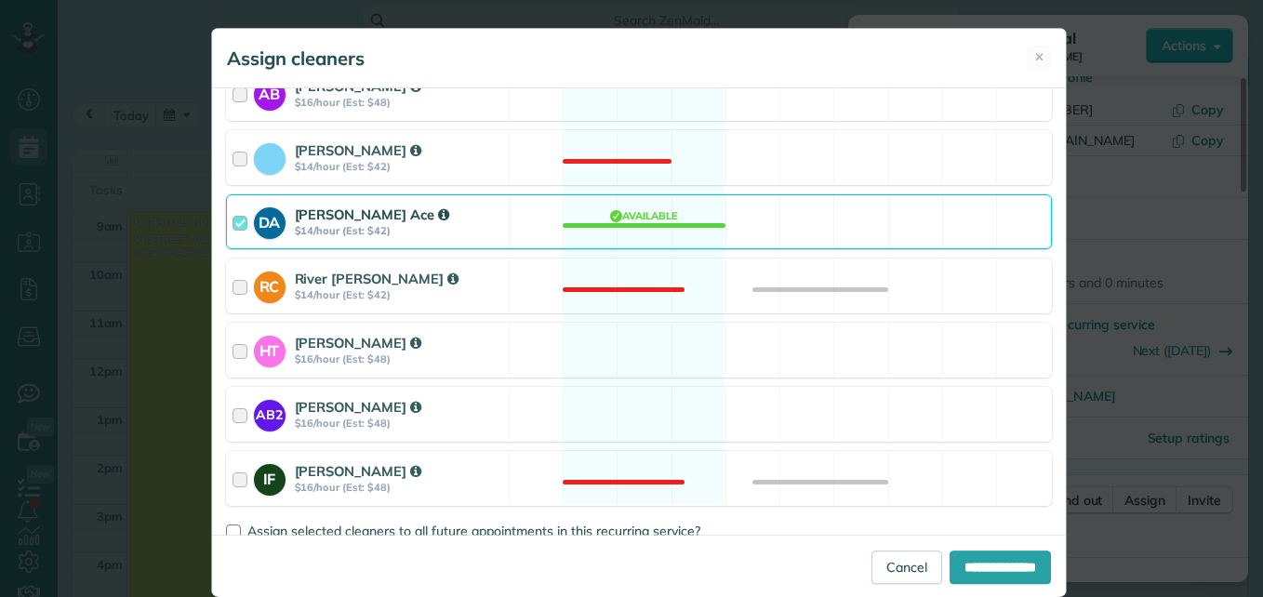
scroll to position [437, 0]
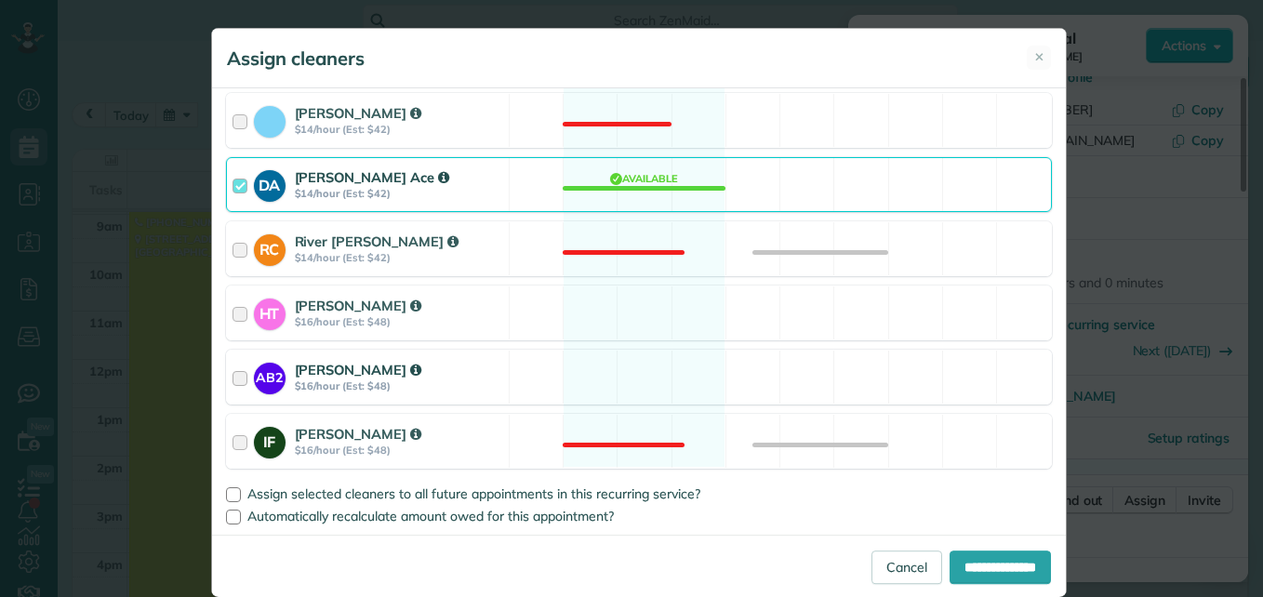
click at [233, 380] on div at bounding box center [243, 377] width 21 height 34
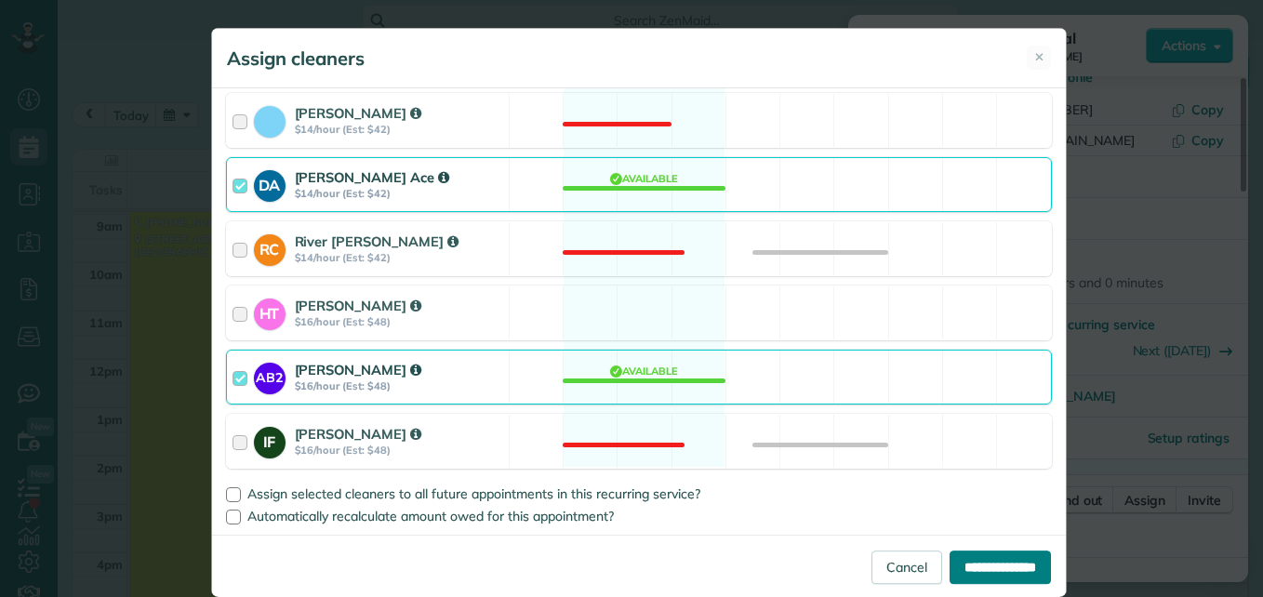
click at [950, 571] on input "**********" at bounding box center [1000, 567] width 101 height 33
type input "**********"
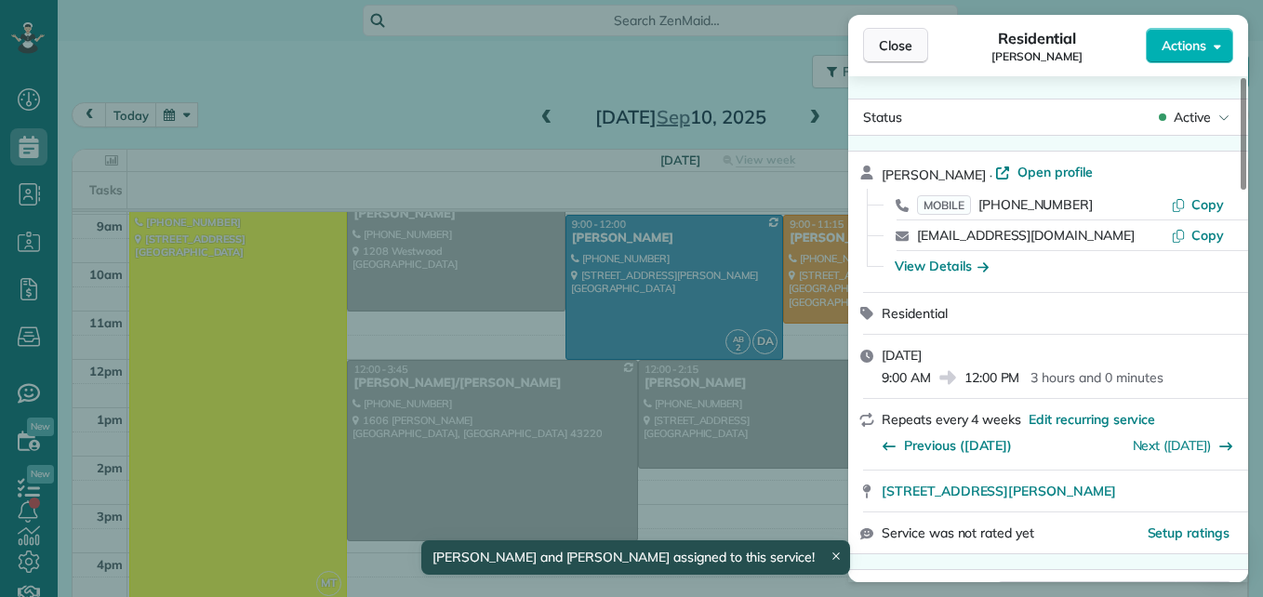
click at [888, 43] on span "Close" at bounding box center [895, 45] width 33 height 19
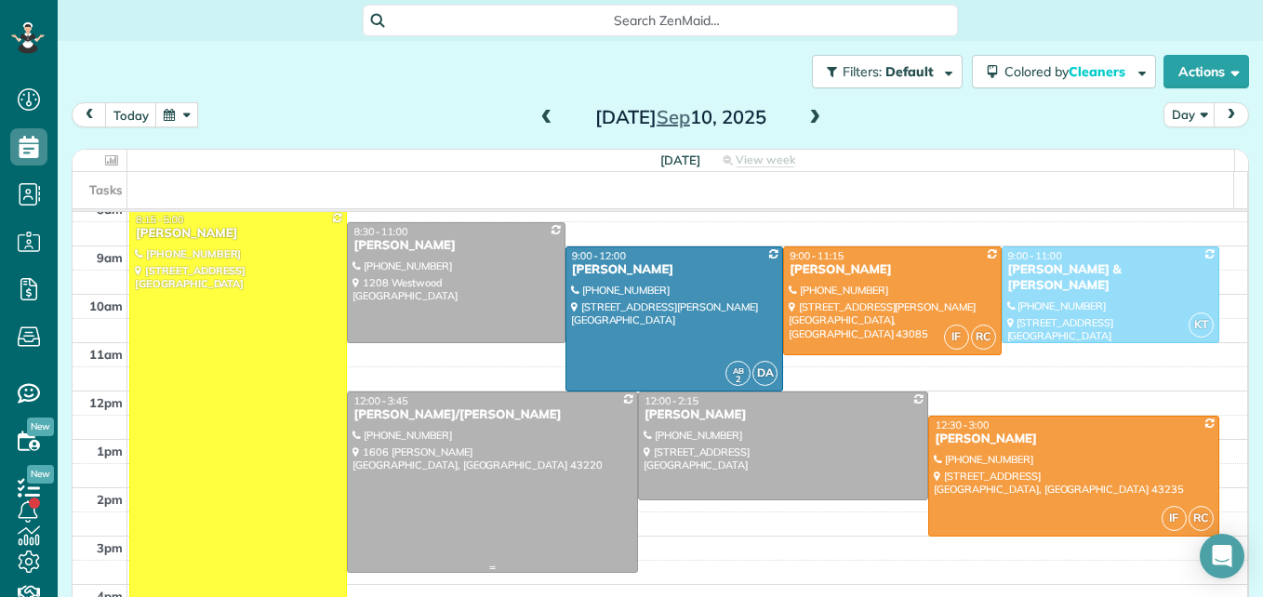
scroll to position [287, 0]
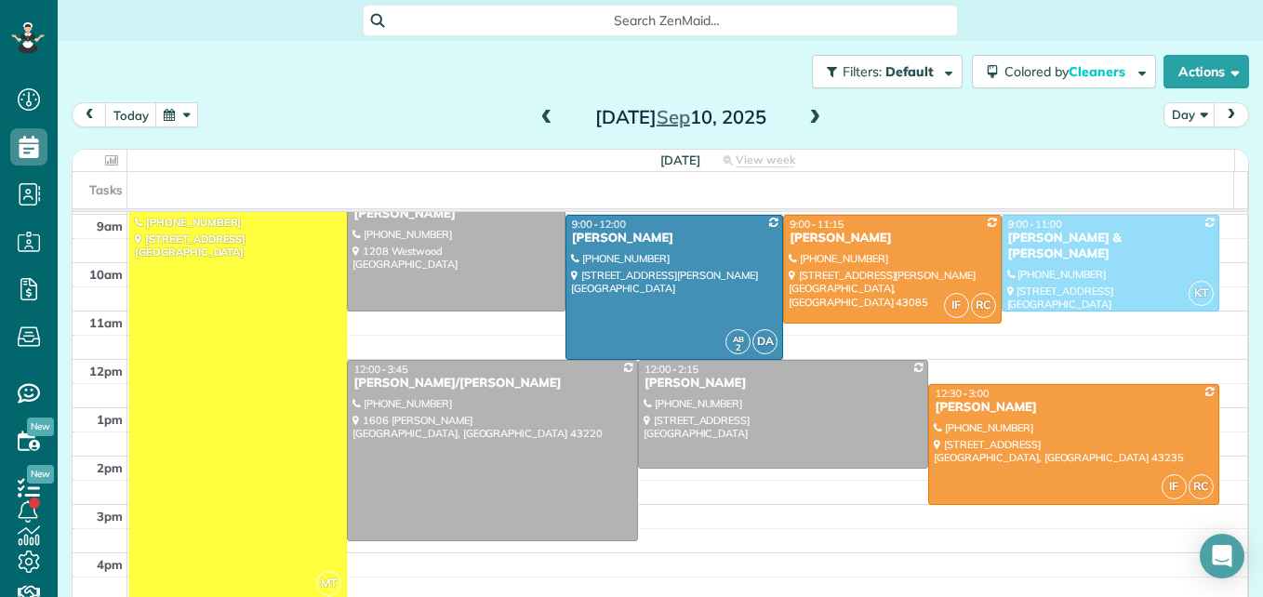
click at [812, 119] on span at bounding box center [815, 118] width 20 height 17
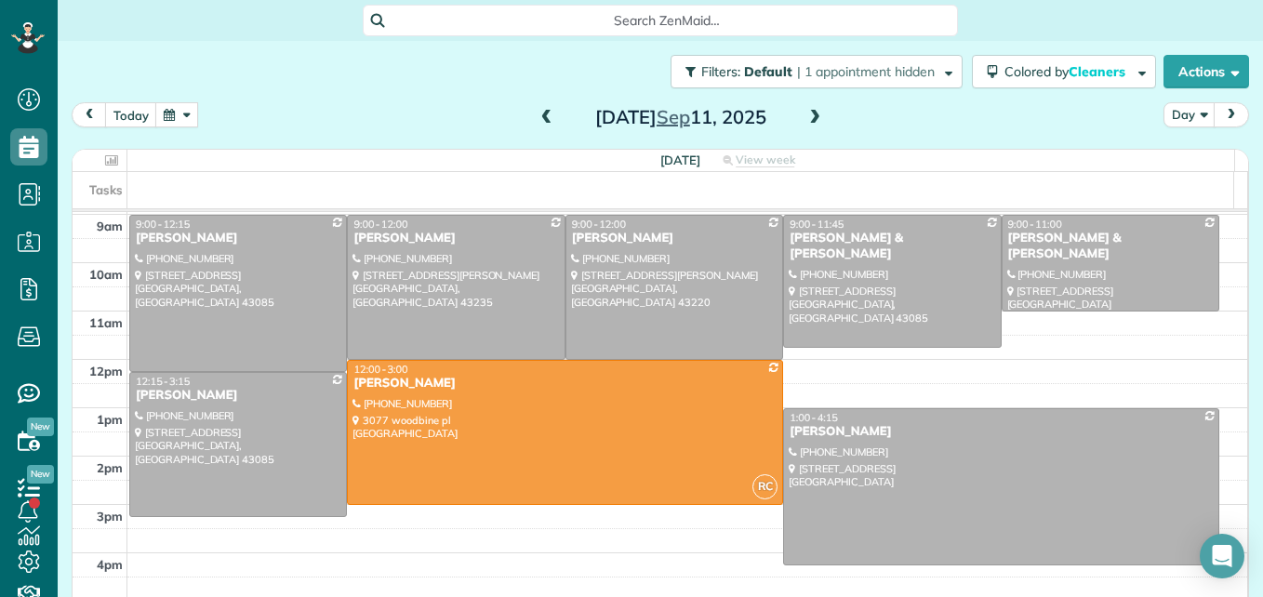
click at [805, 115] on span at bounding box center [815, 118] width 20 height 17
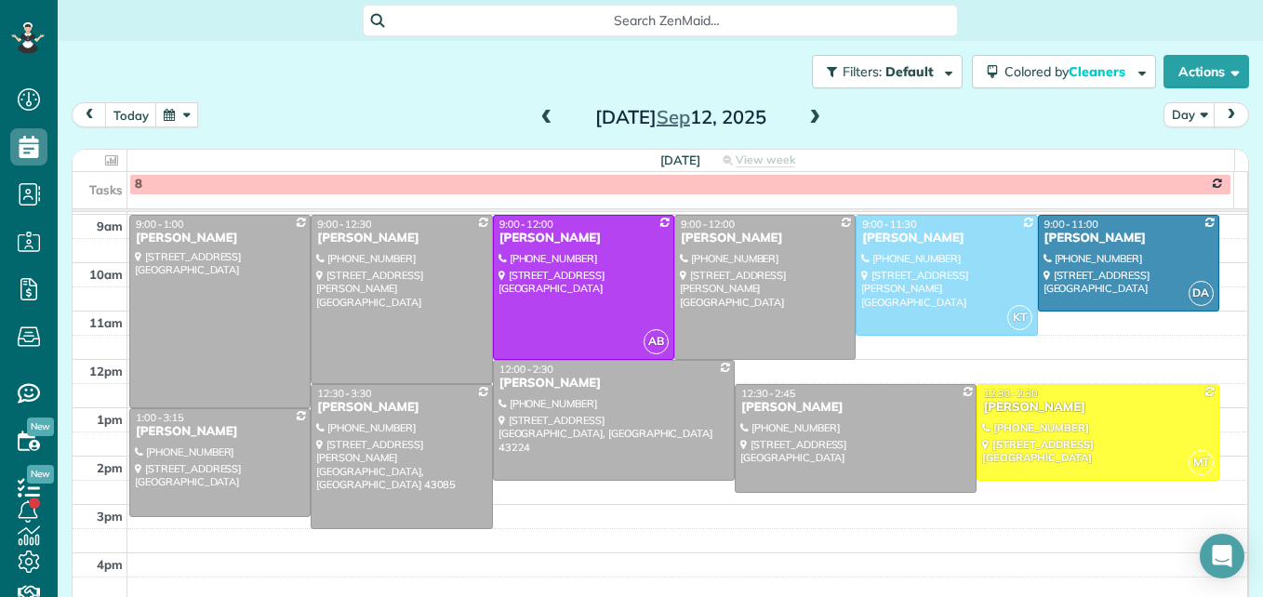
click at [546, 114] on span at bounding box center [547, 118] width 20 height 17
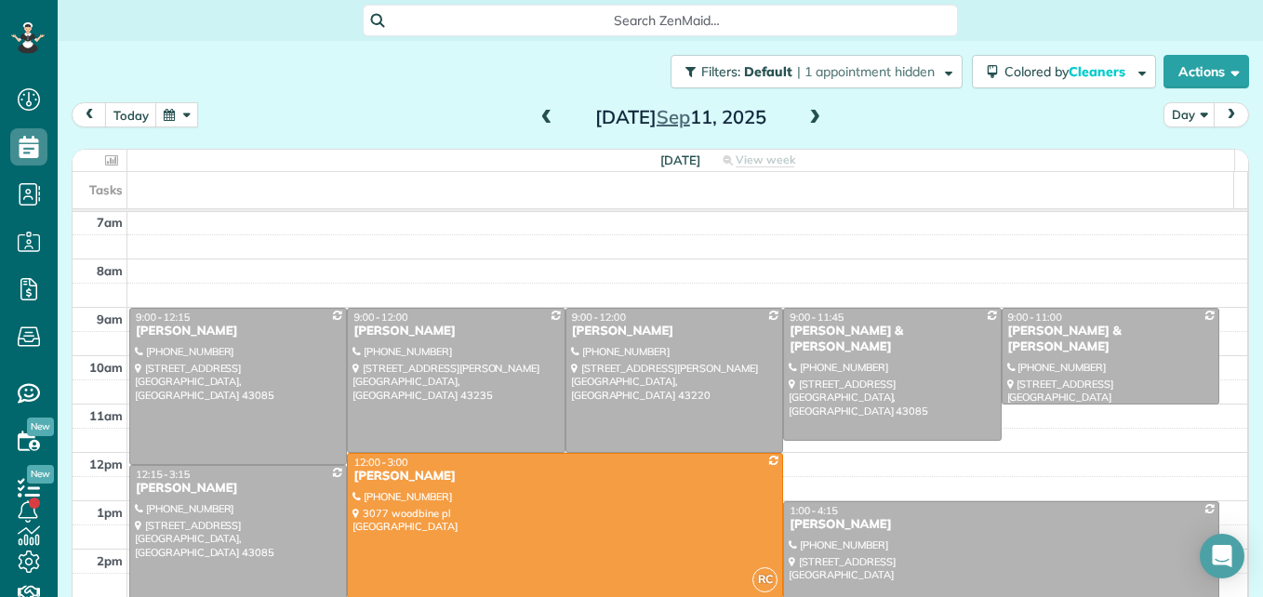
click at [546, 114] on span at bounding box center [547, 118] width 20 height 17
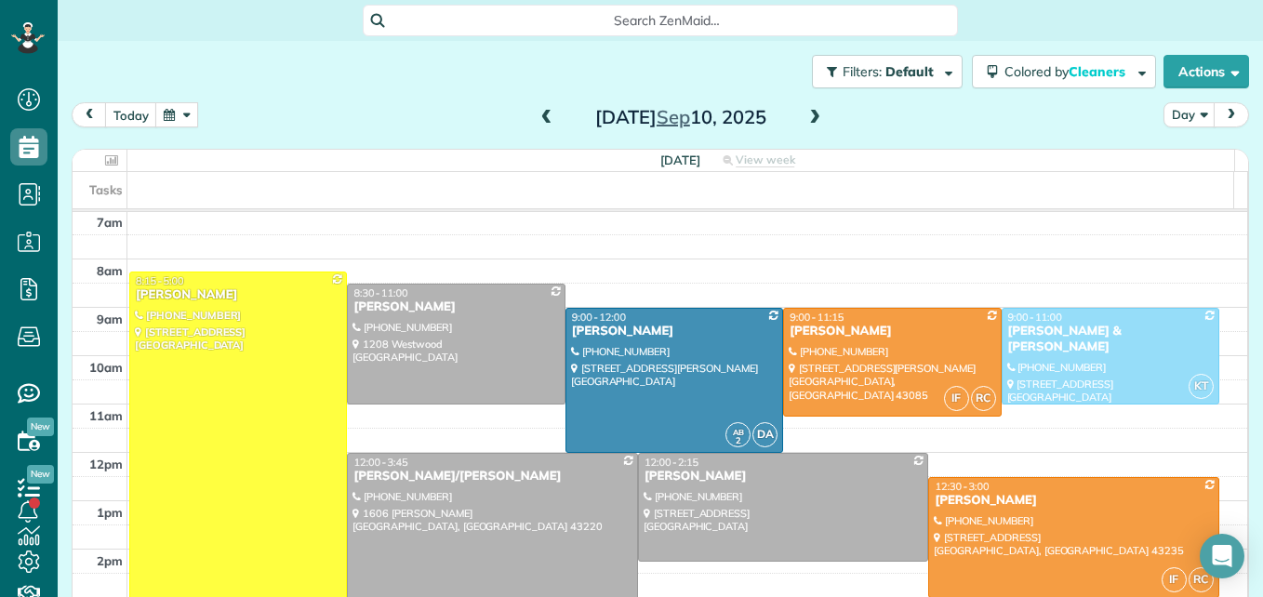
click at [546, 114] on span at bounding box center [547, 118] width 20 height 17
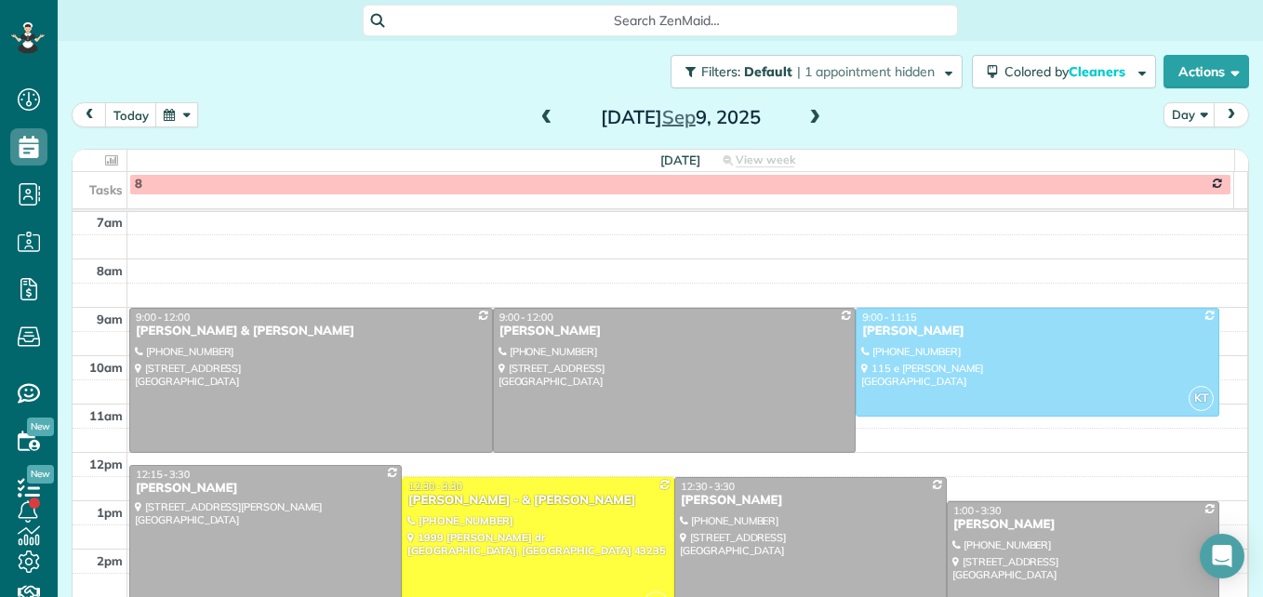
click at [546, 114] on span at bounding box center [547, 118] width 20 height 17
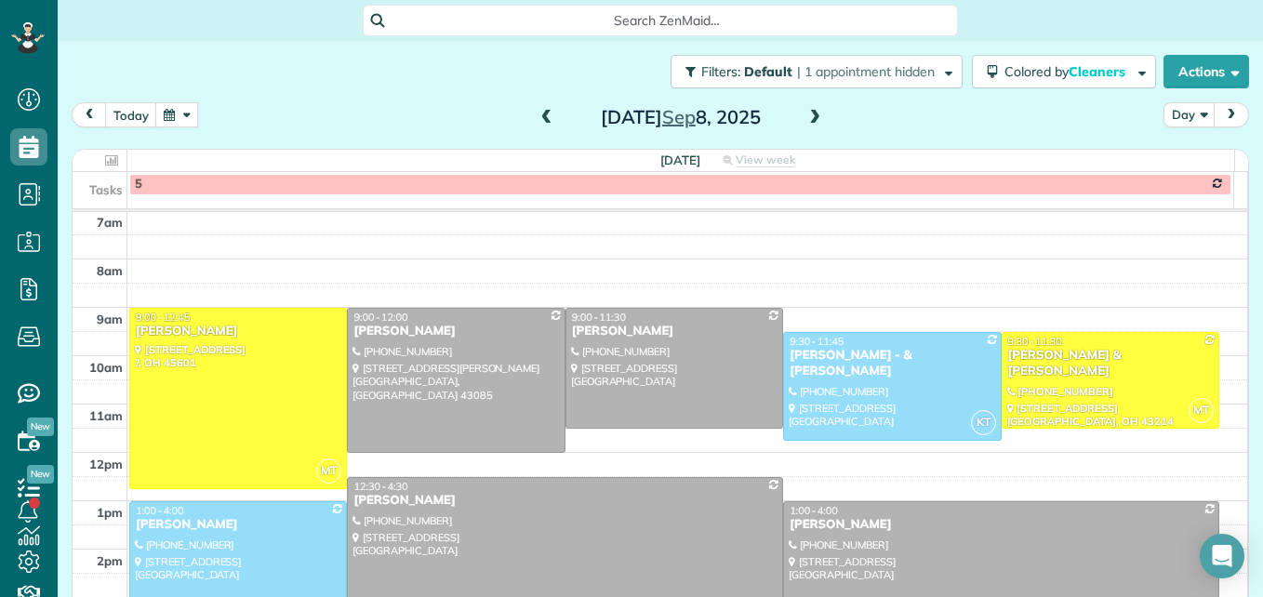
click at [546, 114] on span at bounding box center [547, 118] width 20 height 17
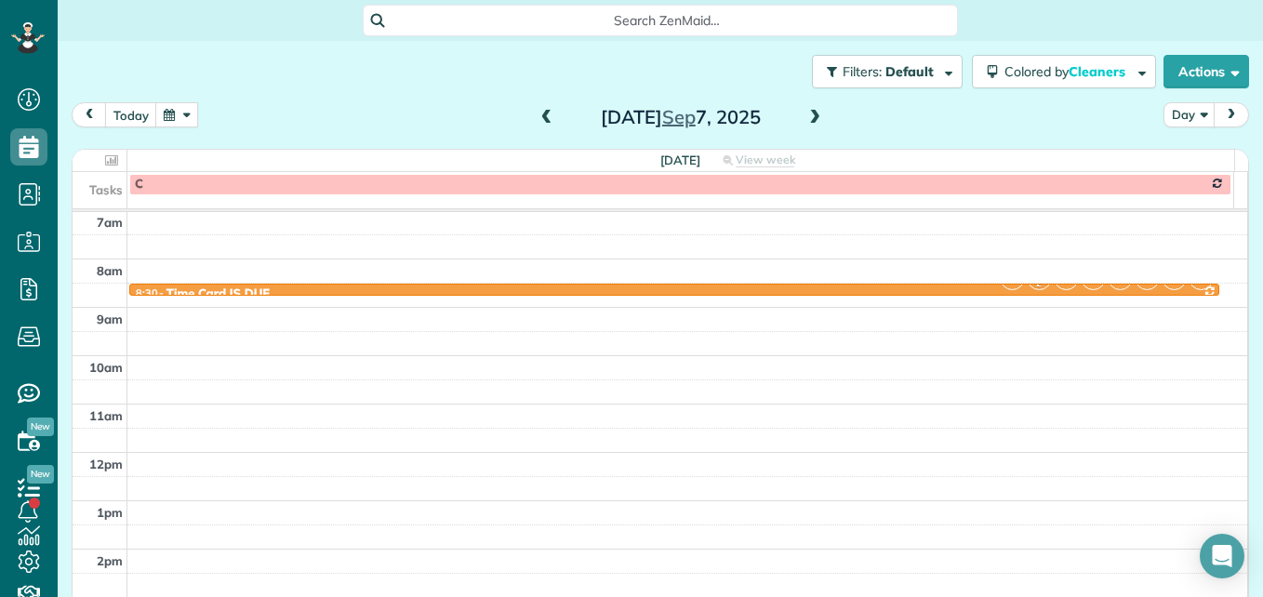
click at [805, 119] on span at bounding box center [815, 118] width 20 height 17
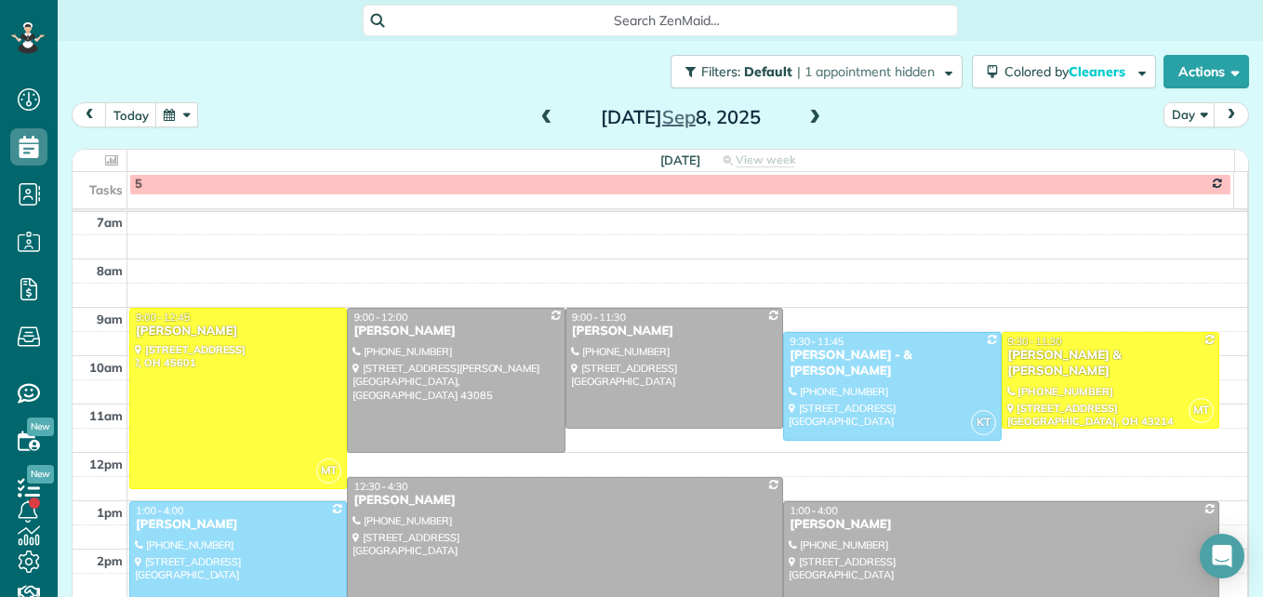
click at [805, 123] on span at bounding box center [815, 118] width 20 height 17
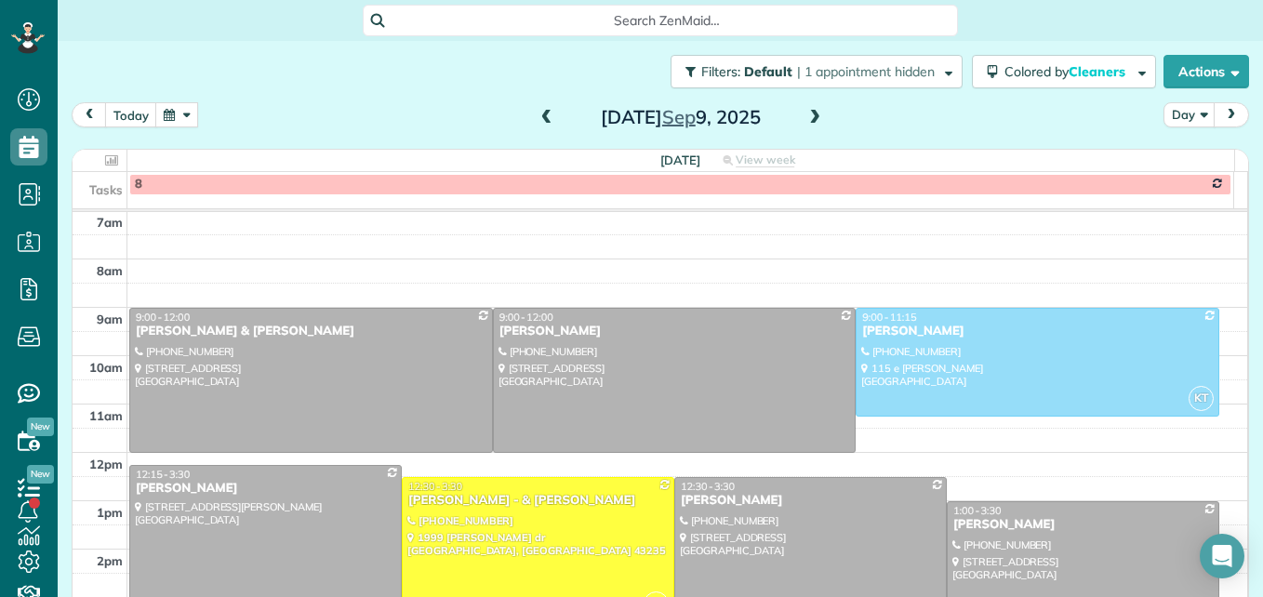
click at [806, 120] on span at bounding box center [815, 118] width 20 height 17
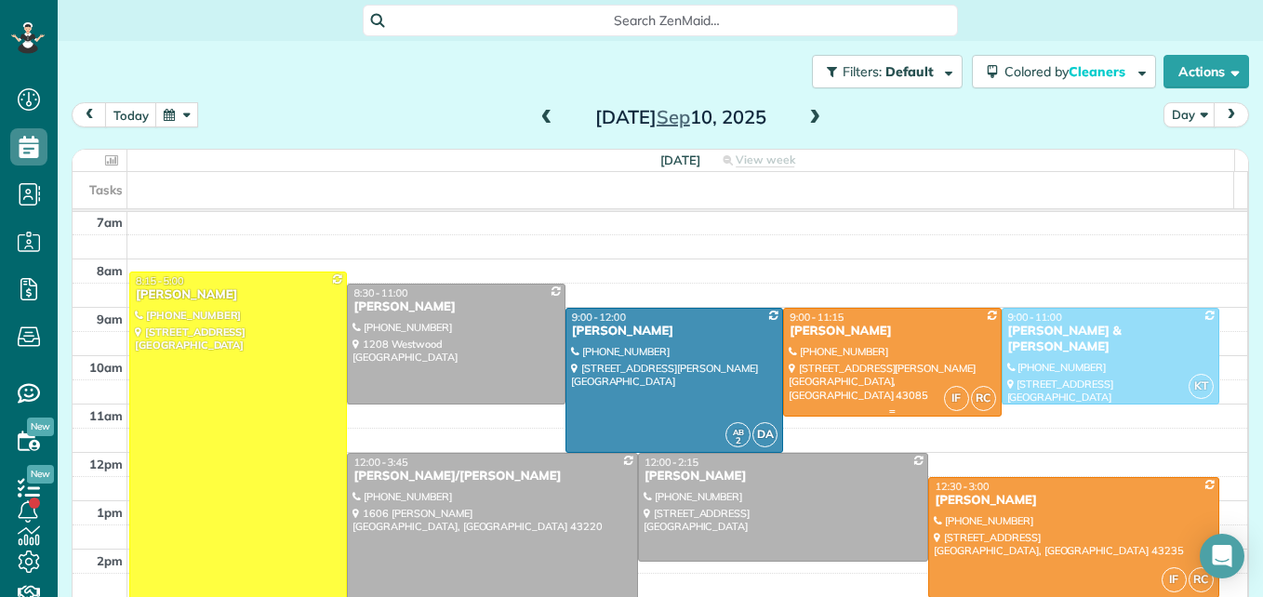
scroll to position [287, 0]
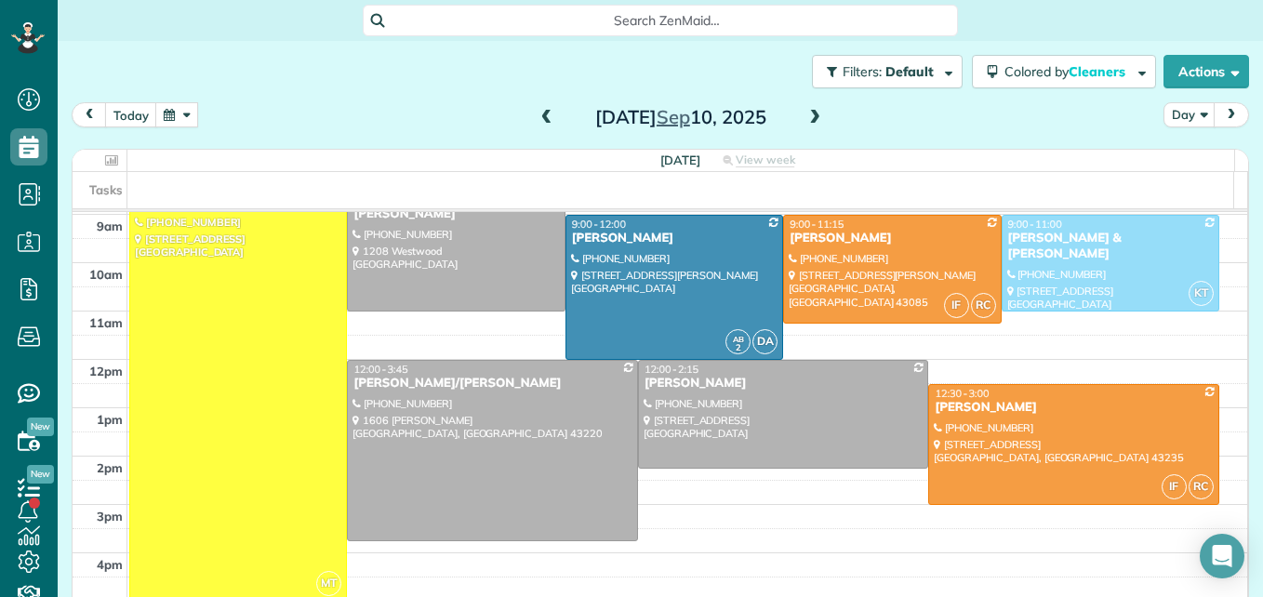
click at [178, 114] on button "button" at bounding box center [176, 114] width 43 height 25
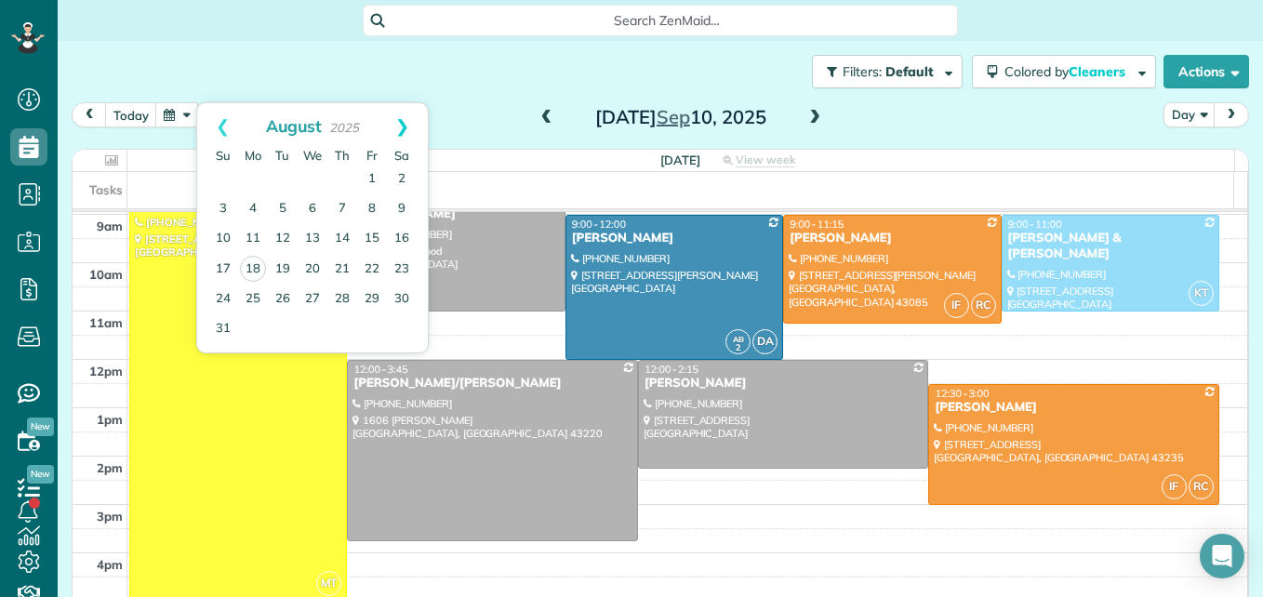
click at [401, 129] on link "Next" at bounding box center [402, 126] width 51 height 47
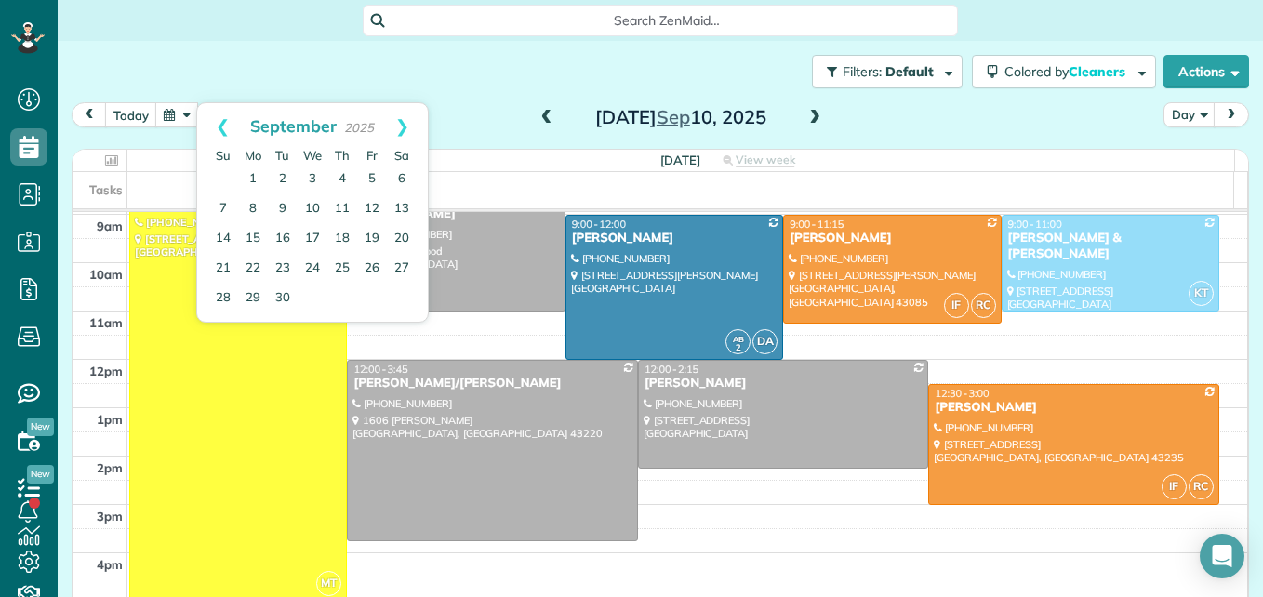
click at [401, 129] on link "Next" at bounding box center [402, 126] width 51 height 47
click at [314, 209] on link "8" at bounding box center [313, 209] width 30 height 30
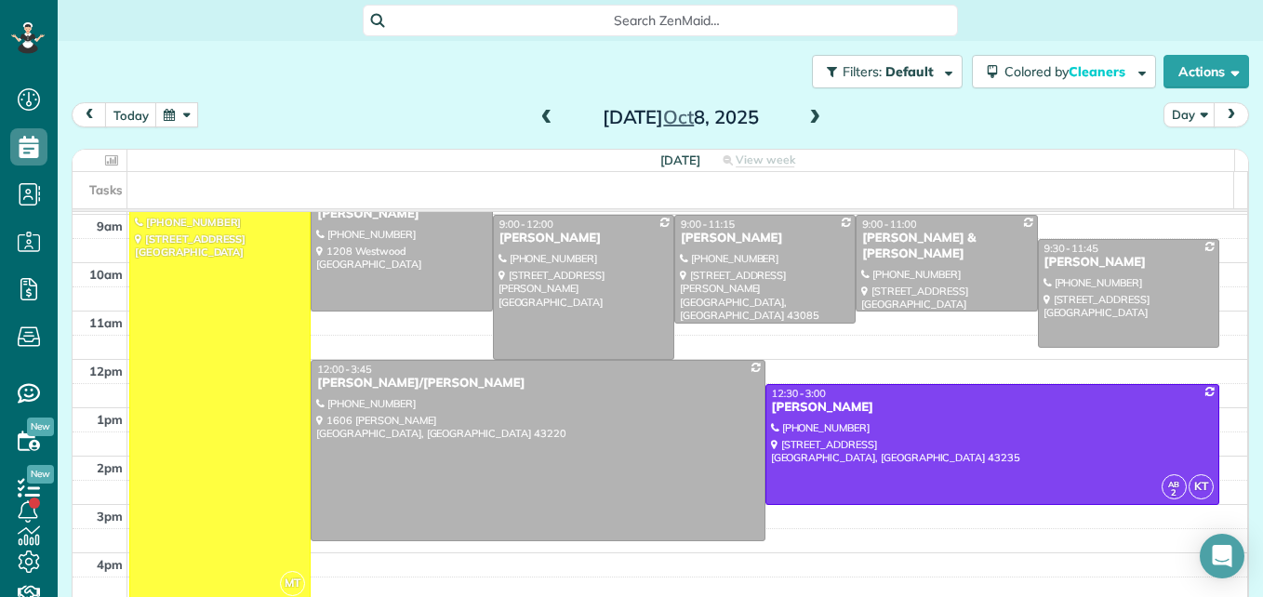
click at [809, 124] on span at bounding box center [815, 118] width 20 height 17
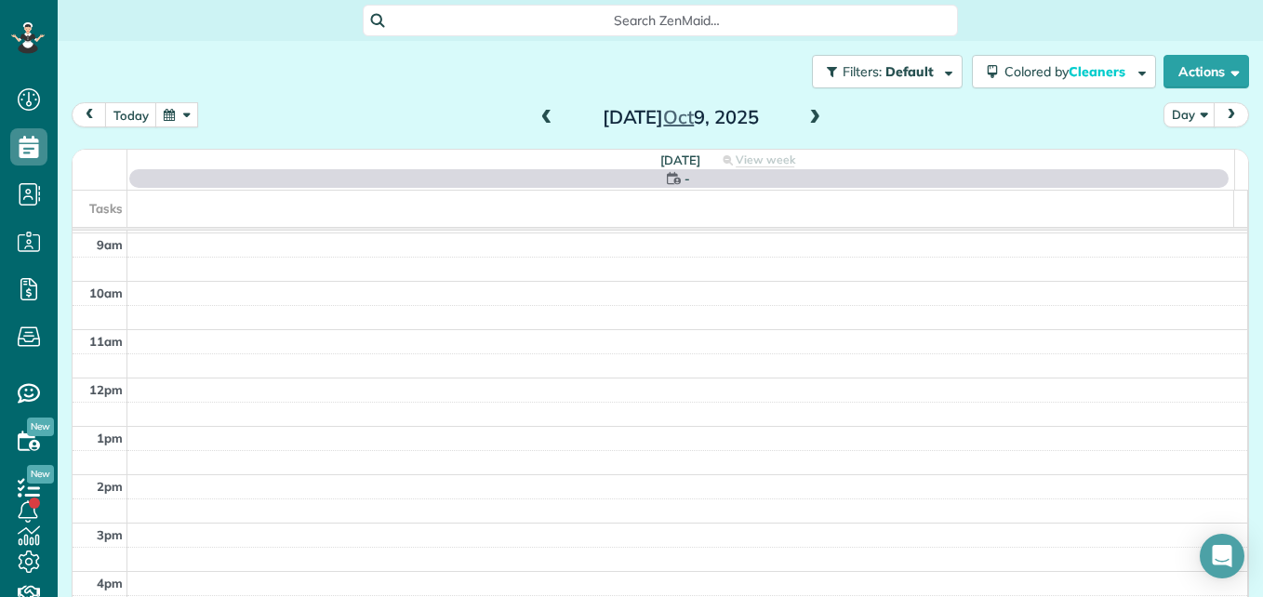
scroll to position [194, 0]
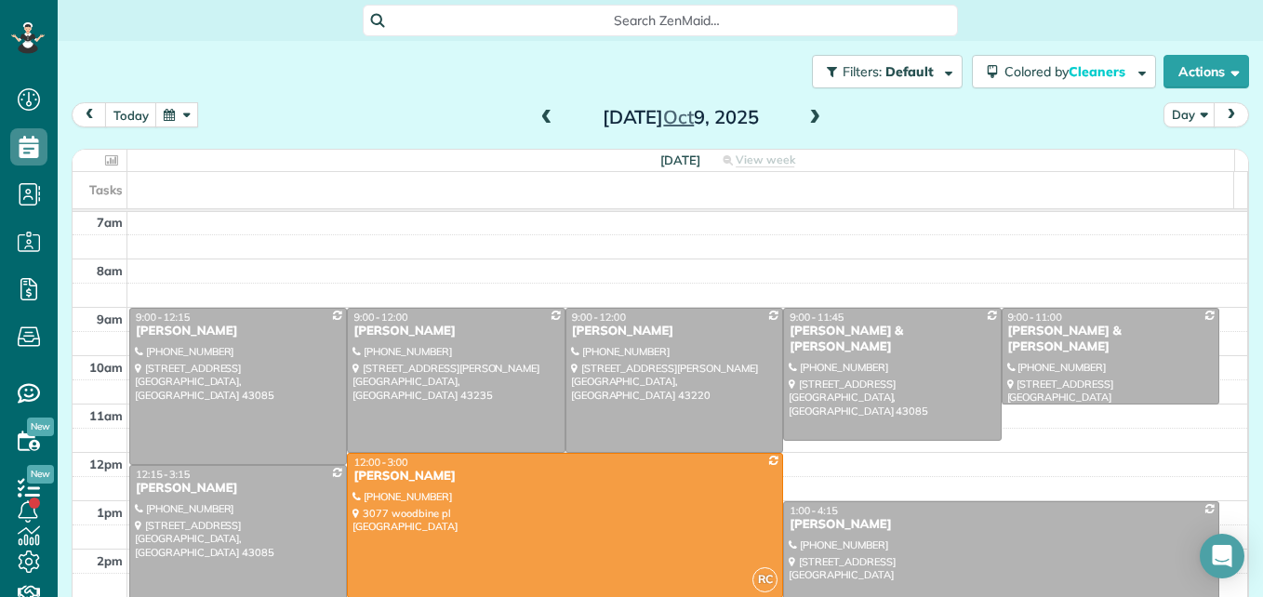
click at [537, 116] on span at bounding box center [547, 118] width 20 height 17
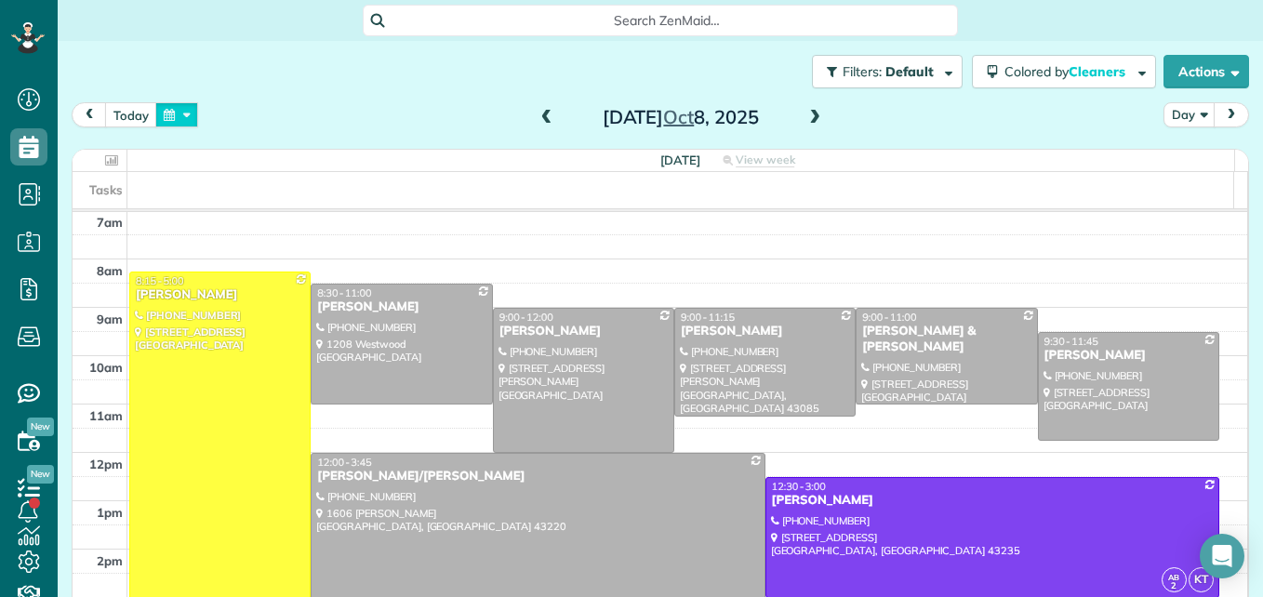
click at [193, 118] on button "button" at bounding box center [176, 114] width 43 height 25
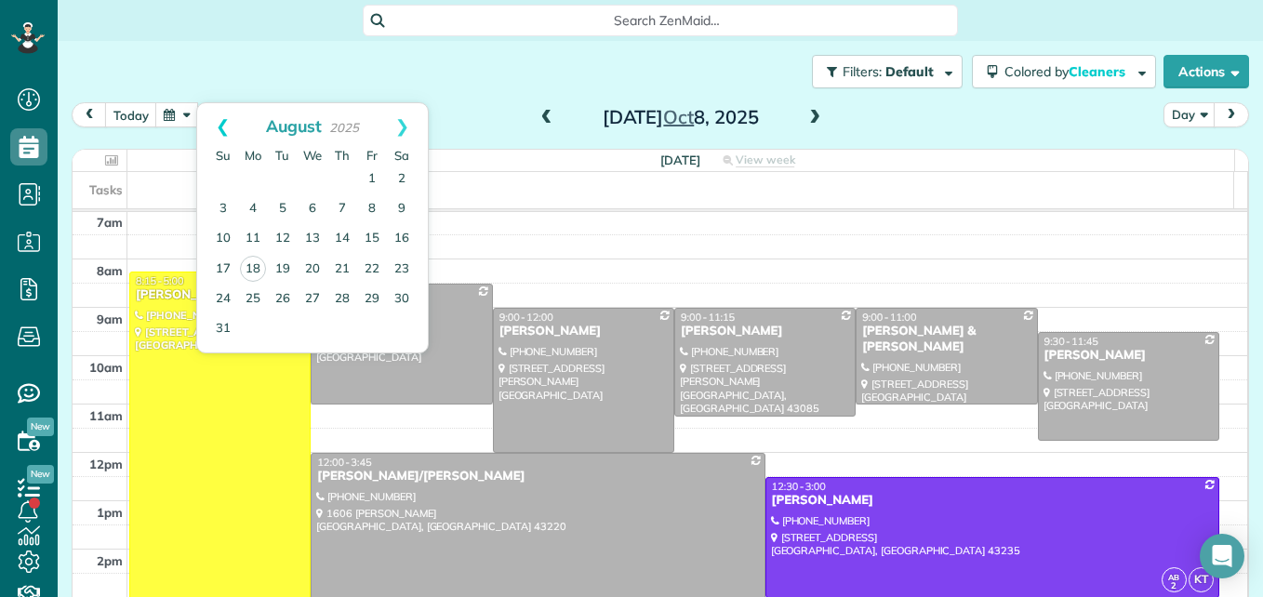
click at [216, 124] on link "Prev" at bounding box center [222, 126] width 51 height 47
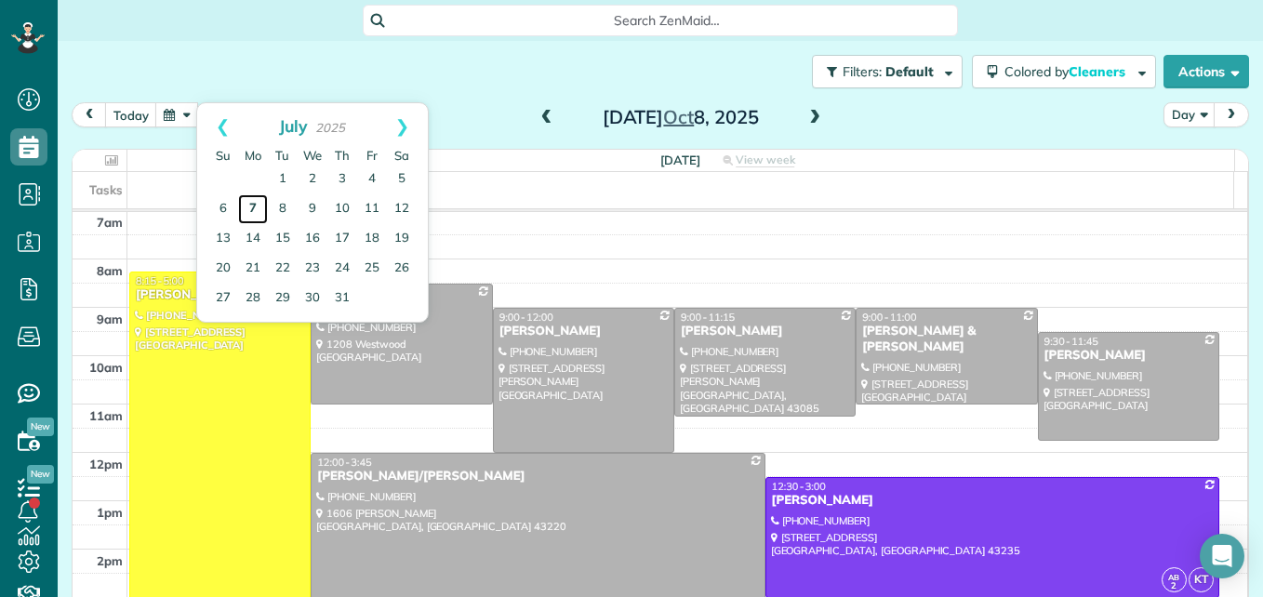
click at [252, 207] on link "7" at bounding box center [253, 209] width 30 height 30
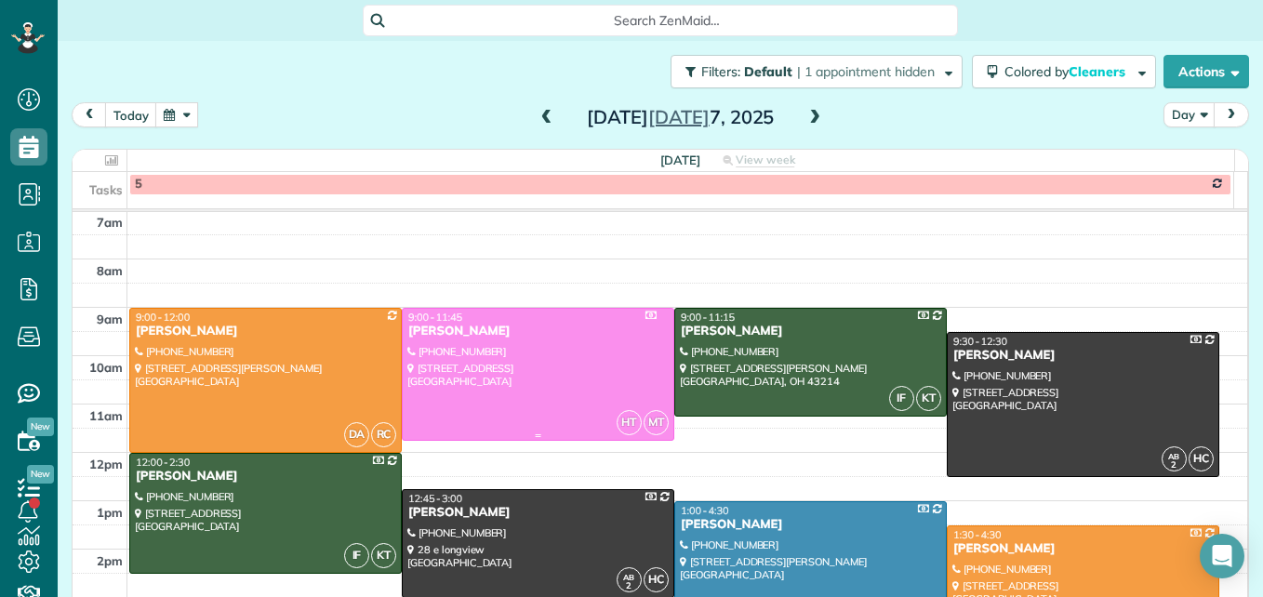
click at [473, 392] on div at bounding box center [538, 374] width 271 height 131
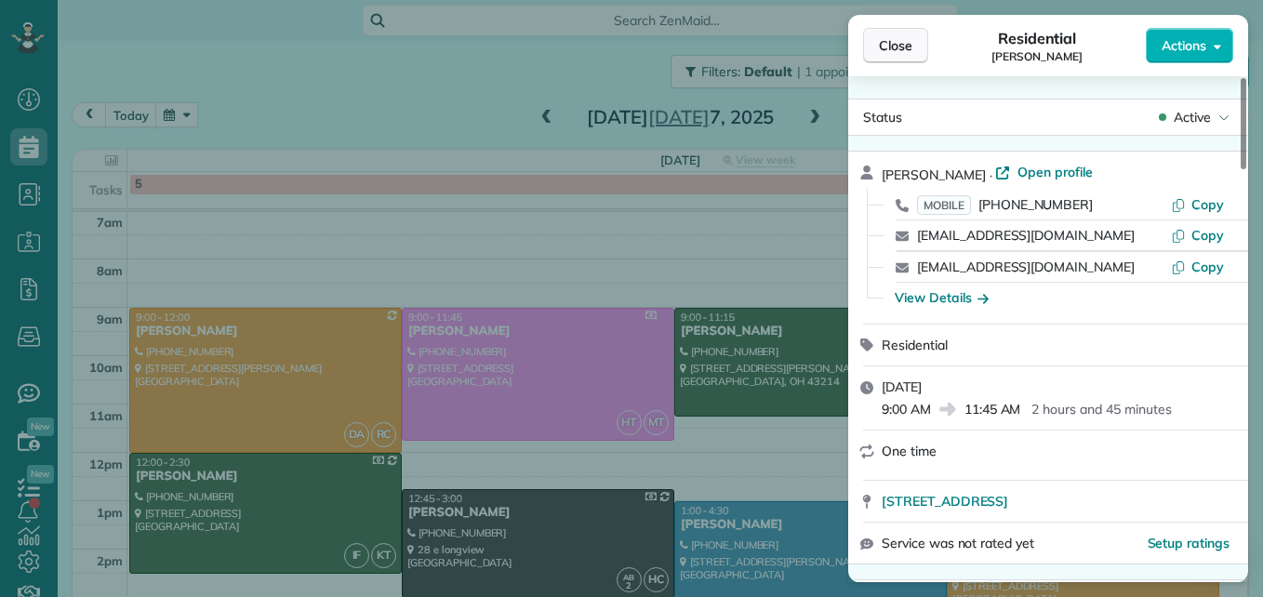
click at [876, 49] on button "Close" at bounding box center [895, 45] width 65 height 35
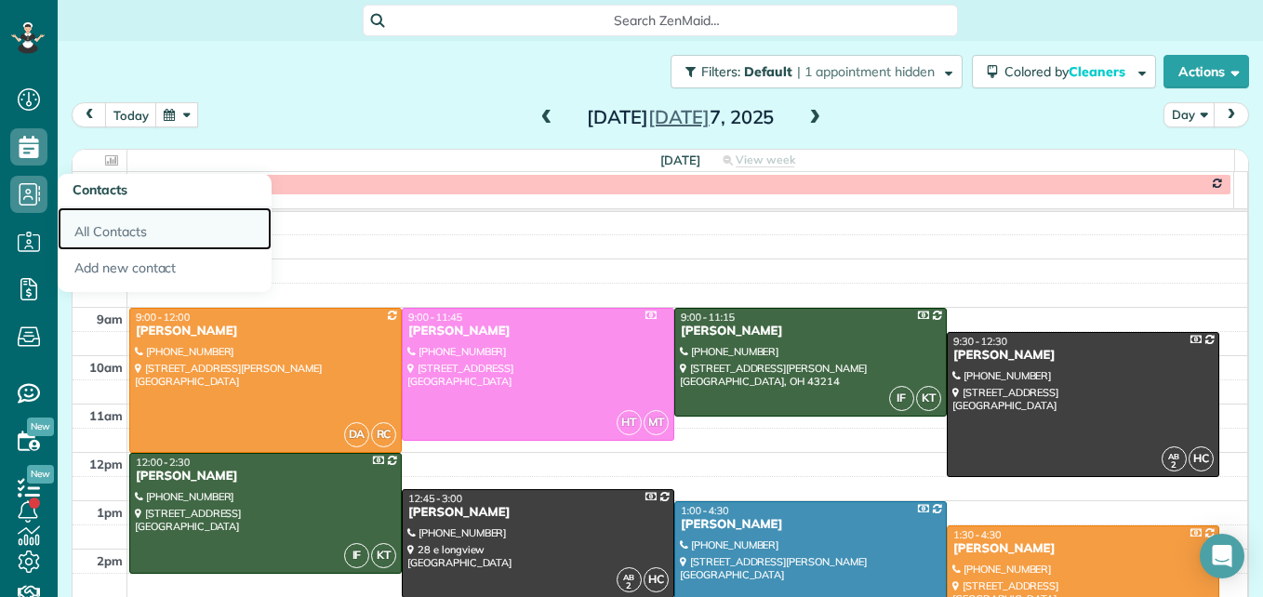
click at [101, 236] on link "All Contacts" at bounding box center [165, 228] width 214 height 43
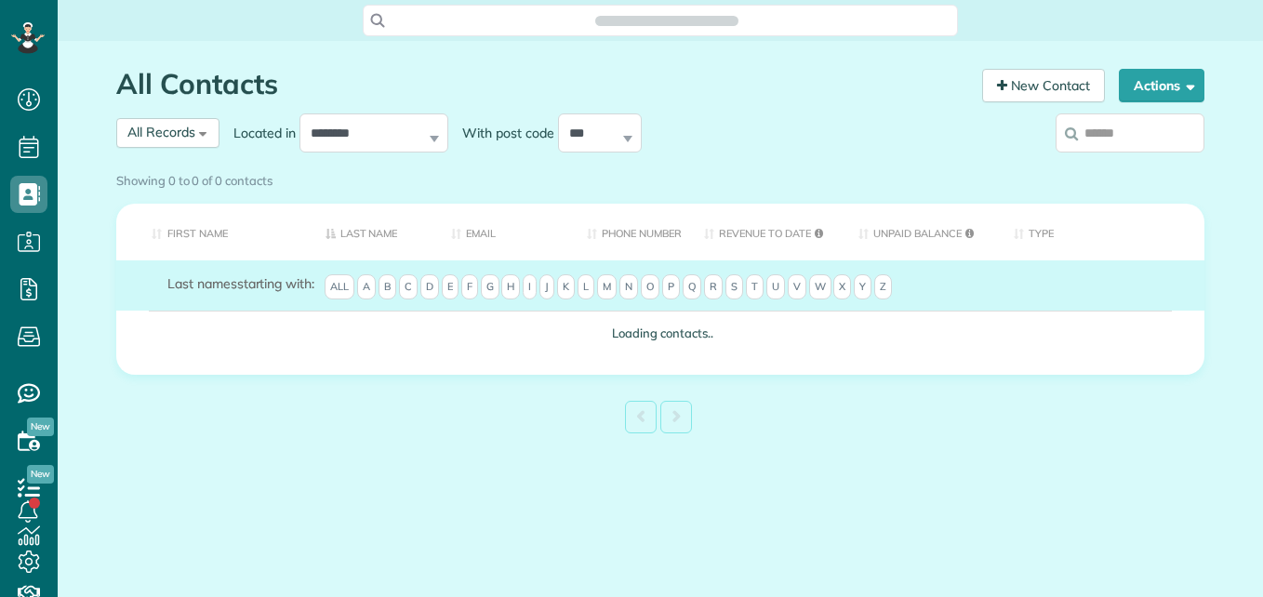
scroll to position [8, 8]
click at [1102, 131] on input "search" at bounding box center [1130, 132] width 149 height 39
type input "*"
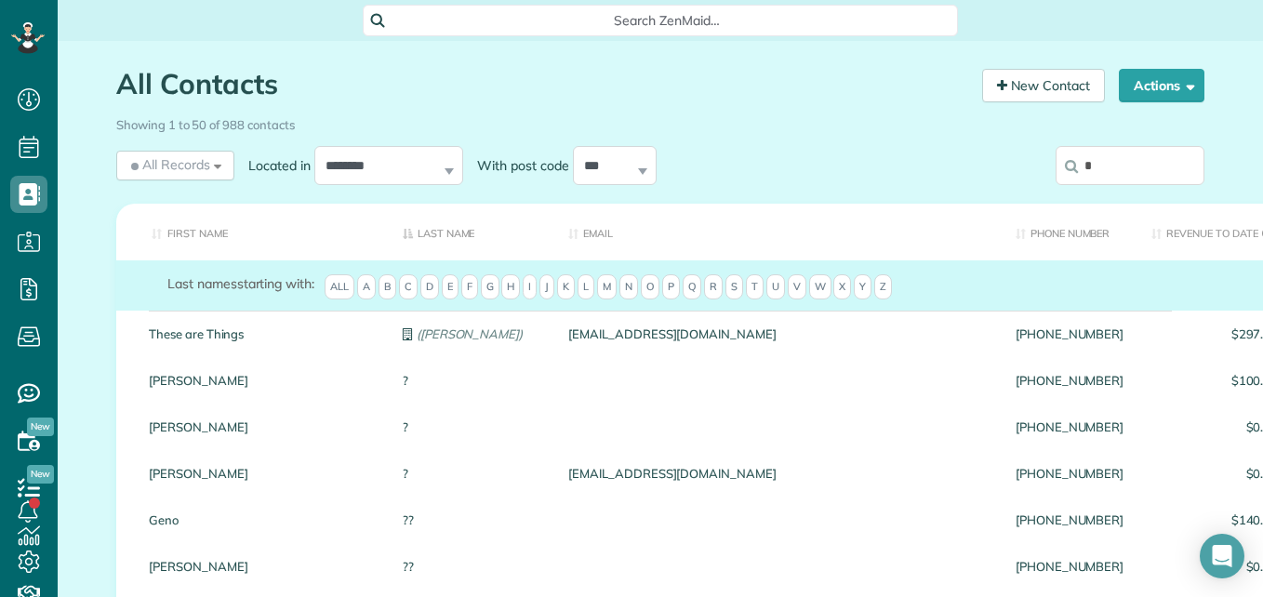
click at [1126, 164] on input "*" at bounding box center [1130, 165] width 149 height 39
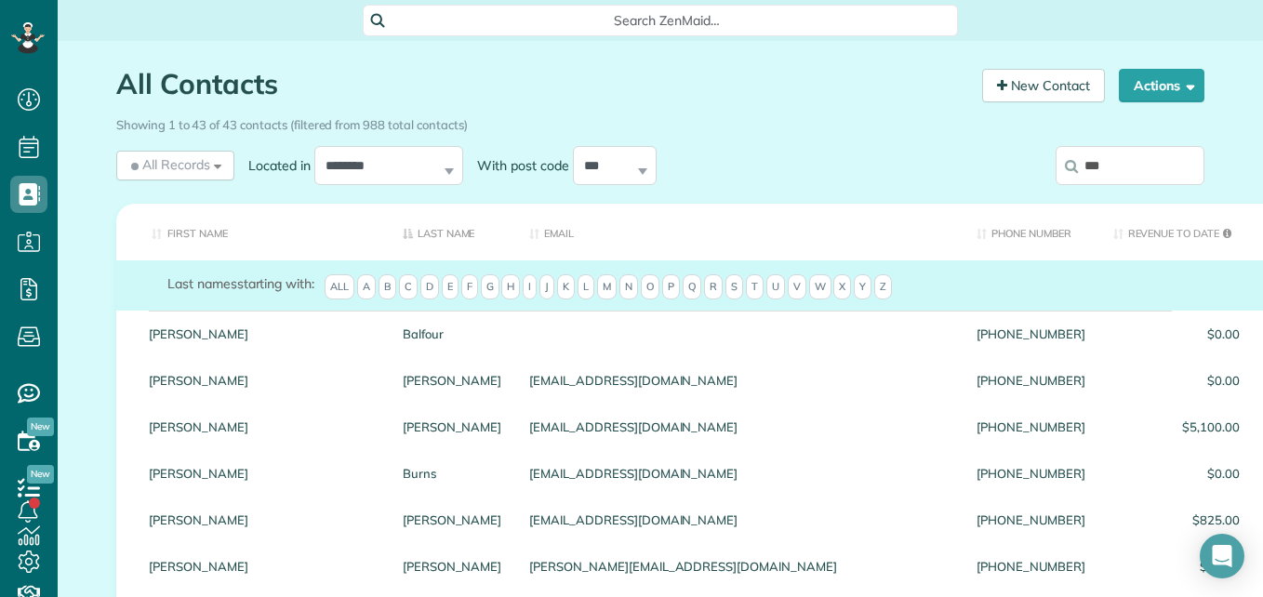
type input "***"
